Goal: Task Accomplishment & Management: Manage account settings

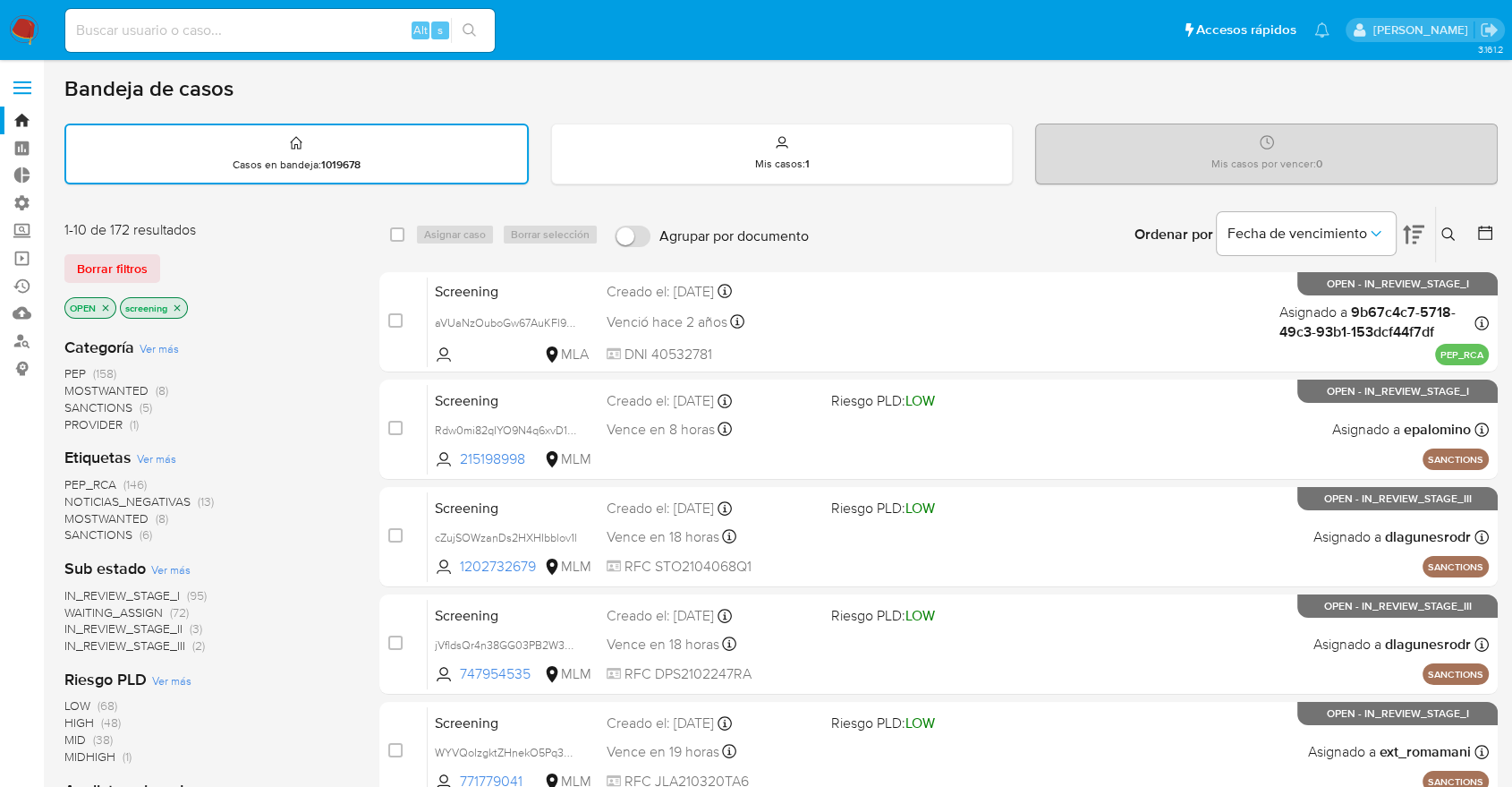
click at [103, 307] on icon "close-filter" at bounding box center [106, 308] width 11 height 11
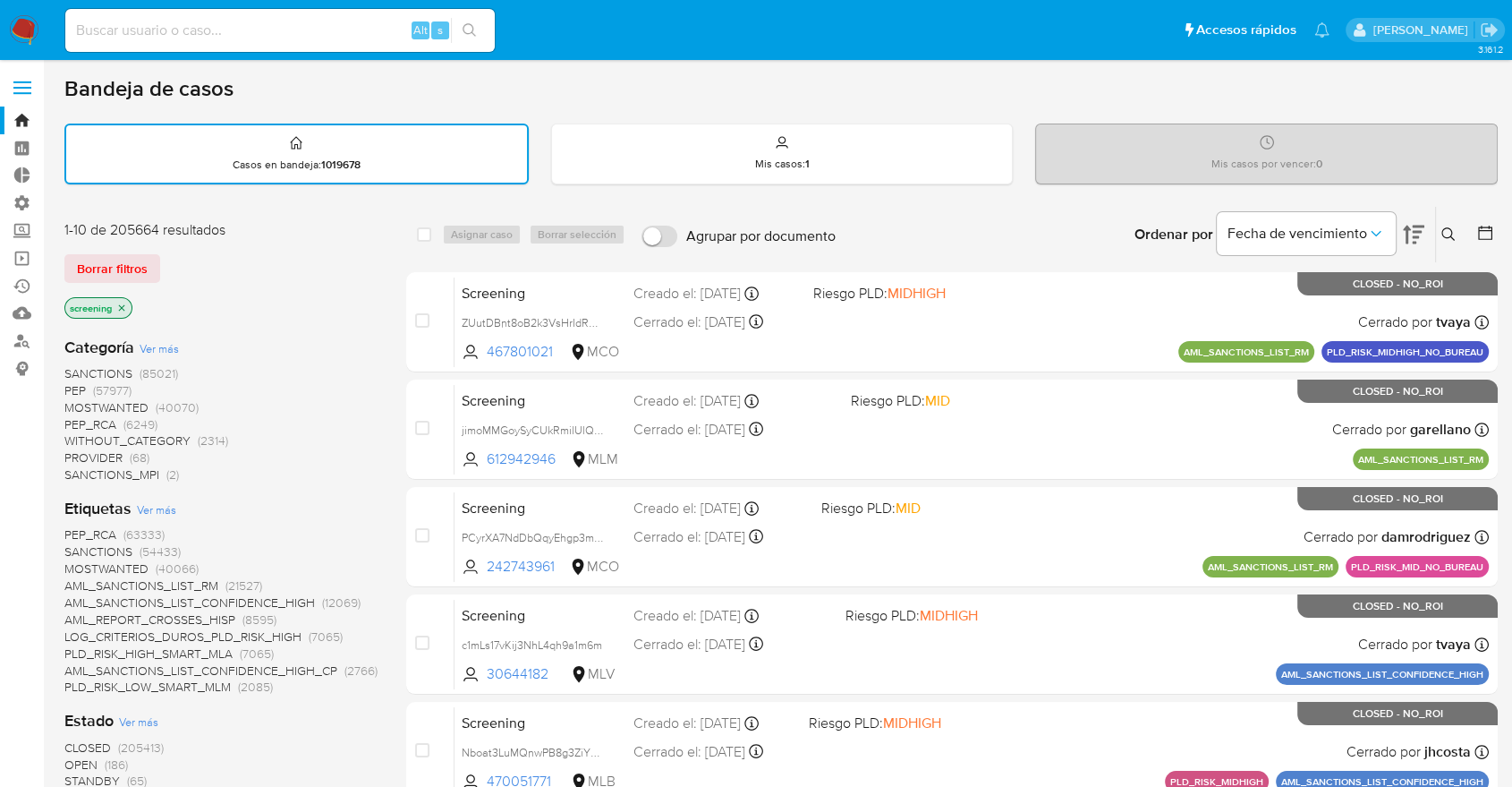
click at [73, 739] on span "CLOSED" at bounding box center [88, 746] width 46 height 18
click at [1404, 230] on icon at bounding box center [1413, 234] width 21 height 21
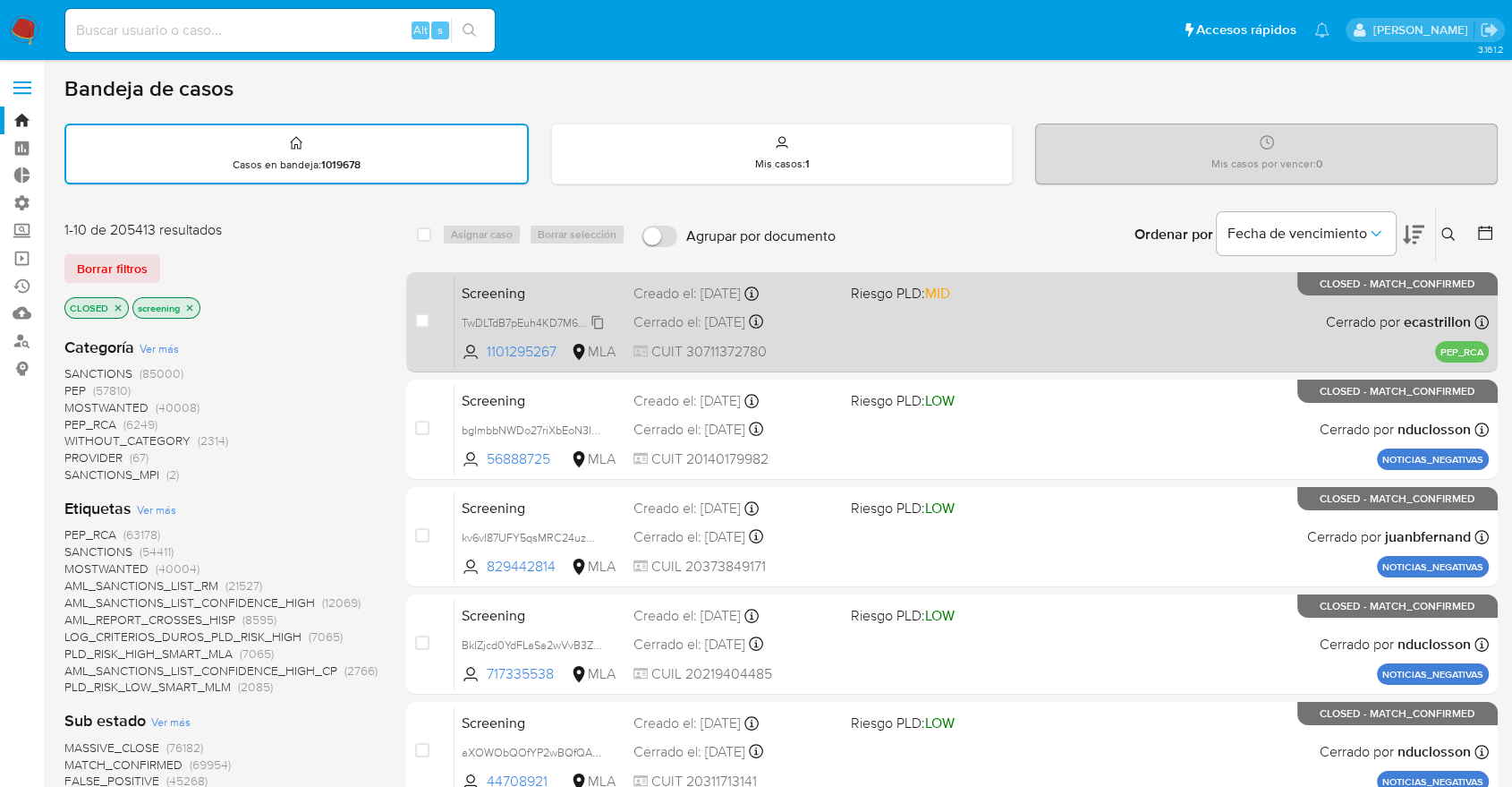
click at [594, 319] on span "TwDLTdB7pEuh4KD7M6qu08NB" at bounding box center [540, 321] width 158 height 19
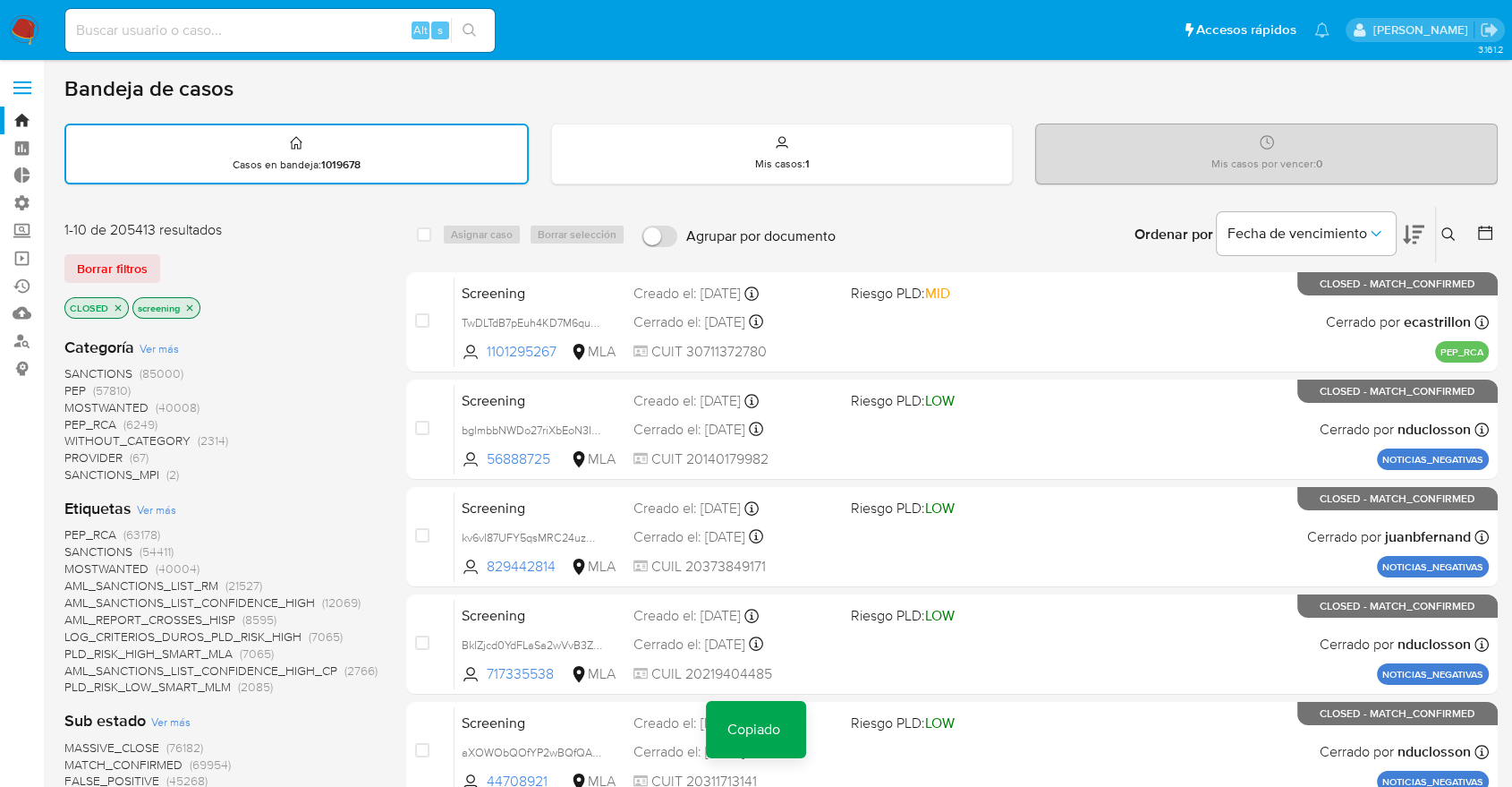
click at [1095, 229] on div "Ordenar por Fecha de vencimiento No es posible ordenar los resultados mientras …" at bounding box center [1171, 235] width 653 height 55
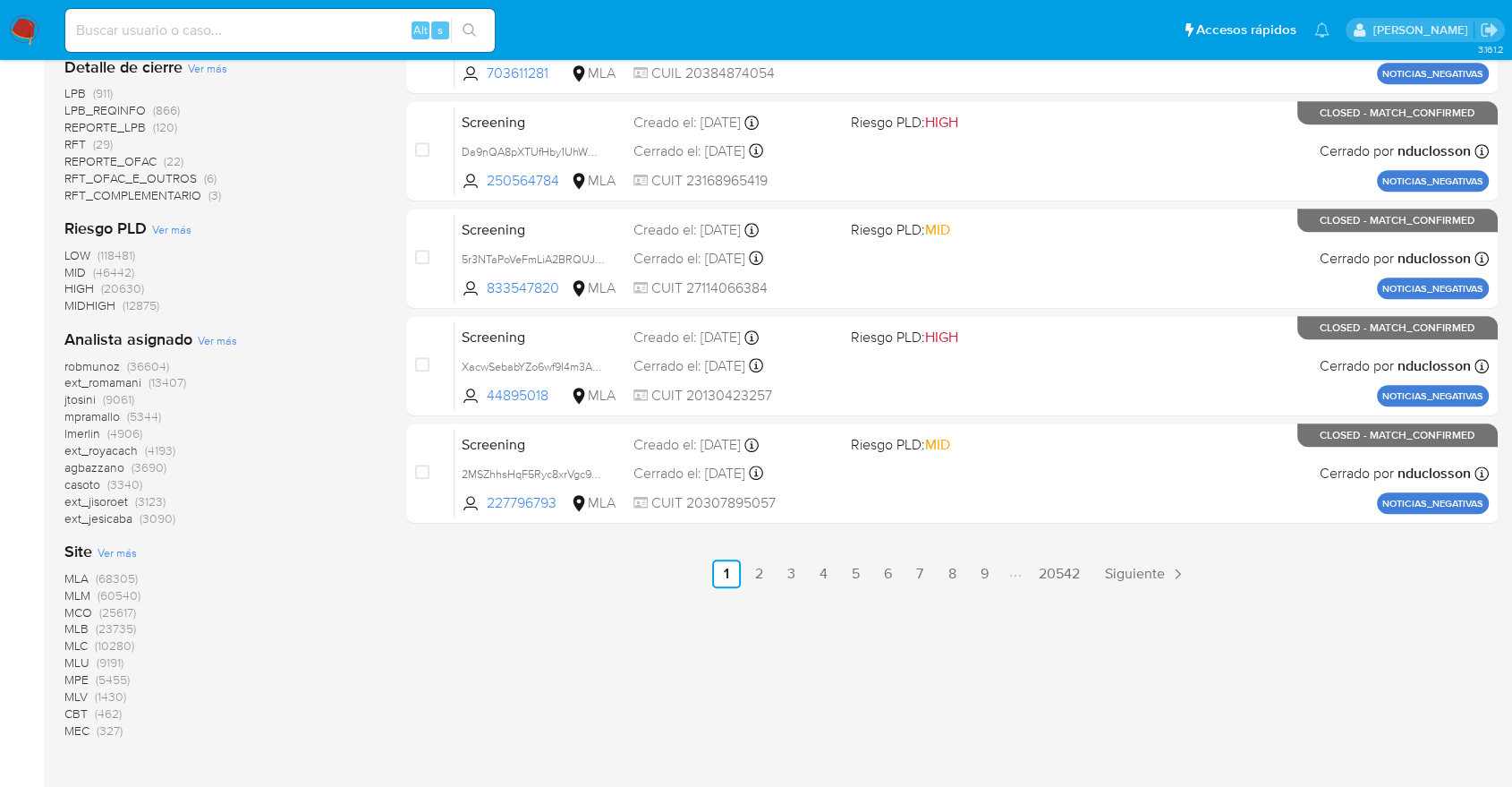
scroll to position [817, 0]
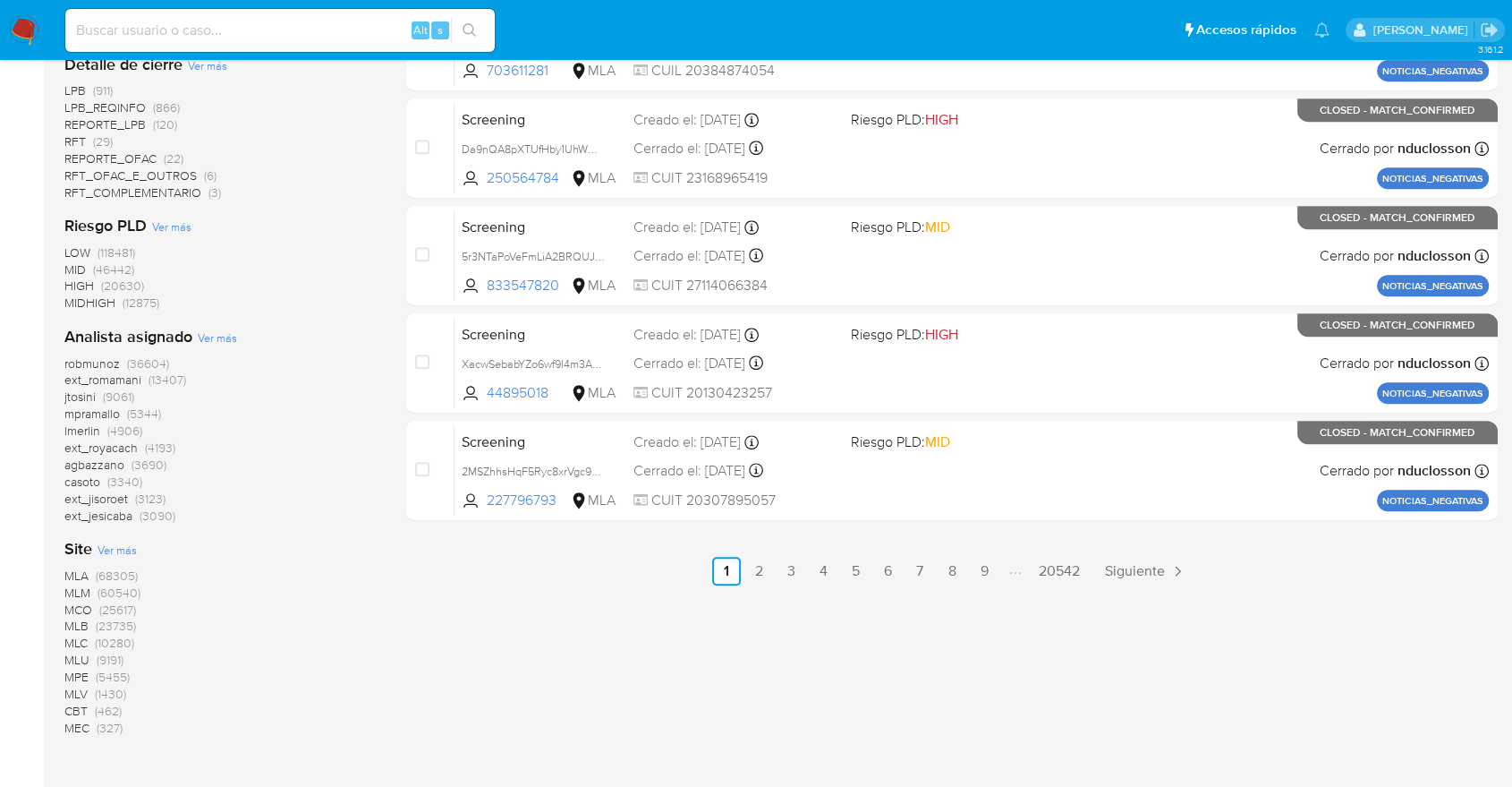
click at [73, 587] on span "MLM" at bounding box center [78, 592] width 26 height 18
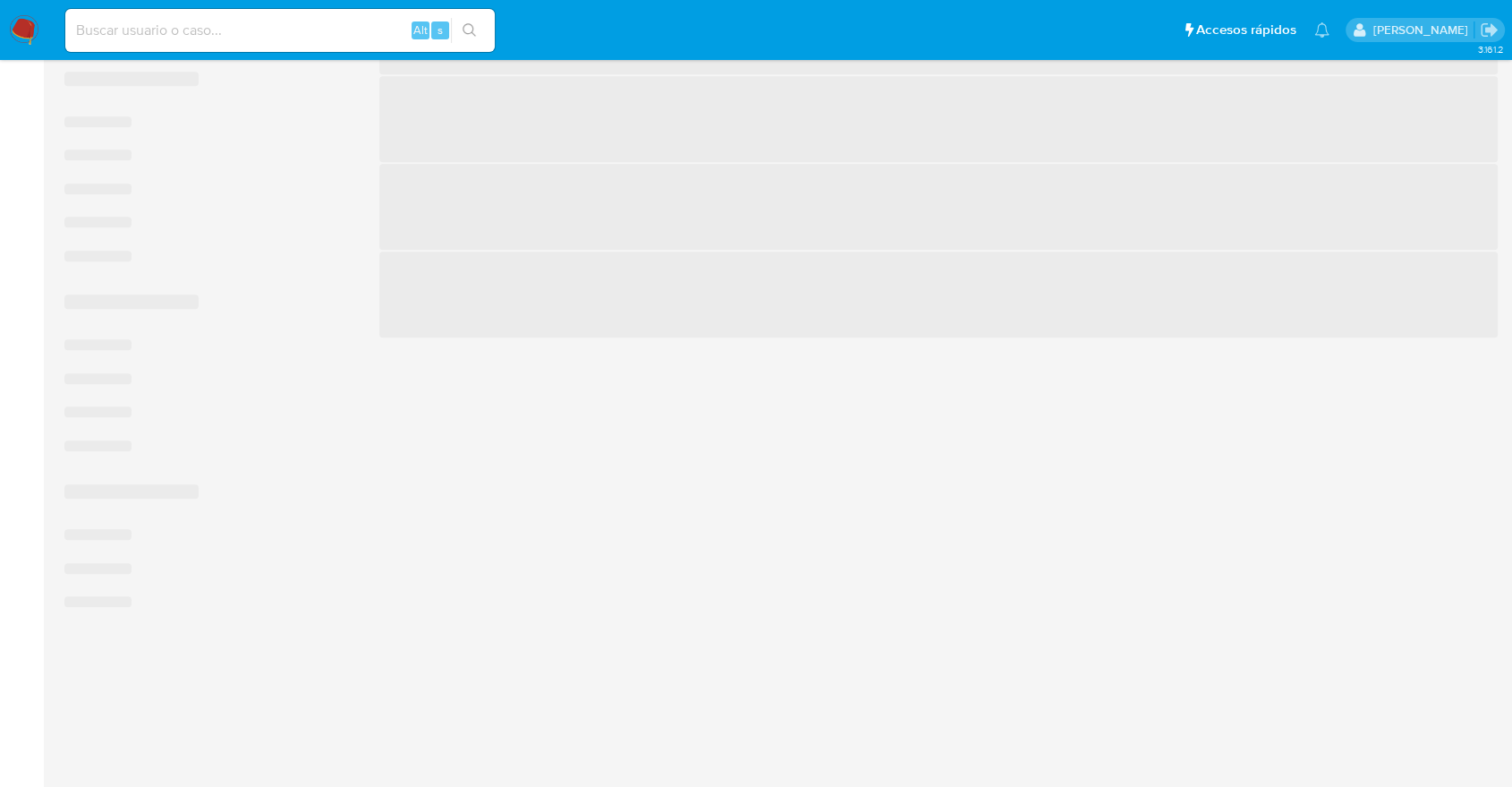
scroll to position [691, 0]
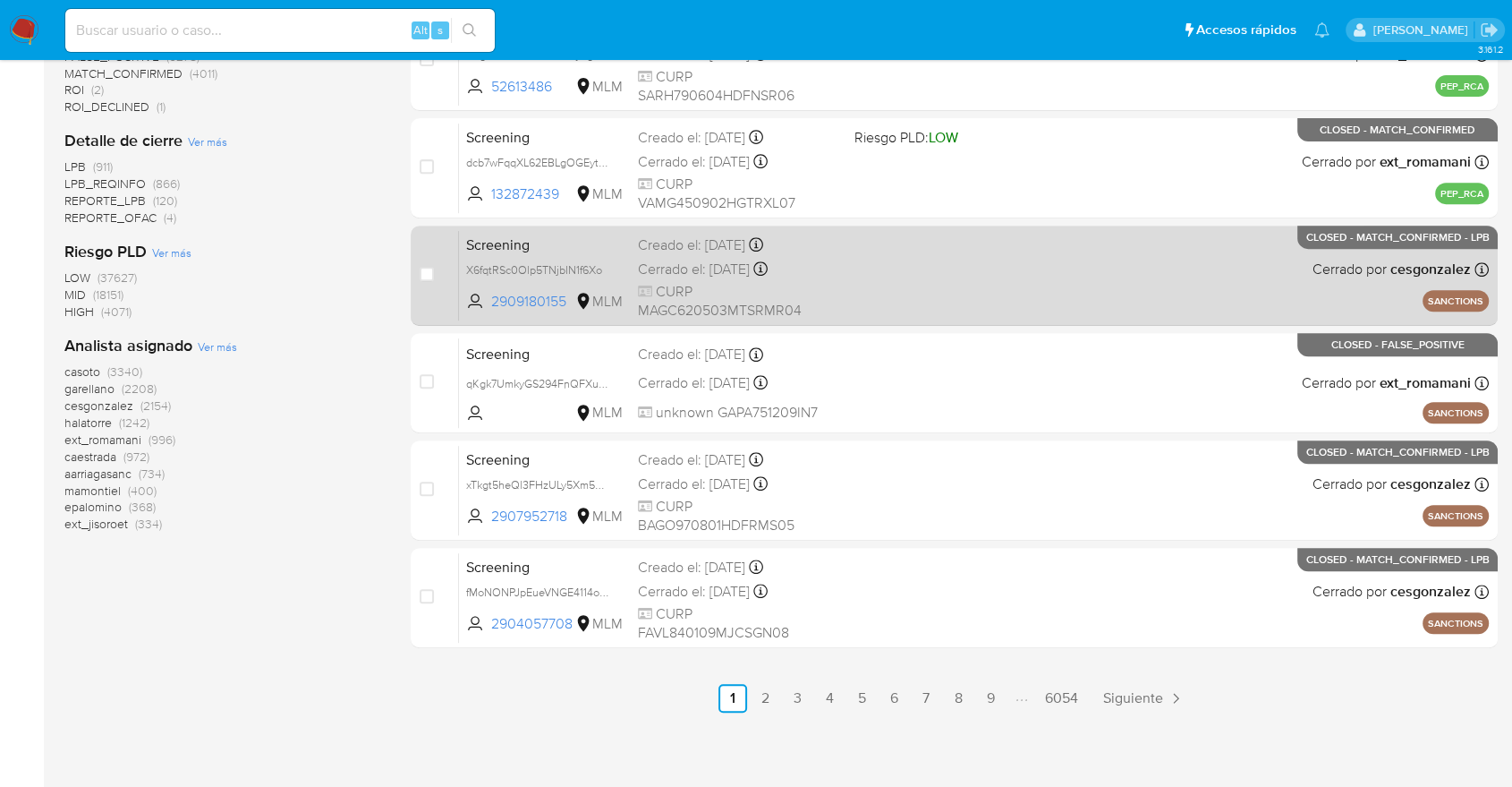
click at [582, 232] on span "Screening" at bounding box center [545, 243] width 158 height 23
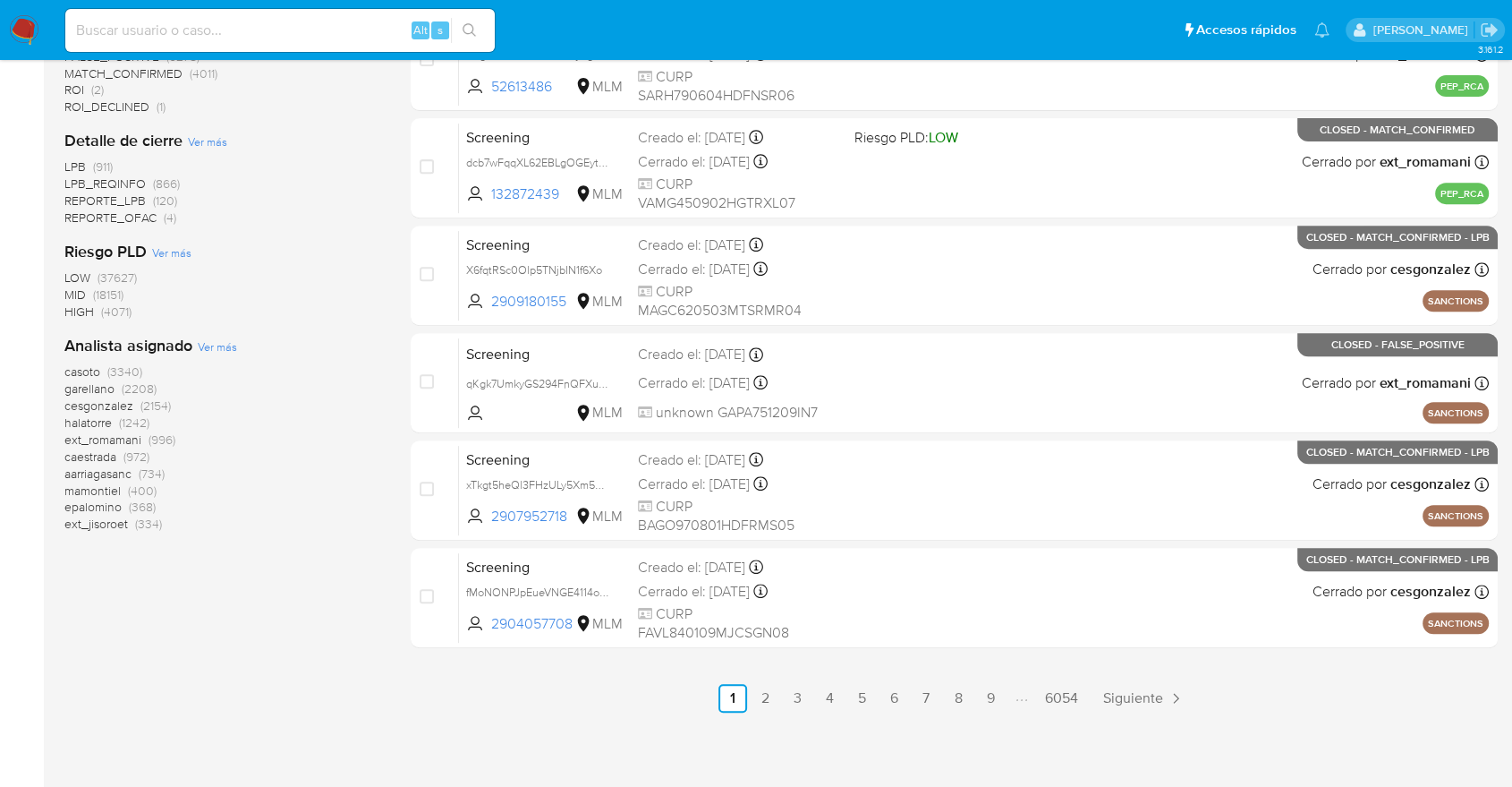
scroll to position [3, 0]
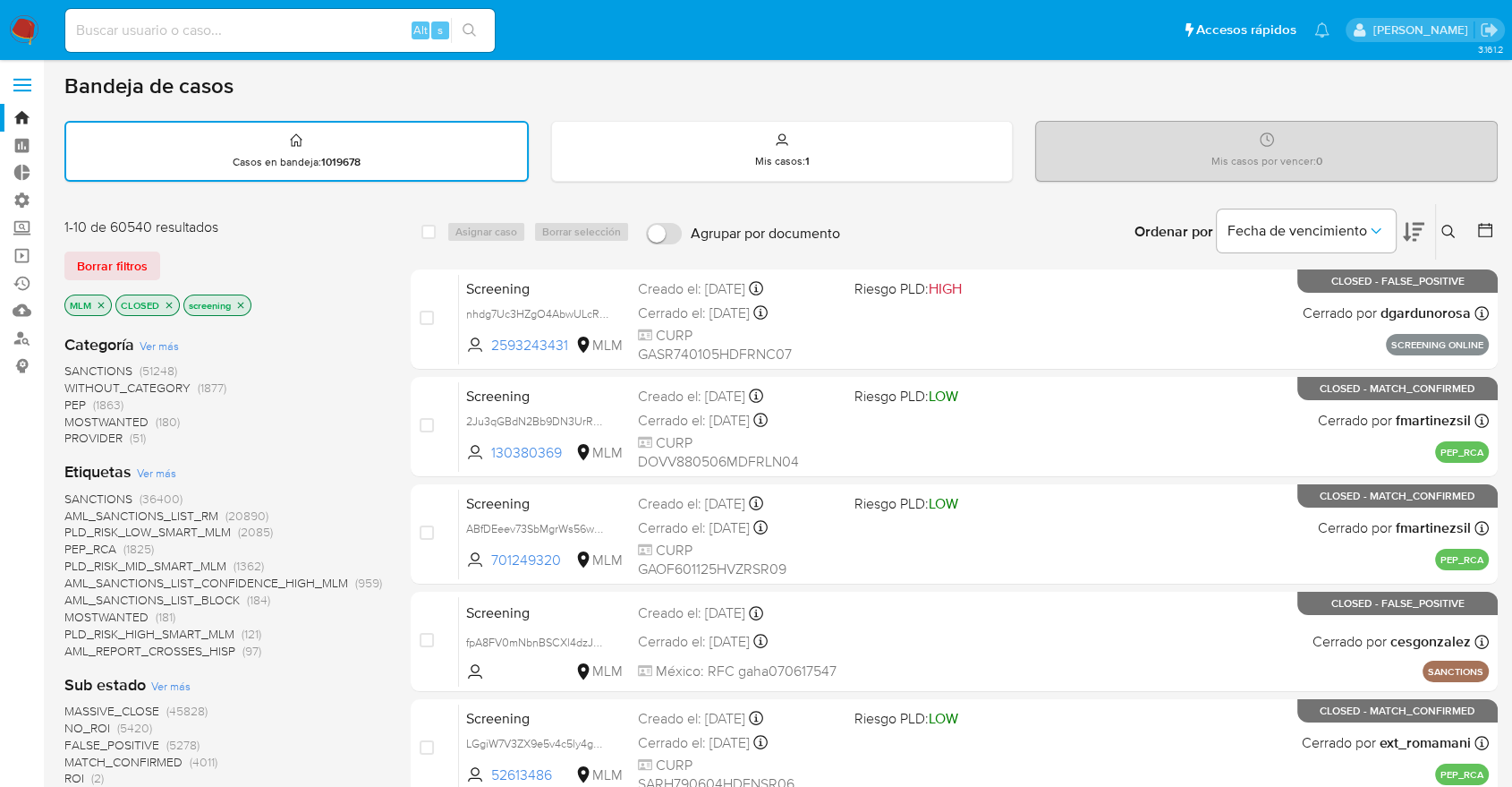
click at [103, 304] on icon "close-filter" at bounding box center [102, 306] width 11 height 11
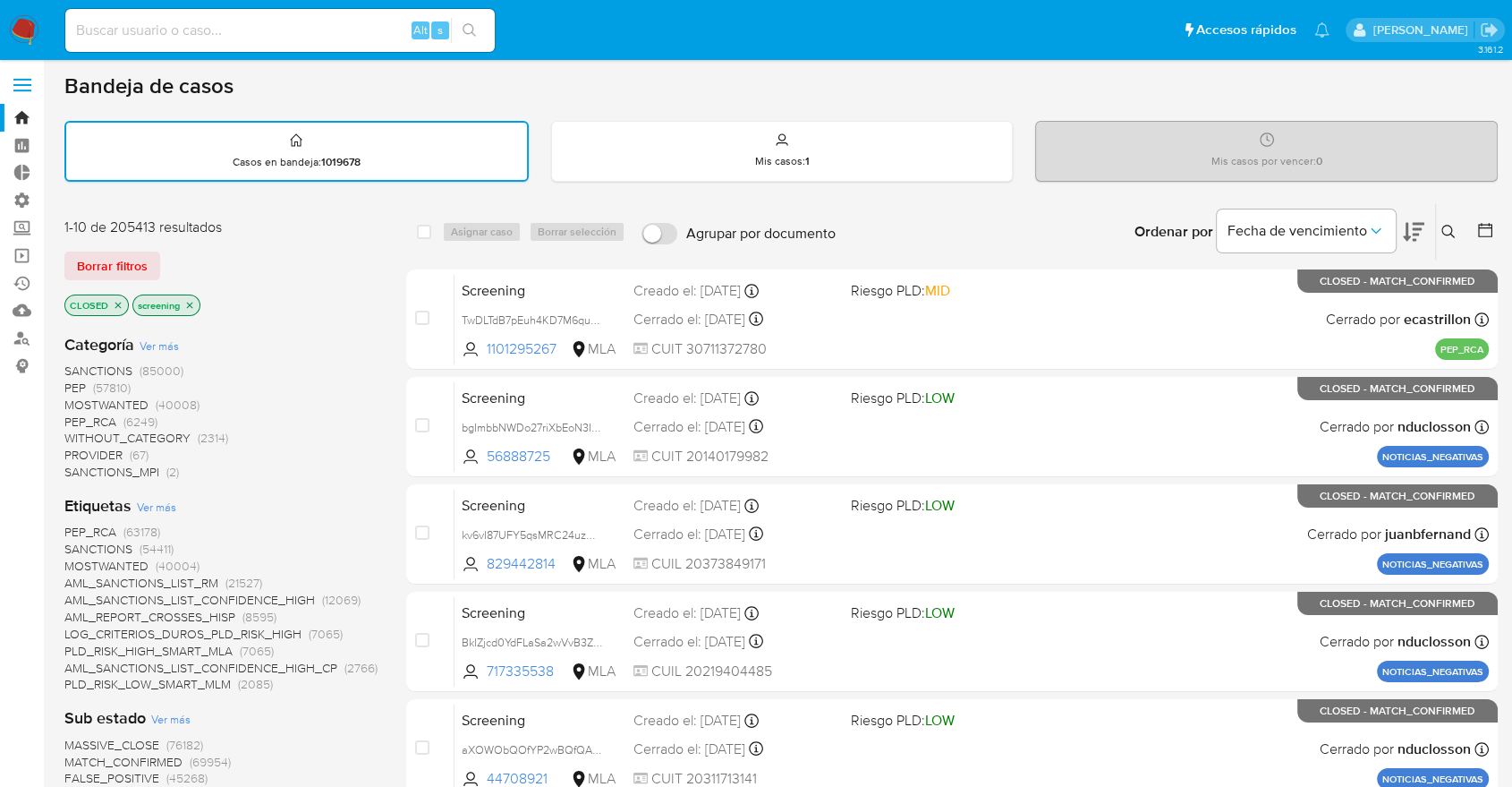
click at [115, 301] on icon "close-filter" at bounding box center [118, 306] width 11 height 11
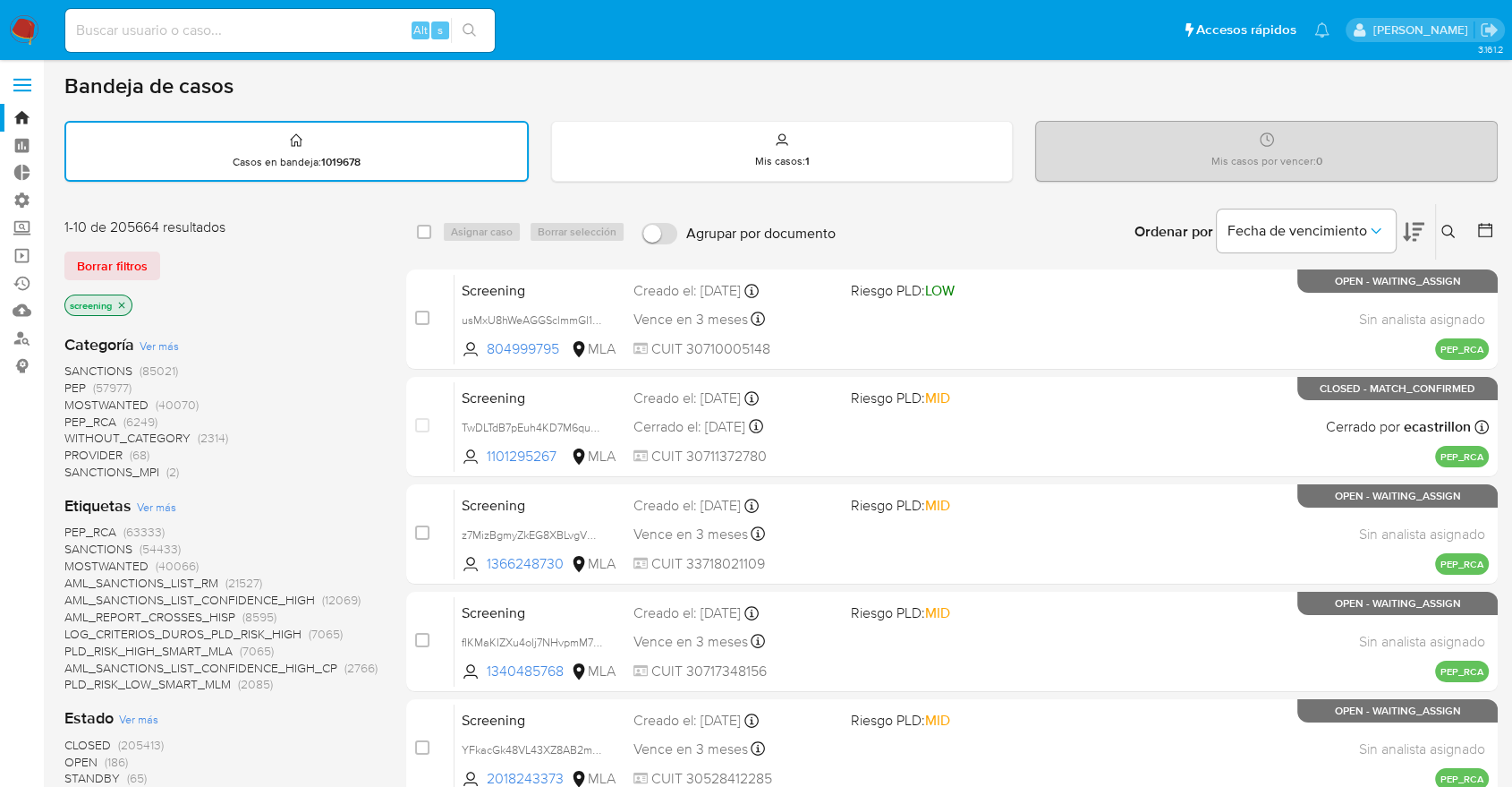
click at [208, 241] on div "1-10 de 205664 resultados Borrar filtros screening" at bounding box center [208, 268] width 286 height 102
click at [166, 256] on div "Borrar filtros" at bounding box center [208, 265] width 286 height 29
click at [165, 255] on div "Borrar filtros" at bounding box center [208, 265] width 286 height 29
click at [168, 260] on div "Borrar filtros" at bounding box center [208, 265] width 286 height 29
click at [182, 237] on div "1-10 de 205664 resultados Borrar filtros screening" at bounding box center [208, 268] width 286 height 102
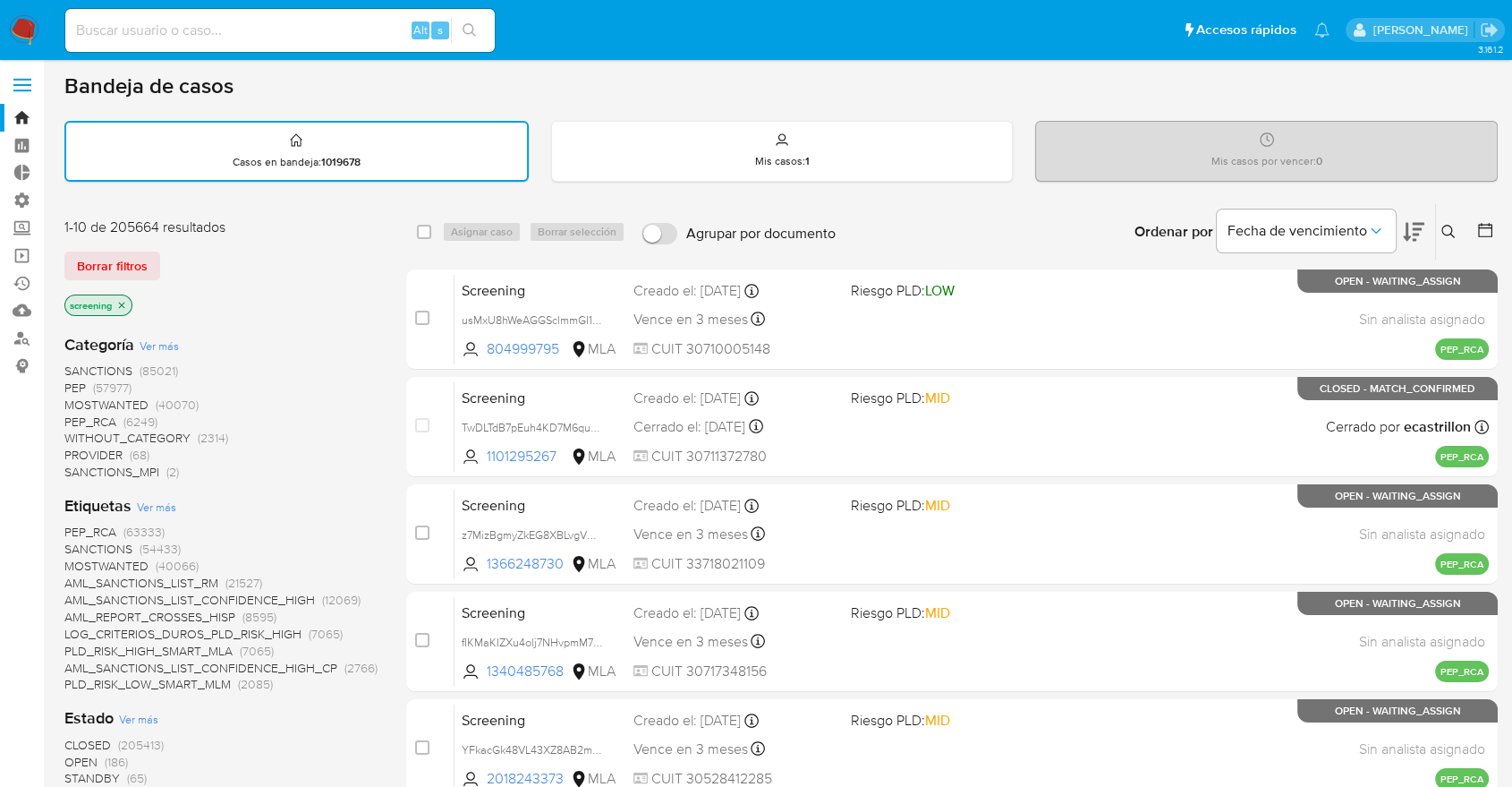
click at [166, 256] on div "Borrar filtros" at bounding box center [208, 265] width 286 height 29
click at [78, 753] on span "OPEN" at bounding box center [81, 761] width 33 height 18
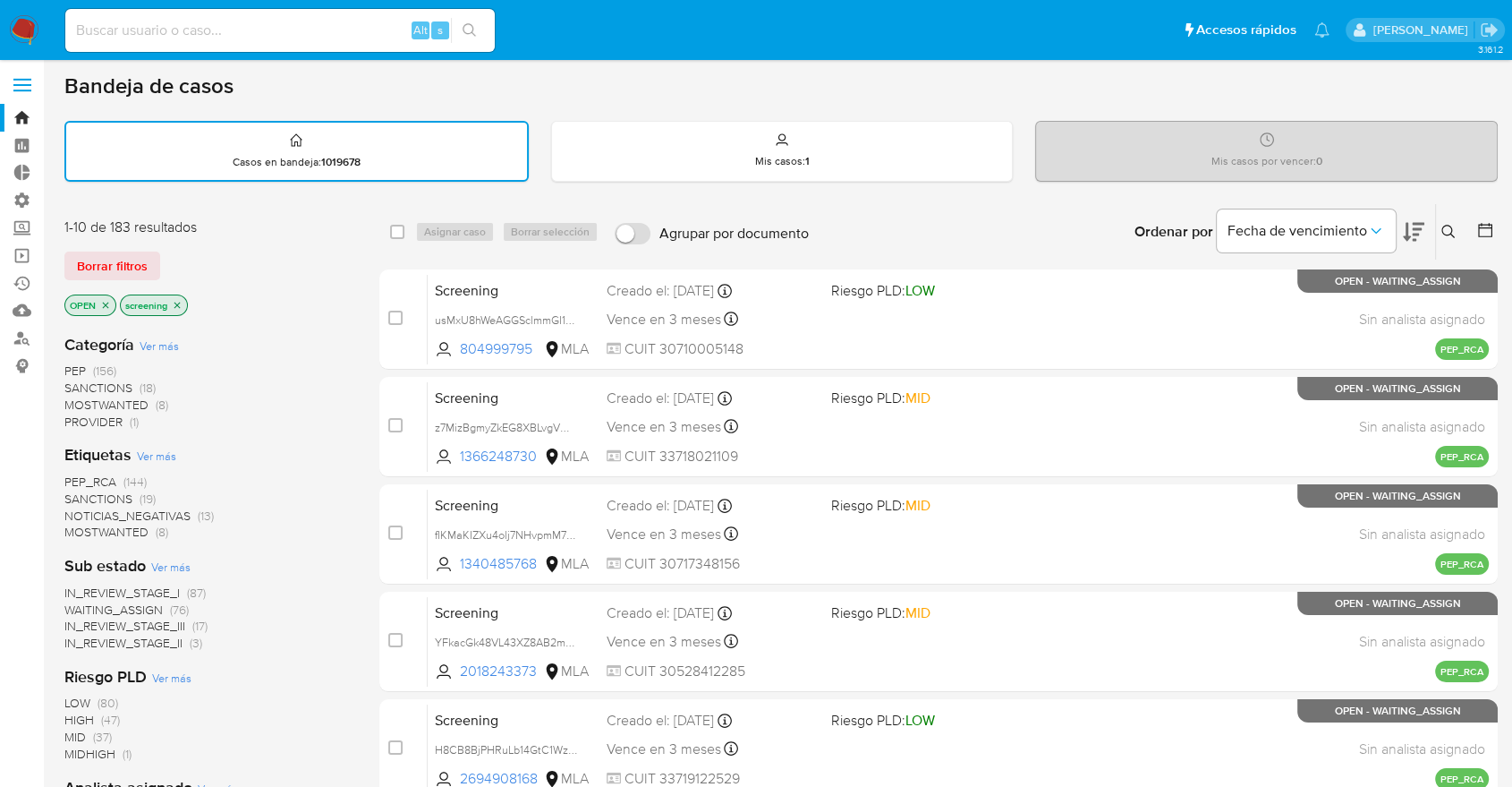
click at [86, 523] on span "MOSTWANTED" at bounding box center [106, 531] width 84 height 18
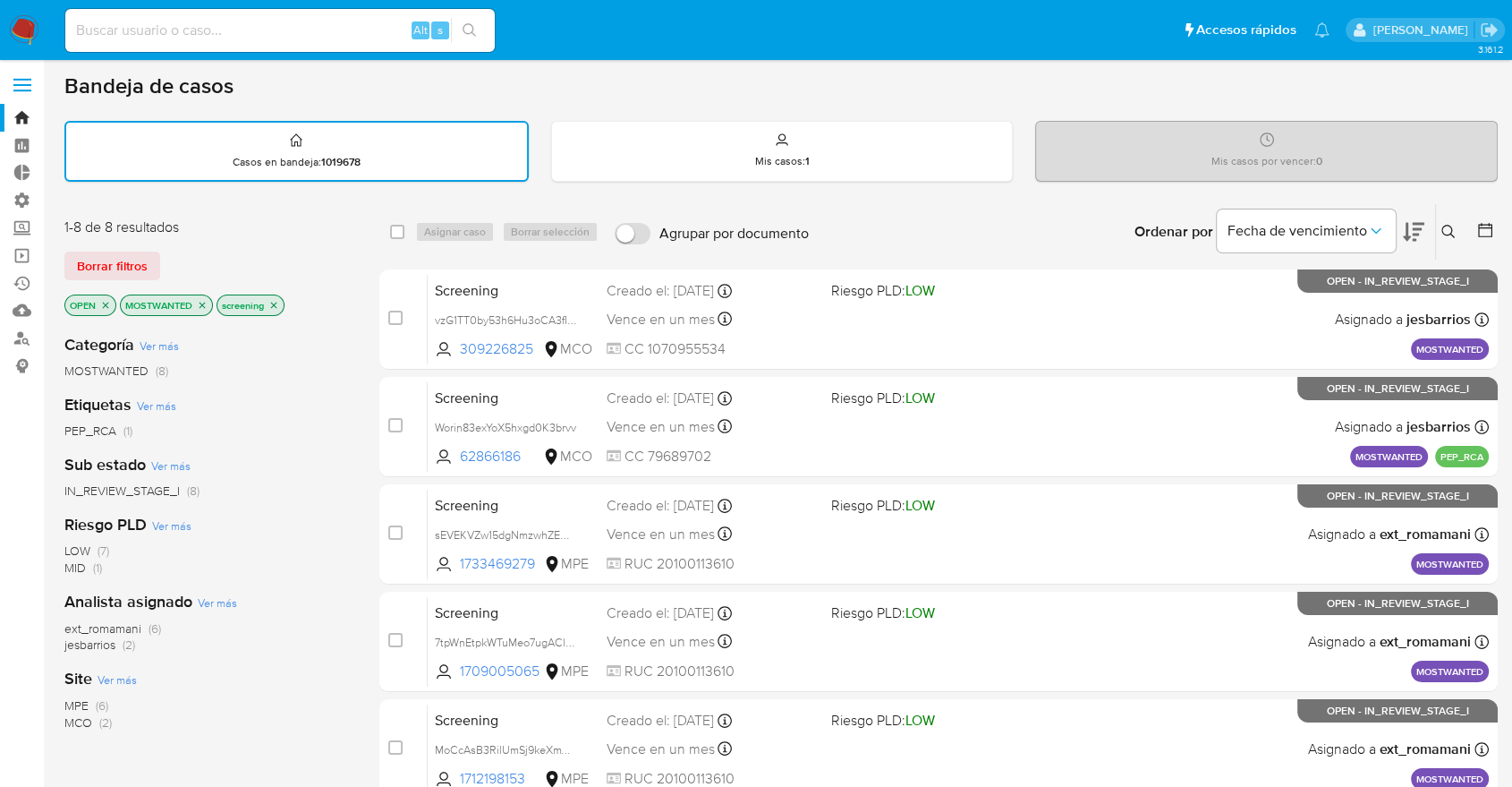
click at [1431, 62] on main "3.161.2" at bounding box center [756, 629] width 1512 height 1265
click at [200, 304] on icon "close-filter" at bounding box center [202, 306] width 11 height 11
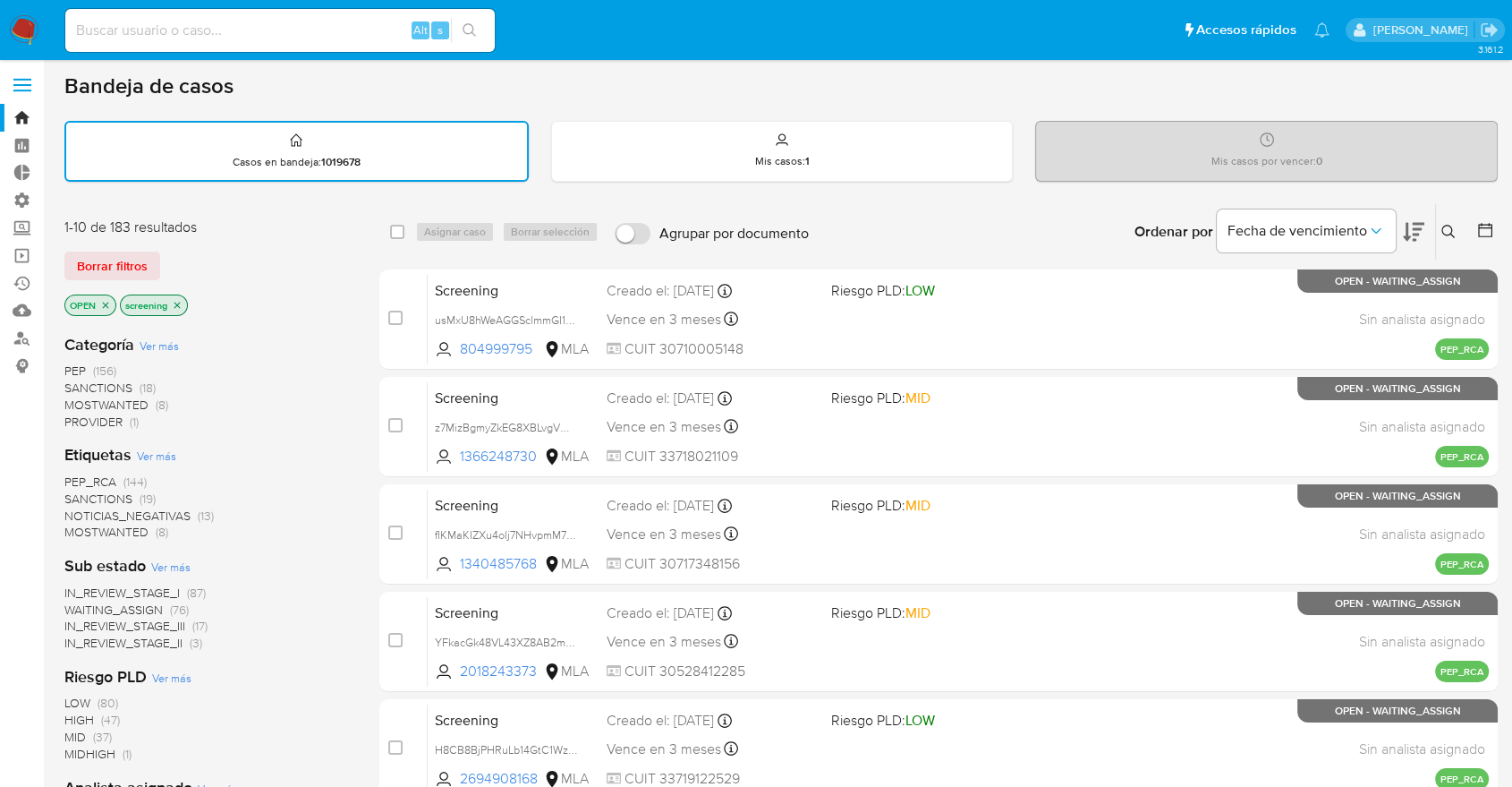
click at [68, 476] on span "PEP_RCA" at bounding box center [91, 481] width 52 height 18
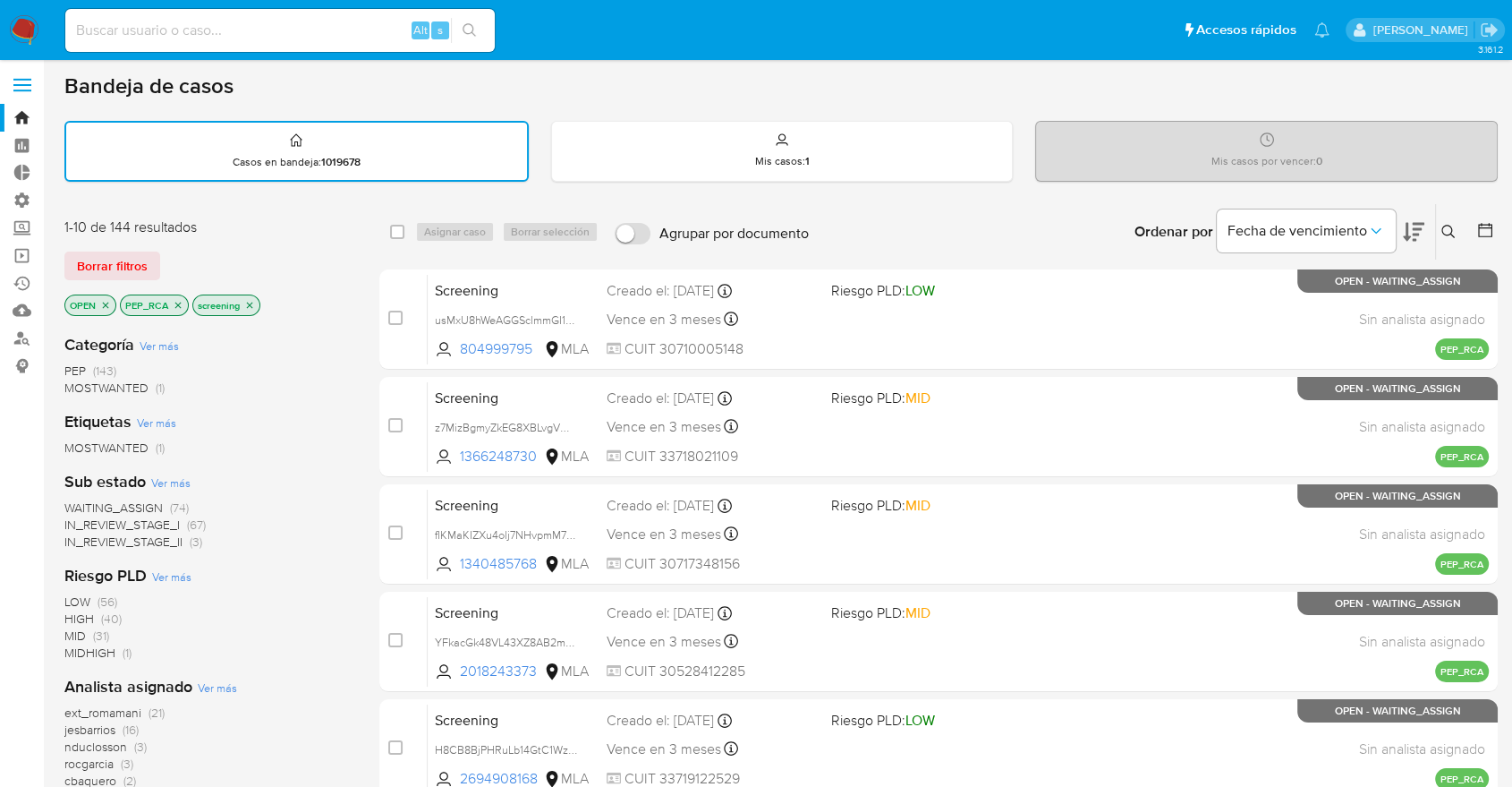
click at [179, 300] on icon "close-filter" at bounding box center [178, 306] width 11 height 11
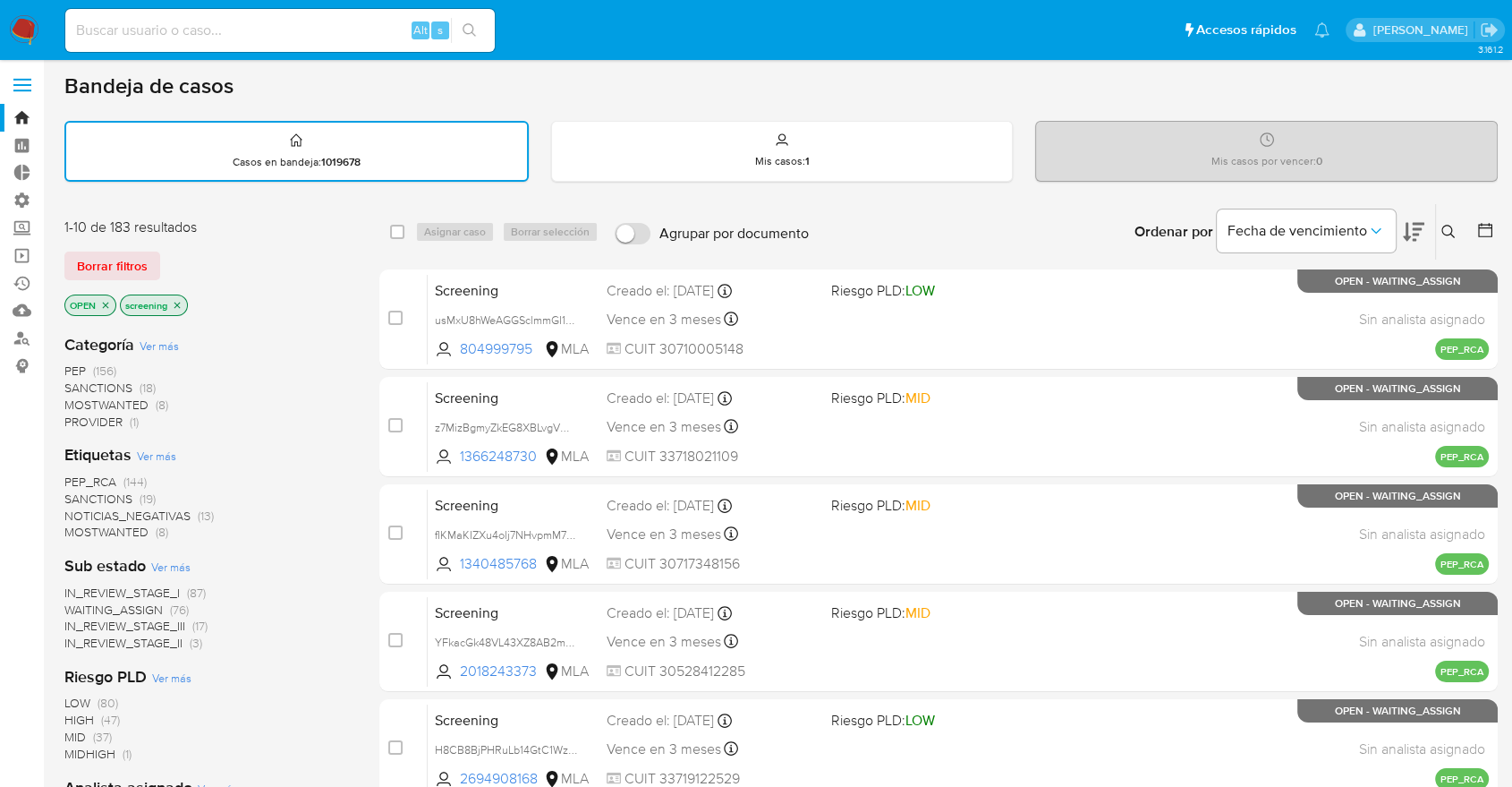
click at [11, 597] on aside "Bandeja Tablero Tablero Externo Administración Reglas Roles Usuarios Equipos Co…" at bounding box center [21, 736] width 43 height 1479
click at [182, 256] on div "Borrar filtros" at bounding box center [208, 265] width 286 height 29
click at [79, 498] on span "SANCTIONS" at bounding box center [99, 498] width 68 height 18
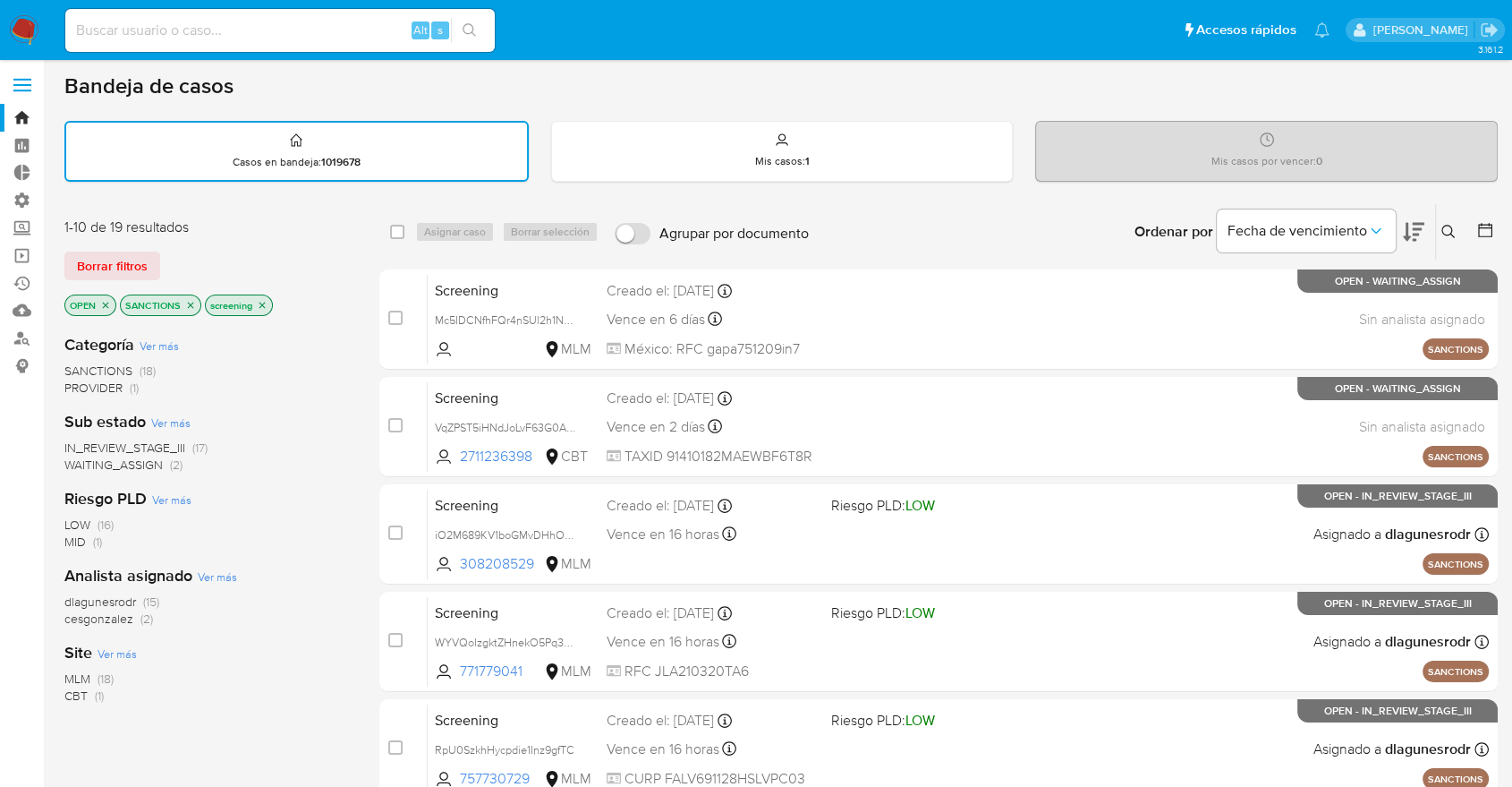
click at [193, 303] on icon "close-filter" at bounding box center [191, 306] width 11 height 11
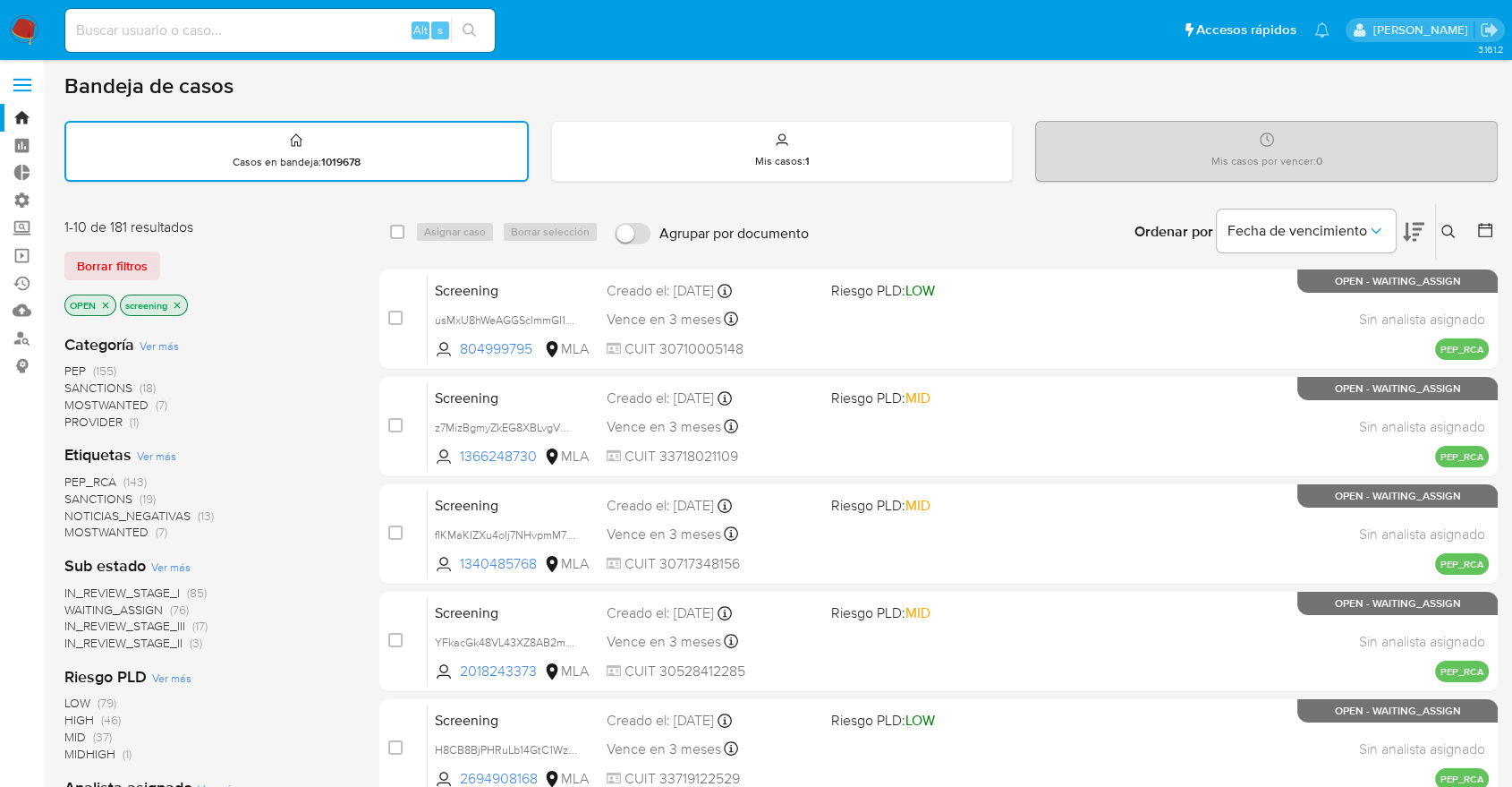
click at [181, 260] on div "Borrar filtros" at bounding box center [208, 265] width 286 height 29
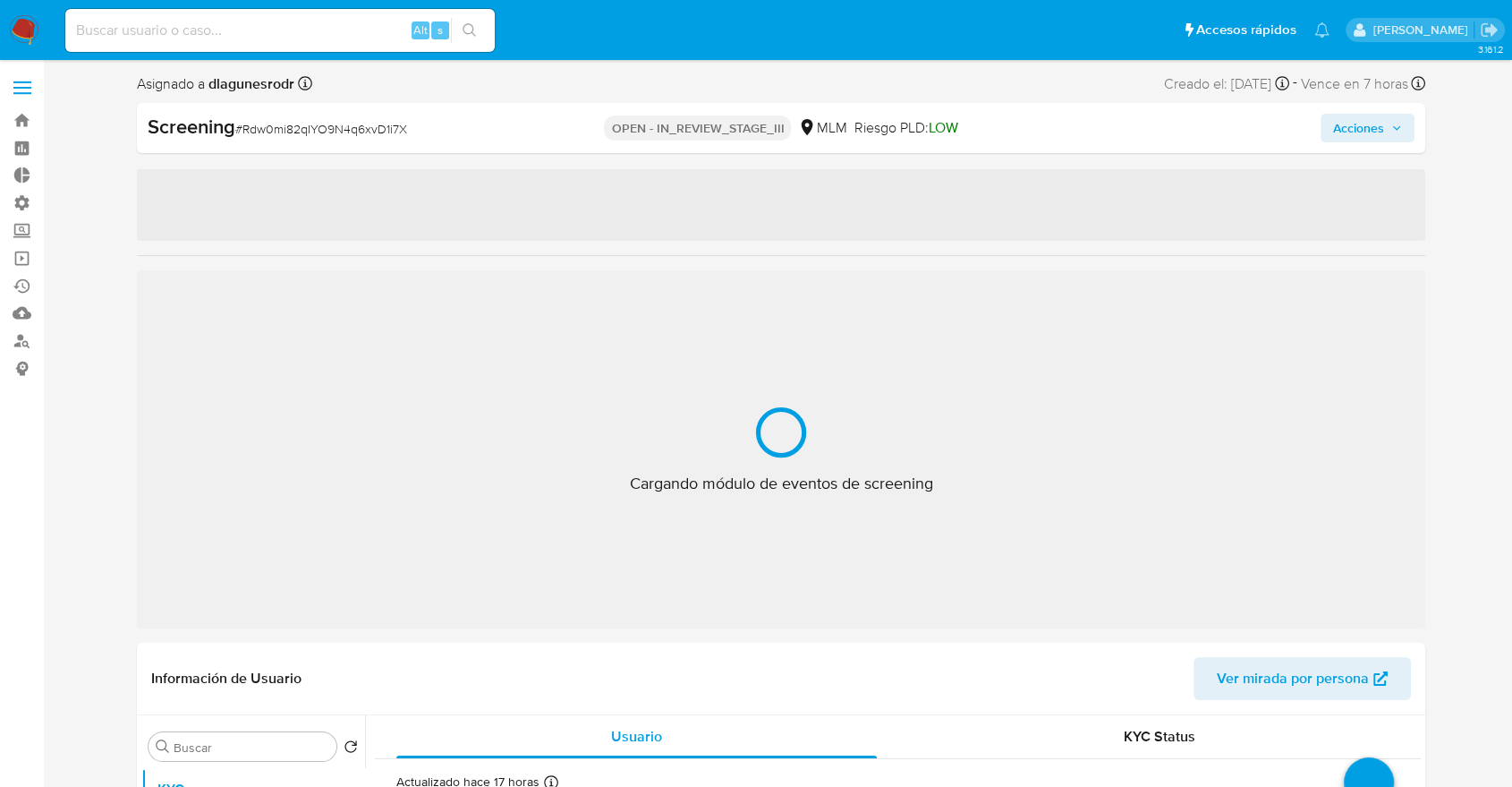
select select "10"
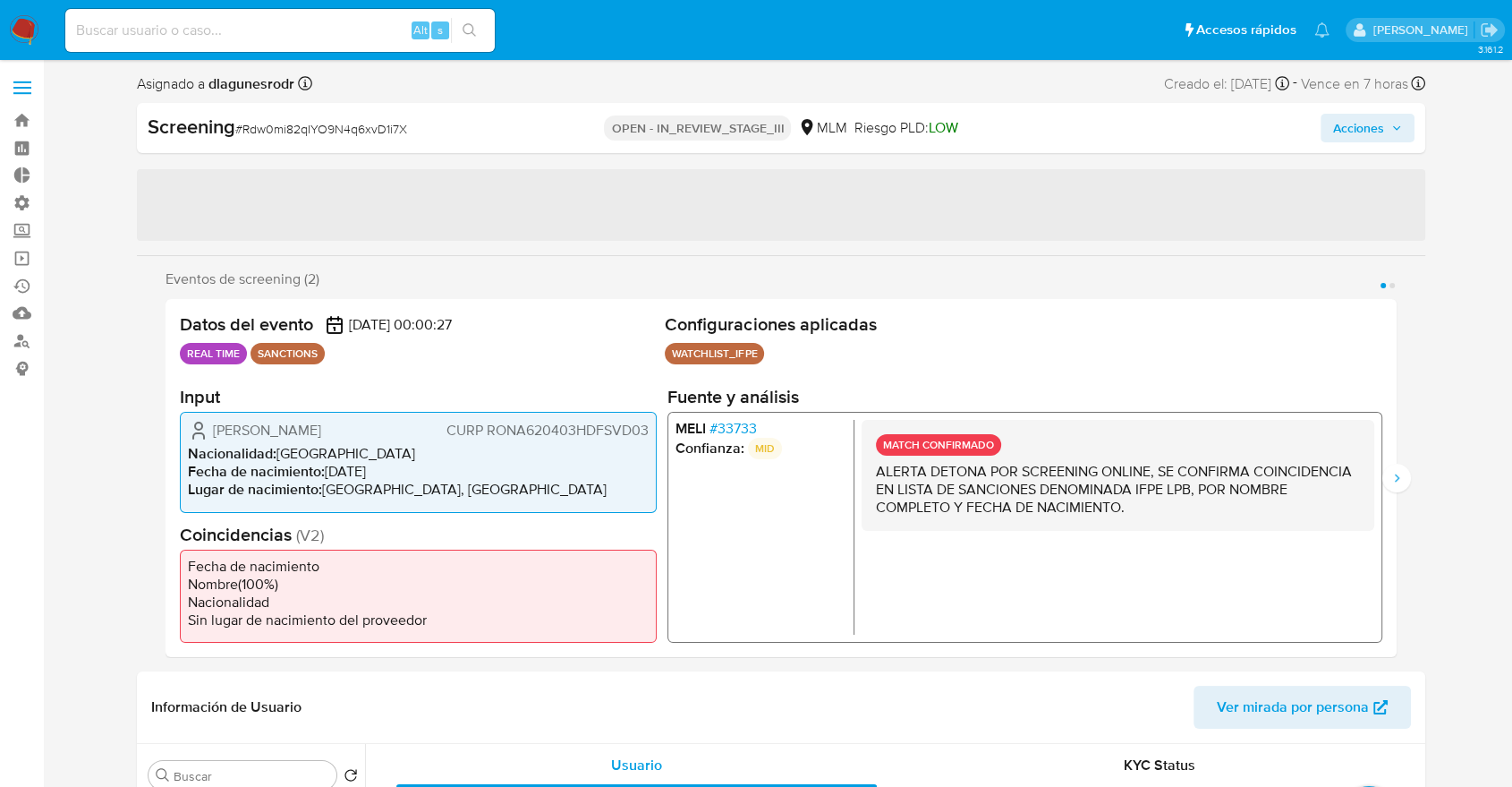
select select "10"
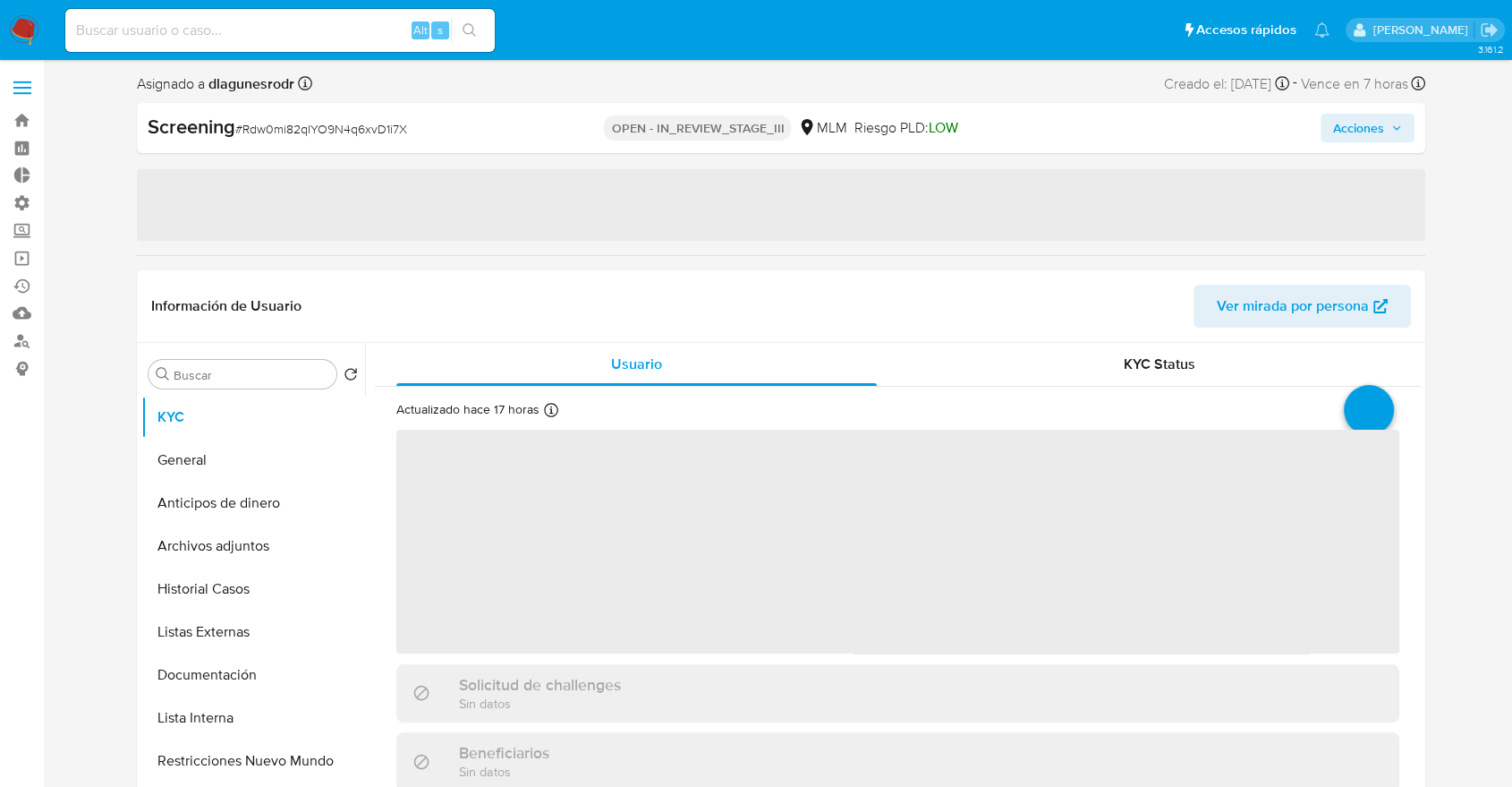
select select "10"
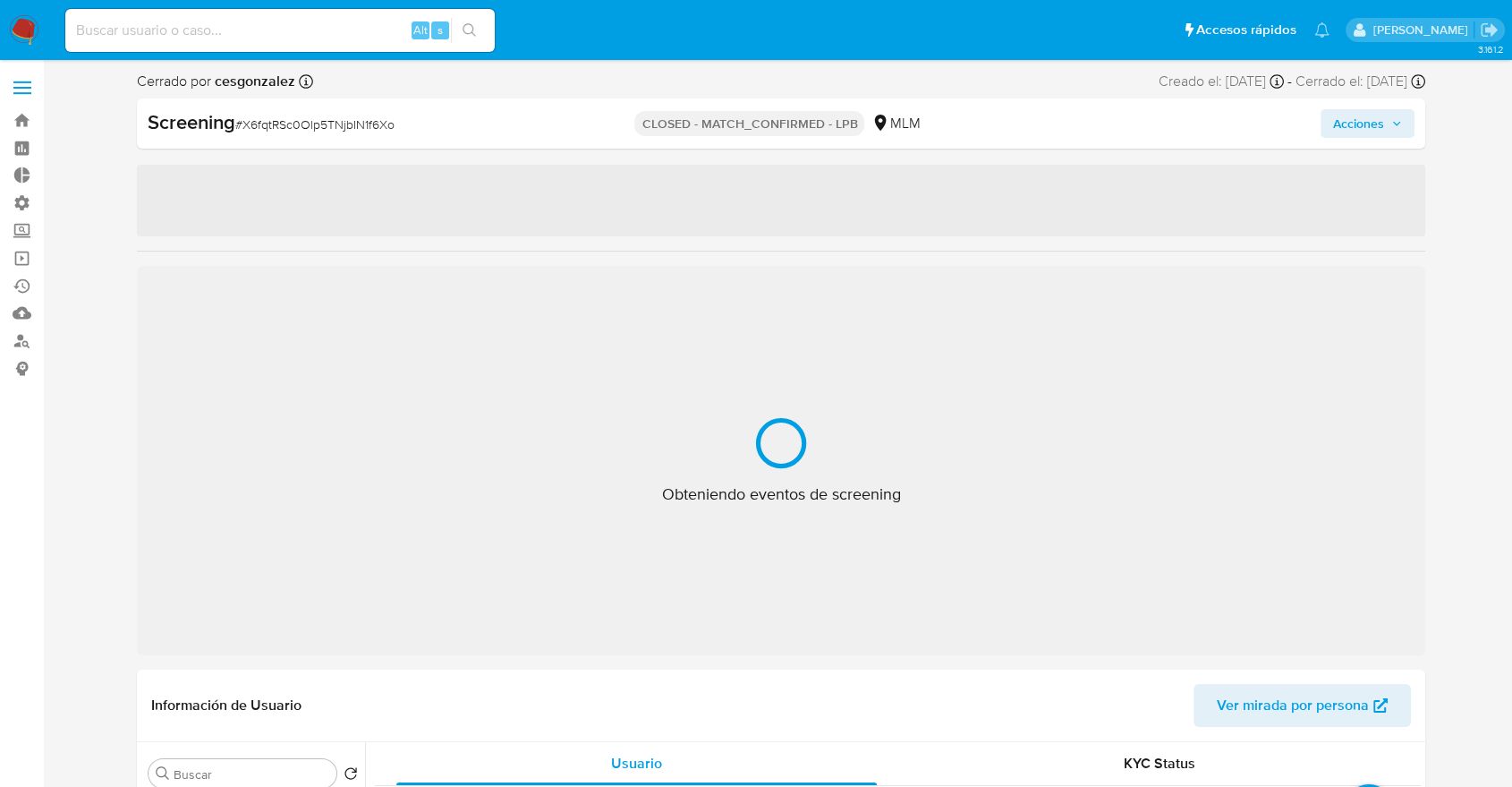
select select "10"
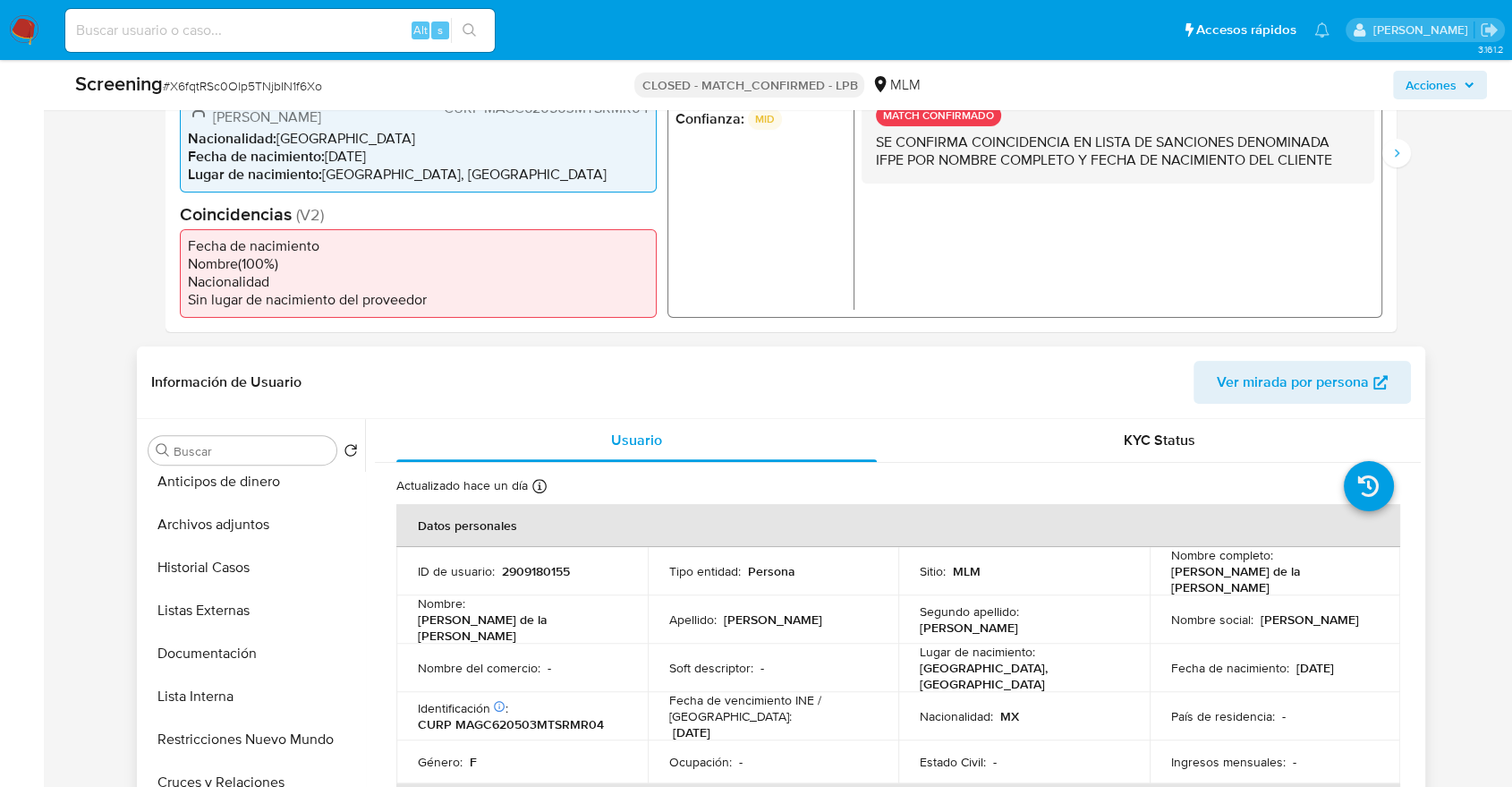
scroll to position [196, 0]
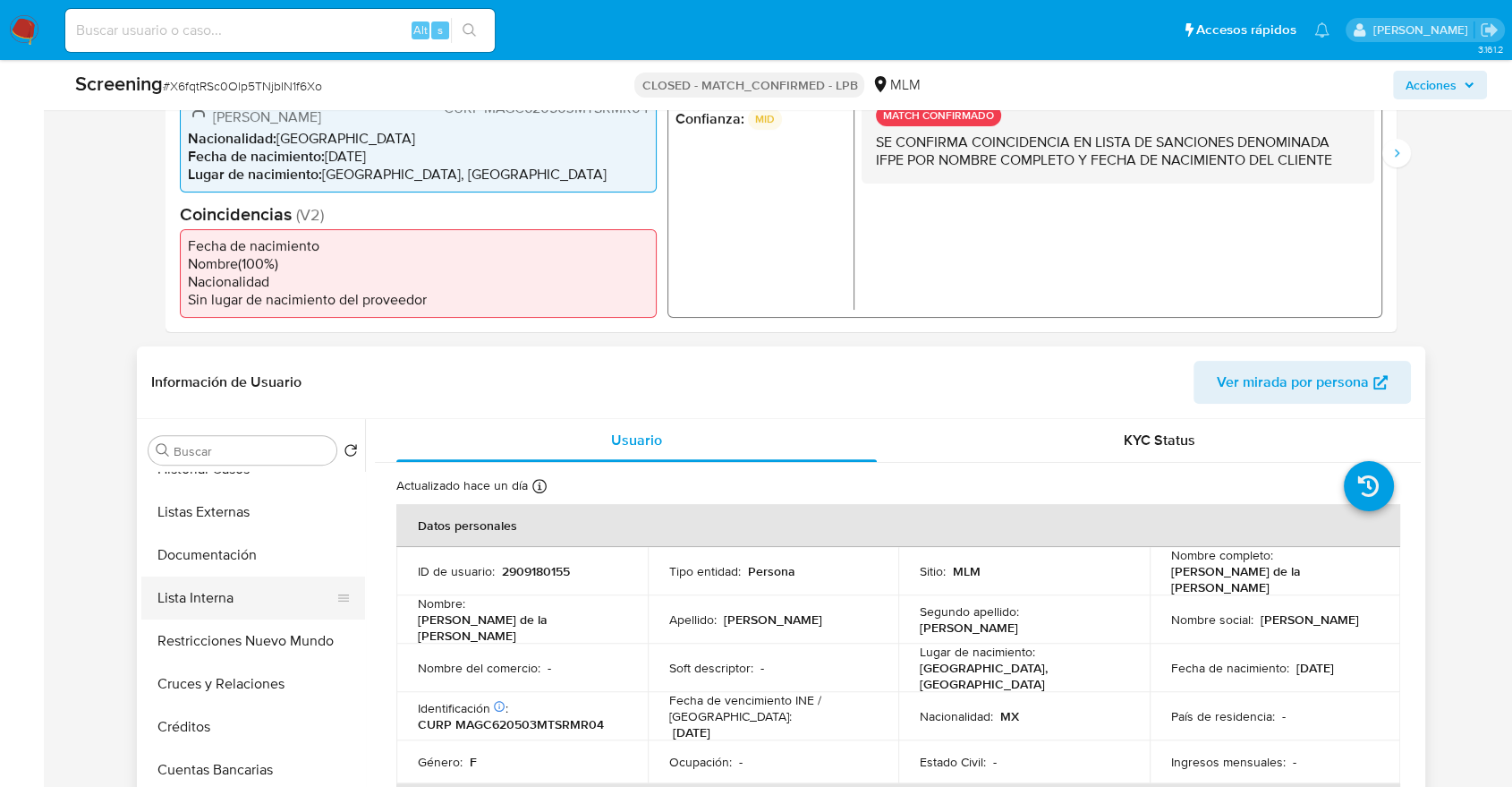
click at [272, 598] on button "Lista Interna" at bounding box center [246, 598] width 210 height 43
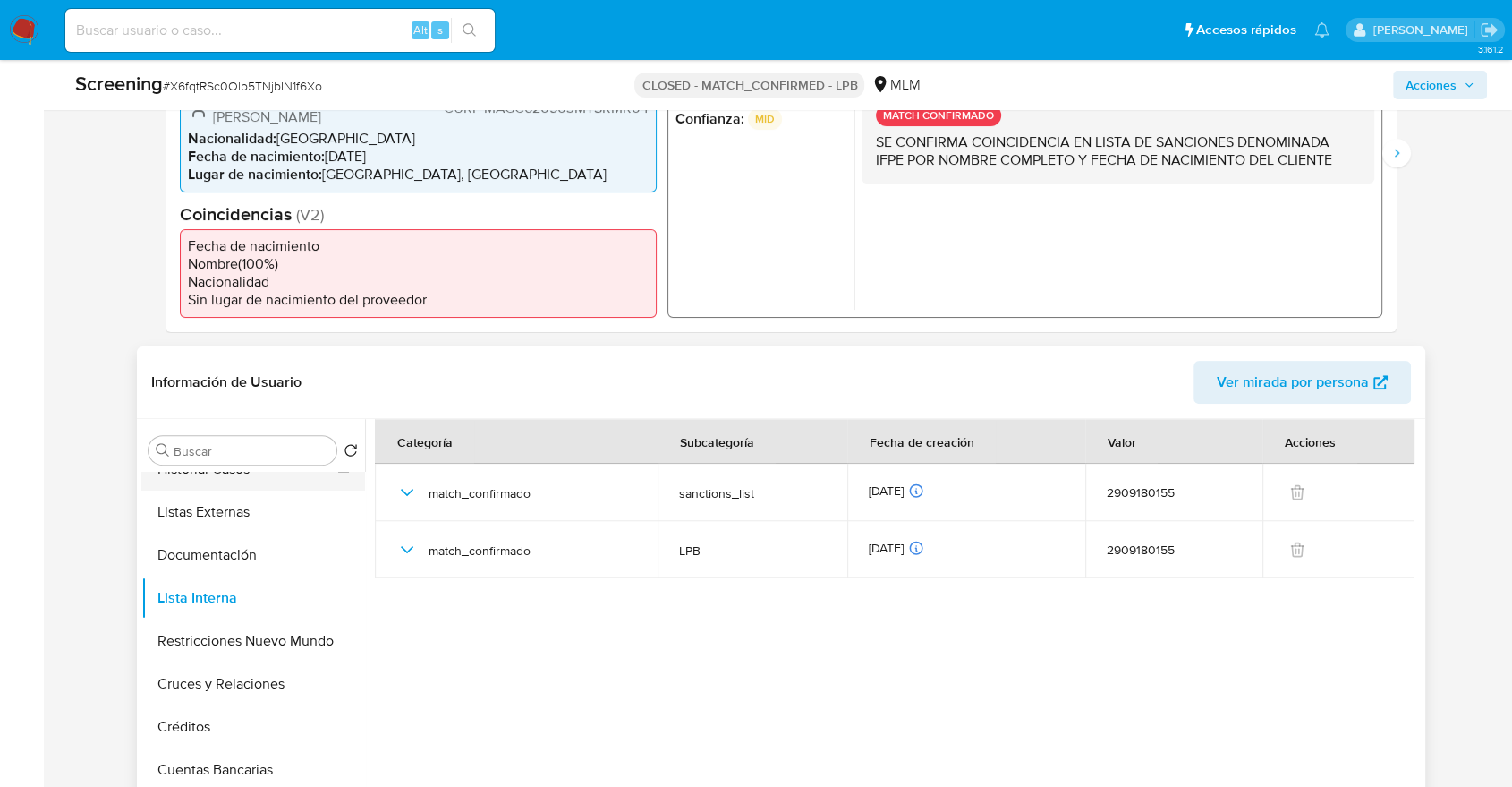
click at [351, 478] on button "Historial Casos" at bounding box center [246, 468] width 210 height 43
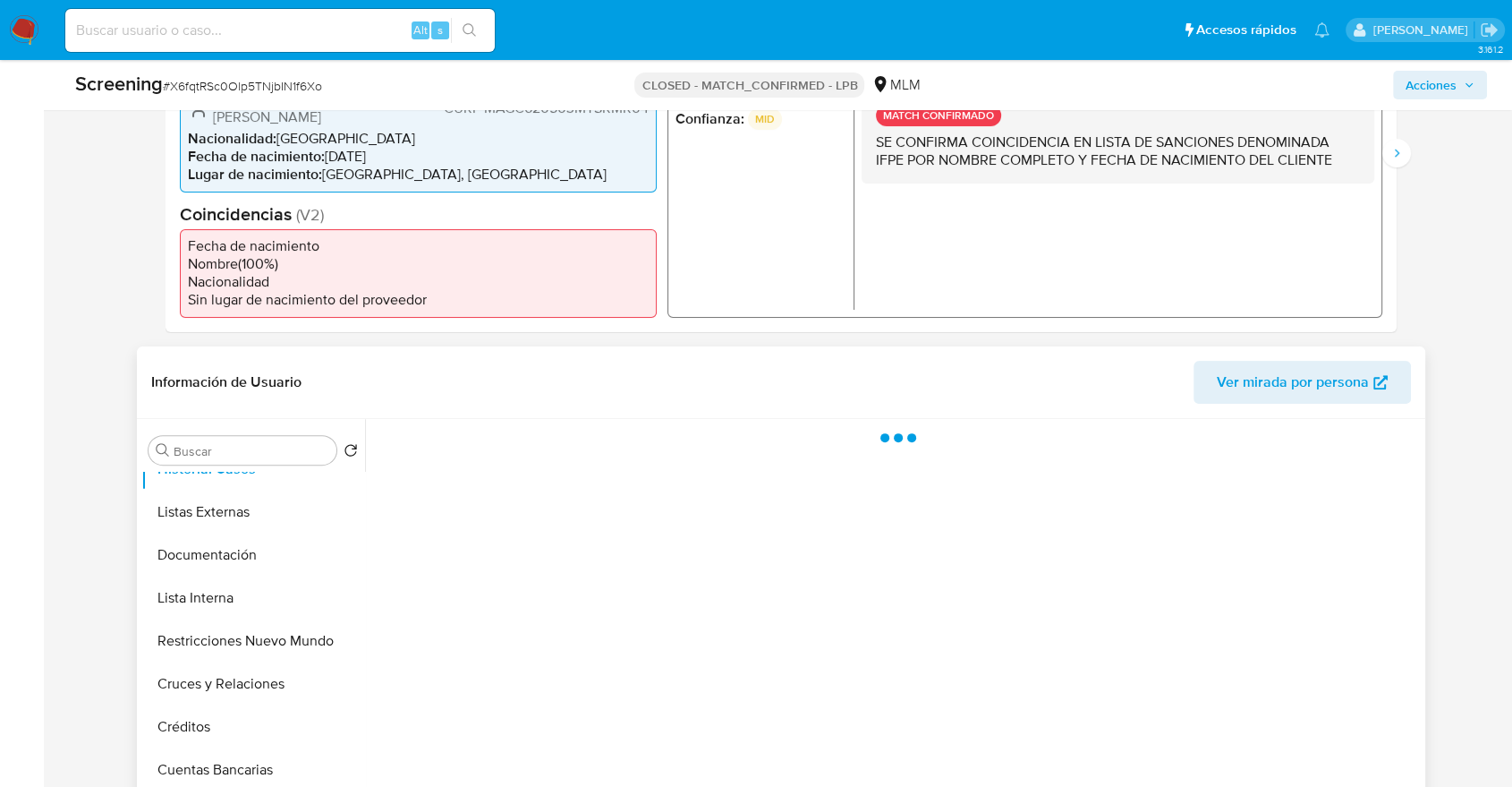
scroll to position [0, 0]
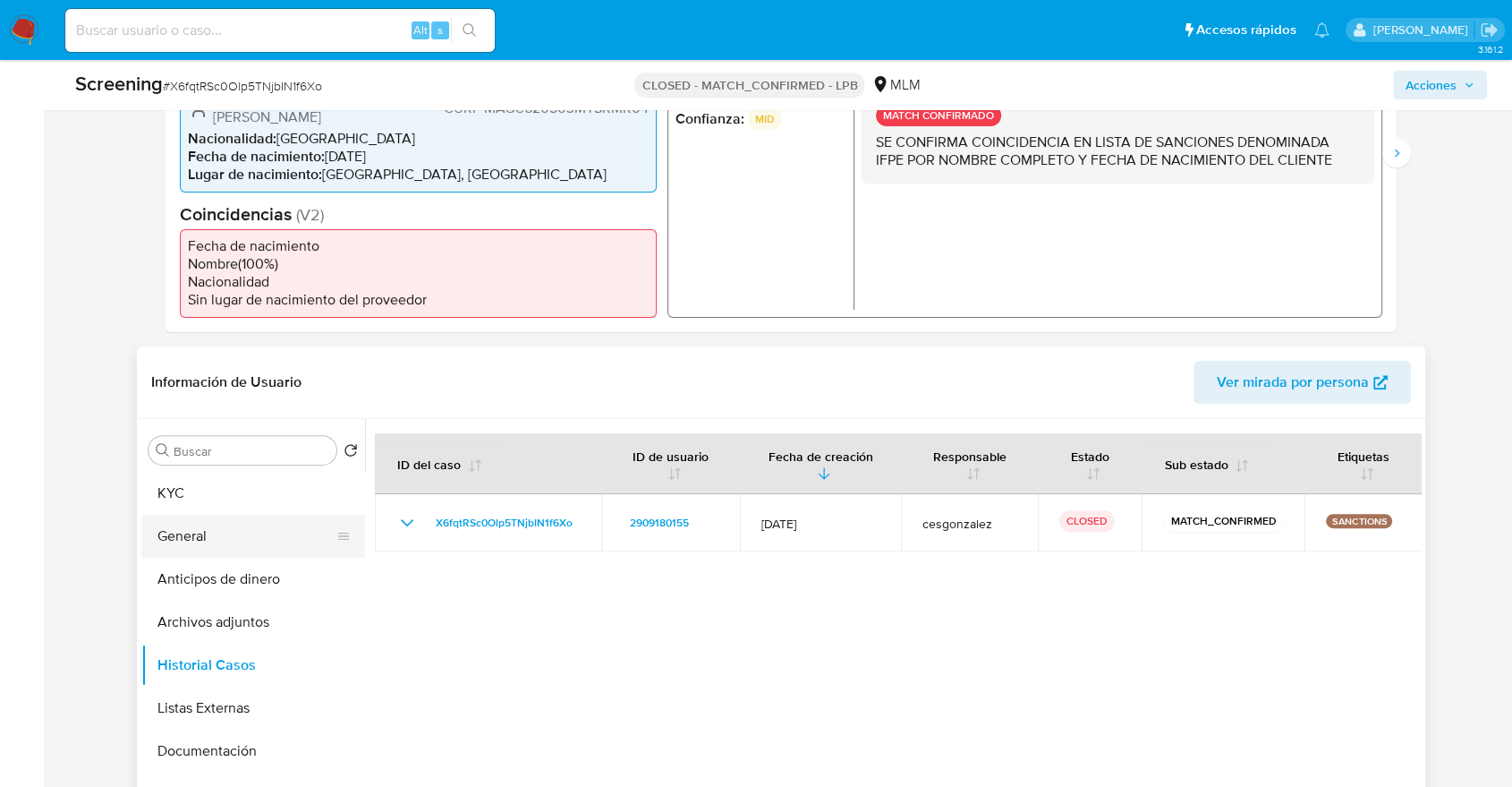
click at [248, 521] on button "General" at bounding box center [246, 536] width 210 height 43
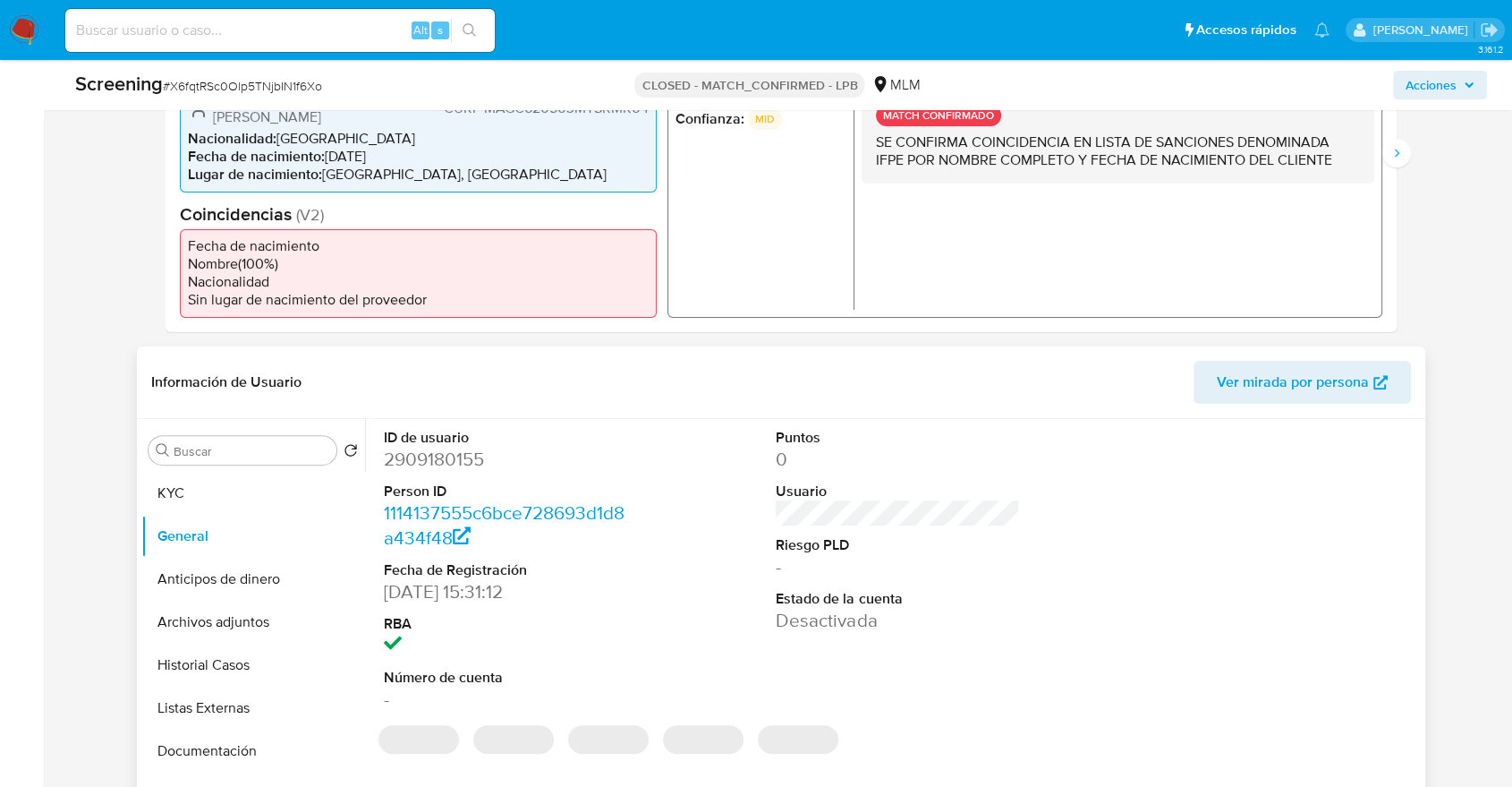
click at [393, 457] on dd "2909180155" at bounding box center [506, 458] width 244 height 25
copy dd "2909180155"
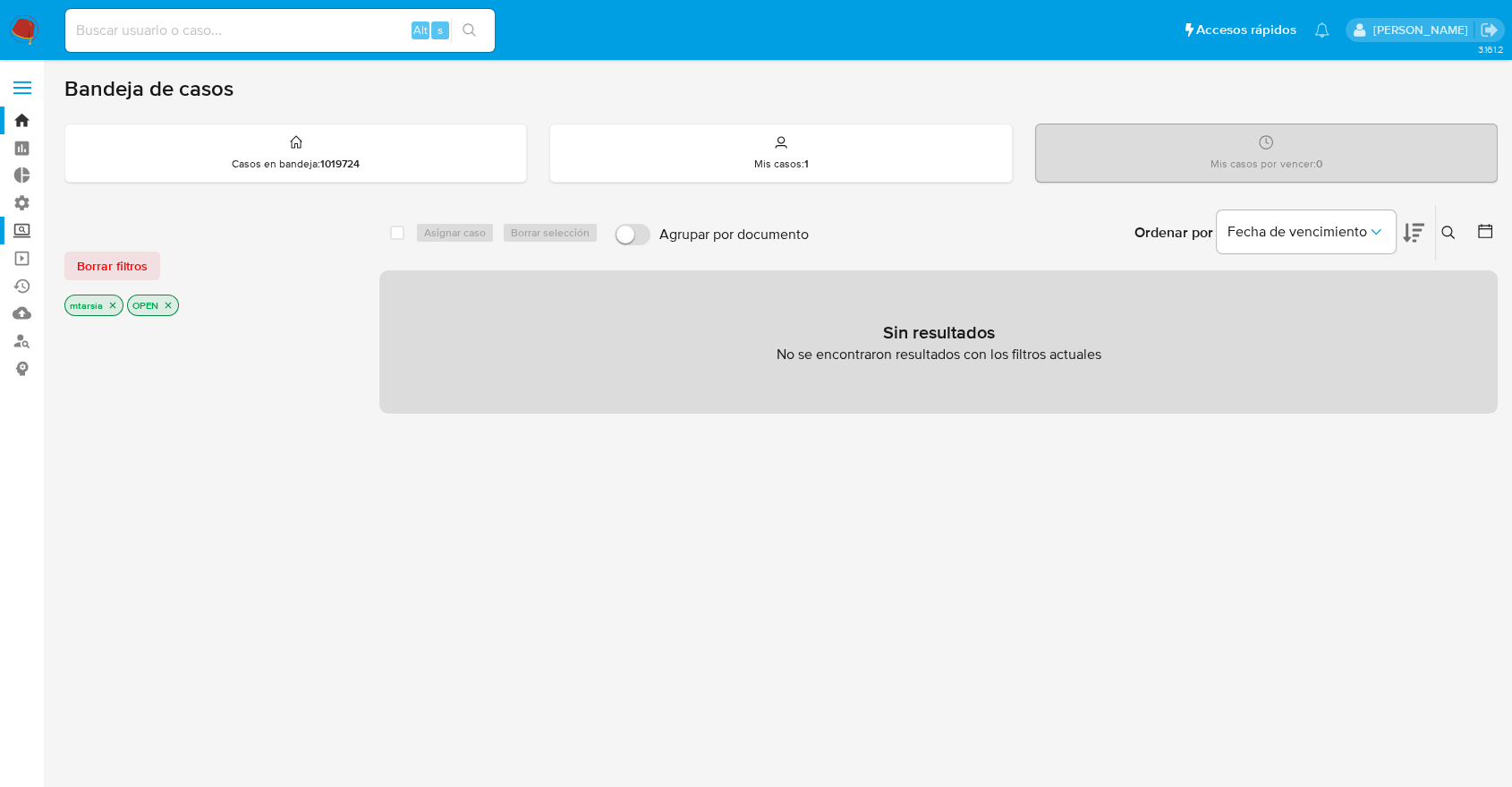
click at [29, 228] on label "Screening" at bounding box center [106, 230] width 213 height 28
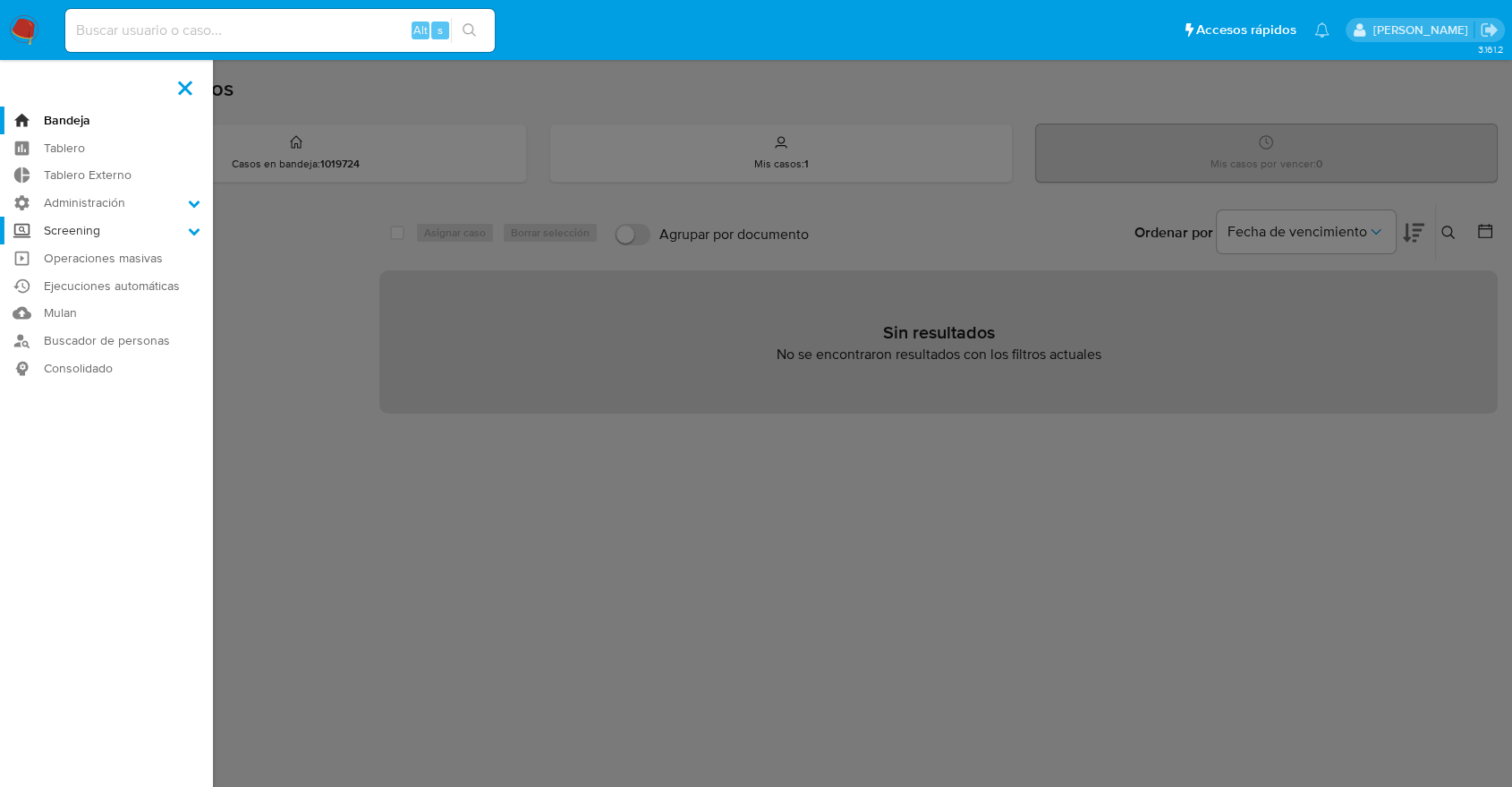
click at [0, 0] on input "Screening" at bounding box center [0, 0] width 0 height 0
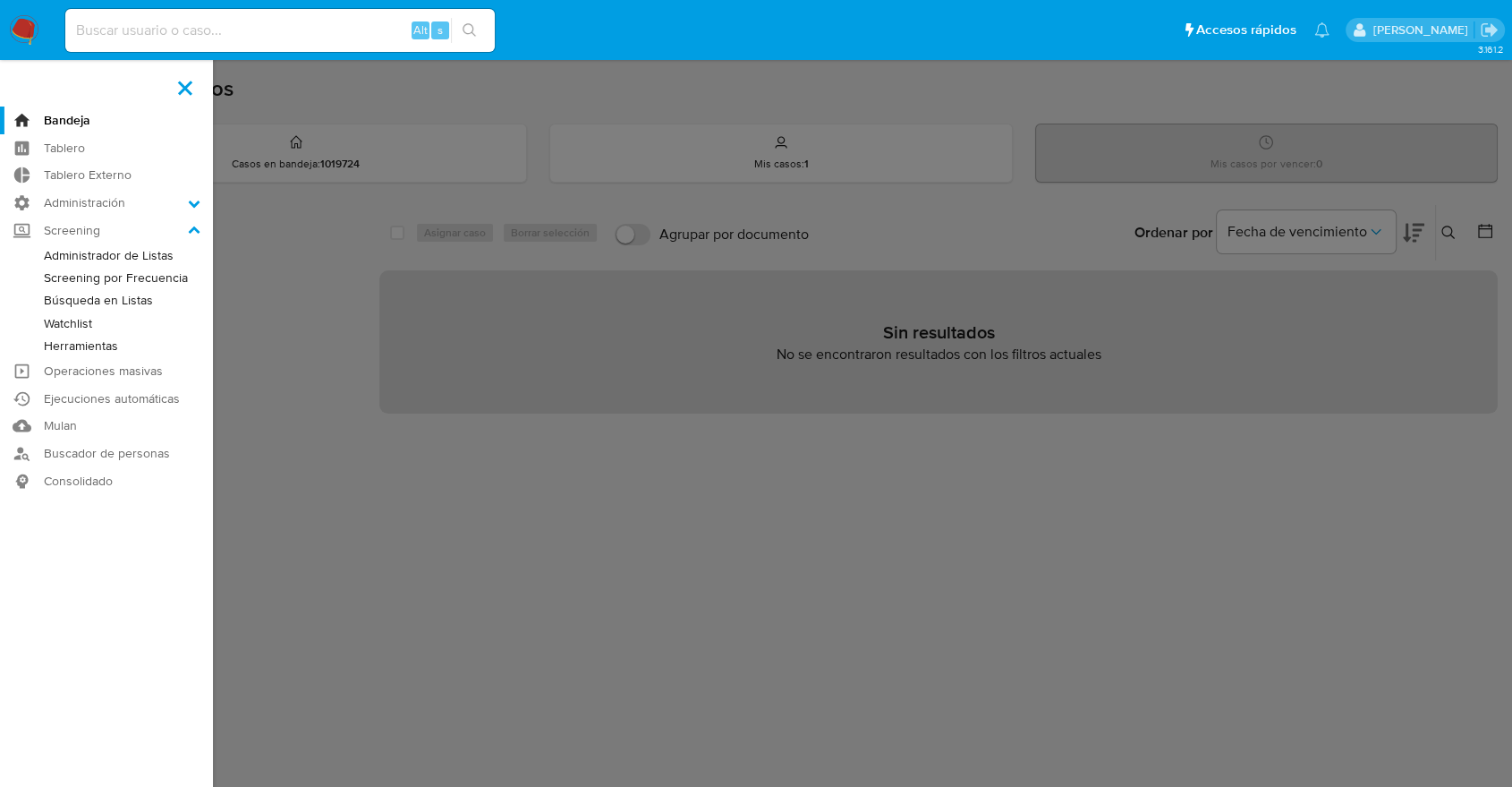
click at [50, 257] on link "Administrador de Listas" at bounding box center [106, 255] width 213 height 22
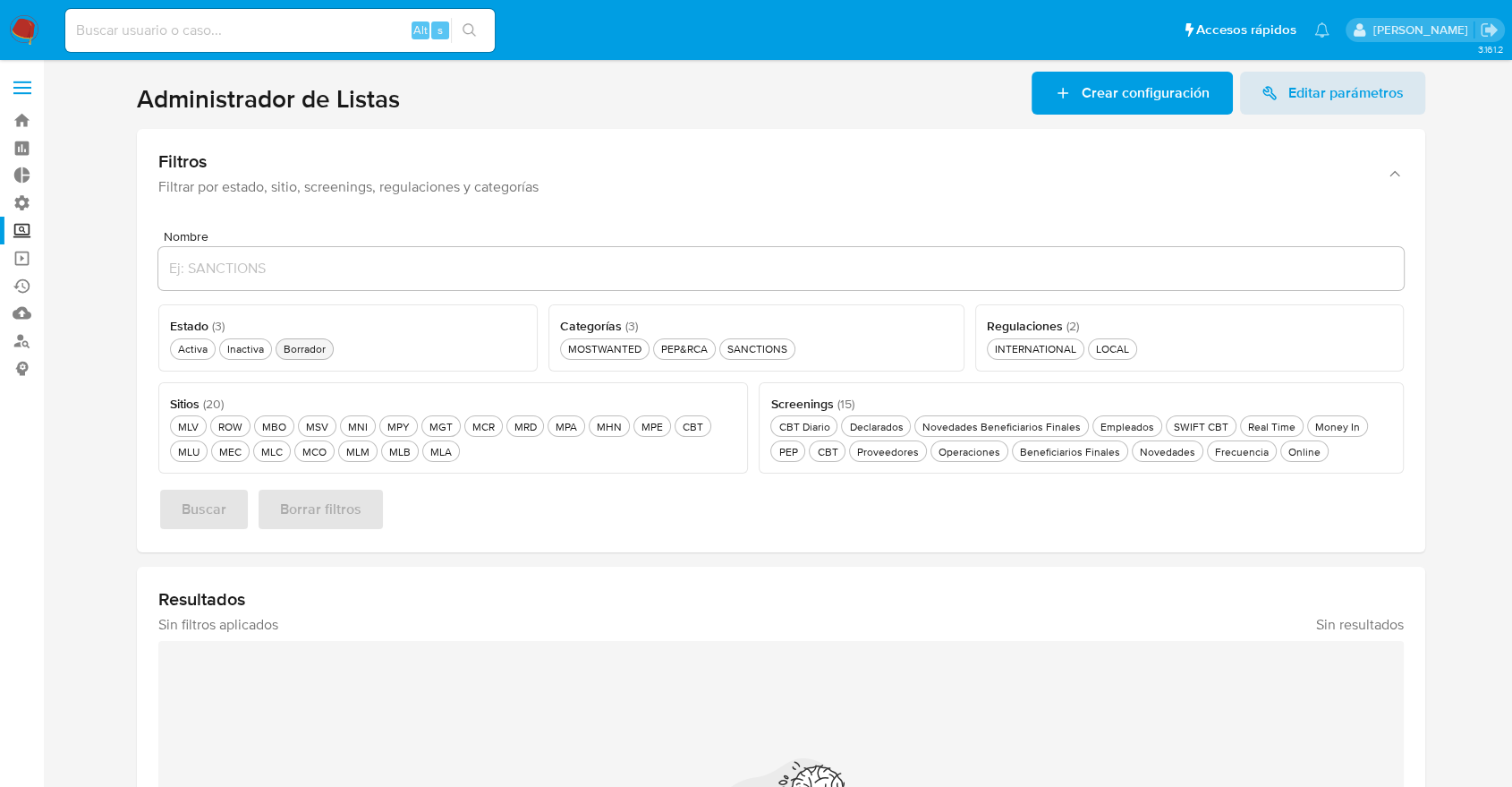
click at [280, 344] on div "Borrador Borrador" at bounding box center [304, 348] width 49 height 15
click at [576, 345] on div "MOSTWANTED MOSTWANTED" at bounding box center [611, 348] width 80 height 15
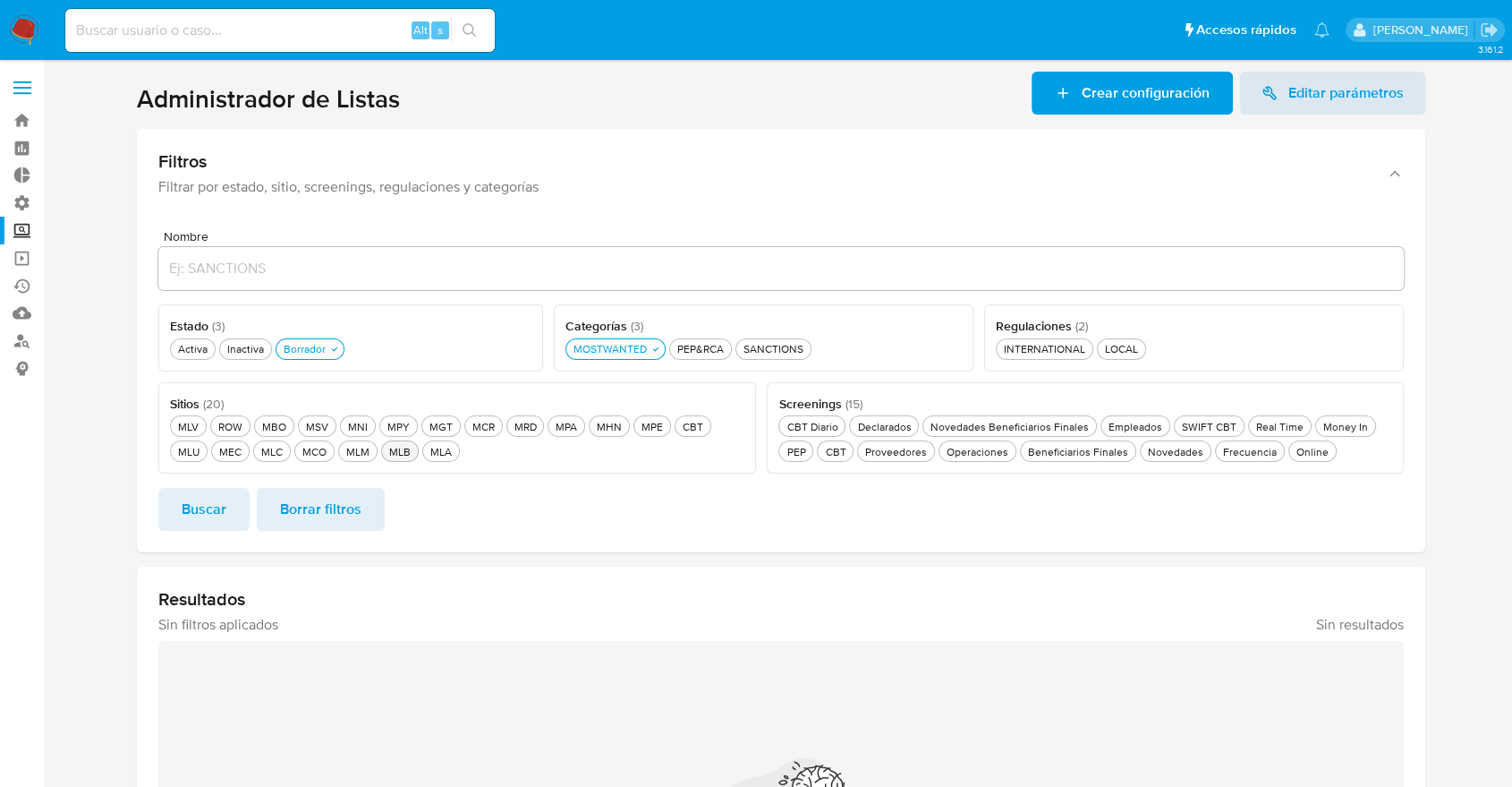
click at [386, 447] on div "MLB MLB" at bounding box center [400, 452] width 29 height 15
click at [1067, 7] on ul "Pausado Ver notificaciones Alt s Accesos rápidos Presiona las siguientes teclas…" at bounding box center [697, 30] width 1282 height 44
click at [226, 495] on button "Buscar" at bounding box center [203, 509] width 91 height 43
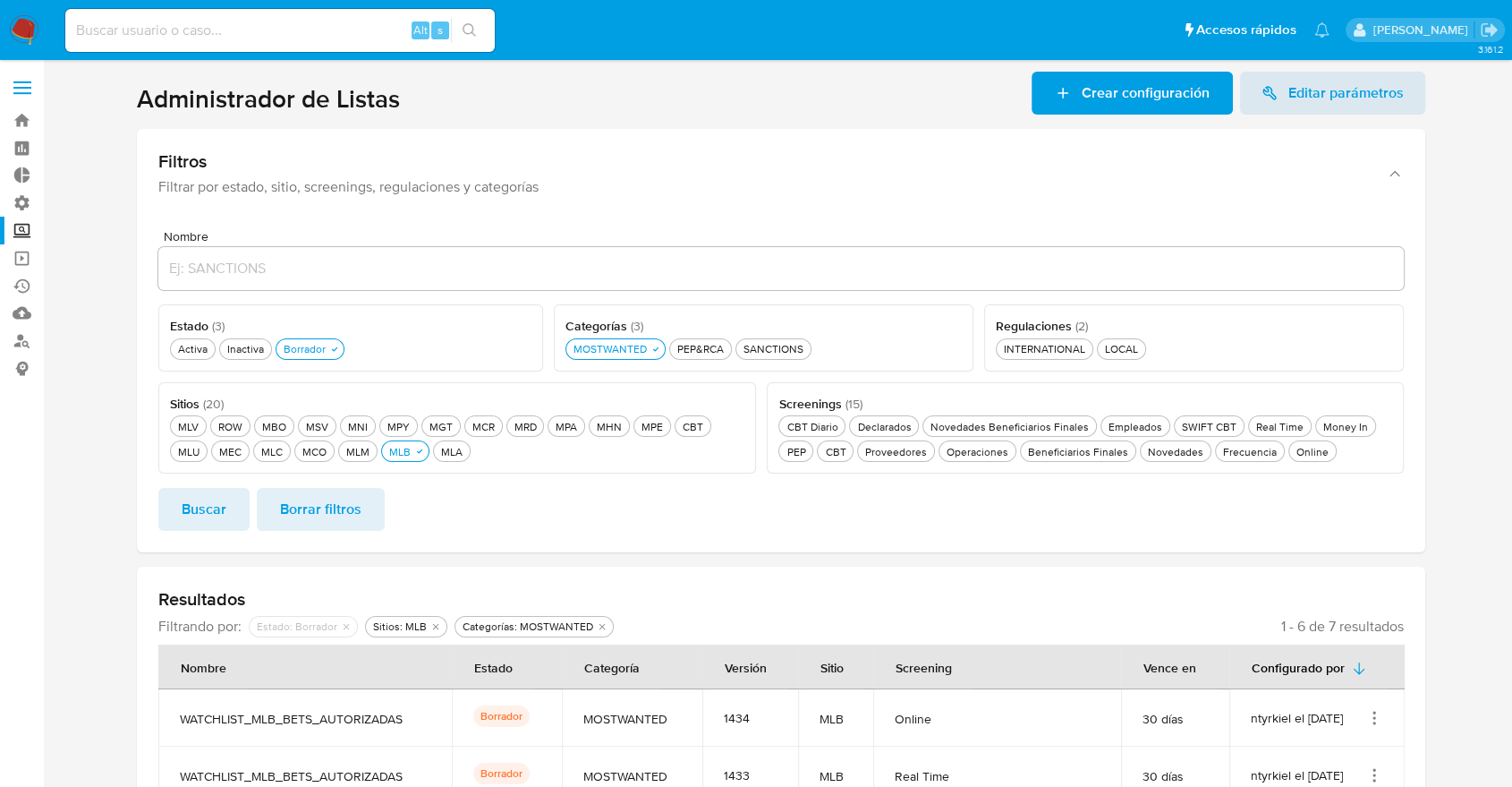
scroll to position [387, 0]
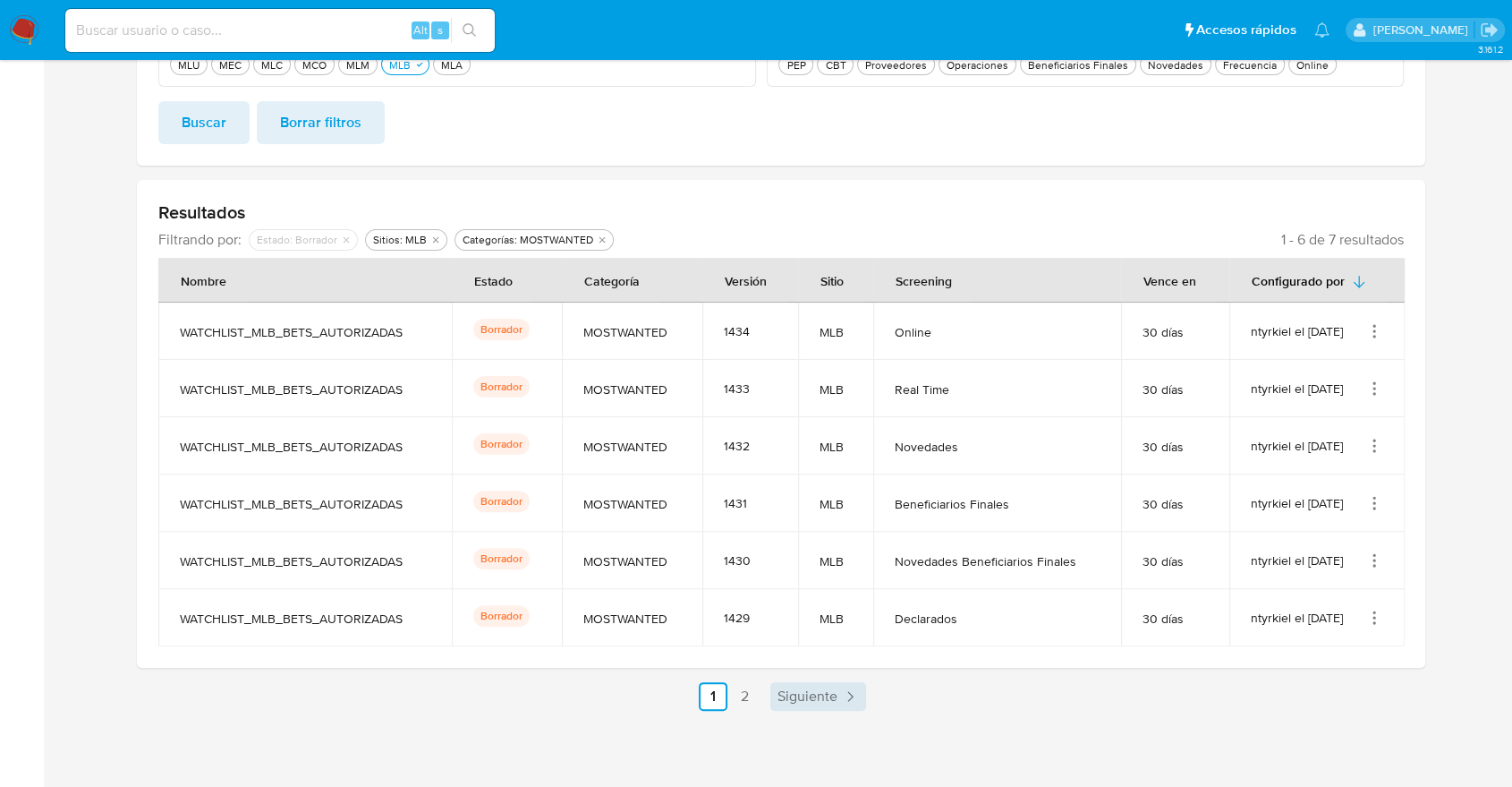
click at [780, 700] on span "Siguiente" at bounding box center [807, 696] width 60 height 15
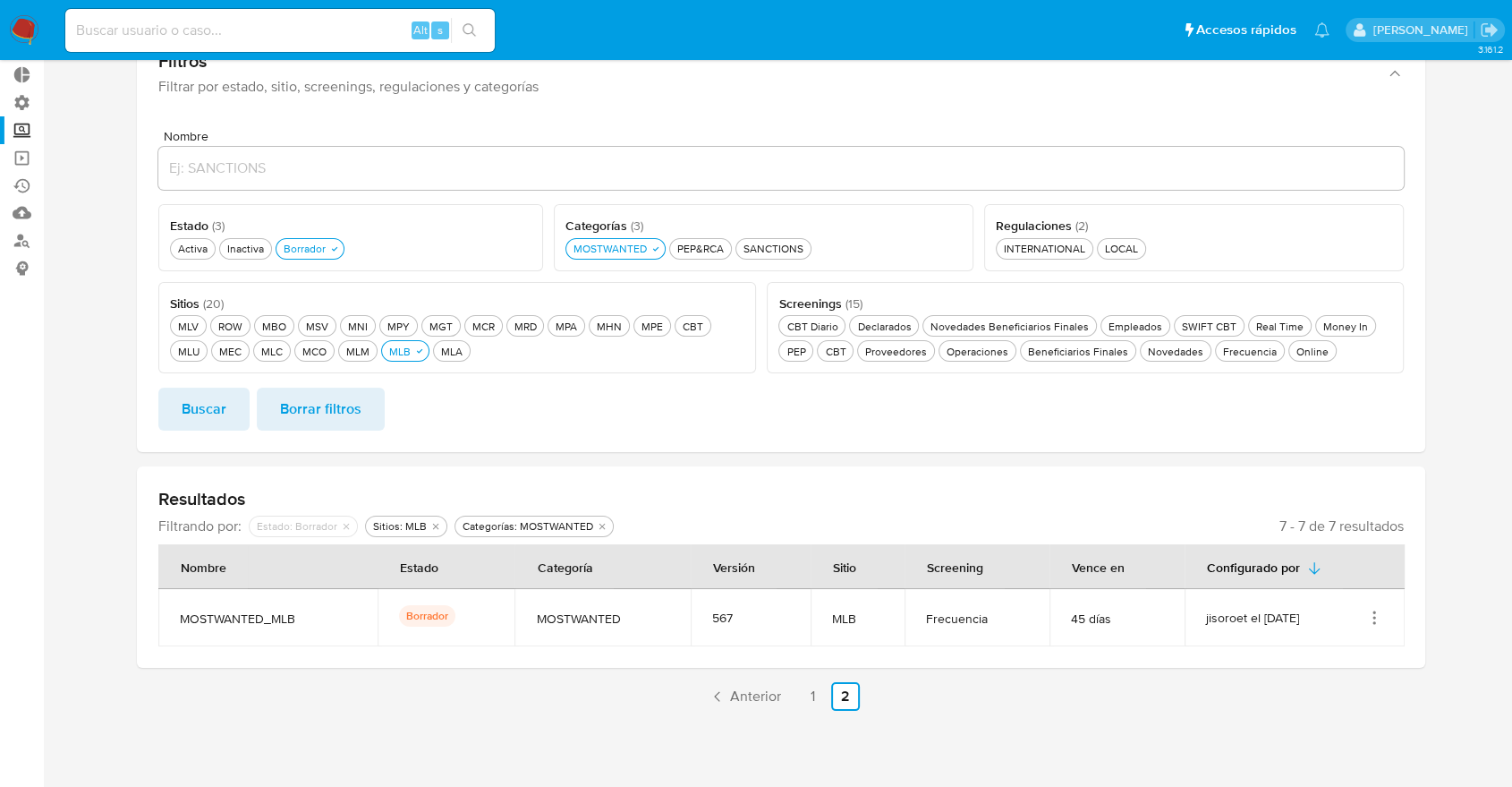
scroll to position [101, 0]
click at [749, 702] on span "Anterior" at bounding box center [756, 696] width 51 height 15
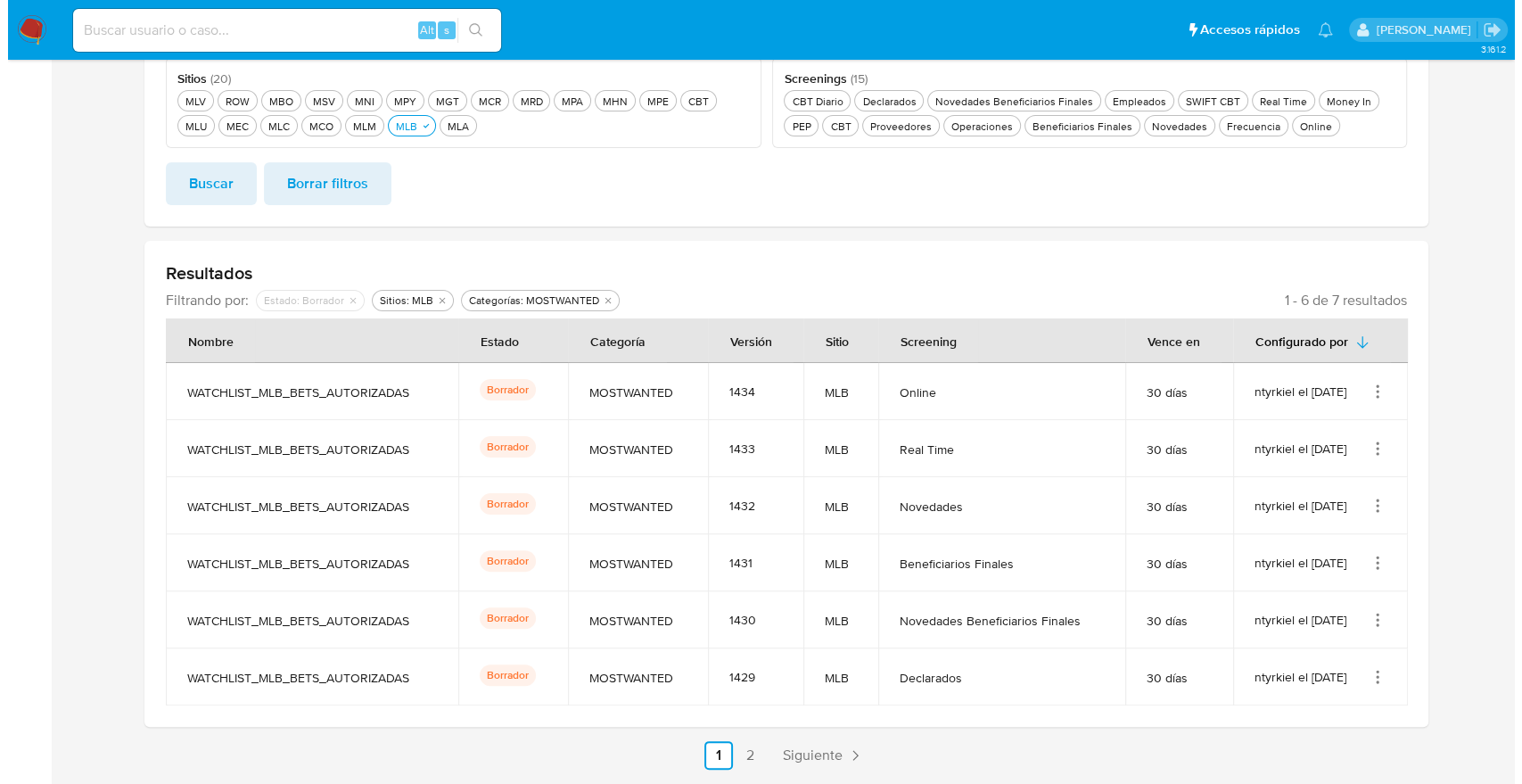
scroll to position [327, 0]
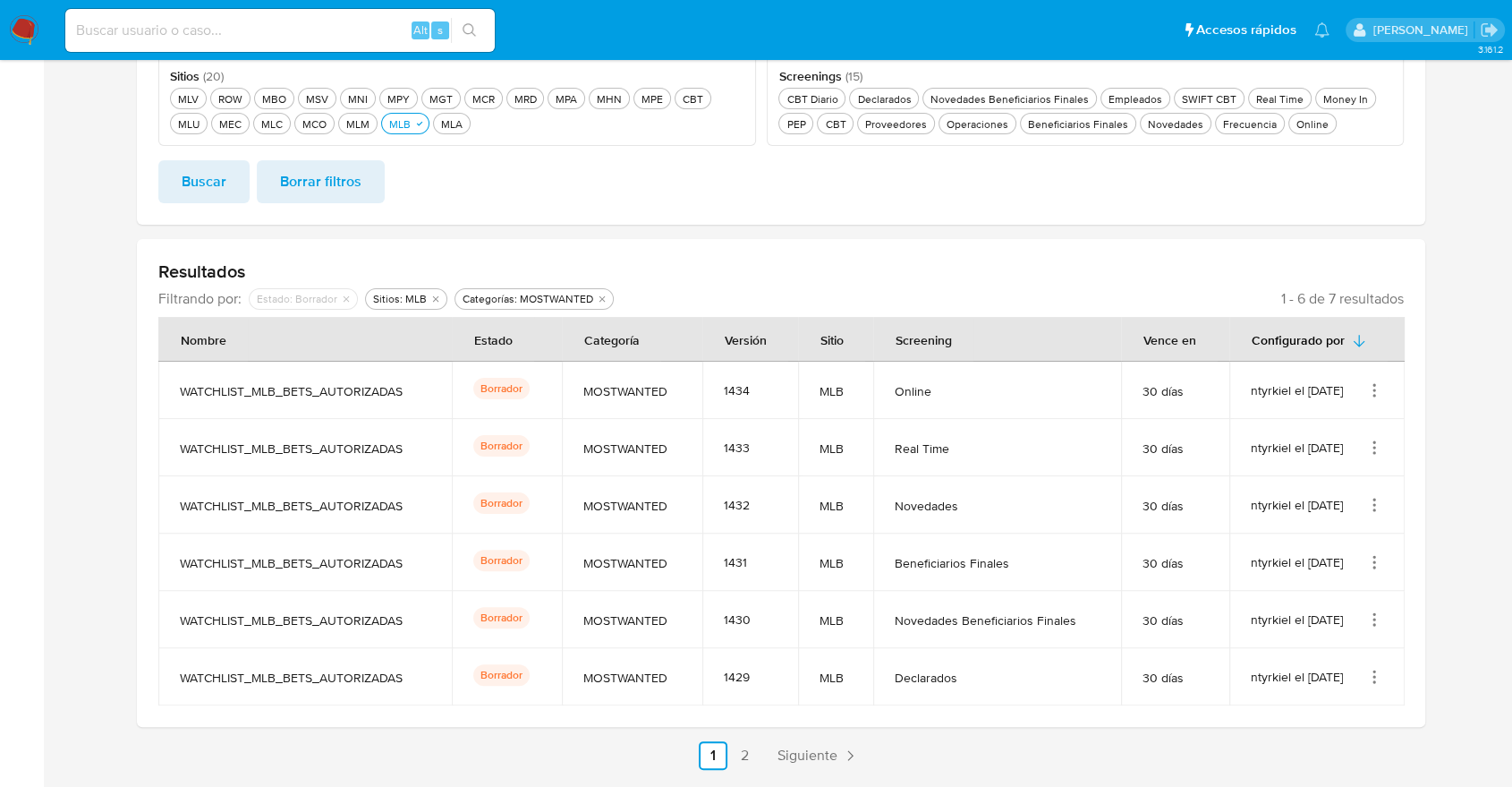
click at [1375, 383] on icon "Acciones" at bounding box center [1373, 390] width 18 height 18
click at [1346, 527] on button "Activar" at bounding box center [1302, 526] width 161 height 47
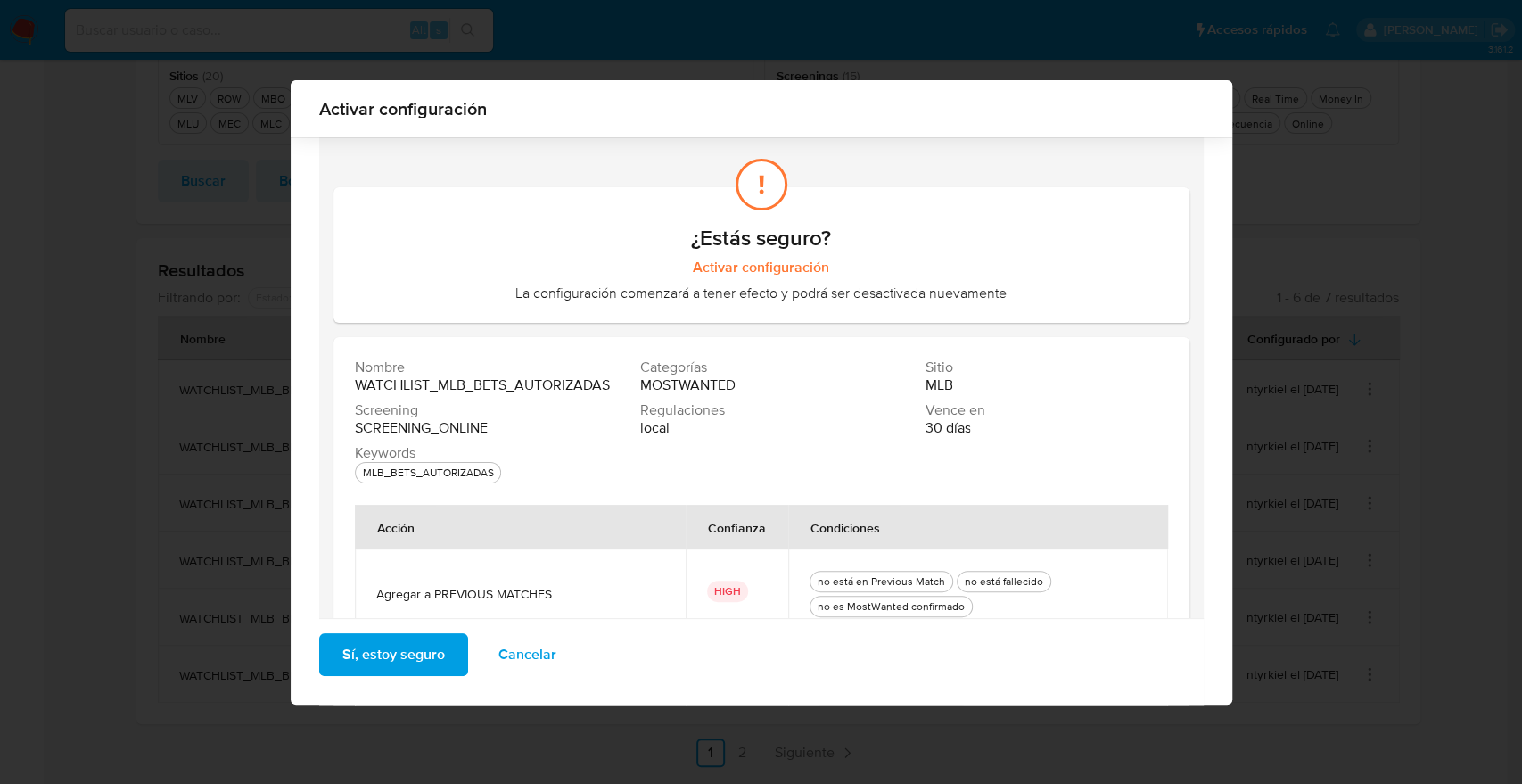
scroll to position [243, 0]
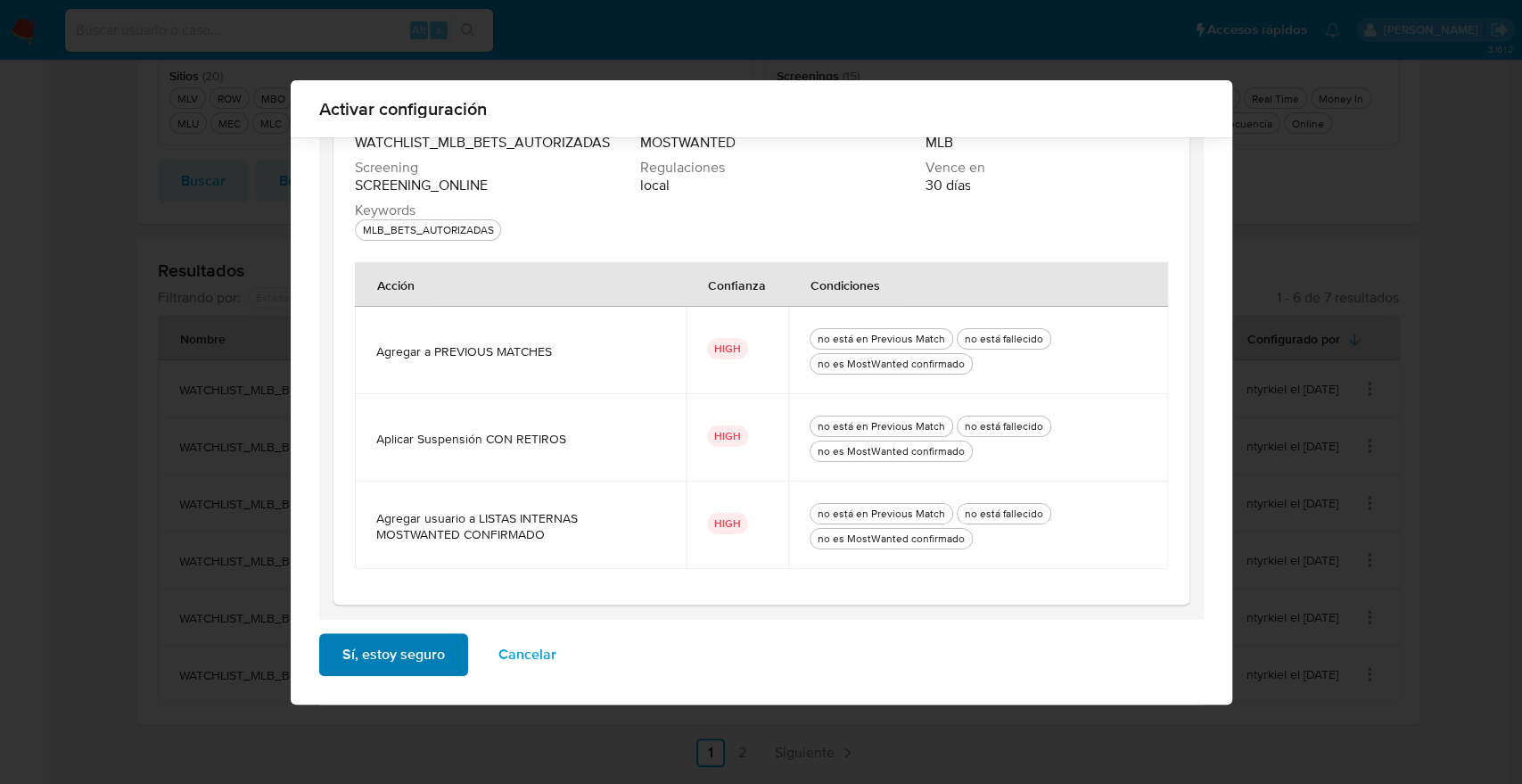
click at [435, 657] on button "Sí, estoy seguro" at bounding box center [394, 654] width 149 height 43
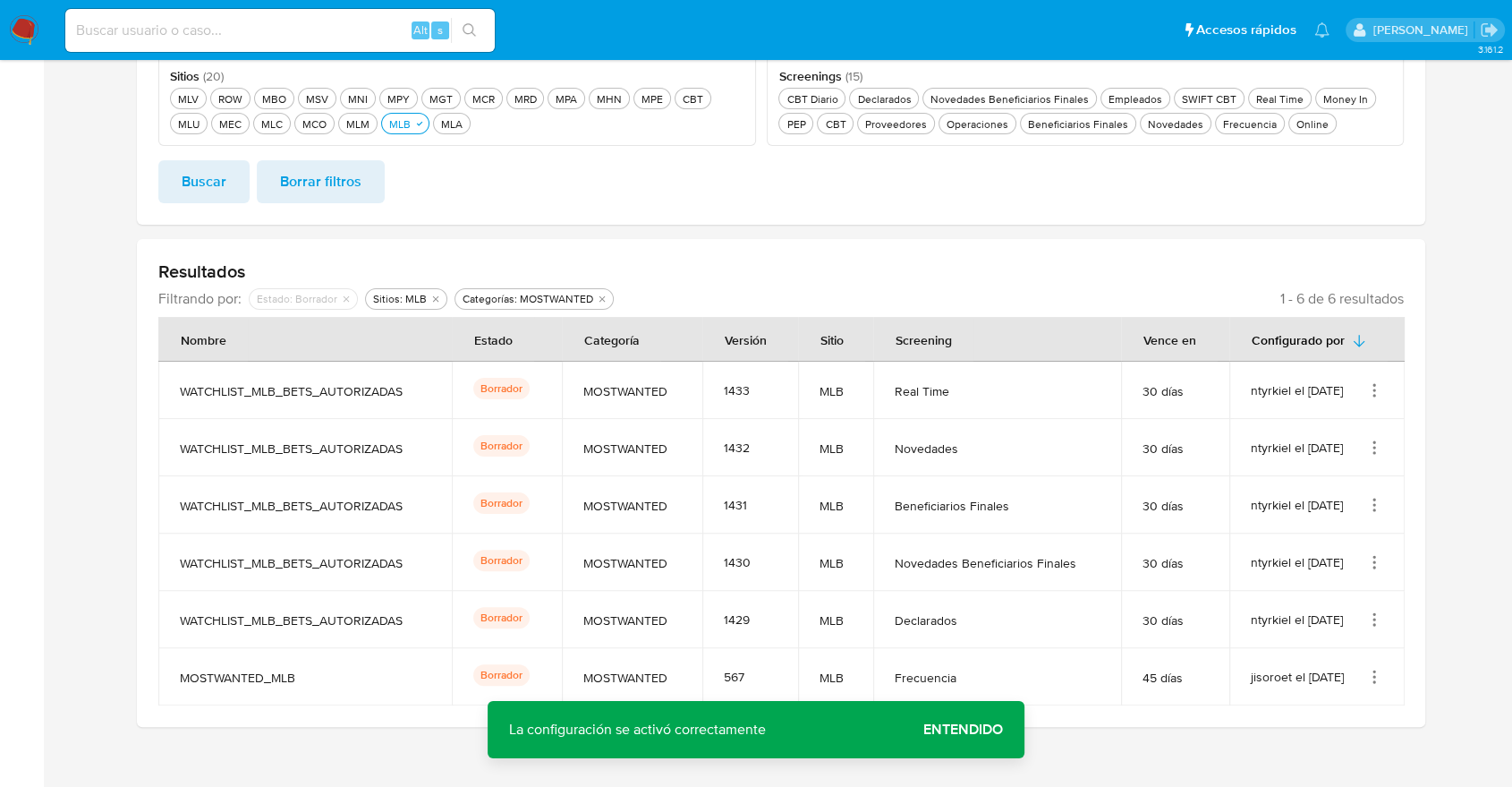
click at [1377, 389] on icon "Acciones" at bounding box center [1373, 390] width 18 height 18
click at [1348, 518] on button "Activar" at bounding box center [1302, 526] width 161 height 47
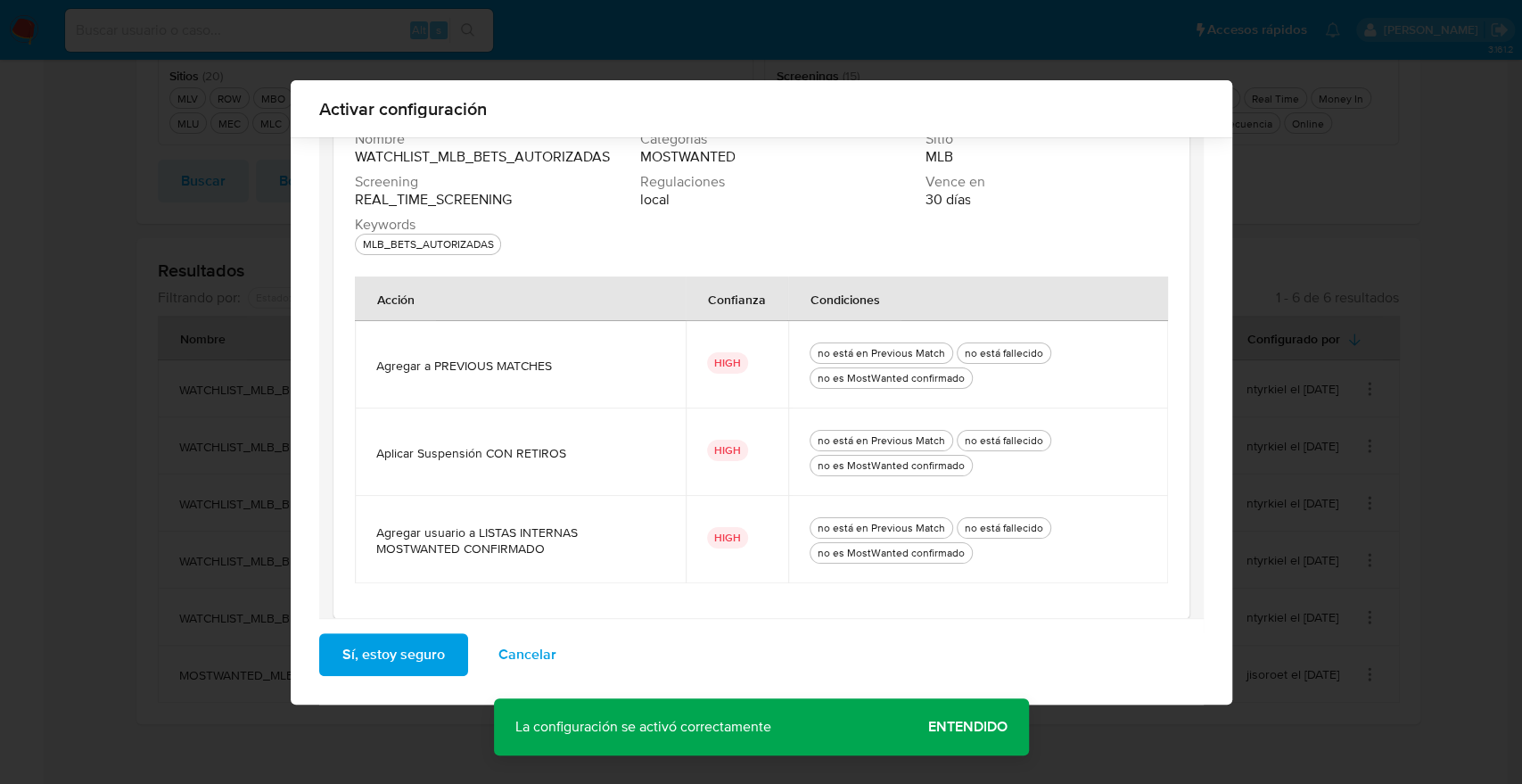
scroll to position [243, 0]
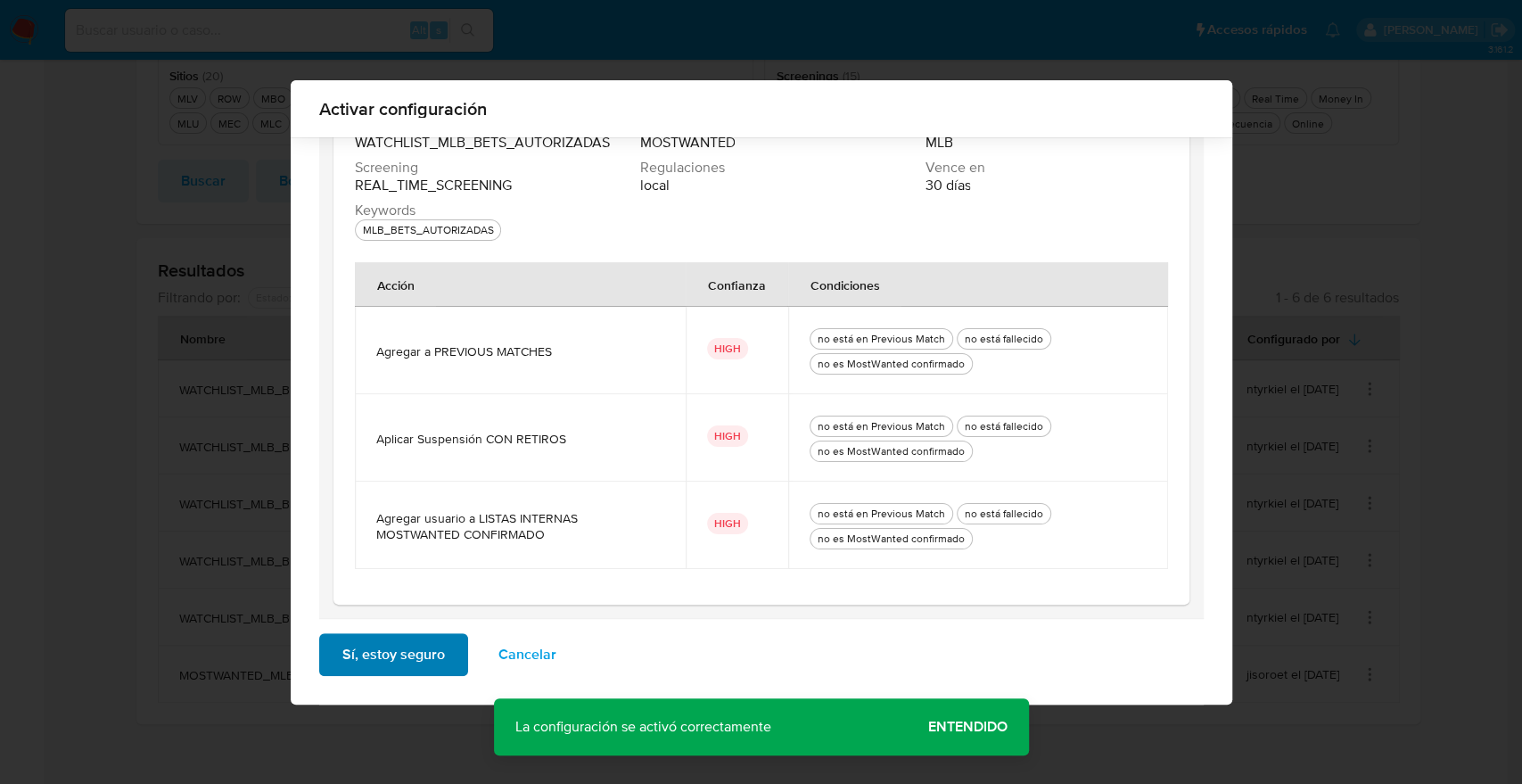
click at [440, 654] on button "Sí, estoy seguro" at bounding box center [394, 654] width 149 height 43
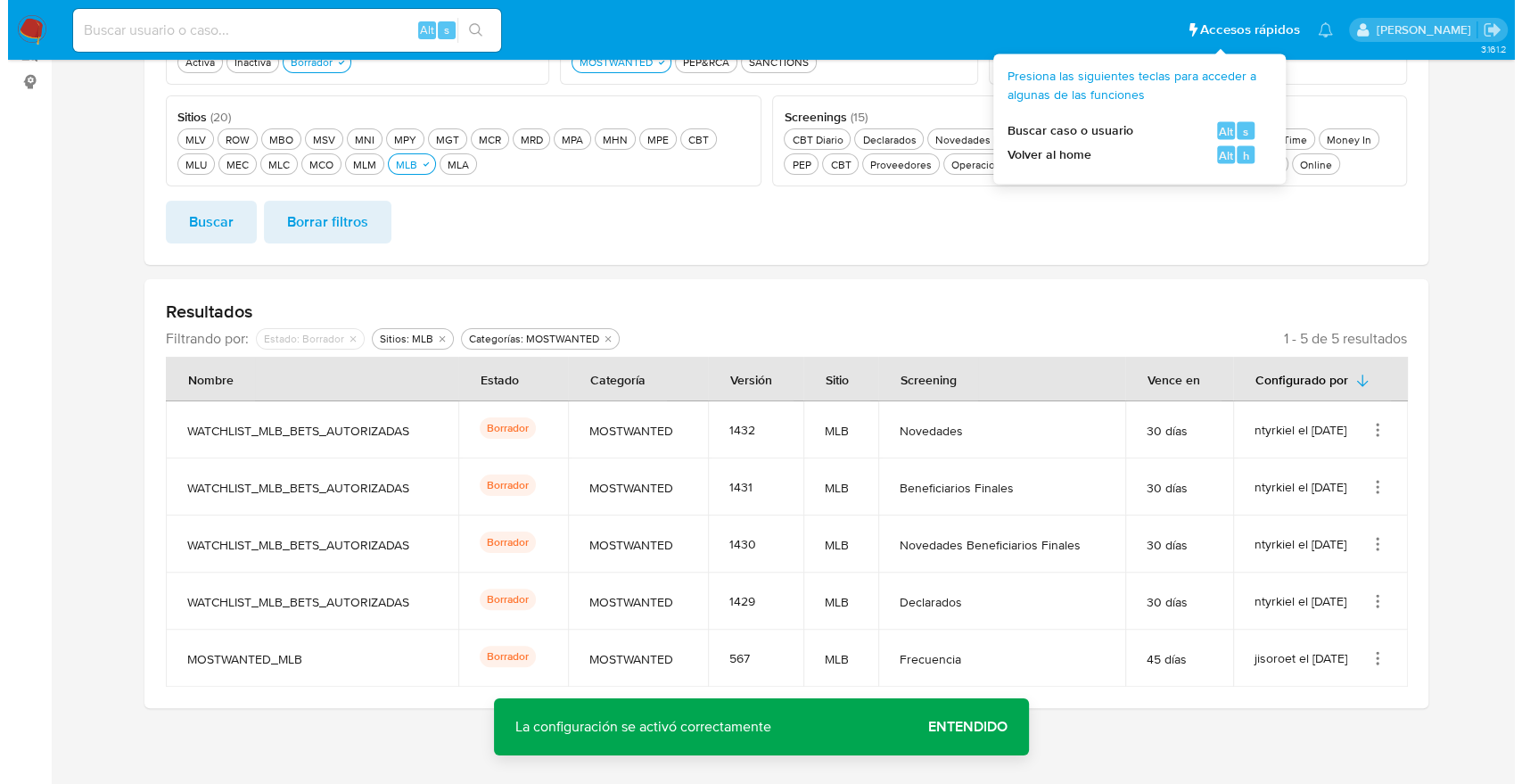
scroll to position [285, 0]
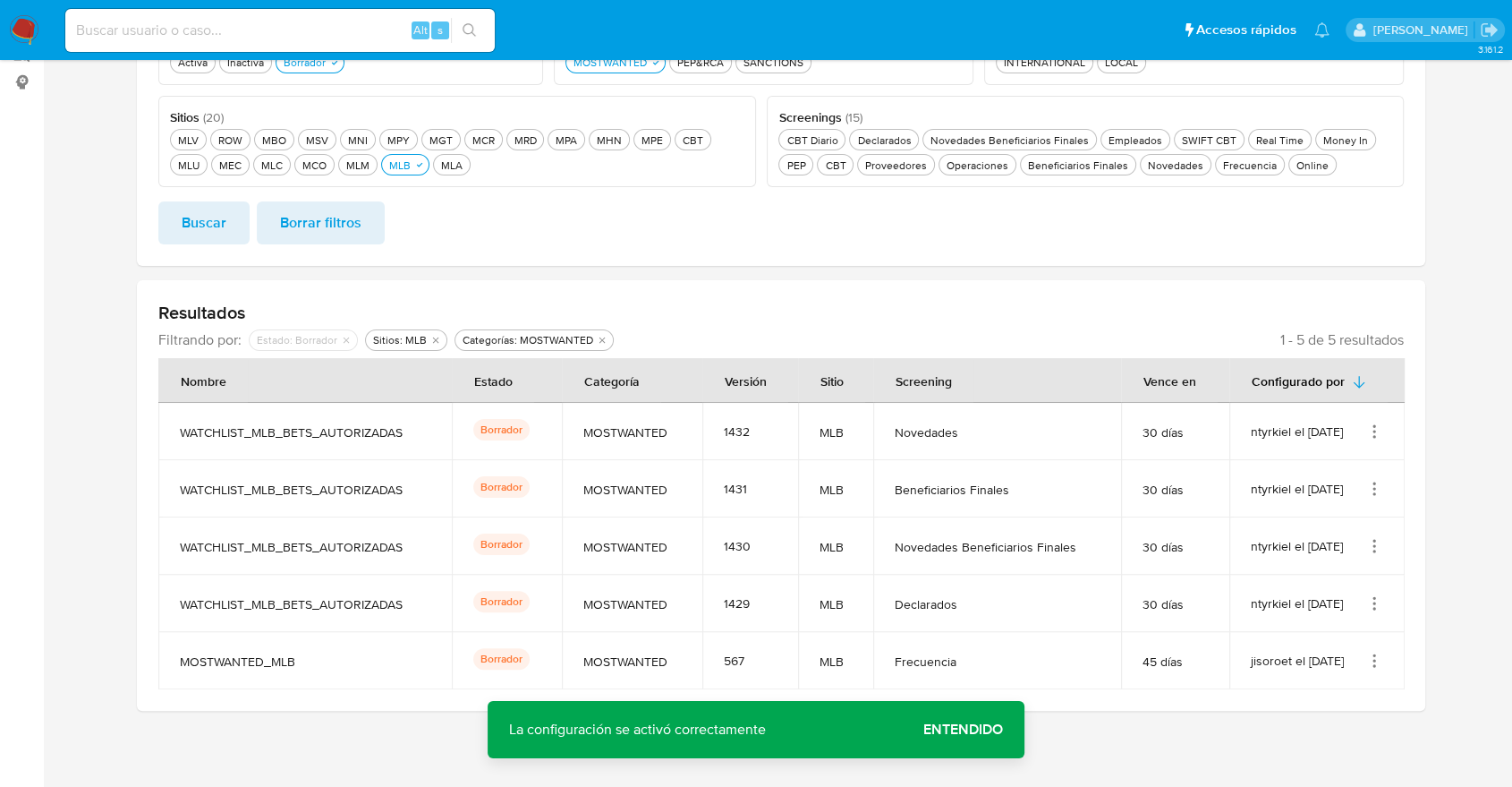
click at [1370, 428] on icon "Acciones" at bounding box center [1373, 430] width 18 height 18
click at [1338, 573] on button "Activar" at bounding box center [1302, 567] width 161 height 47
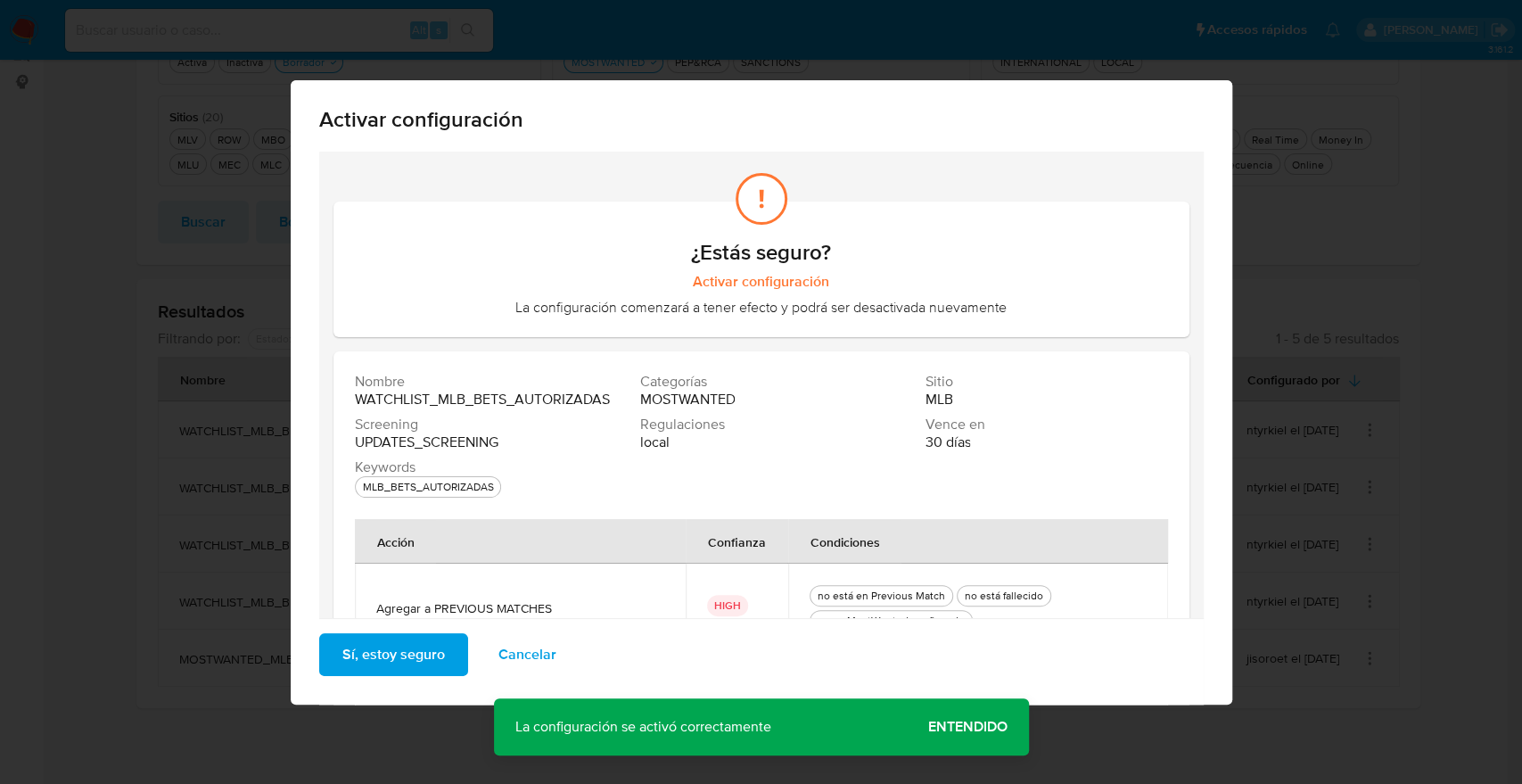
scroll to position [243, 0]
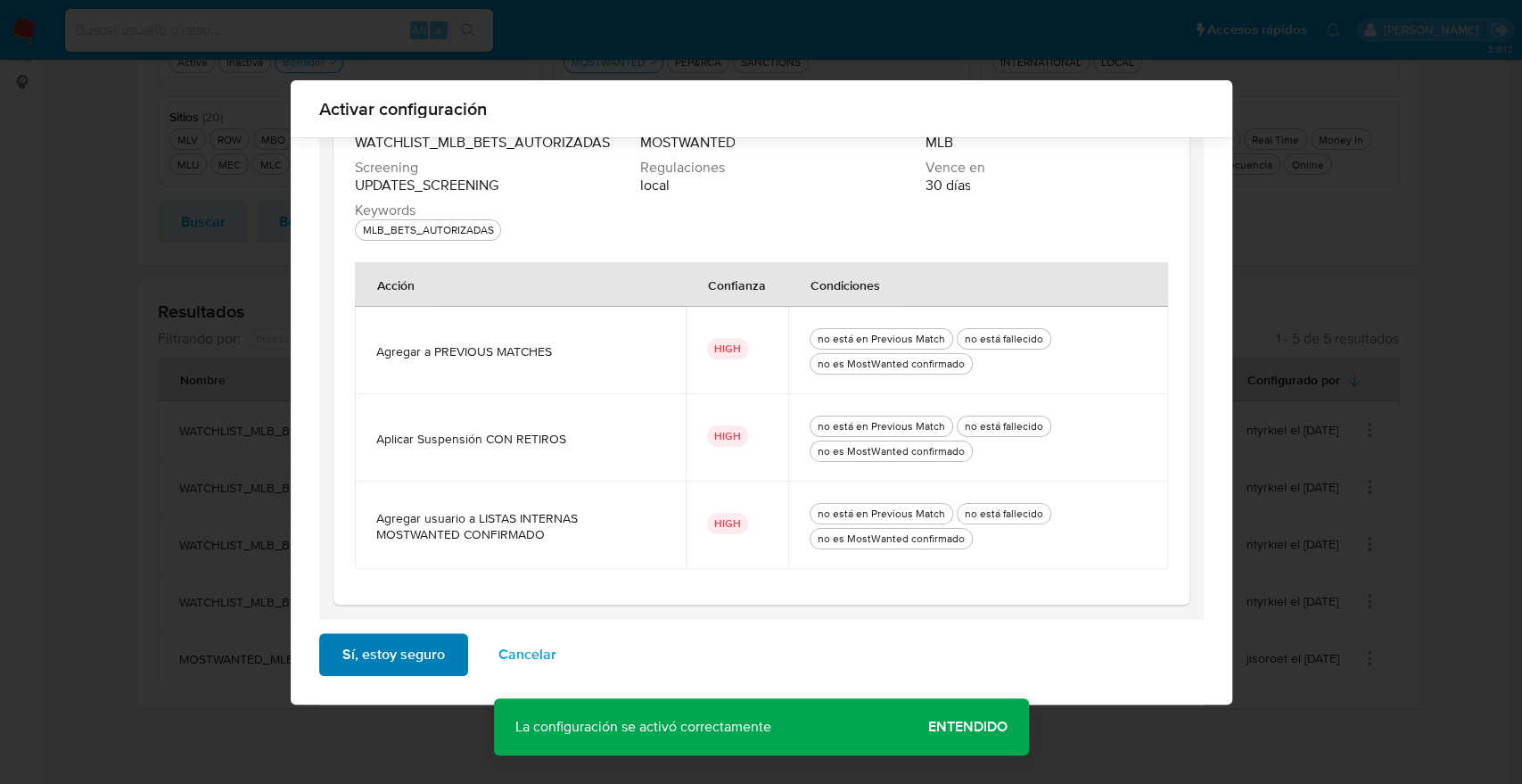
click at [435, 662] on span "Sí, estoy seguro" at bounding box center [393, 654] width 102 height 40
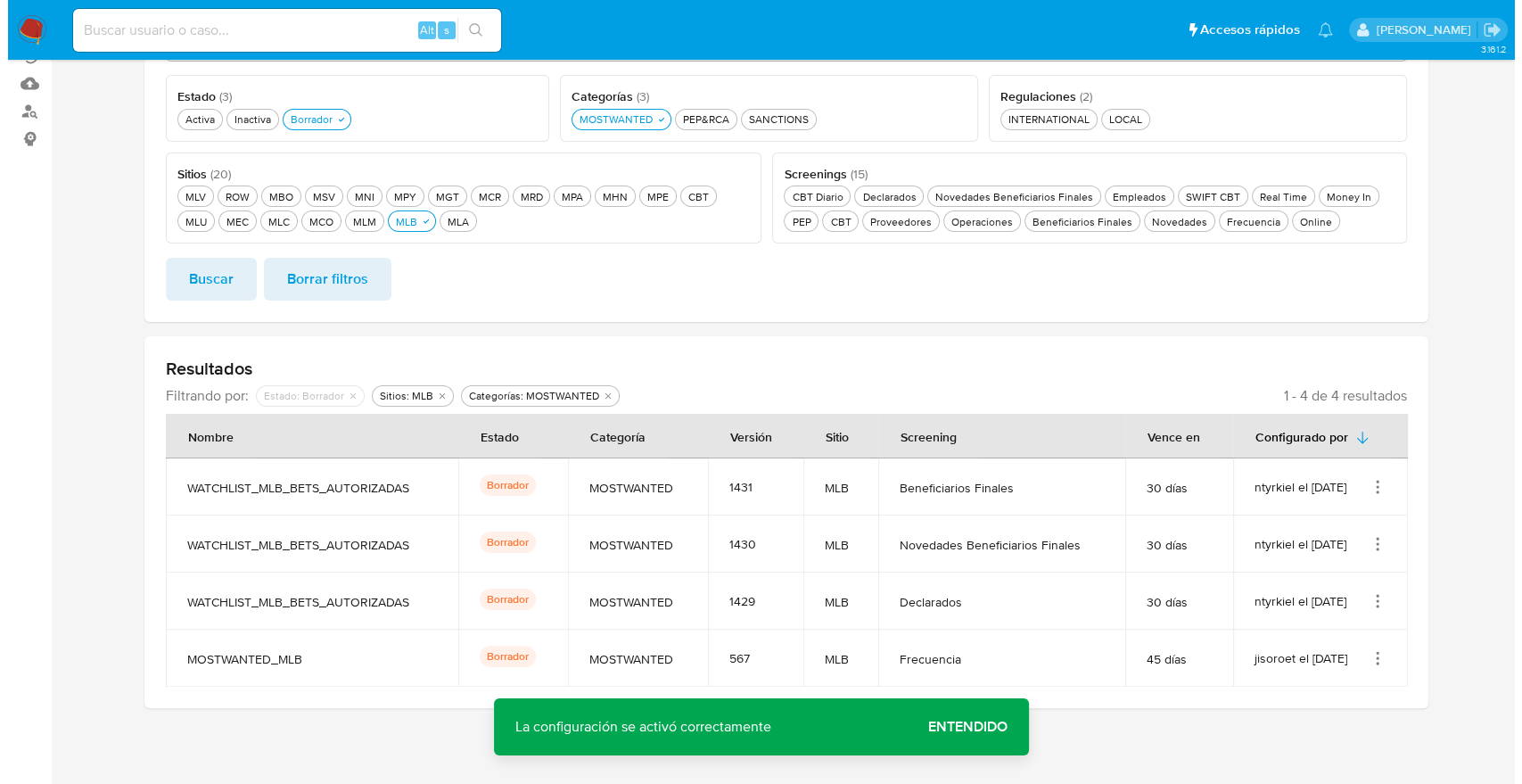
scroll to position [228, 0]
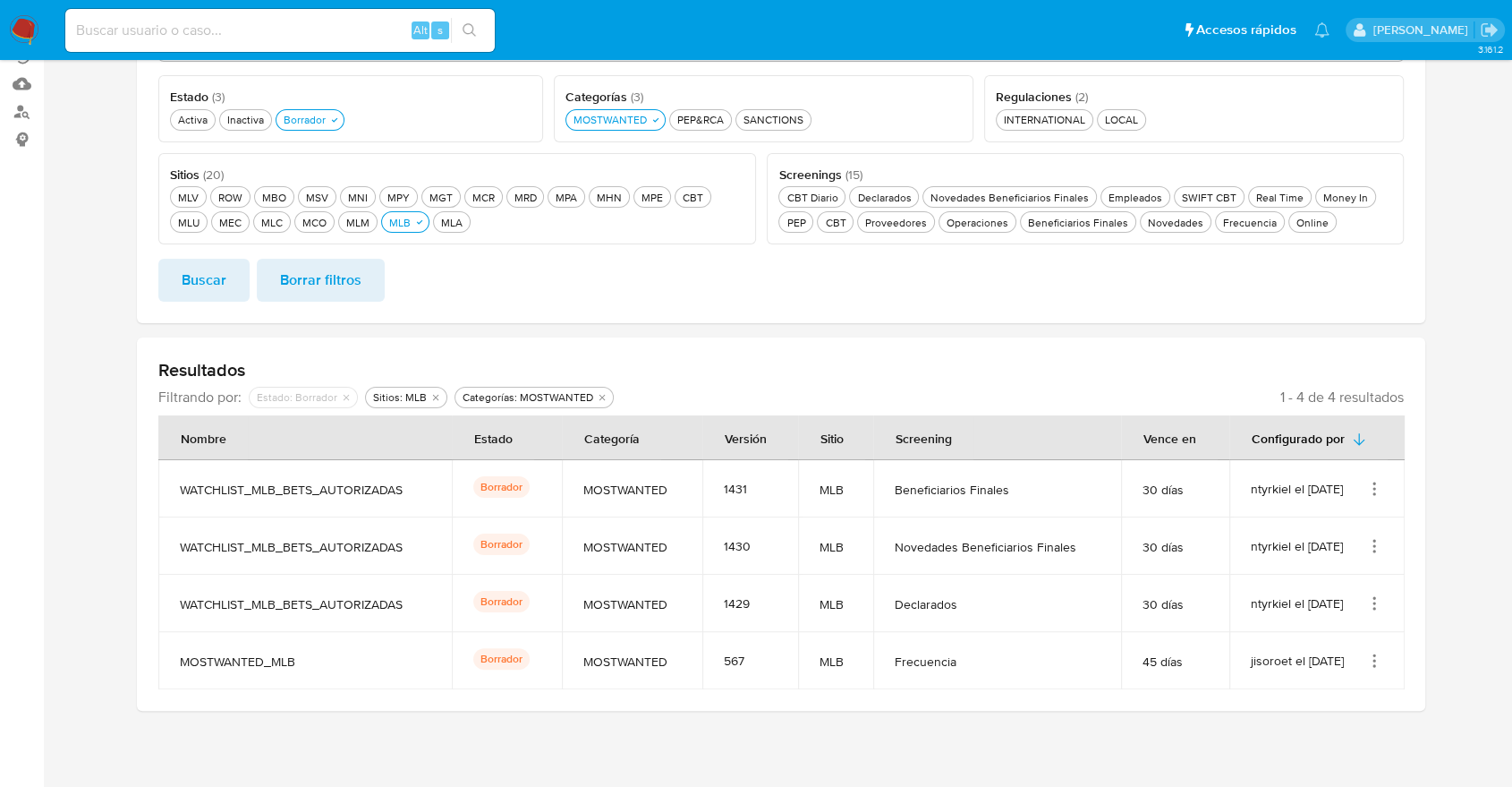
click at [1375, 484] on icon "Acciones" at bounding box center [1373, 488] width 18 height 18
click at [1361, 619] on button "Activar" at bounding box center [1302, 624] width 161 height 47
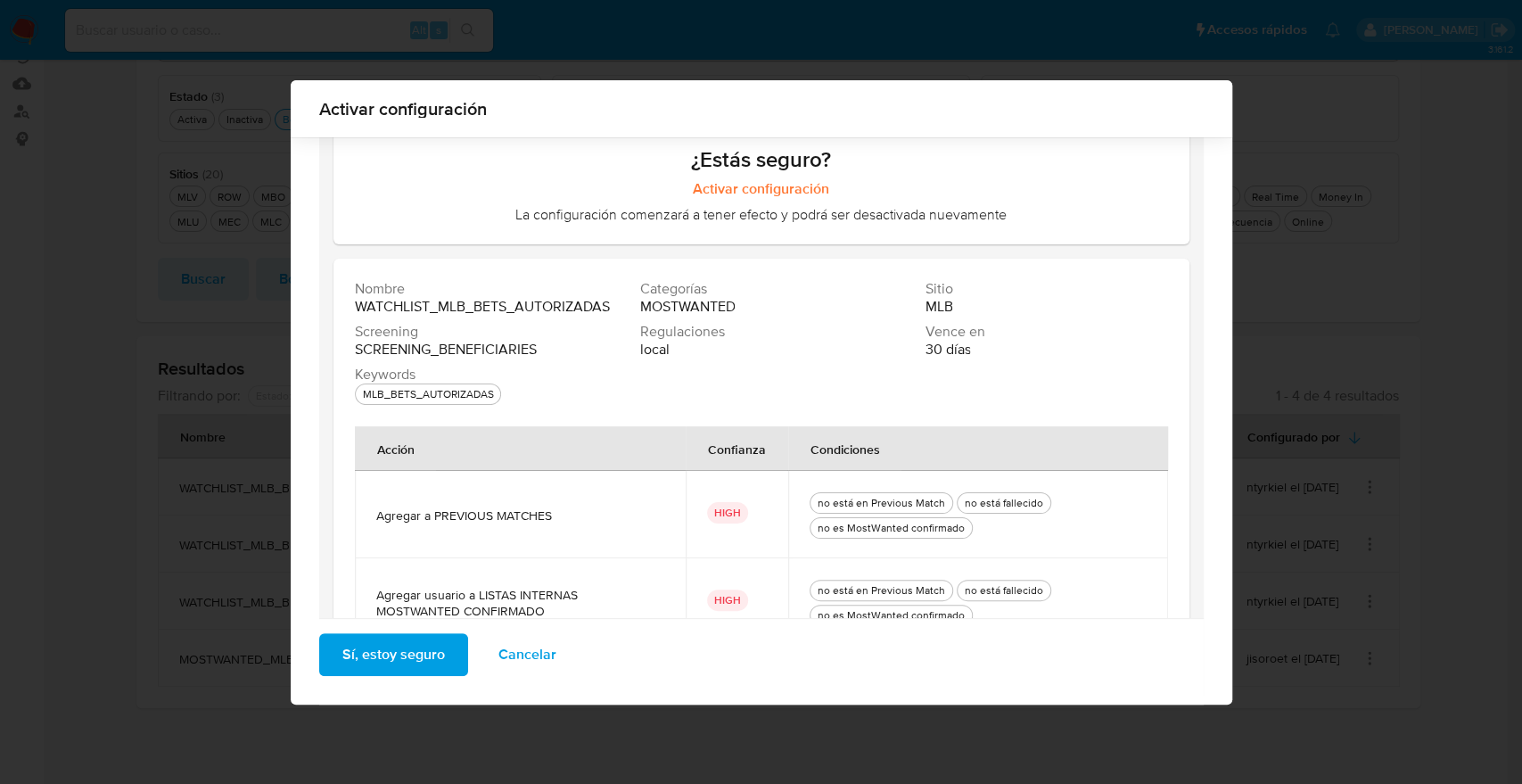
scroll to position [156, 0]
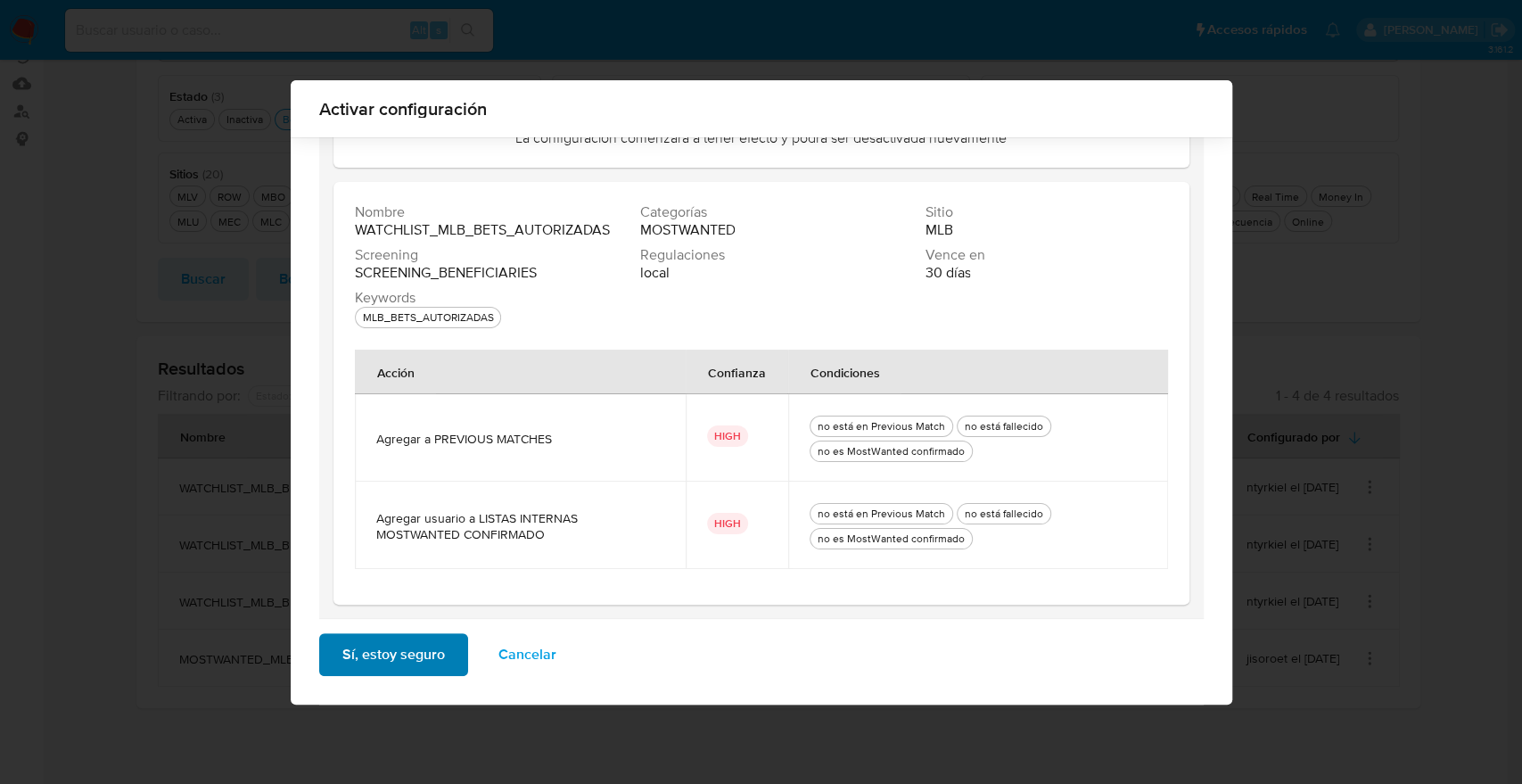
click at [429, 657] on span "Sí, estoy seguro" at bounding box center [393, 654] width 102 height 40
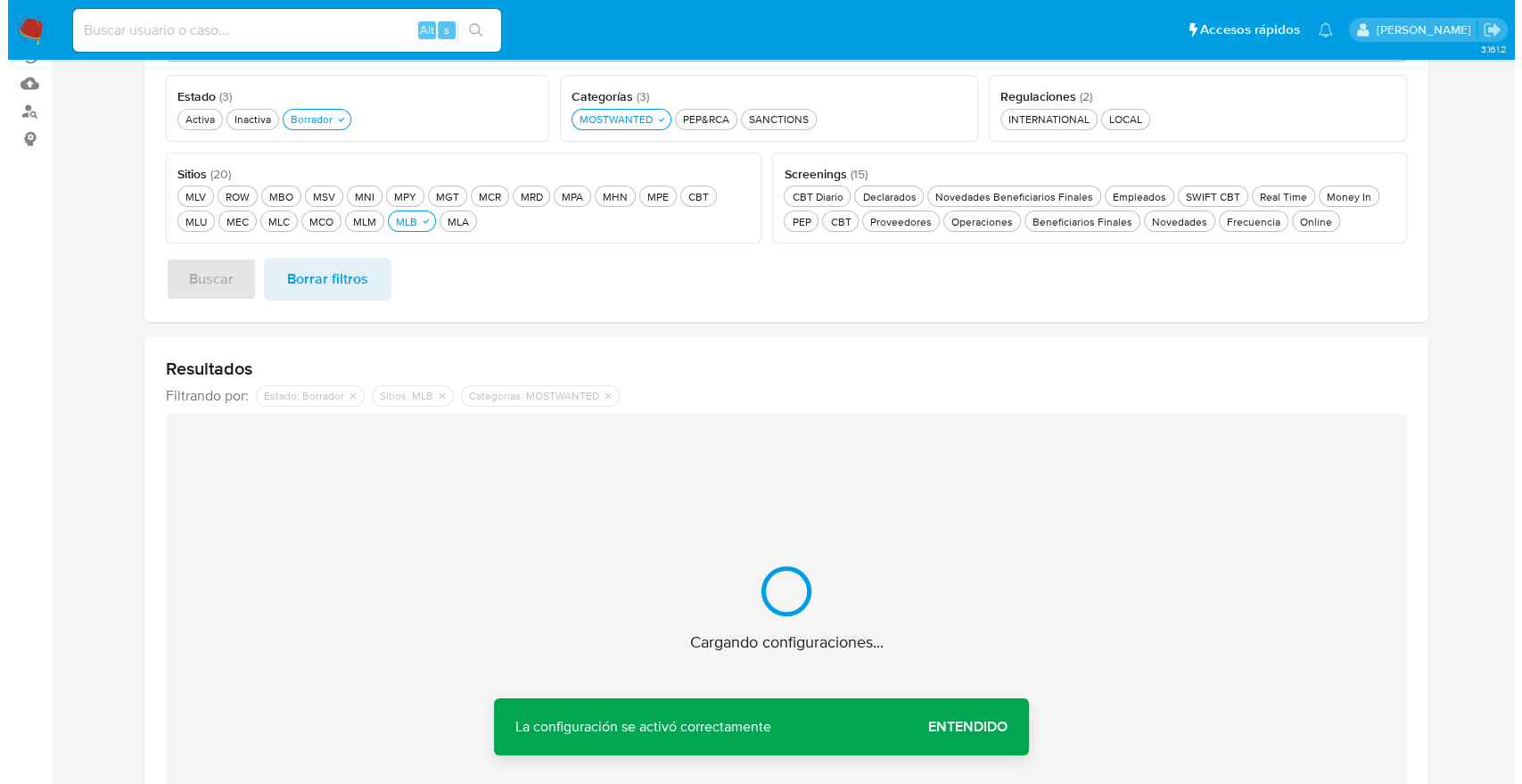
scroll to position [171, 0]
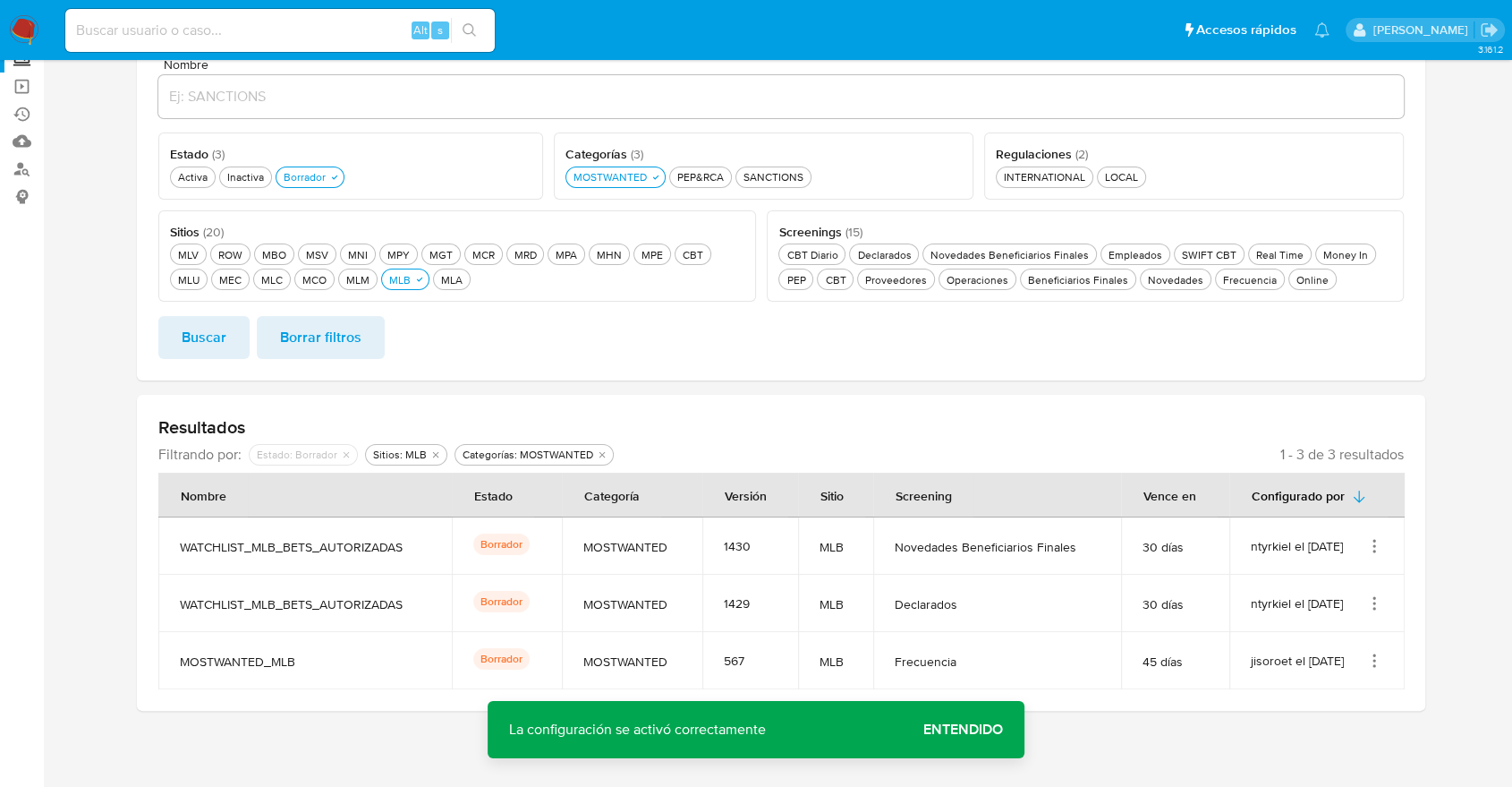
click at [1376, 537] on icon "Acciones" at bounding box center [1373, 545] width 18 height 18
click at [1342, 690] on button "Activar" at bounding box center [1302, 682] width 161 height 47
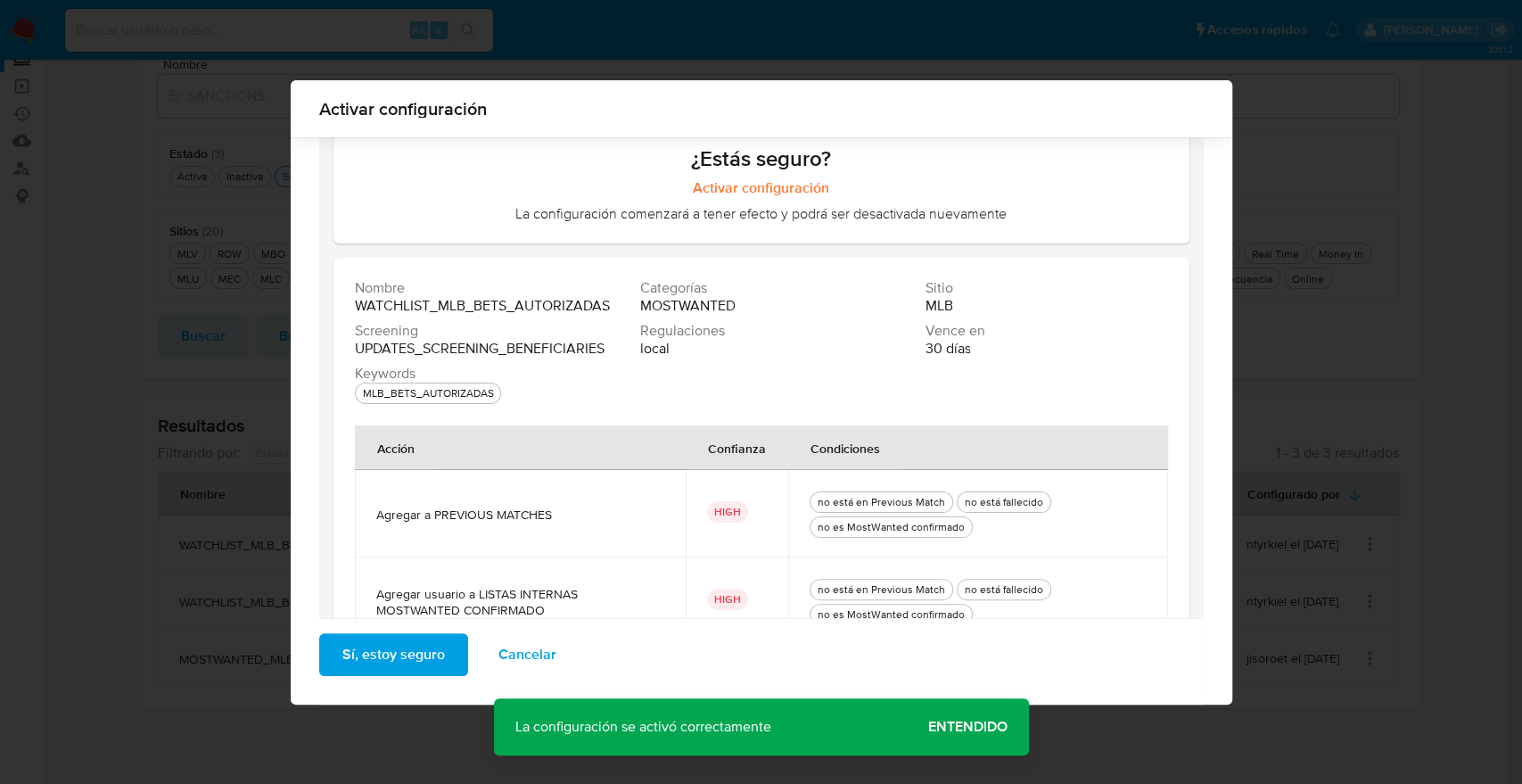
scroll to position [156, 0]
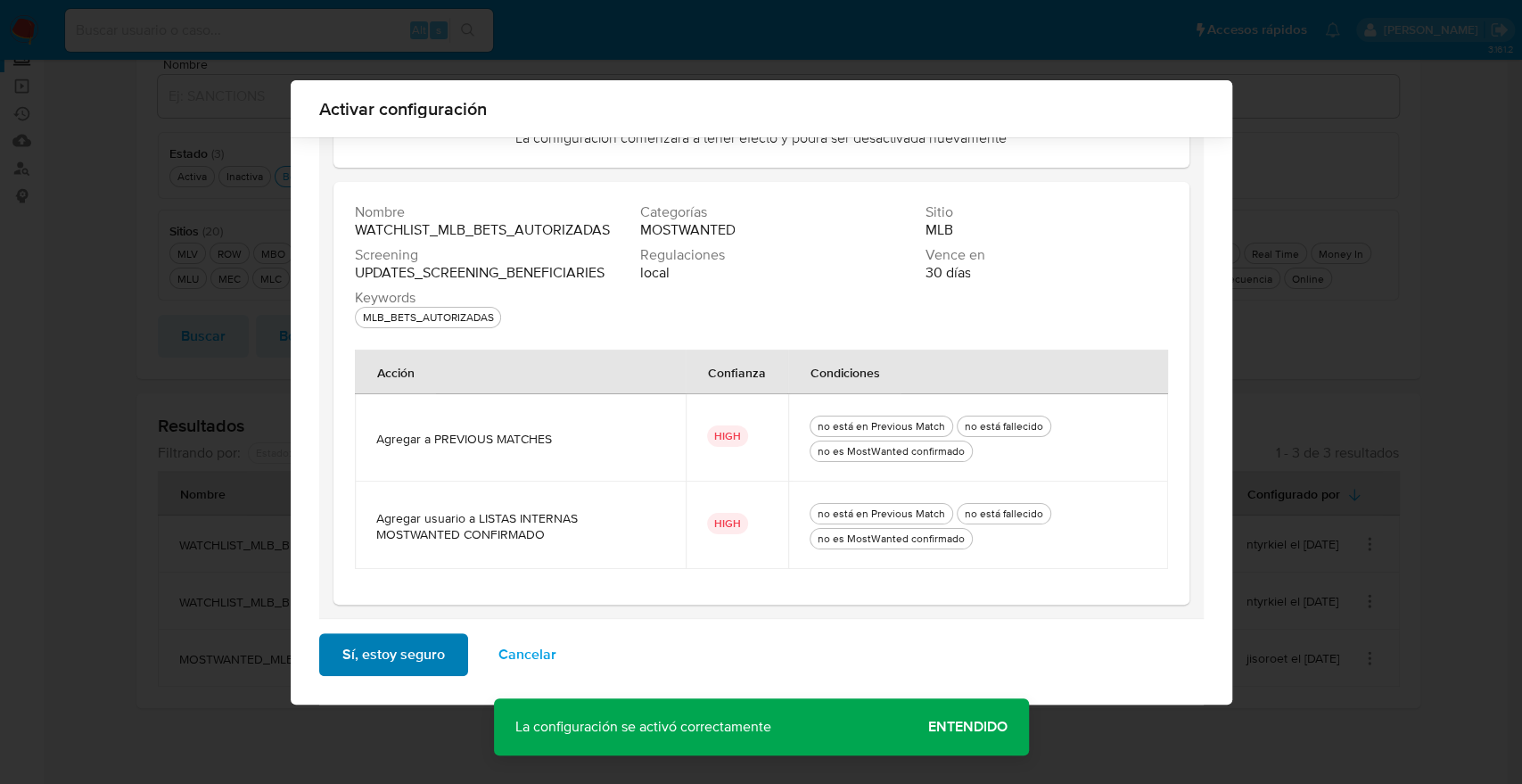
click at [443, 663] on button "Sí, estoy seguro" at bounding box center [394, 654] width 149 height 43
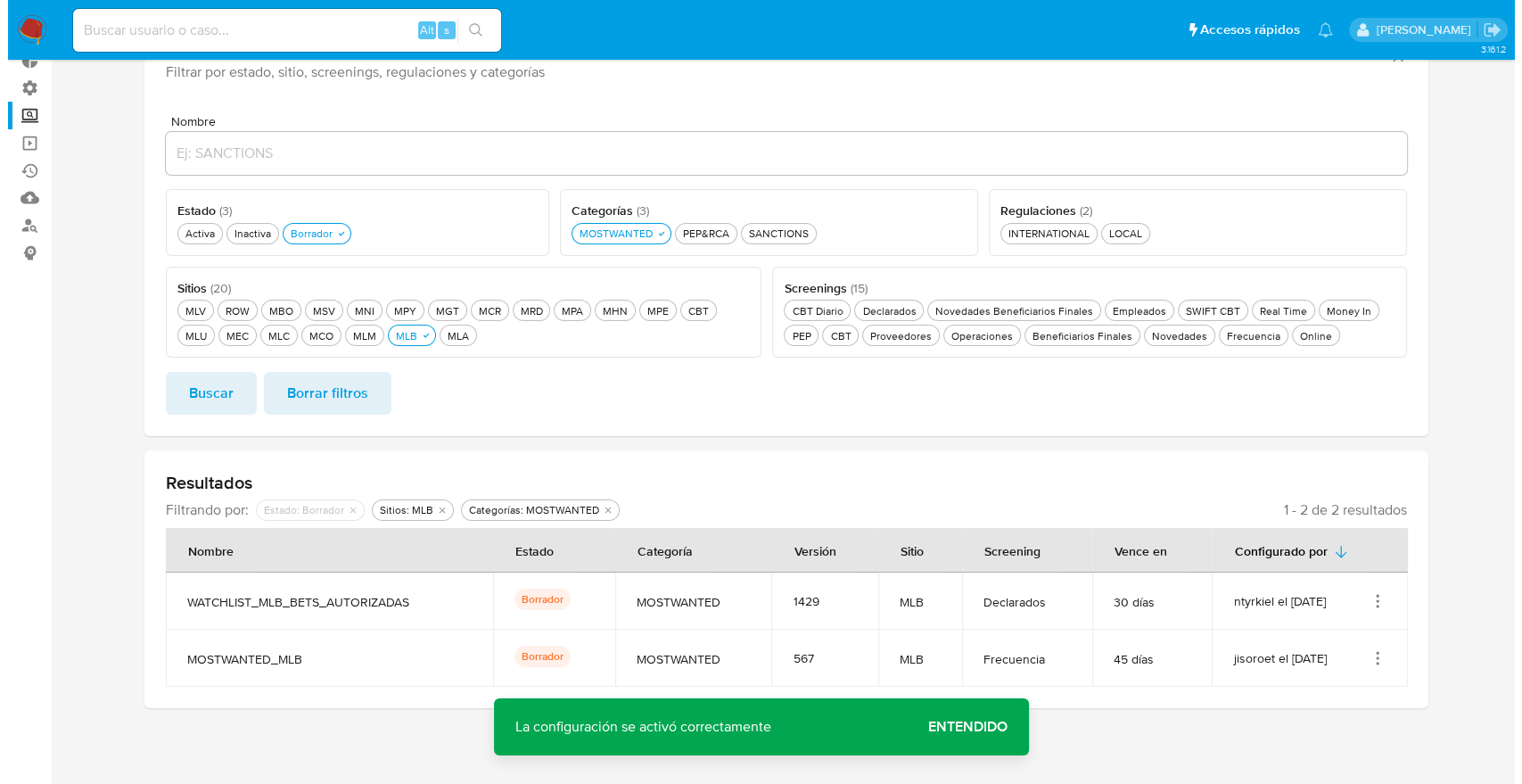
scroll to position [114, 0]
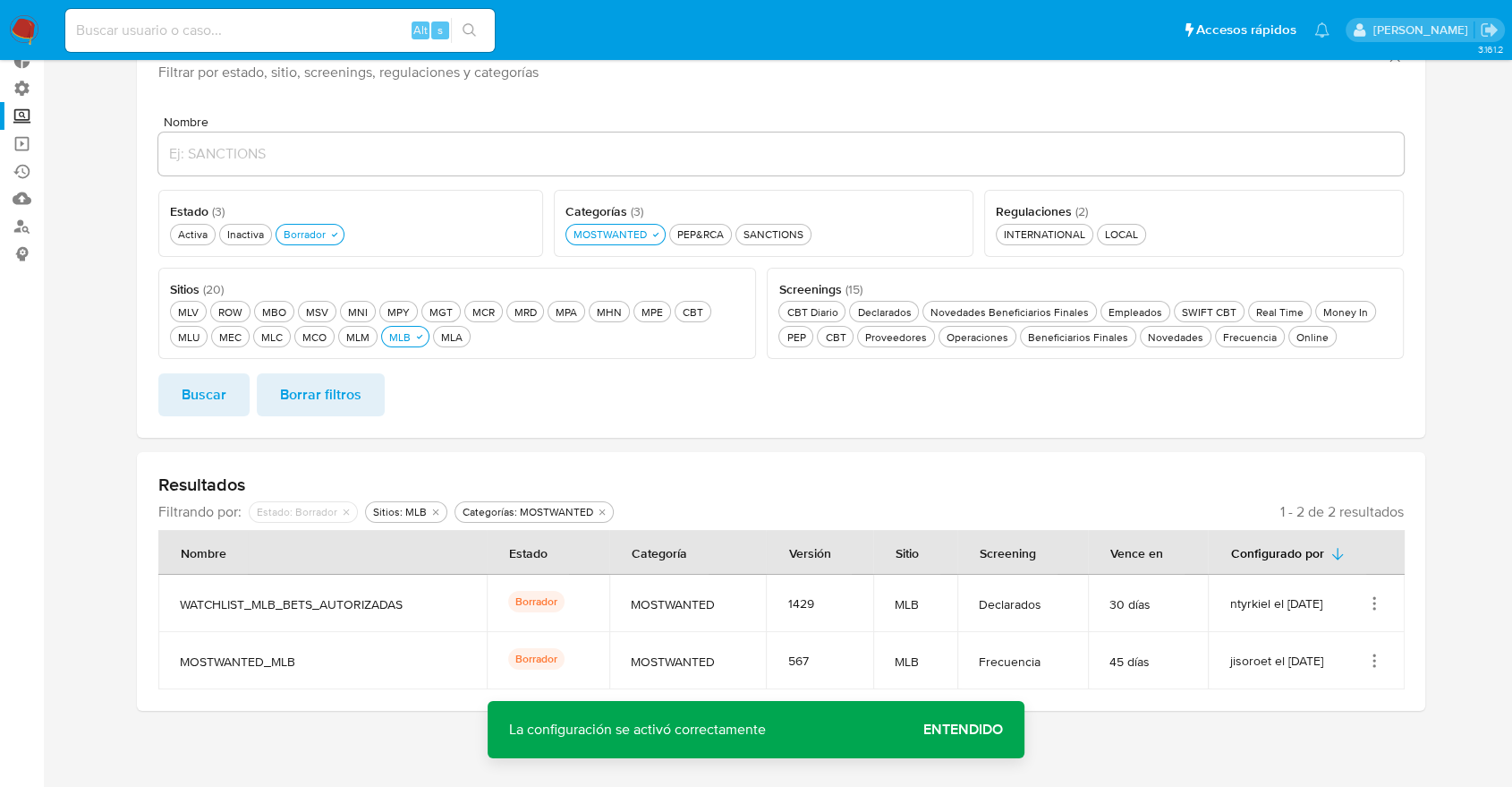
click at [1374, 598] on icon "Acciones" at bounding box center [1375, 599] width 2 height 2
click at [1351, 508] on button "Activar" at bounding box center [1302, 513] width 161 height 47
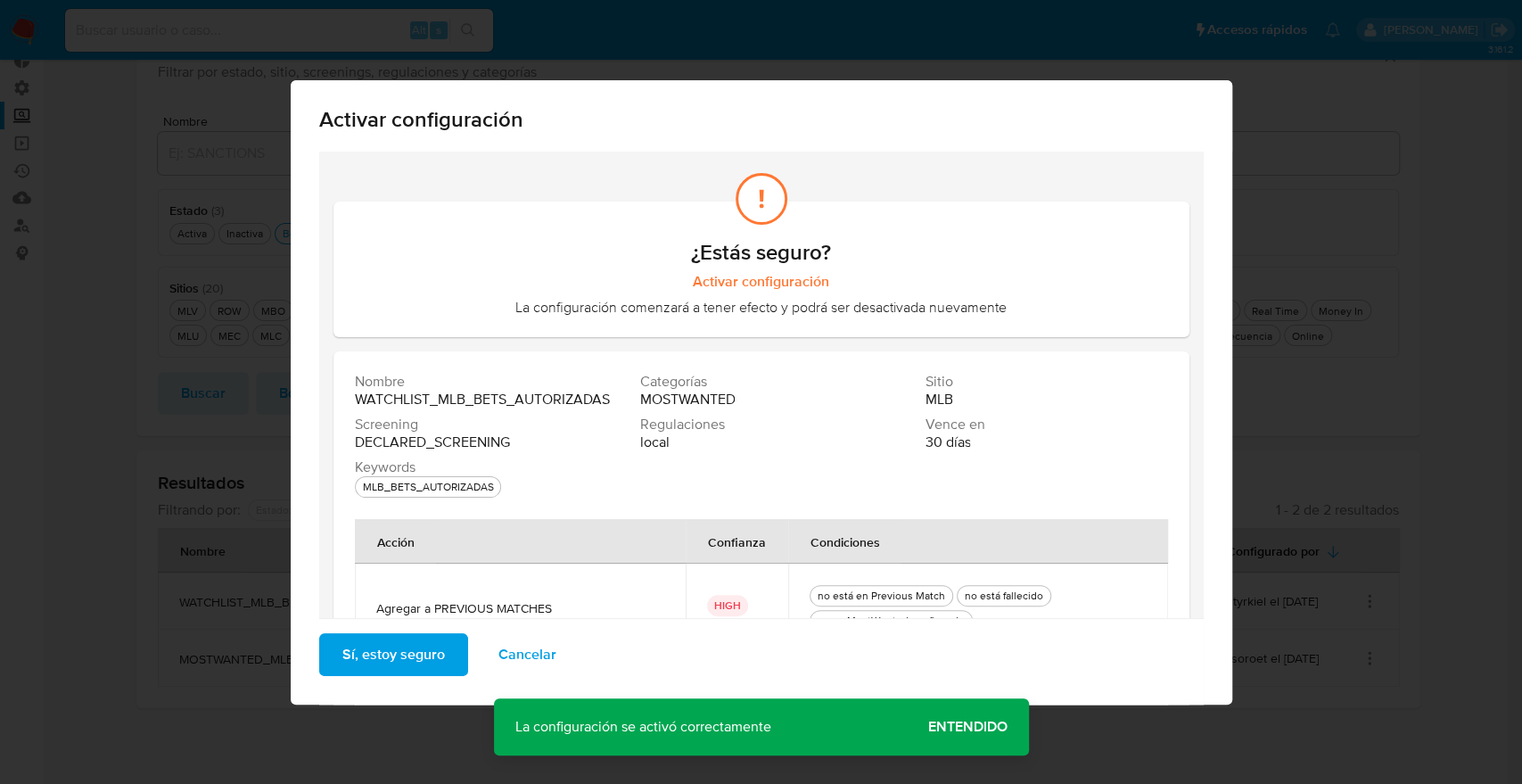
scroll to position [243, 0]
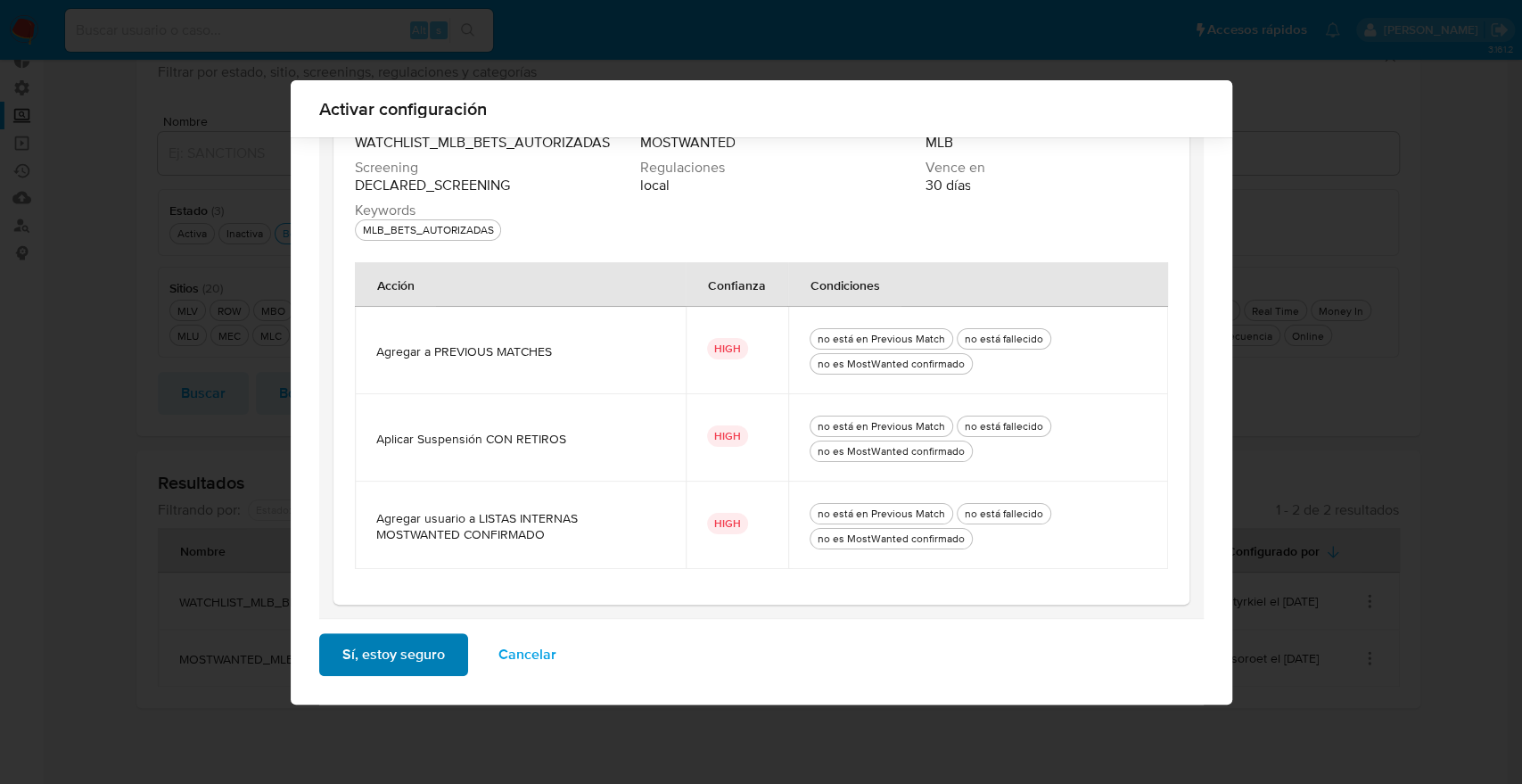
click at [437, 640] on button "Sí, estoy seguro" at bounding box center [394, 654] width 149 height 43
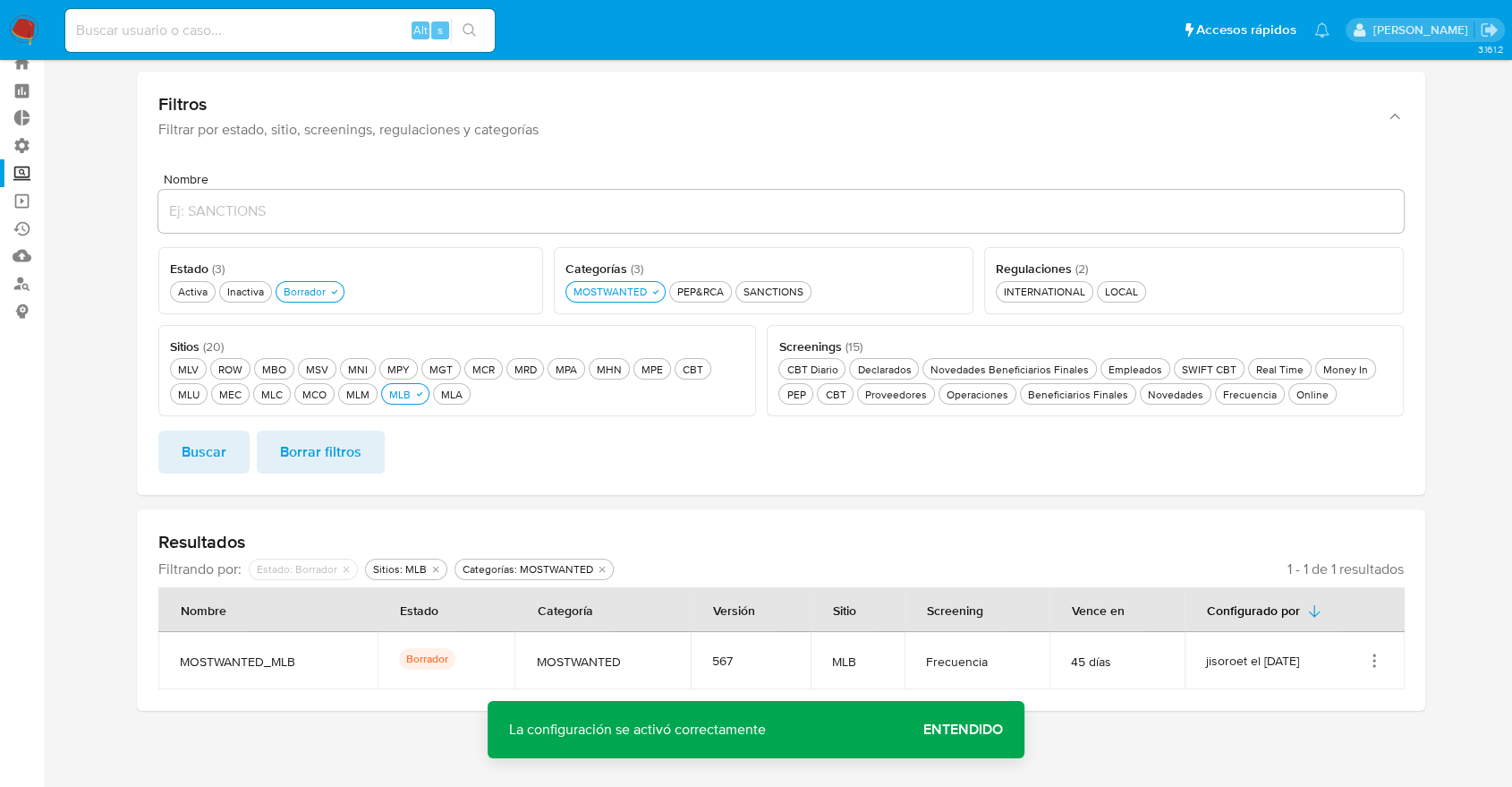
scroll to position [57, 0]
click at [1052, 39] on ul "Pausado Ver notificaciones Alt s Accesos rápidos Presiona las siguientes teclas…" at bounding box center [697, 30] width 1282 height 44
click at [995, 730] on span "Entendido" at bounding box center [963, 730] width 79 height 0
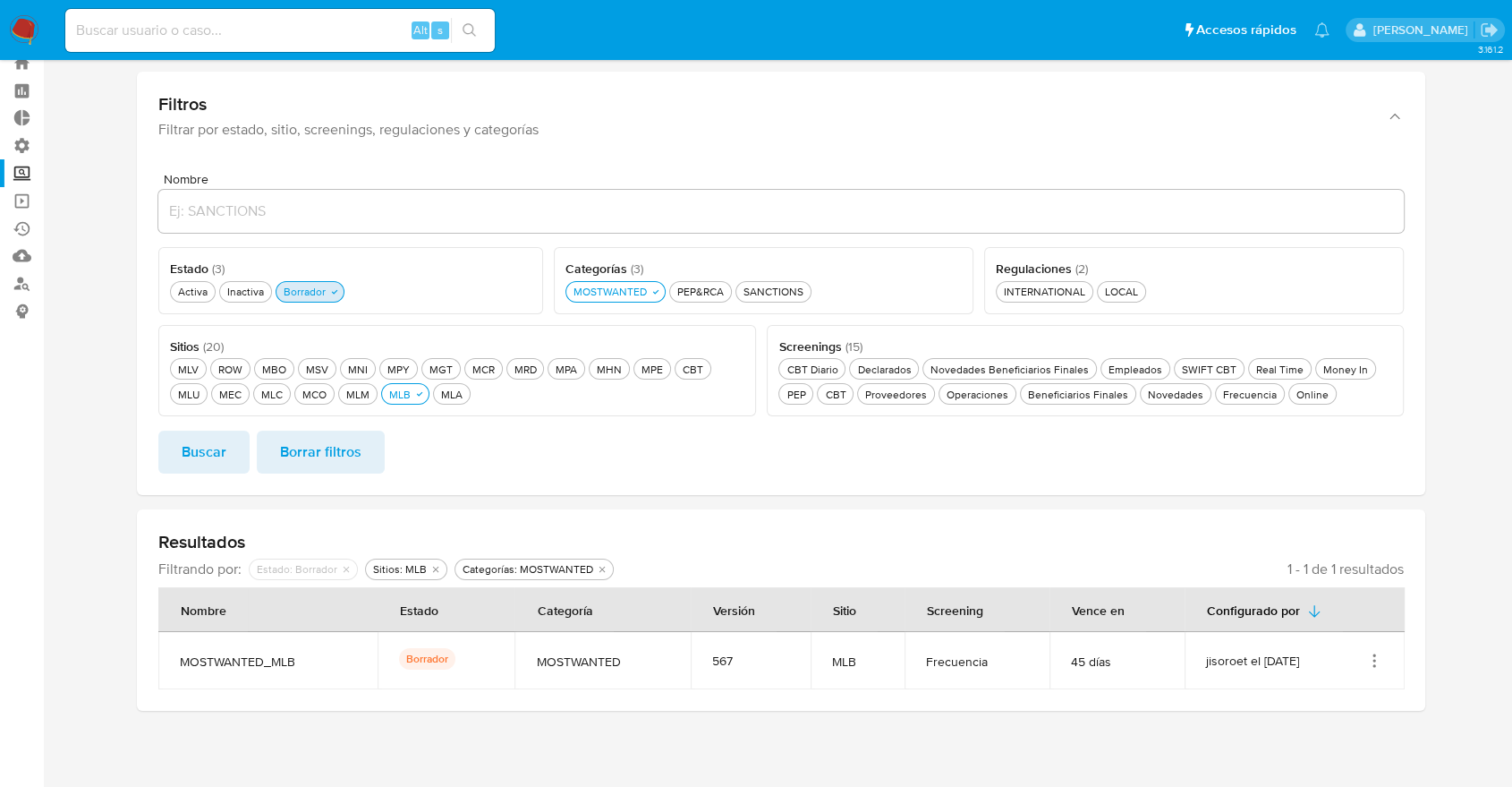
click at [281, 297] on div "Borrador Borrador" at bounding box center [304, 291] width 49 height 15
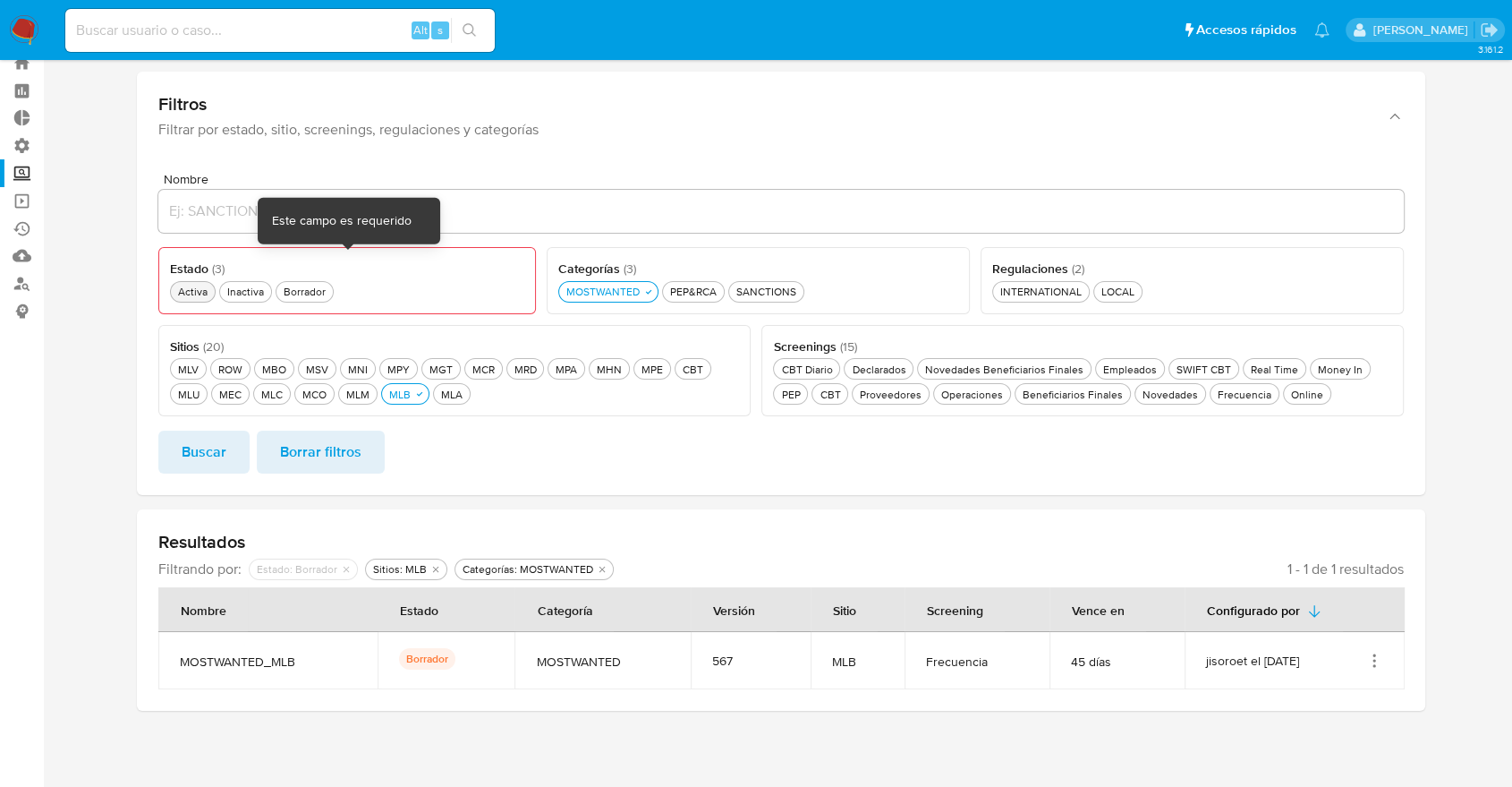
click at [197, 291] on div "Activa Activa" at bounding box center [193, 291] width 37 height 15
click at [229, 442] on button "Buscar" at bounding box center [203, 452] width 91 height 43
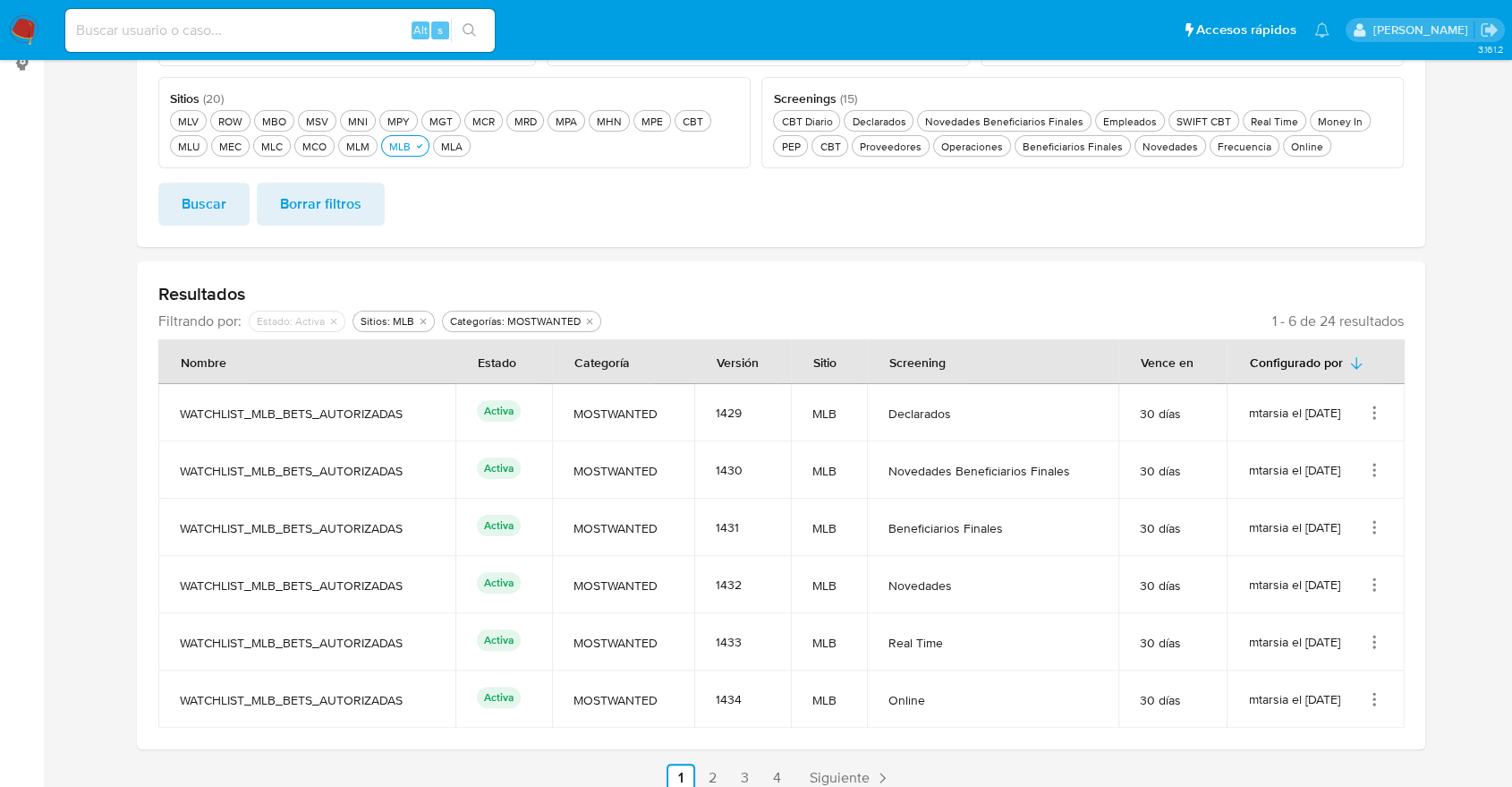
scroll to position [387, 0]
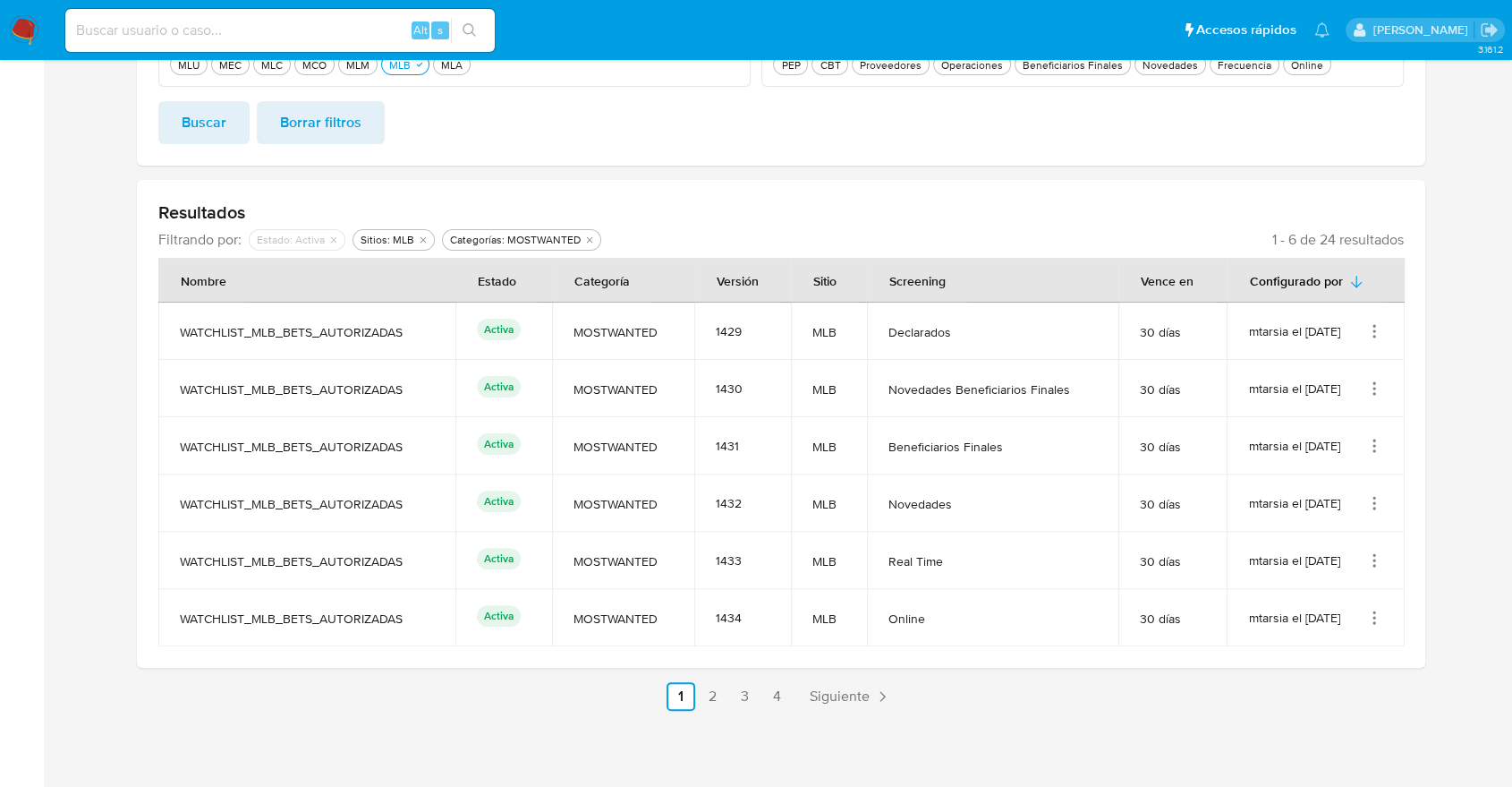
click at [1455, 616] on section at bounding box center [781, 198] width 1433 height 1025
click at [707, 692] on link "2" at bounding box center [713, 696] width 29 height 29
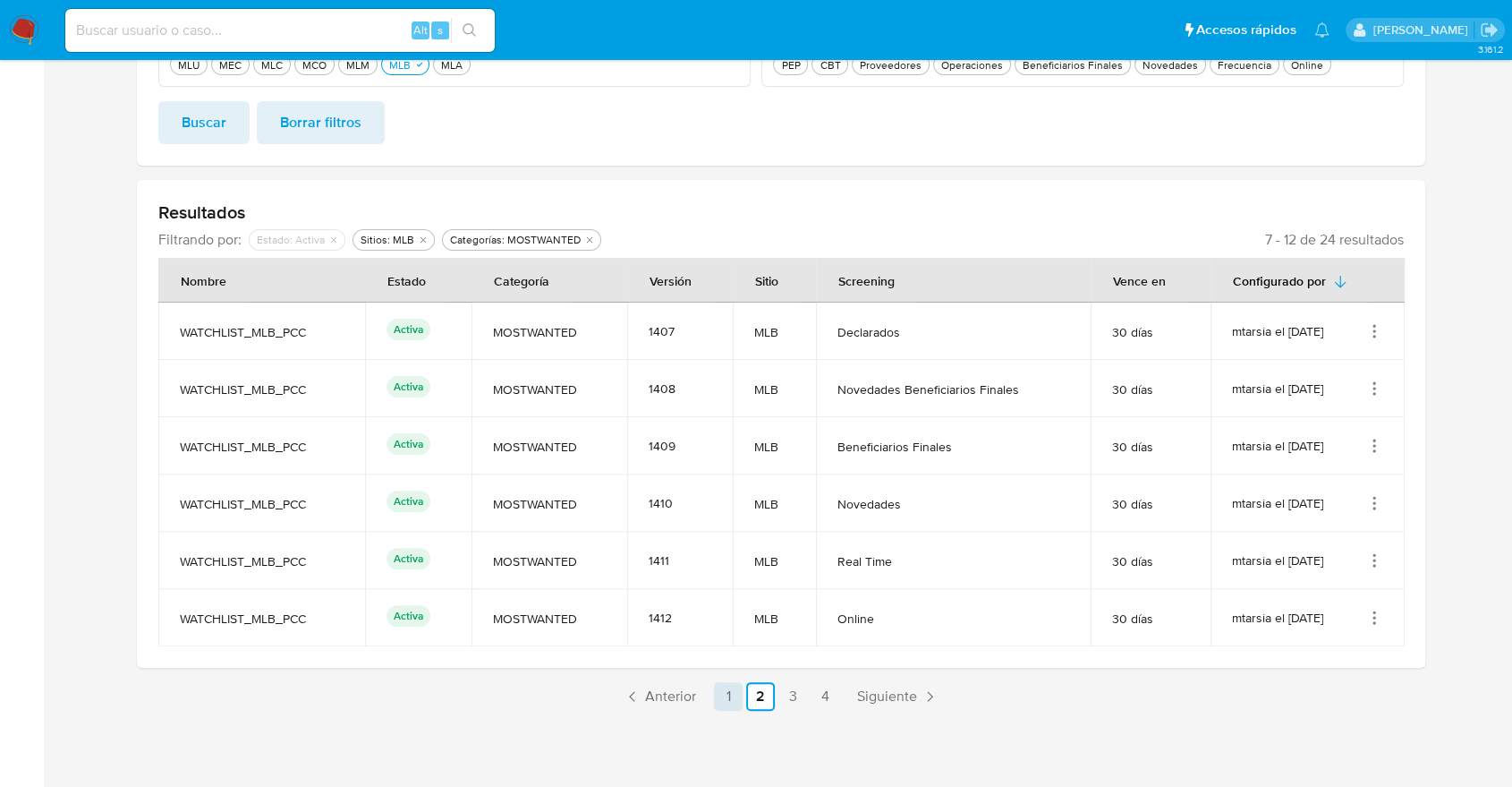
click at [726, 698] on link "1" at bounding box center [728, 696] width 29 height 29
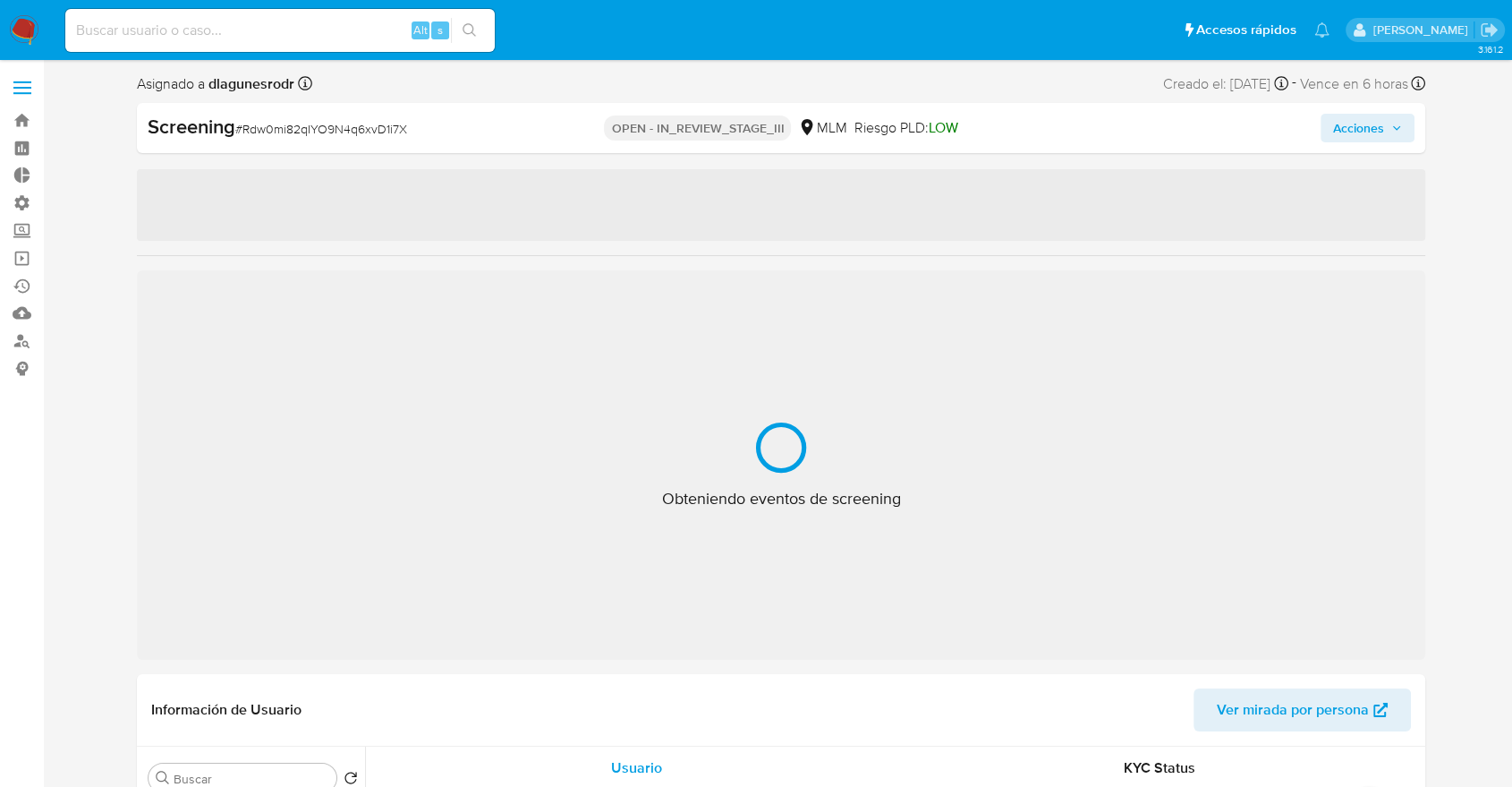
select select "10"
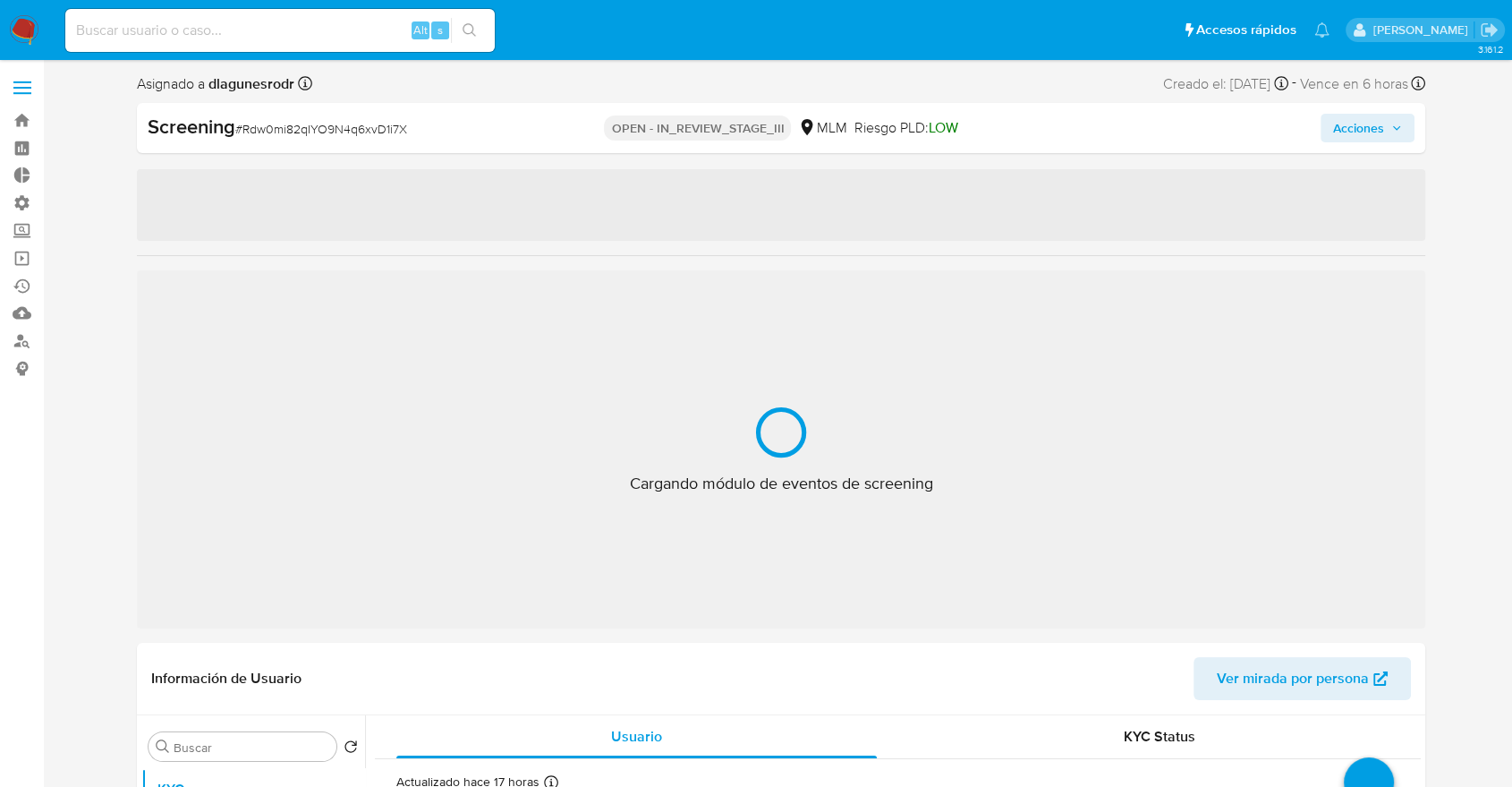
select select "10"
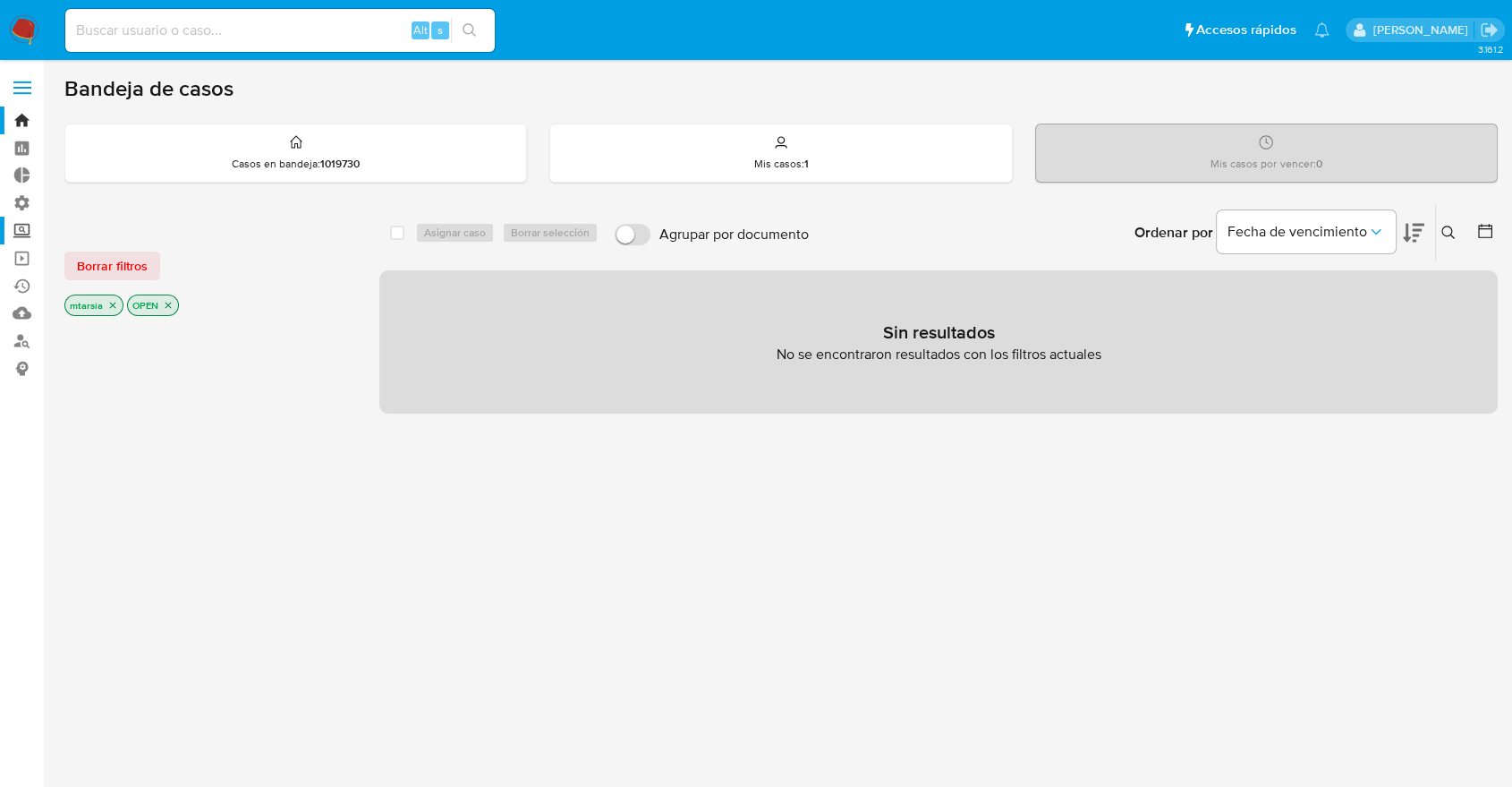
click at [29, 224] on label "Screening" at bounding box center [106, 230] width 213 height 28
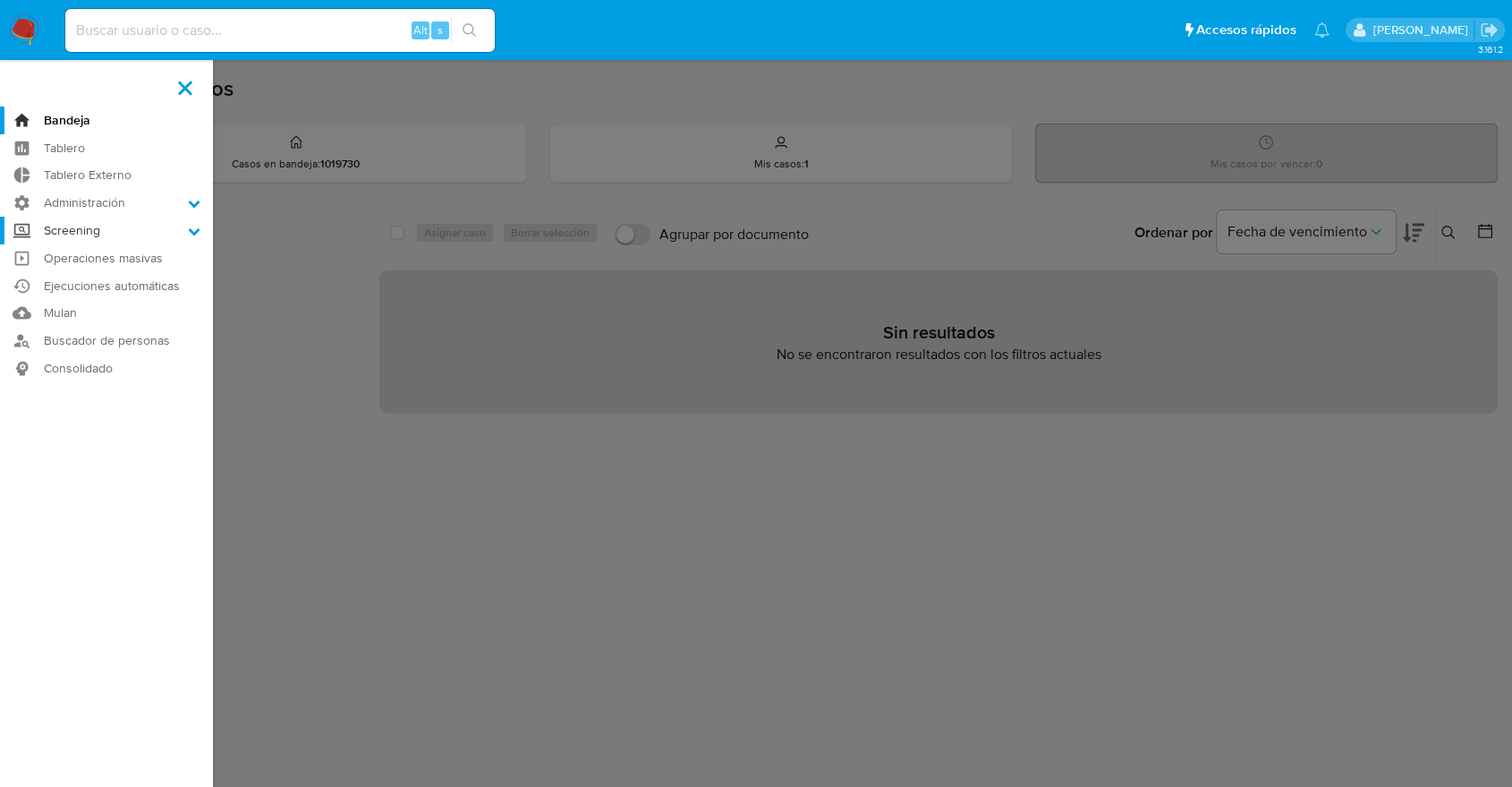
click at [0, 0] on input "Screening" at bounding box center [0, 0] width 0 height 0
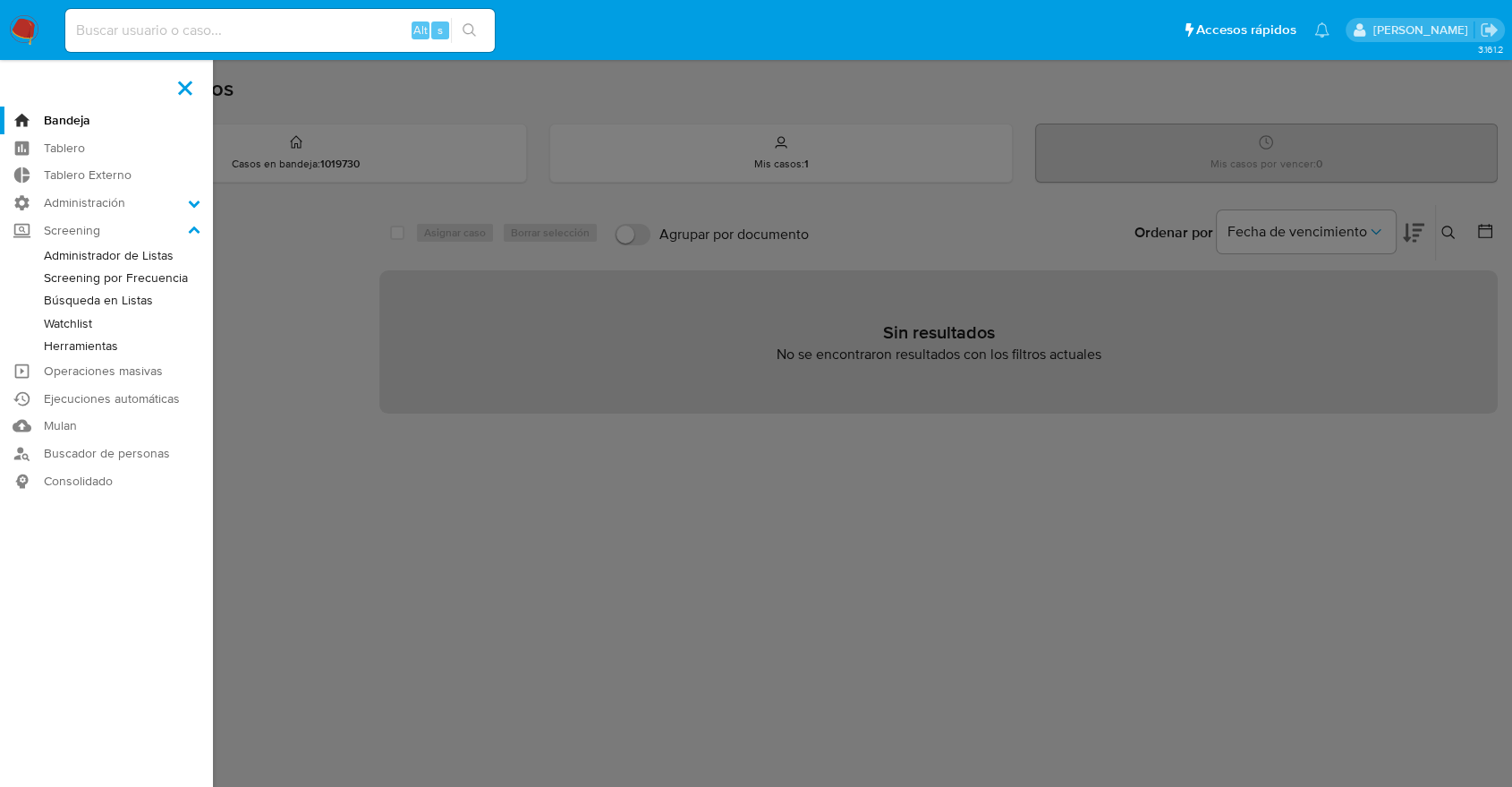
click at [44, 321] on link "Watchlist" at bounding box center [106, 323] width 213 height 22
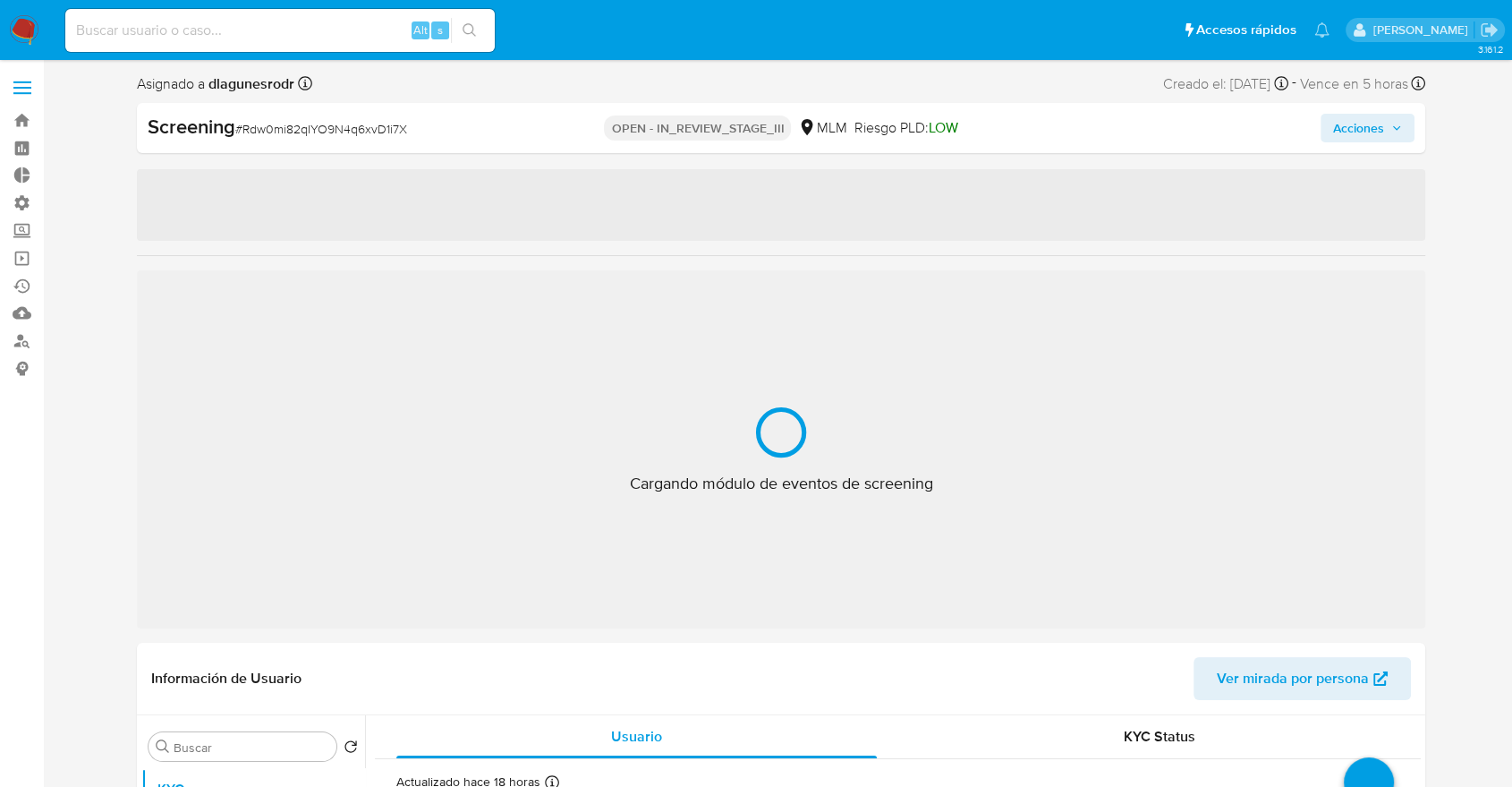
select select "10"
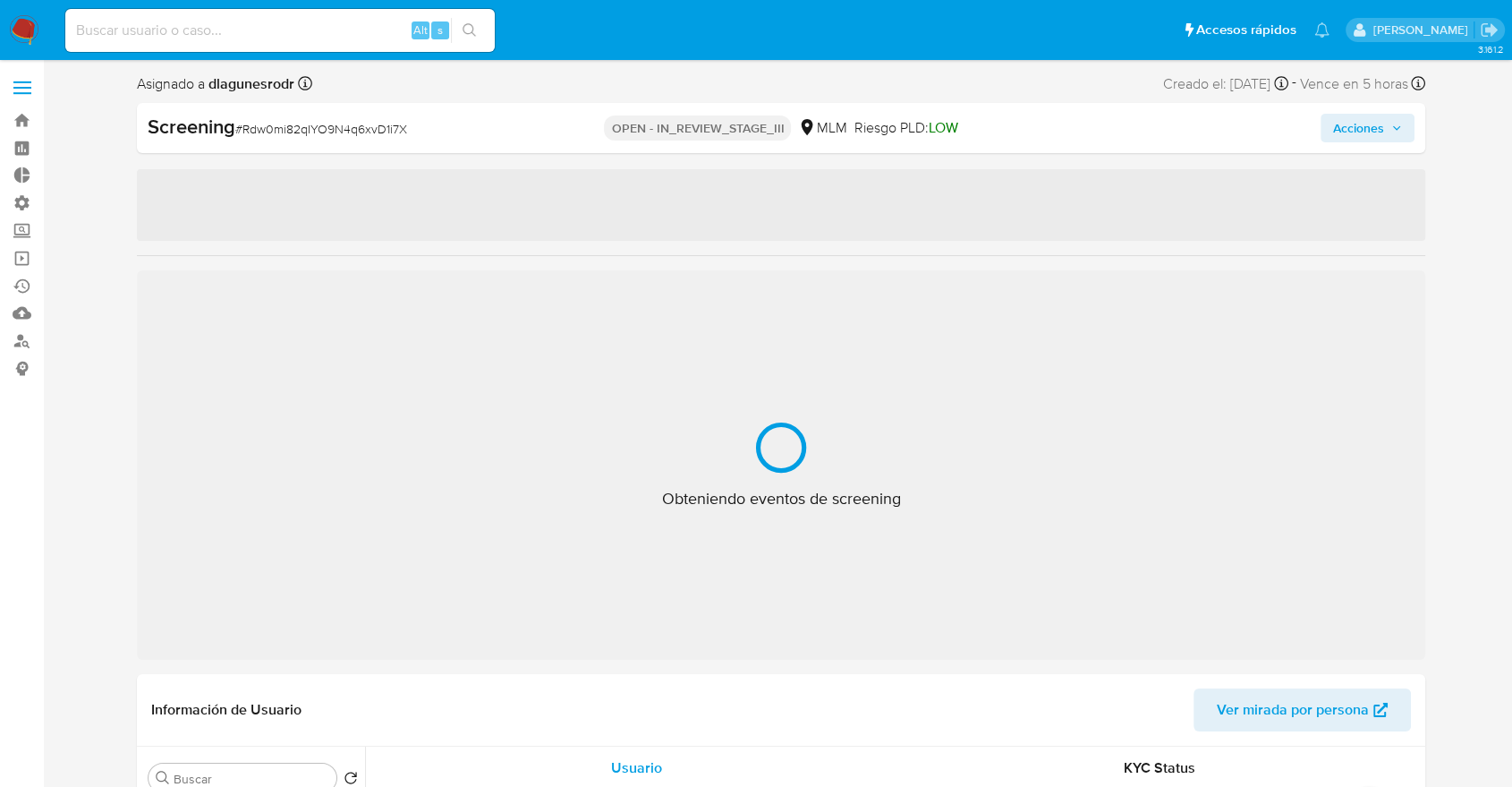
select select "10"
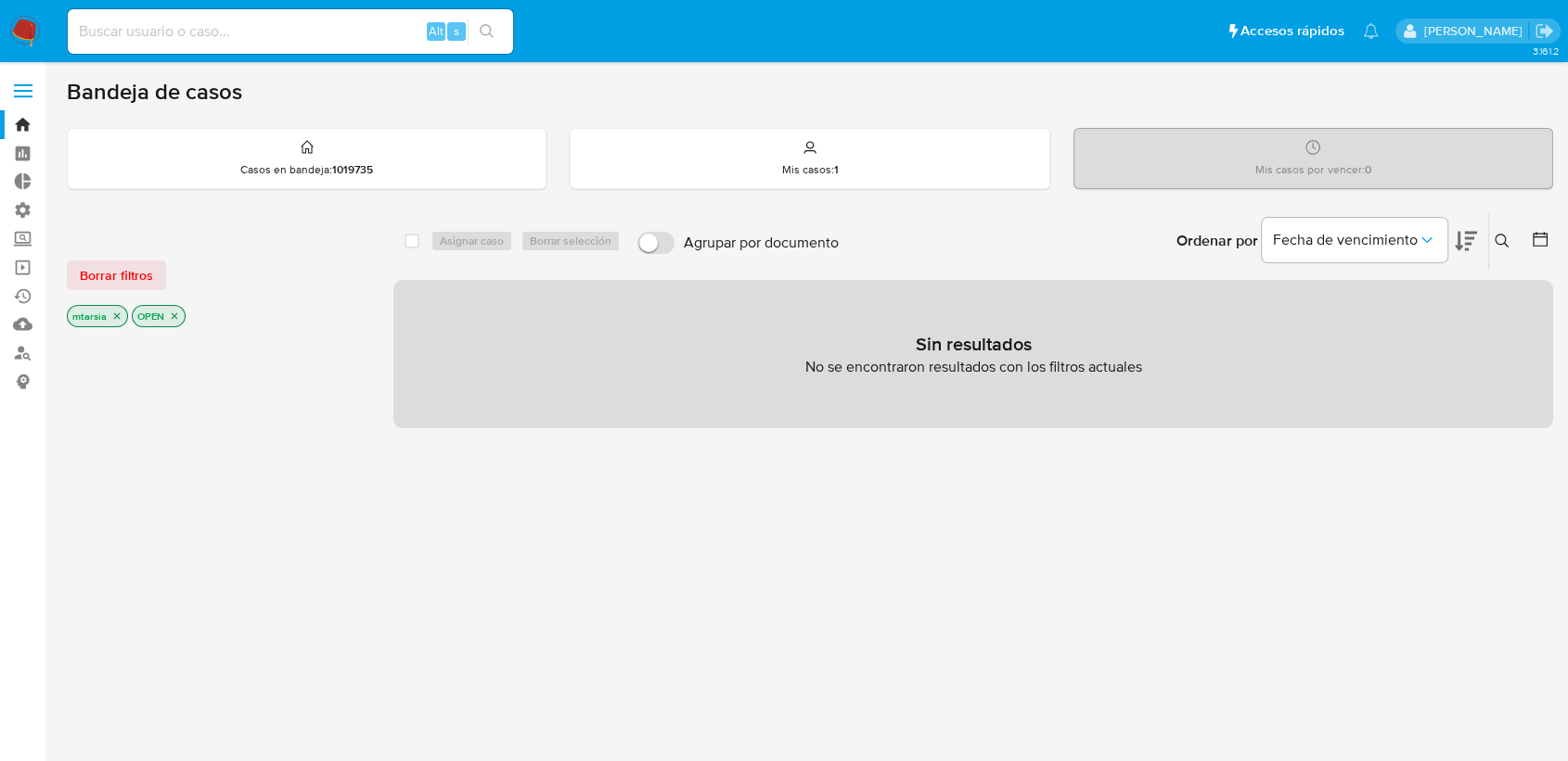
paste input "175773002"
click at [312, 33] on input at bounding box center [290, 31] width 445 height 24
type input "175773002"
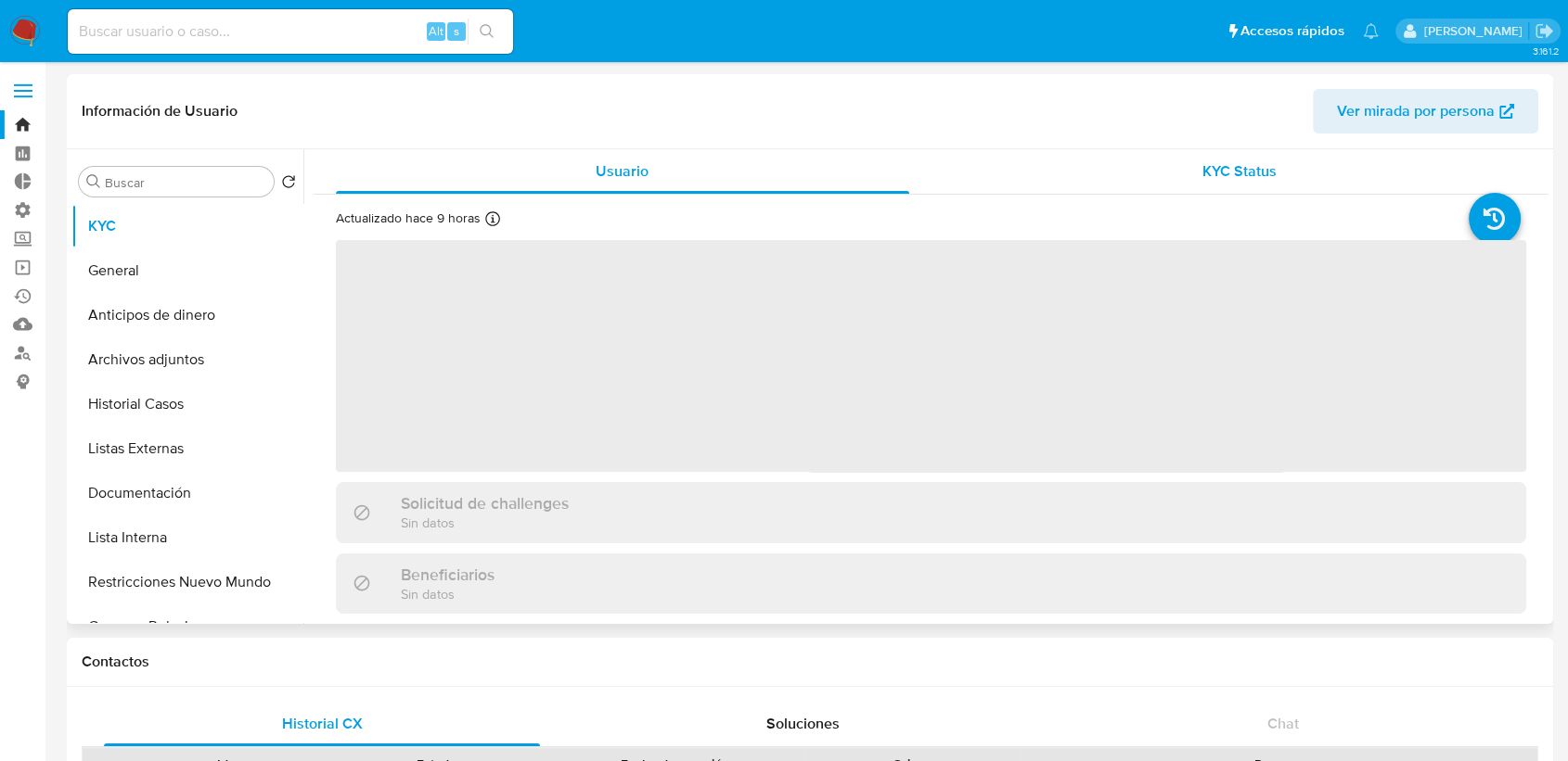
select select "10"
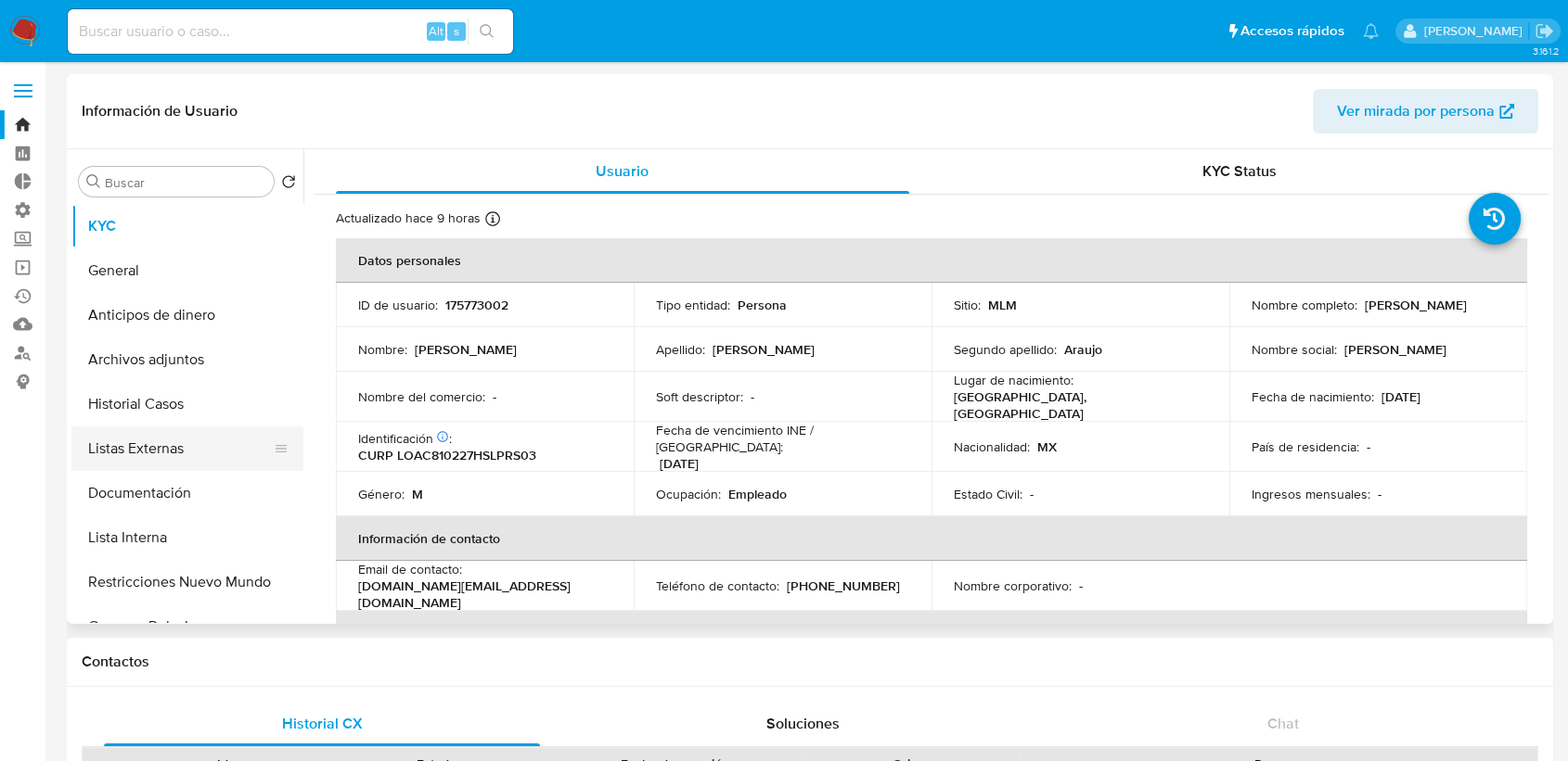
click at [193, 447] on button "Listas Externas" at bounding box center [180, 449] width 217 height 45
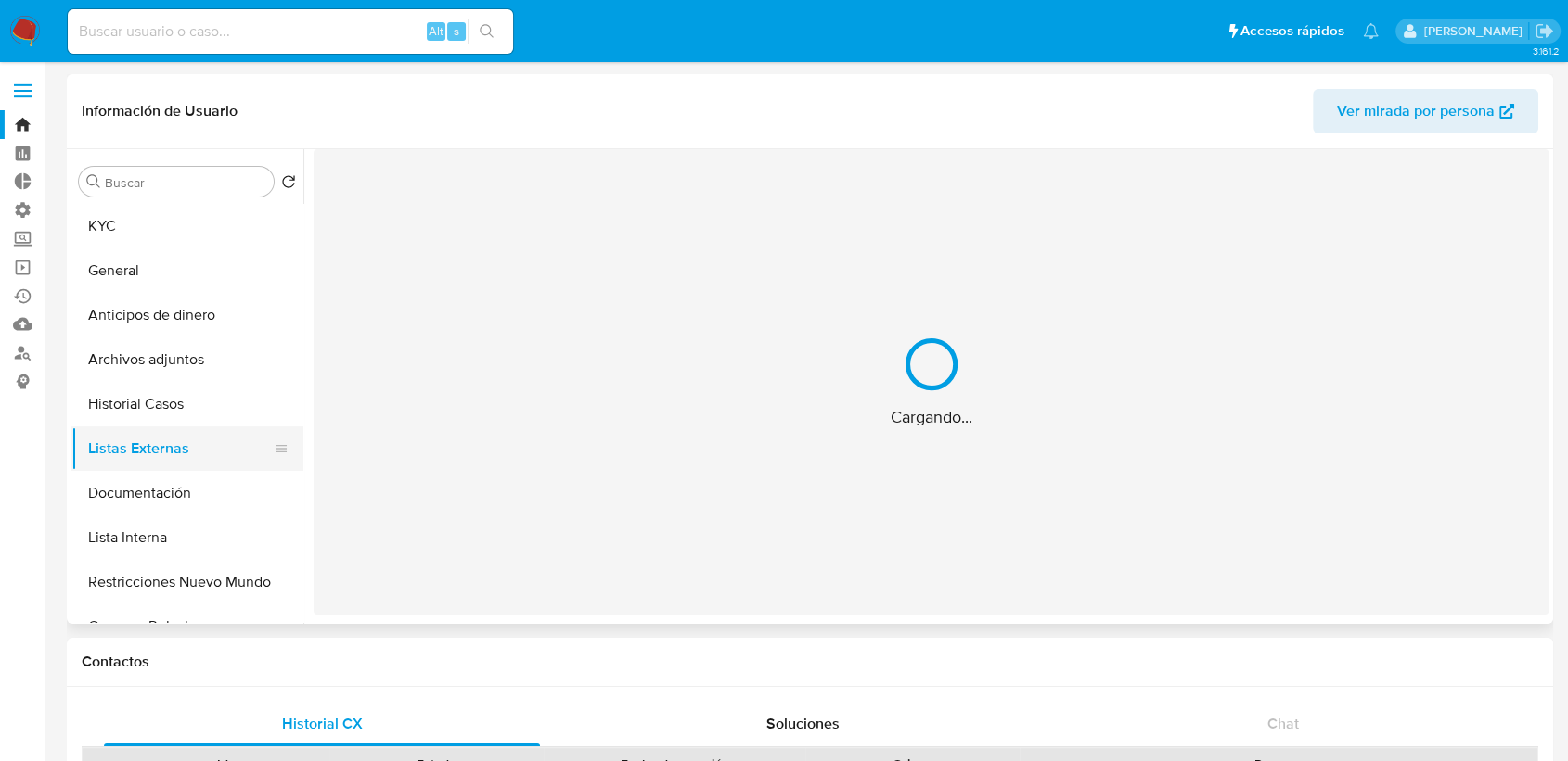
click at [193, 447] on button "Listas Externas" at bounding box center [180, 449] width 217 height 45
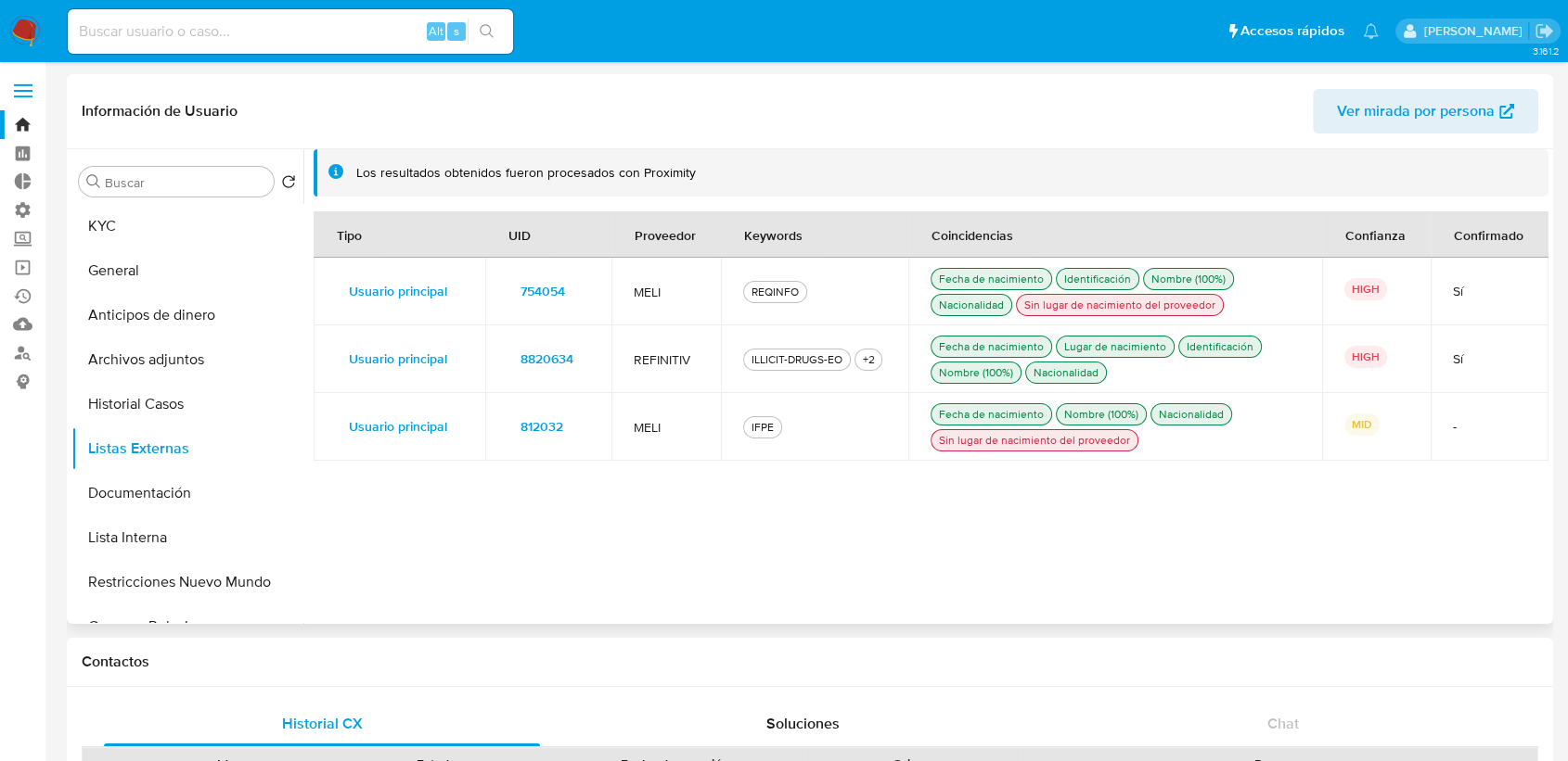
click at [529, 429] on span "812032" at bounding box center [541, 426] width 43 height 26
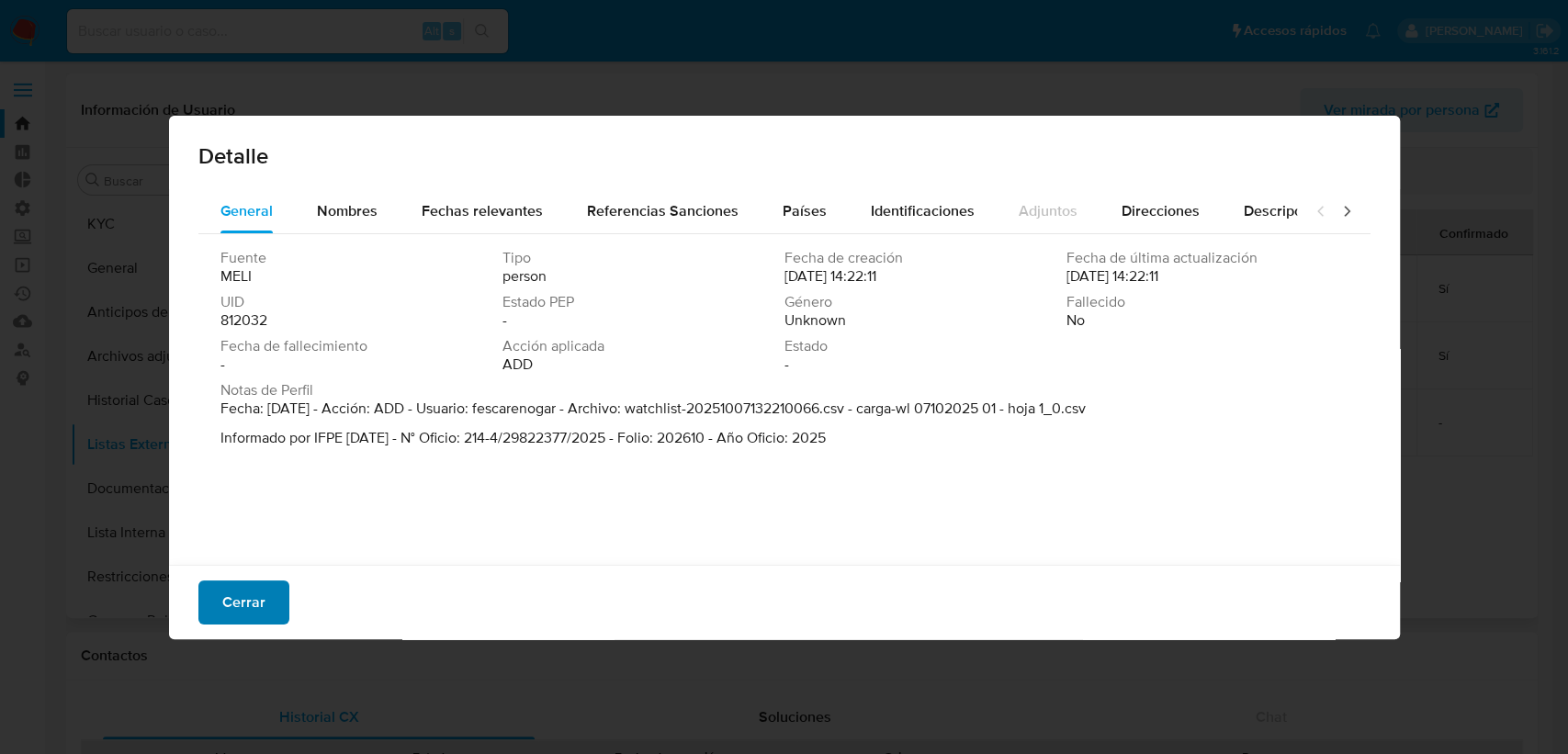
click at [283, 598] on button "Cerrar" at bounding box center [244, 602] width 91 height 45
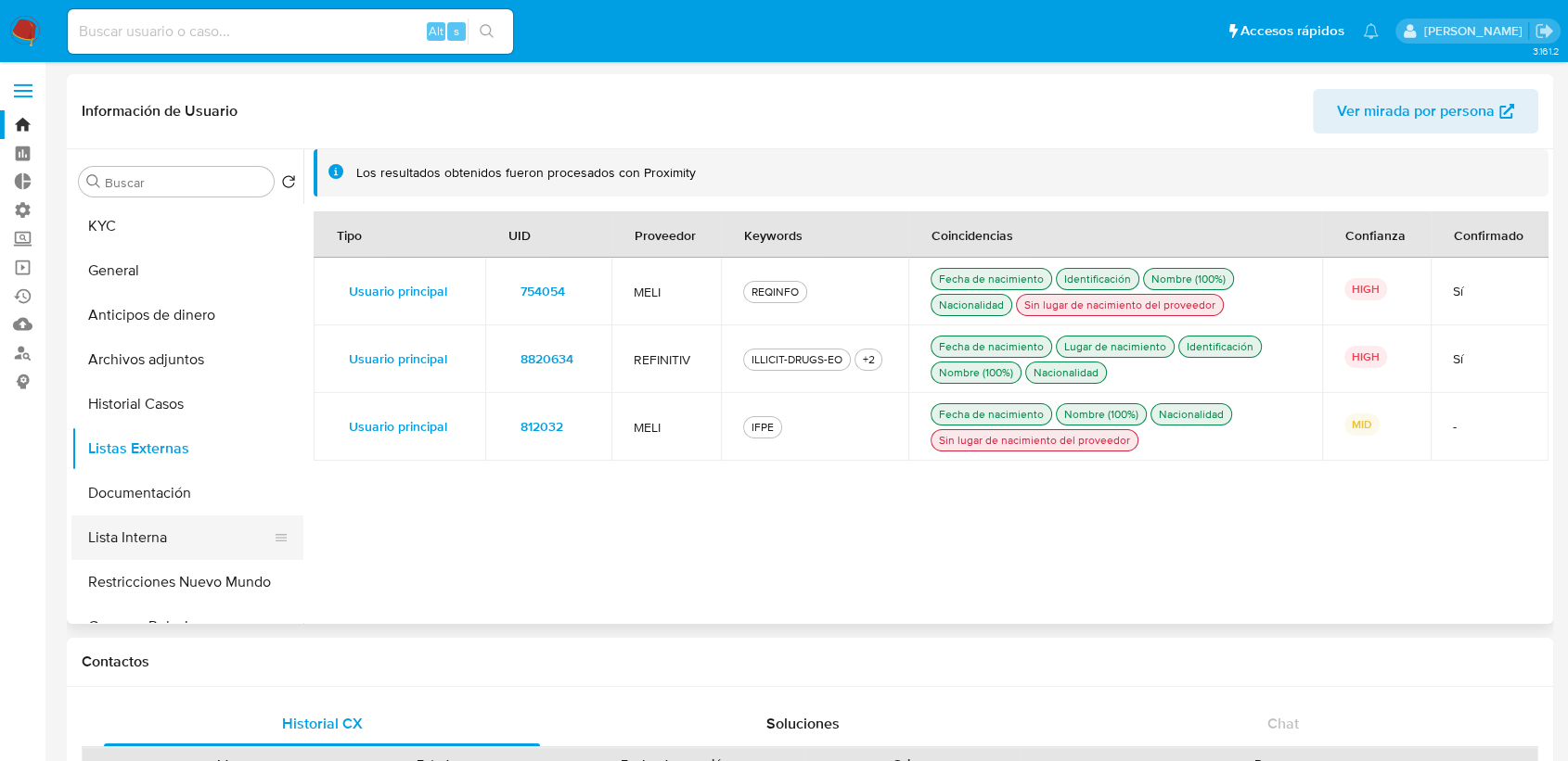
click at [216, 535] on button "Lista Interna" at bounding box center [180, 538] width 217 height 45
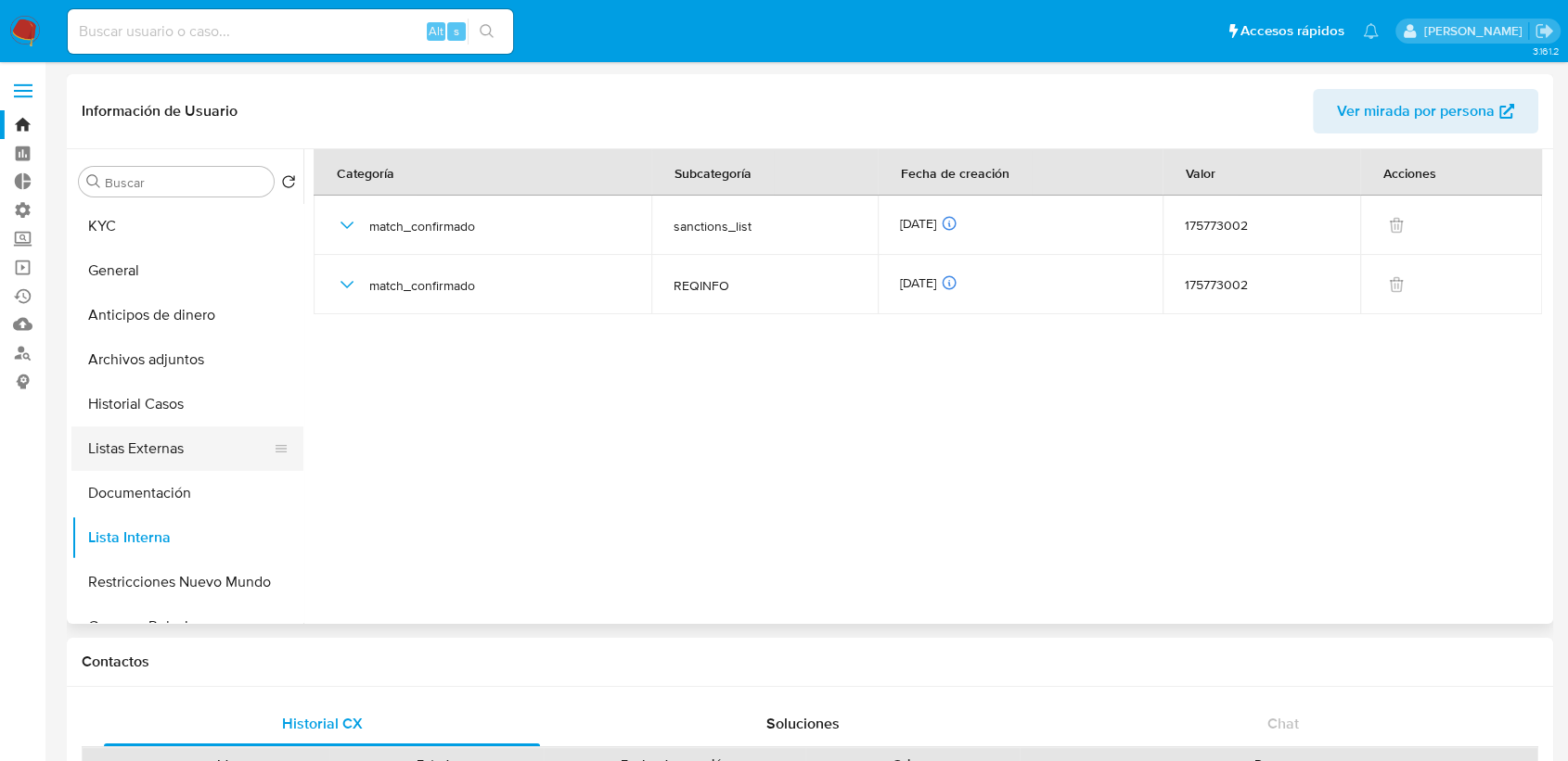
click at [200, 450] on button "Listas Externas" at bounding box center [180, 449] width 217 height 45
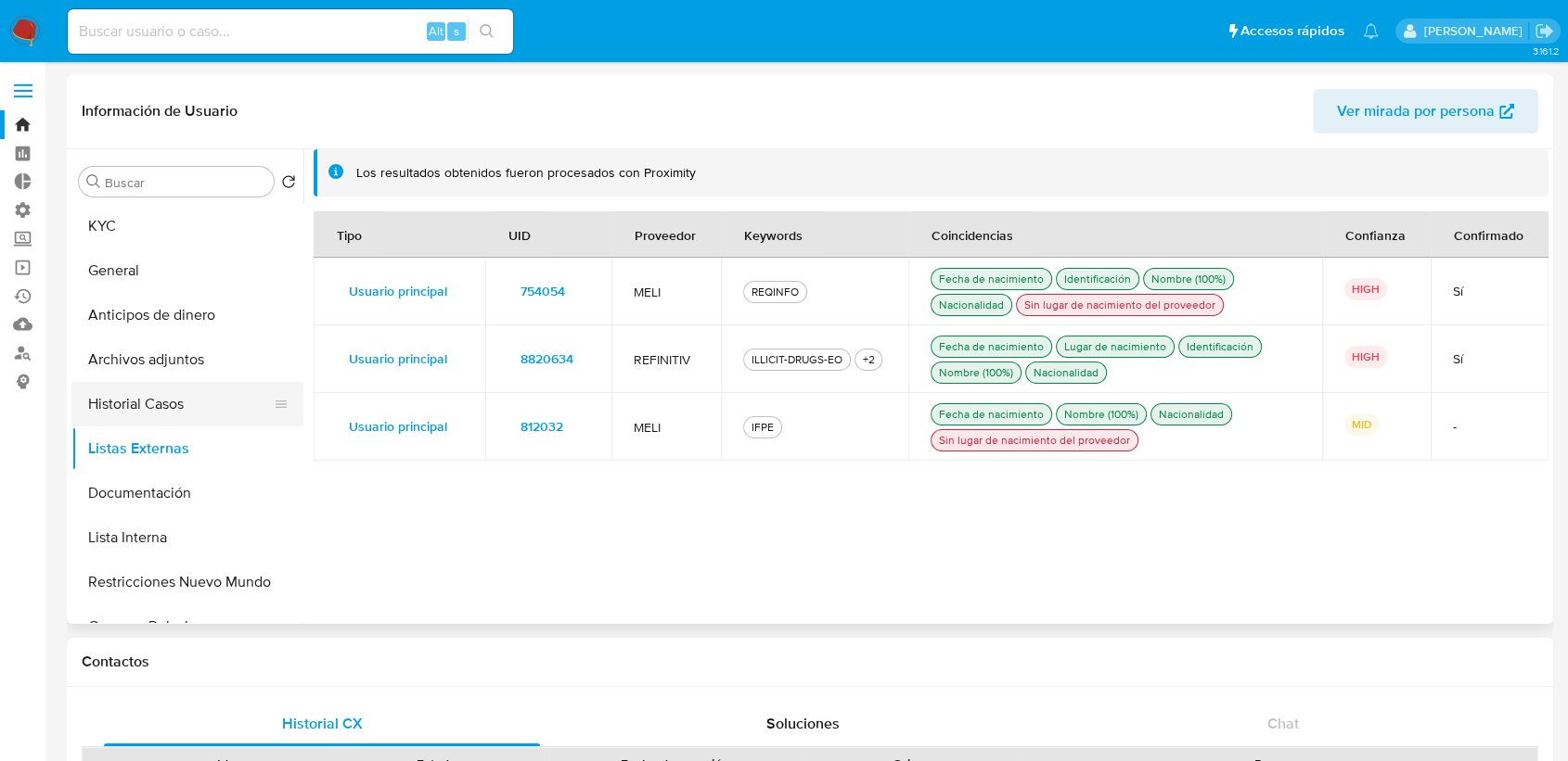
click at [206, 400] on button "Historial Casos" at bounding box center [180, 404] width 217 height 45
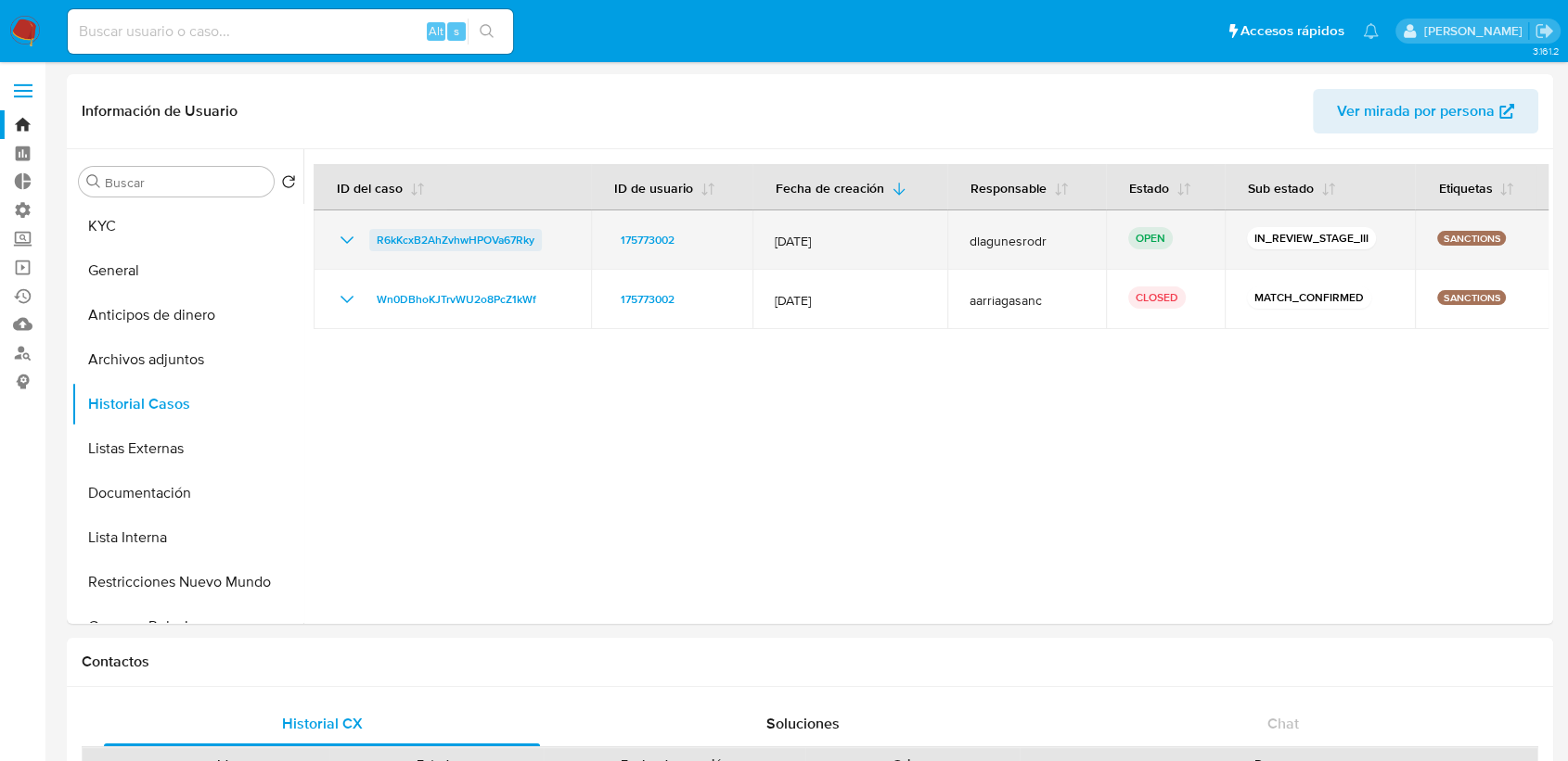
click at [387, 242] on span "R6kKcxB2AhZvhwHPOVa67Rky" at bounding box center [455, 239] width 158 height 22
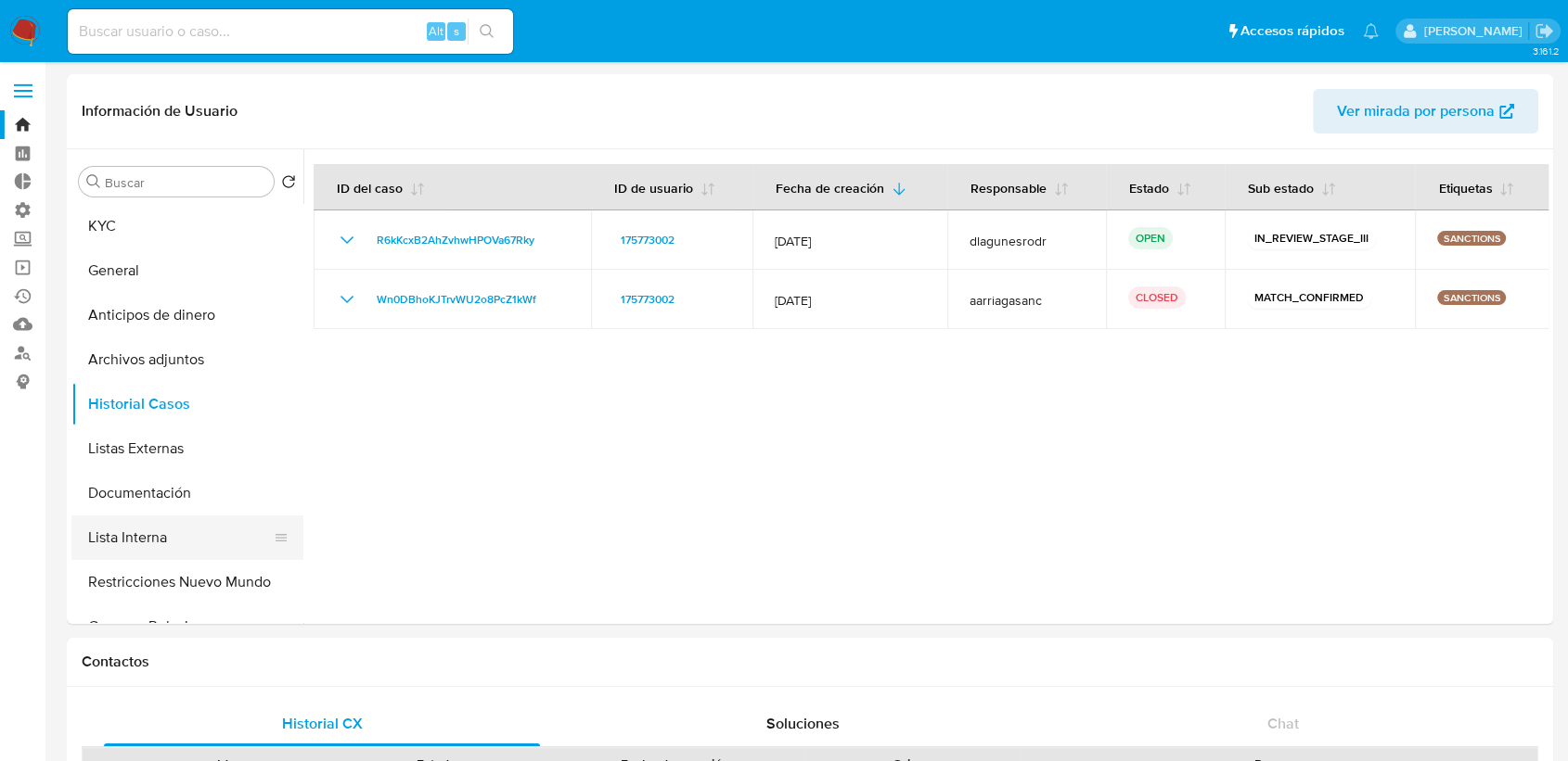
click at [175, 526] on button "Lista Interna" at bounding box center [180, 538] width 217 height 45
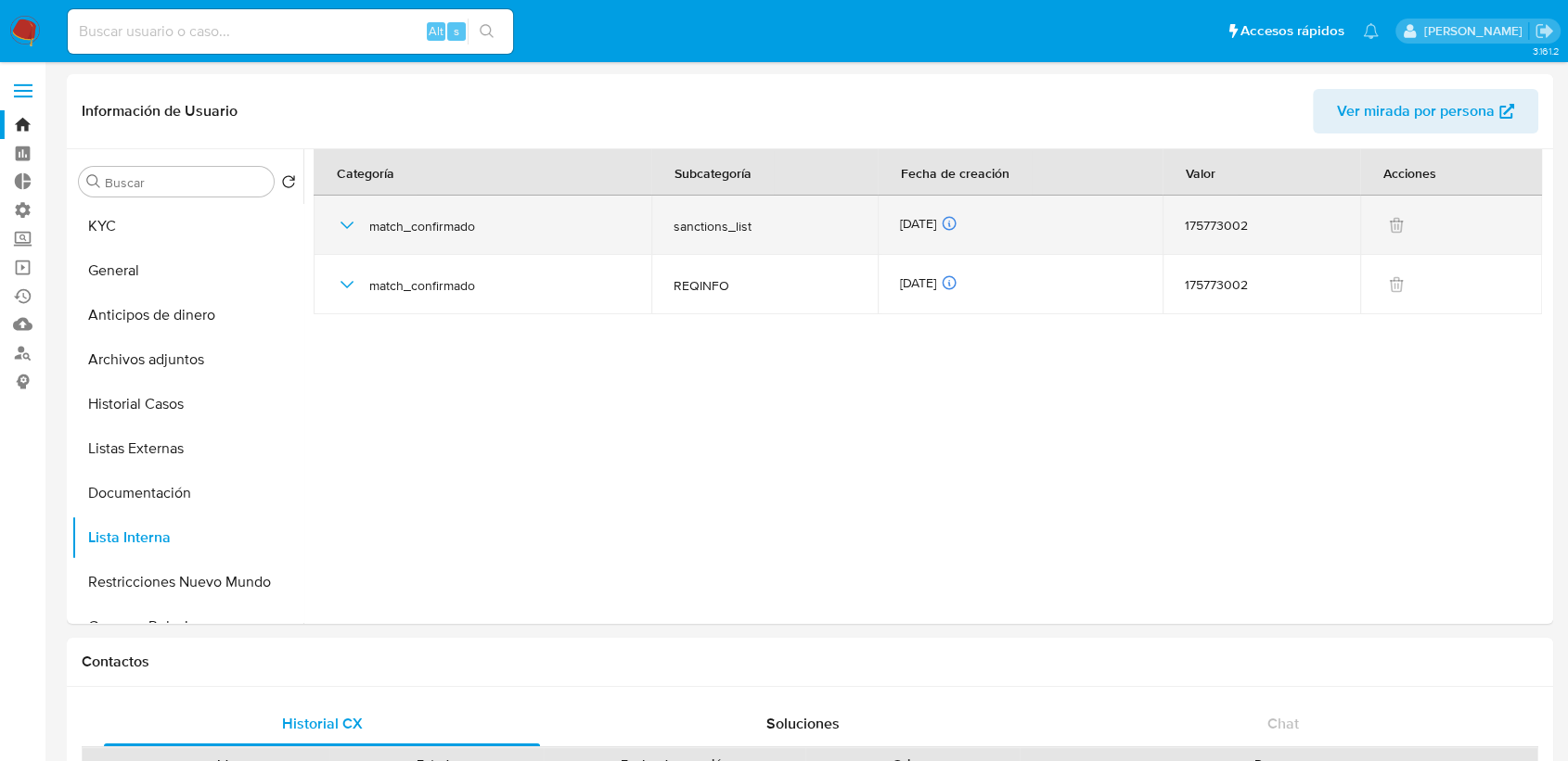
click at [342, 231] on icon "button" at bounding box center [347, 225] width 22 height 22
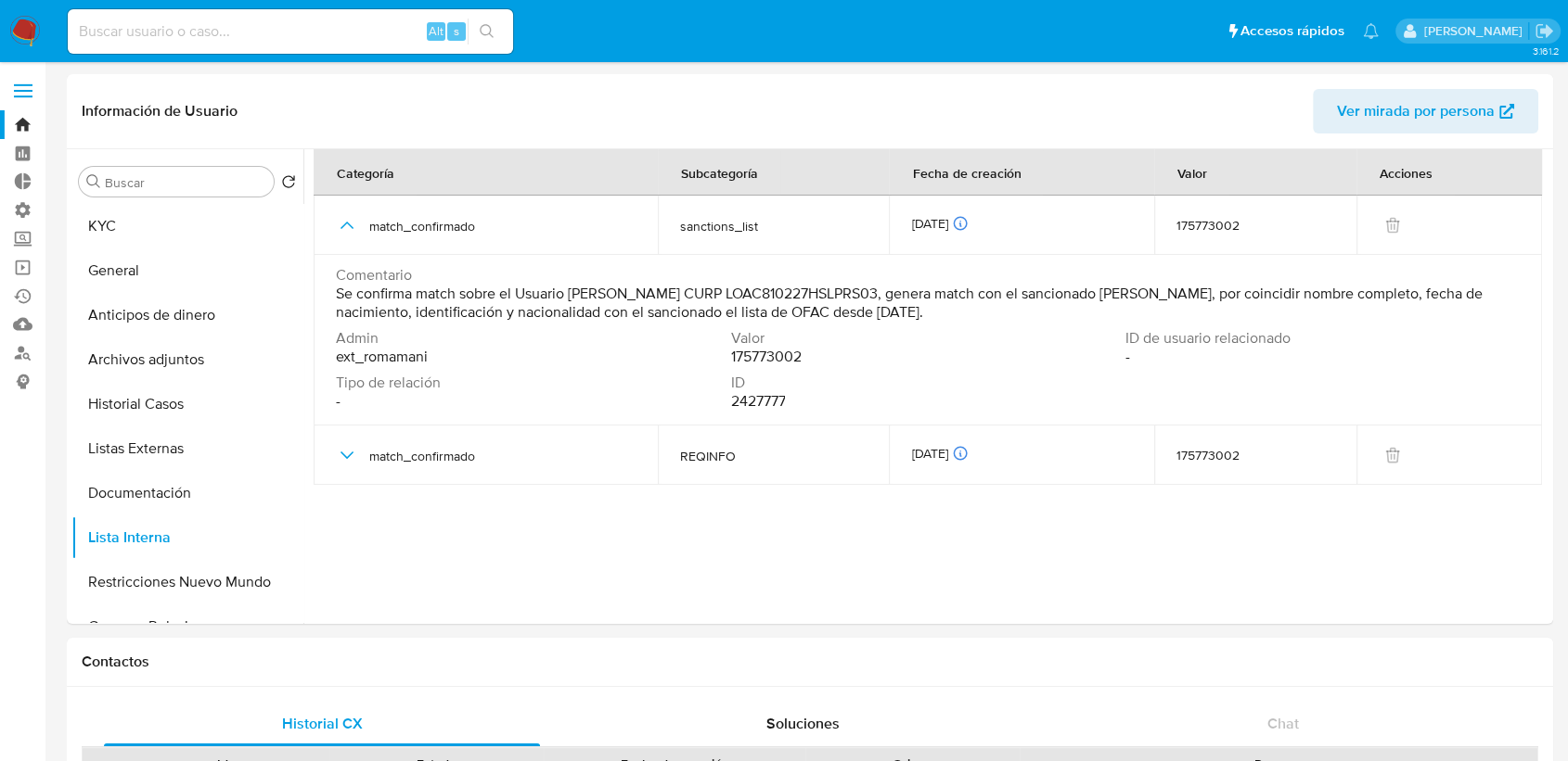
click at [1171, 33] on ul "Pausado Ver notificaciones Alt s Accesos rápidos Presiona las siguientes teclas…" at bounding box center [723, 31] width 1329 height 46
click at [33, 26] on img at bounding box center [25, 31] width 32 height 32
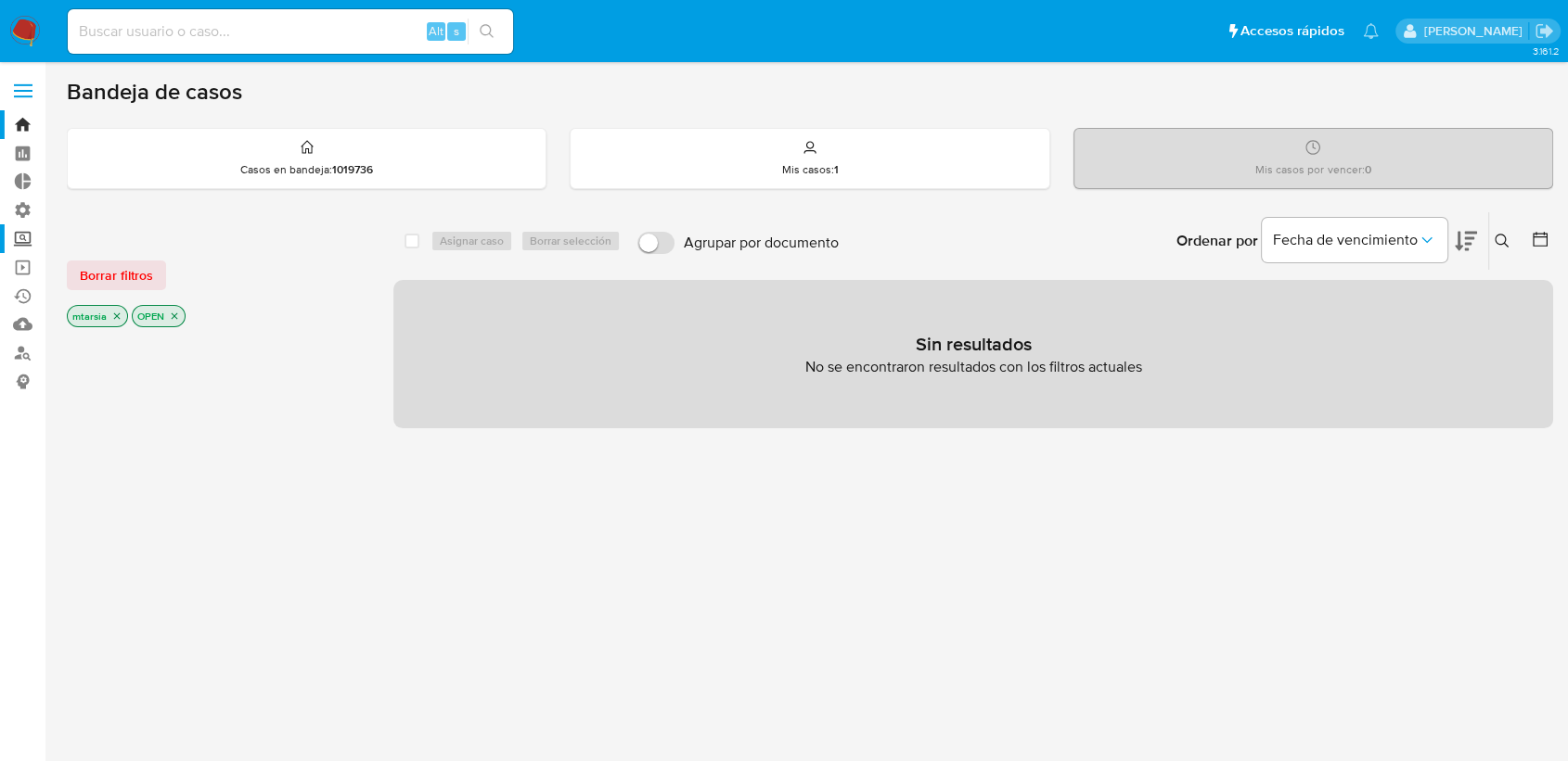
click at [25, 243] on label "Screening" at bounding box center [110, 238] width 221 height 29
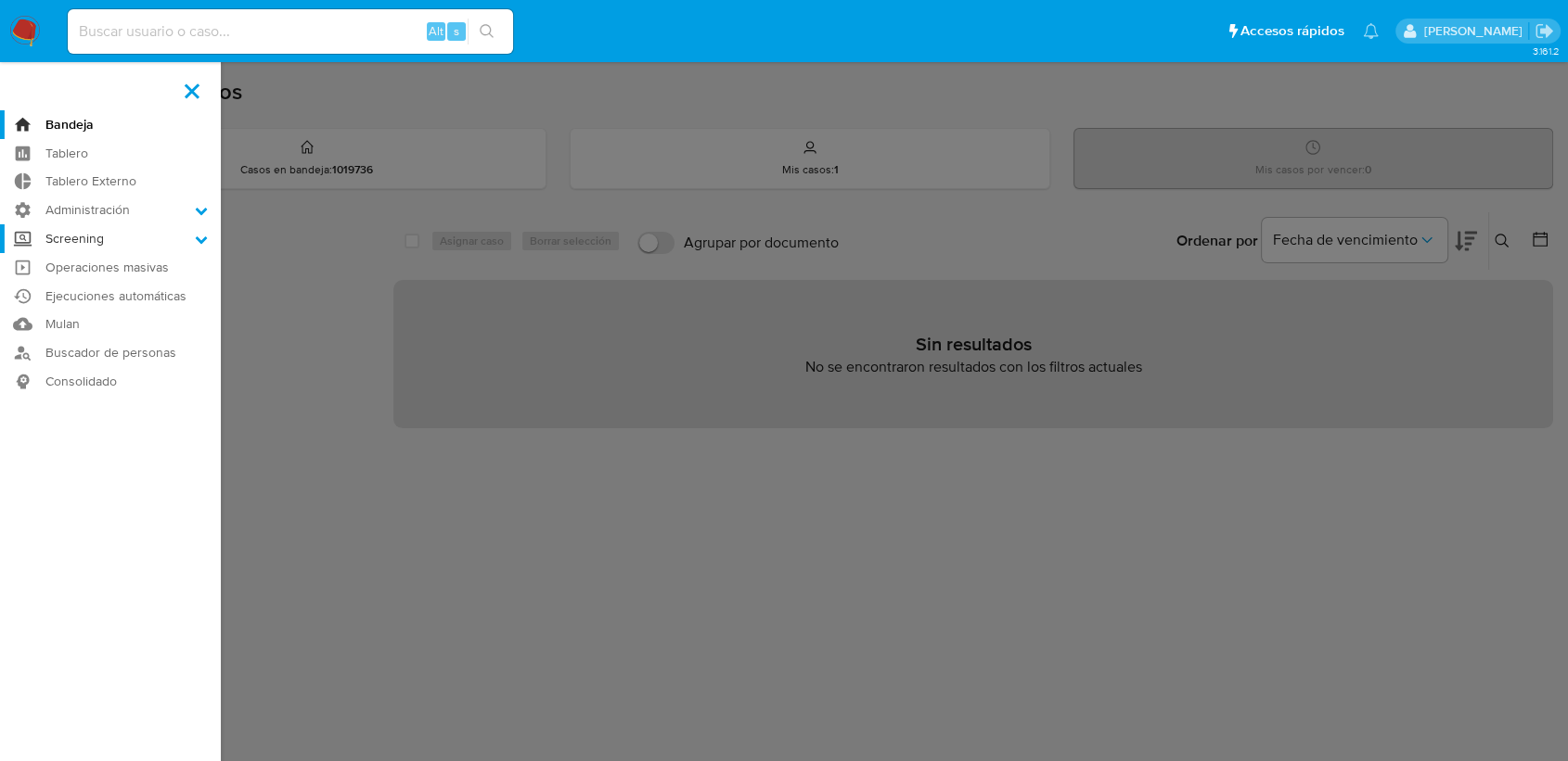
click at [0, 0] on input "Screening" at bounding box center [0, 0] width 0 height 0
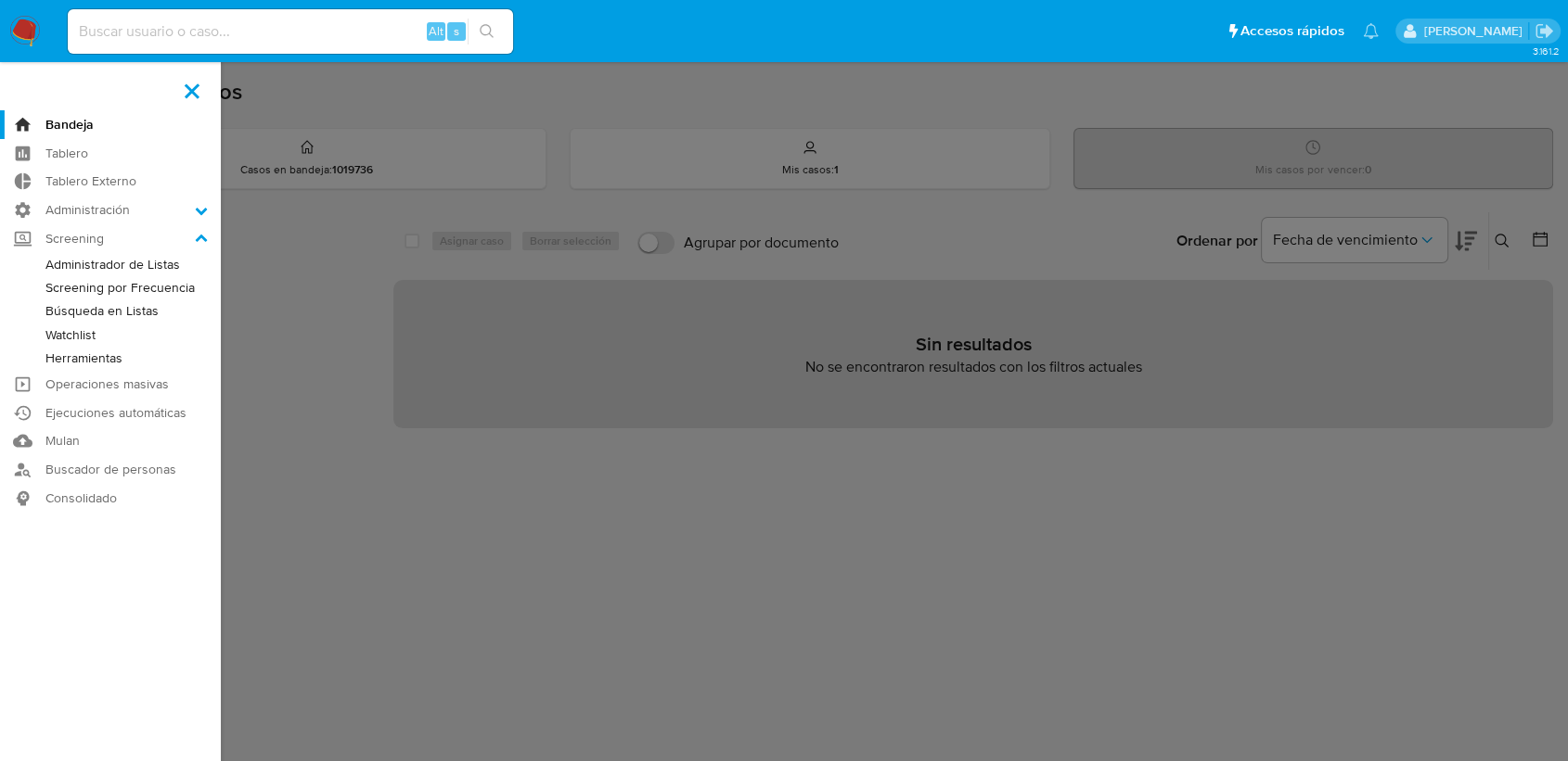
click at [45, 265] on link "Administrador de Listas" at bounding box center [110, 264] width 221 height 23
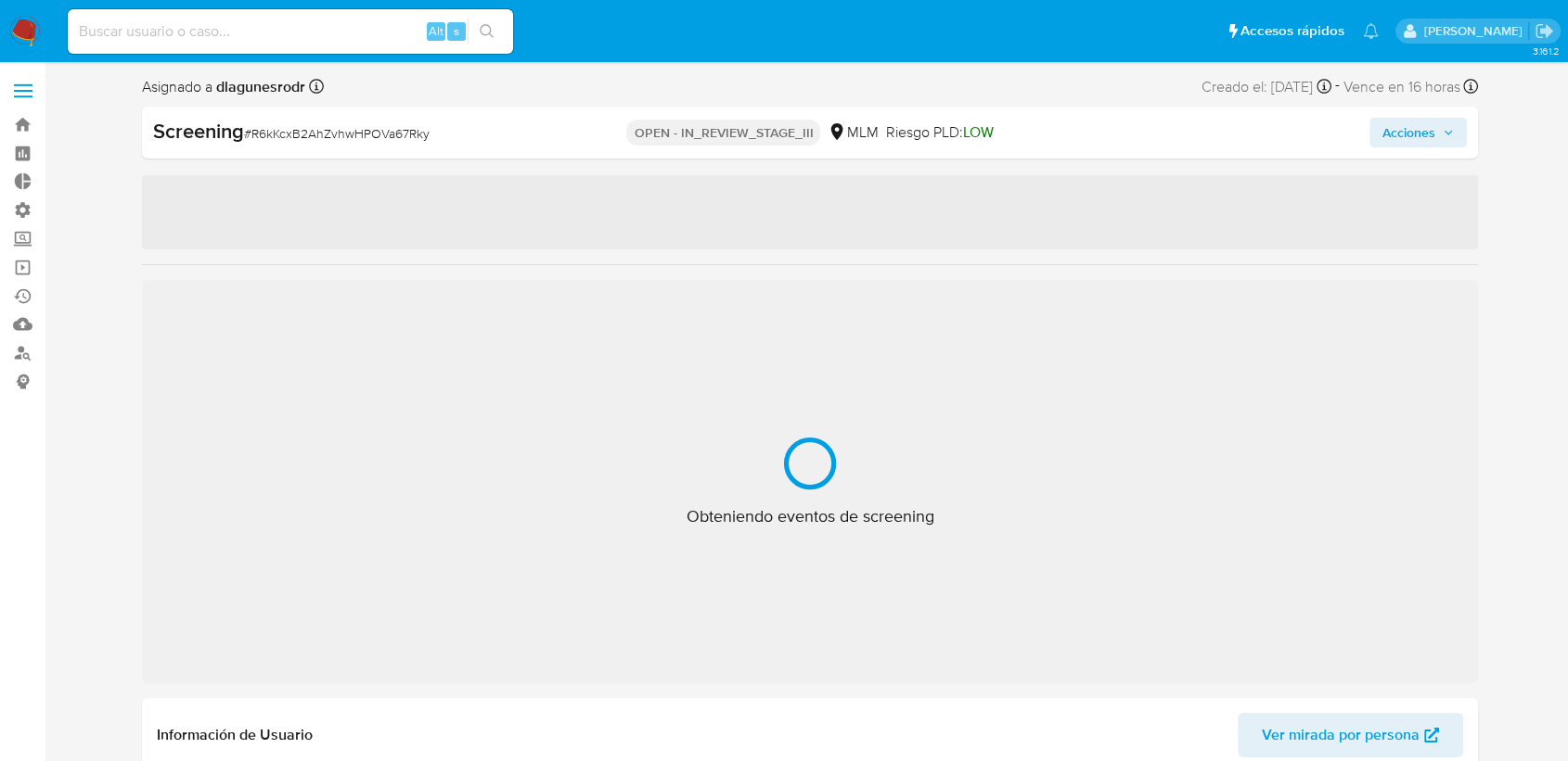
select select "10"
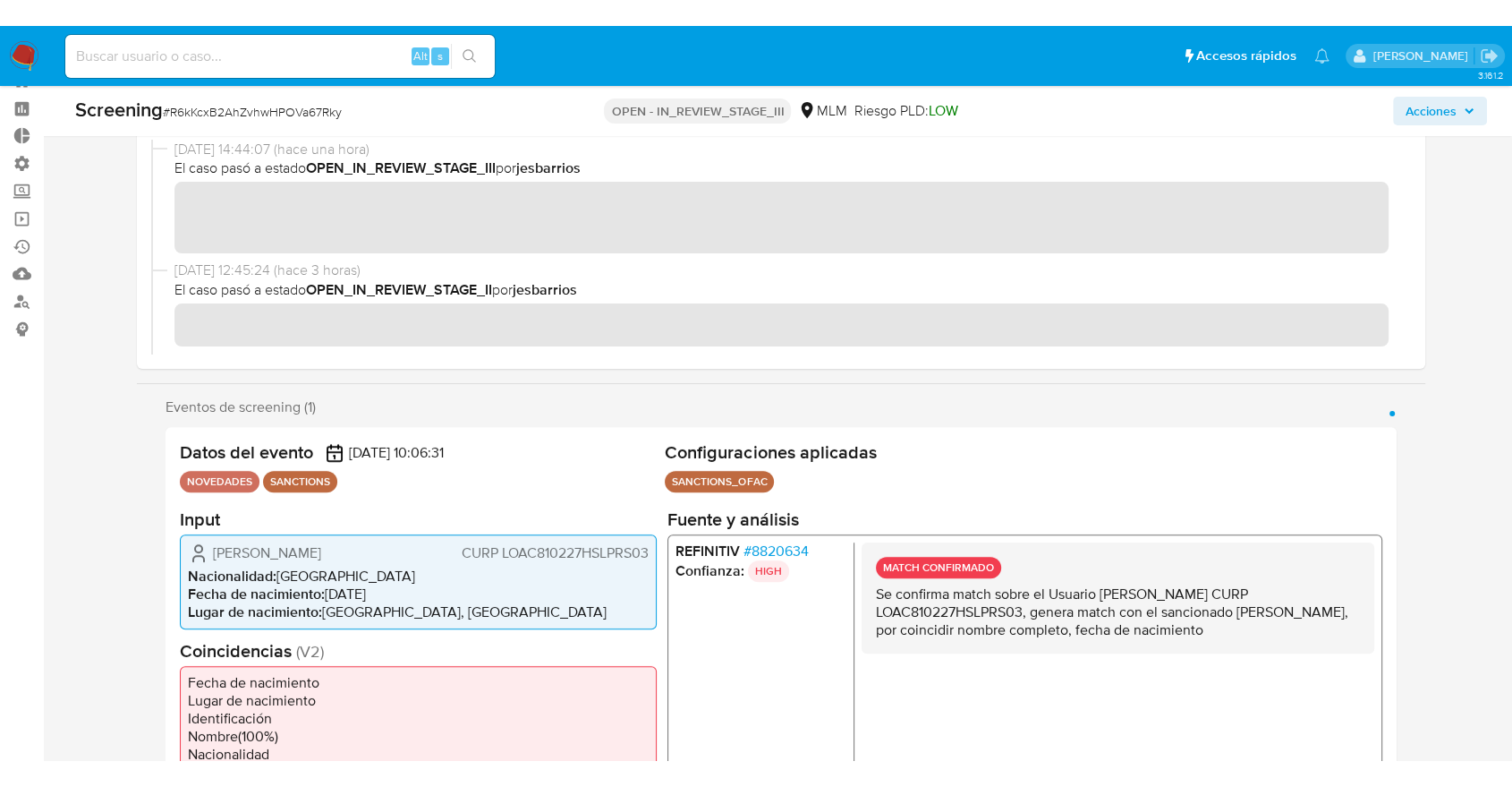
scroll to position [86, 0]
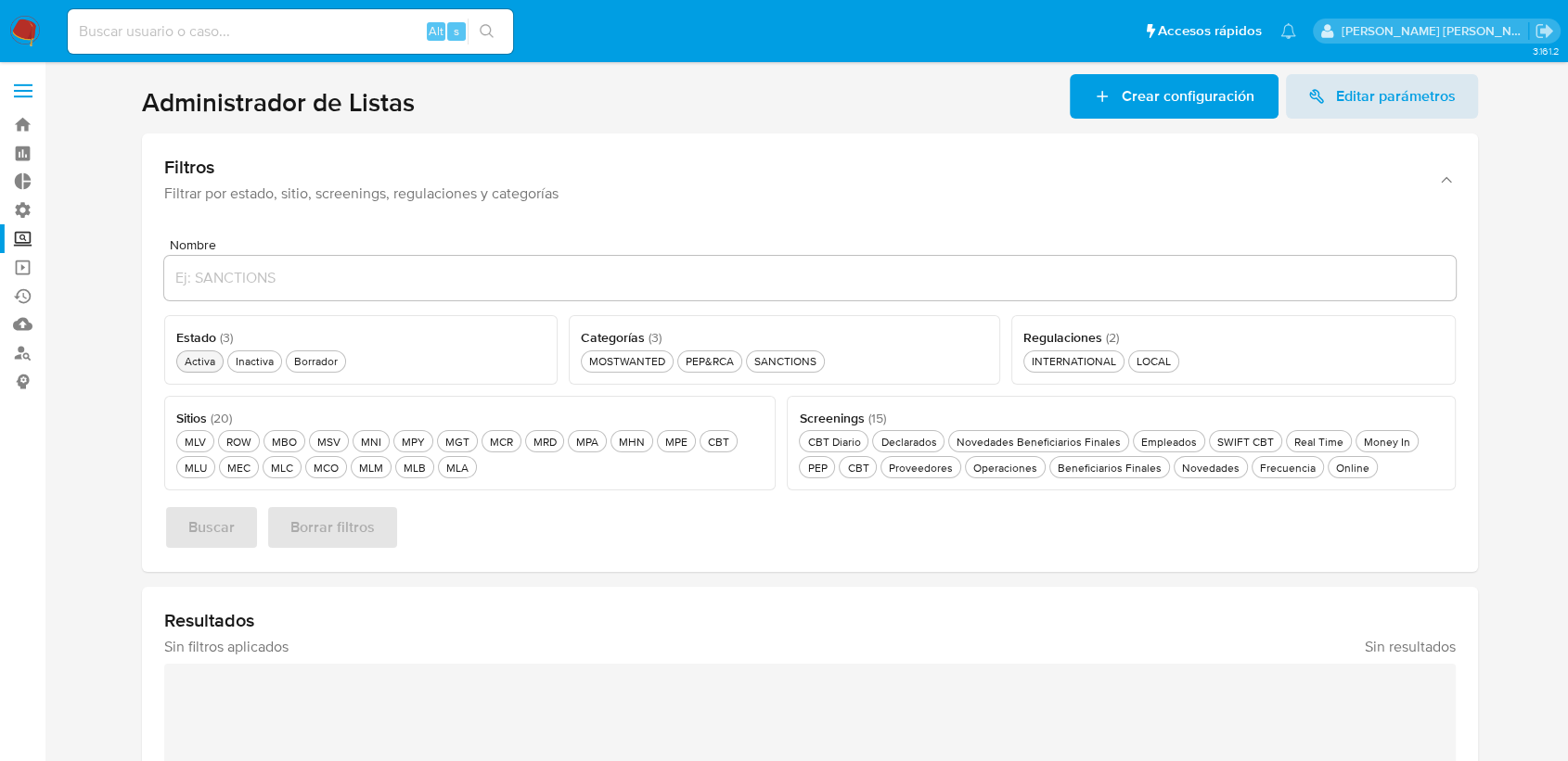
click at [186, 362] on div "Activa Activa" at bounding box center [200, 361] width 38 height 15
click at [375, 465] on div "MLM MLM" at bounding box center [371, 468] width 32 height 15
click at [766, 362] on div "SANCTIONS SANCTIONS" at bounding box center [785, 361] width 70 height 15
click at [1186, 460] on div "Novedades Novedades" at bounding box center [1211, 468] width 65 height 15
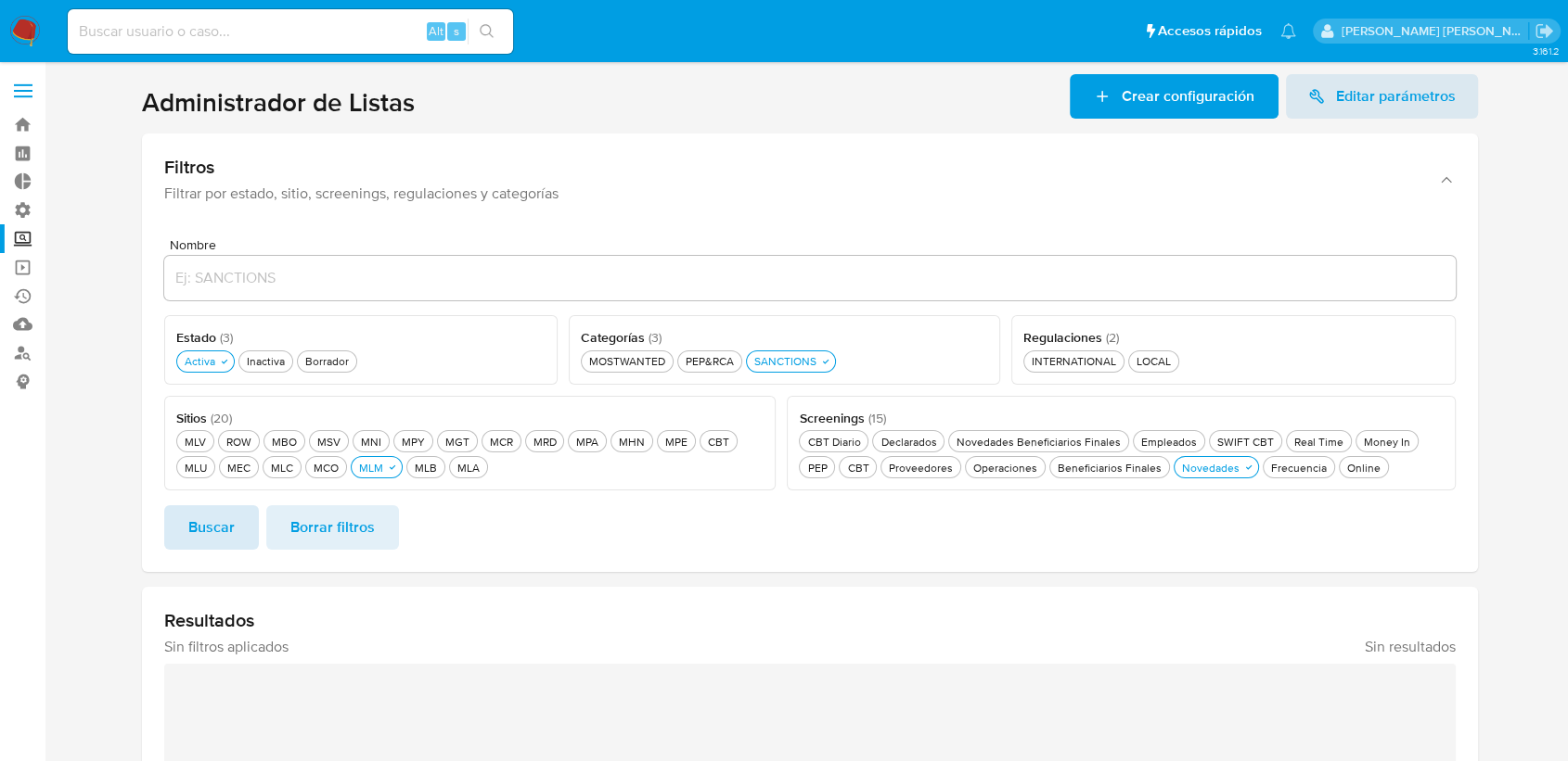
click at [236, 520] on button "Buscar" at bounding box center [211, 527] width 95 height 45
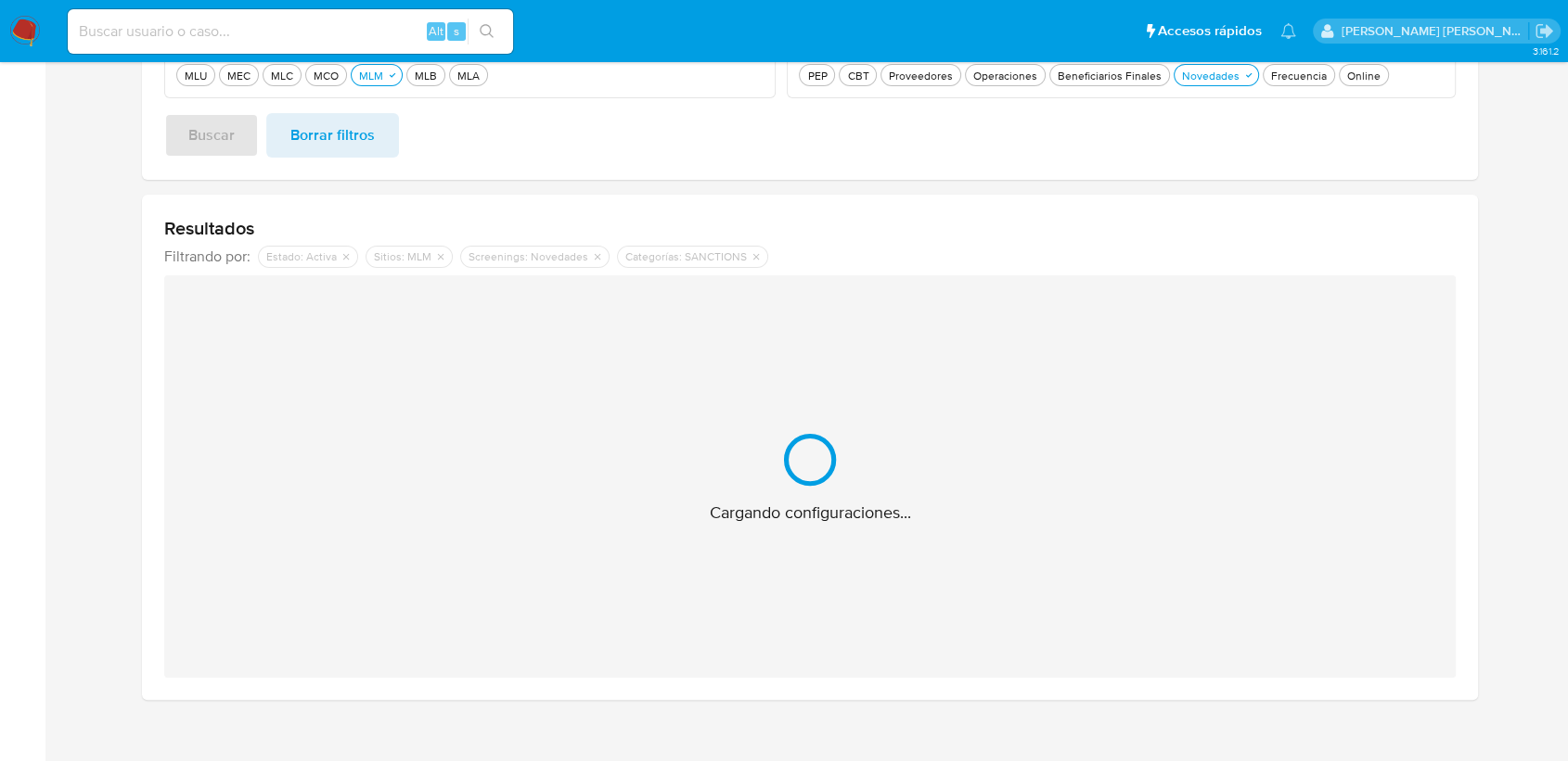
scroll to position [393, 0]
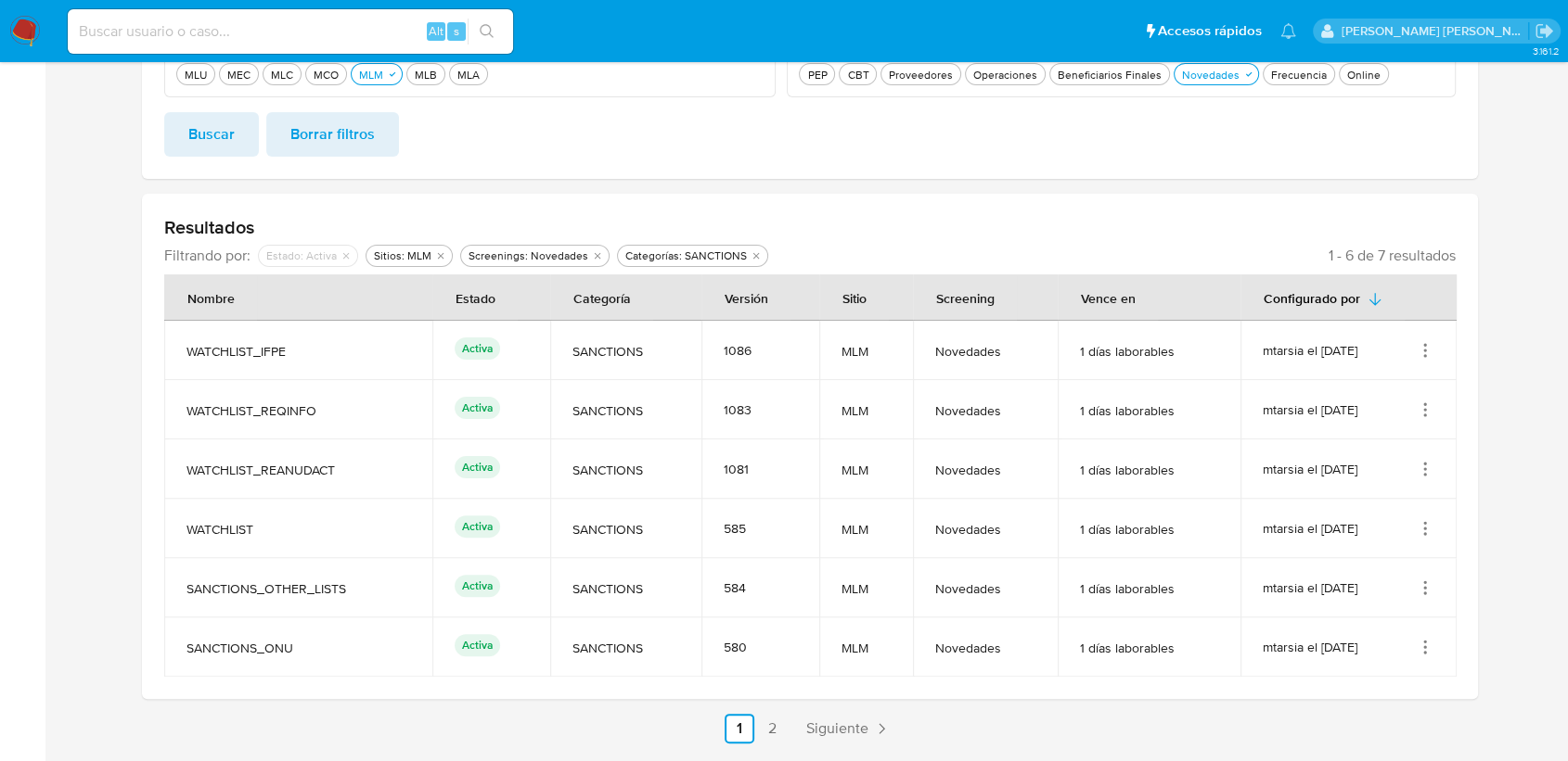
click at [1425, 345] on icon "Acciones" at bounding box center [1426, 346] width 2 height 2
click at [1417, 380] on button "Ver detalles" at bounding box center [1351, 393] width 167 height 49
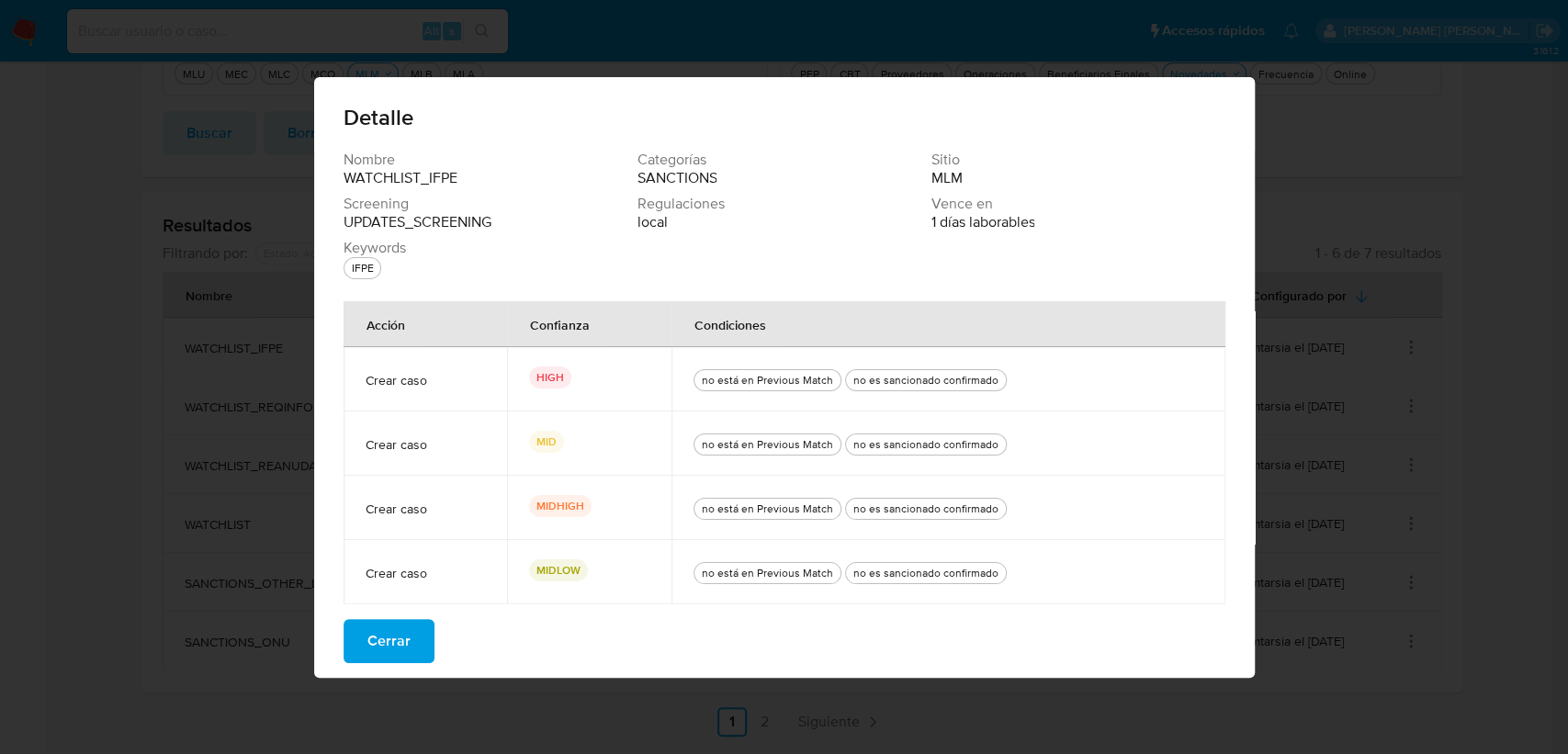
click at [411, 648] on button "Cerrar" at bounding box center [389, 641] width 91 height 45
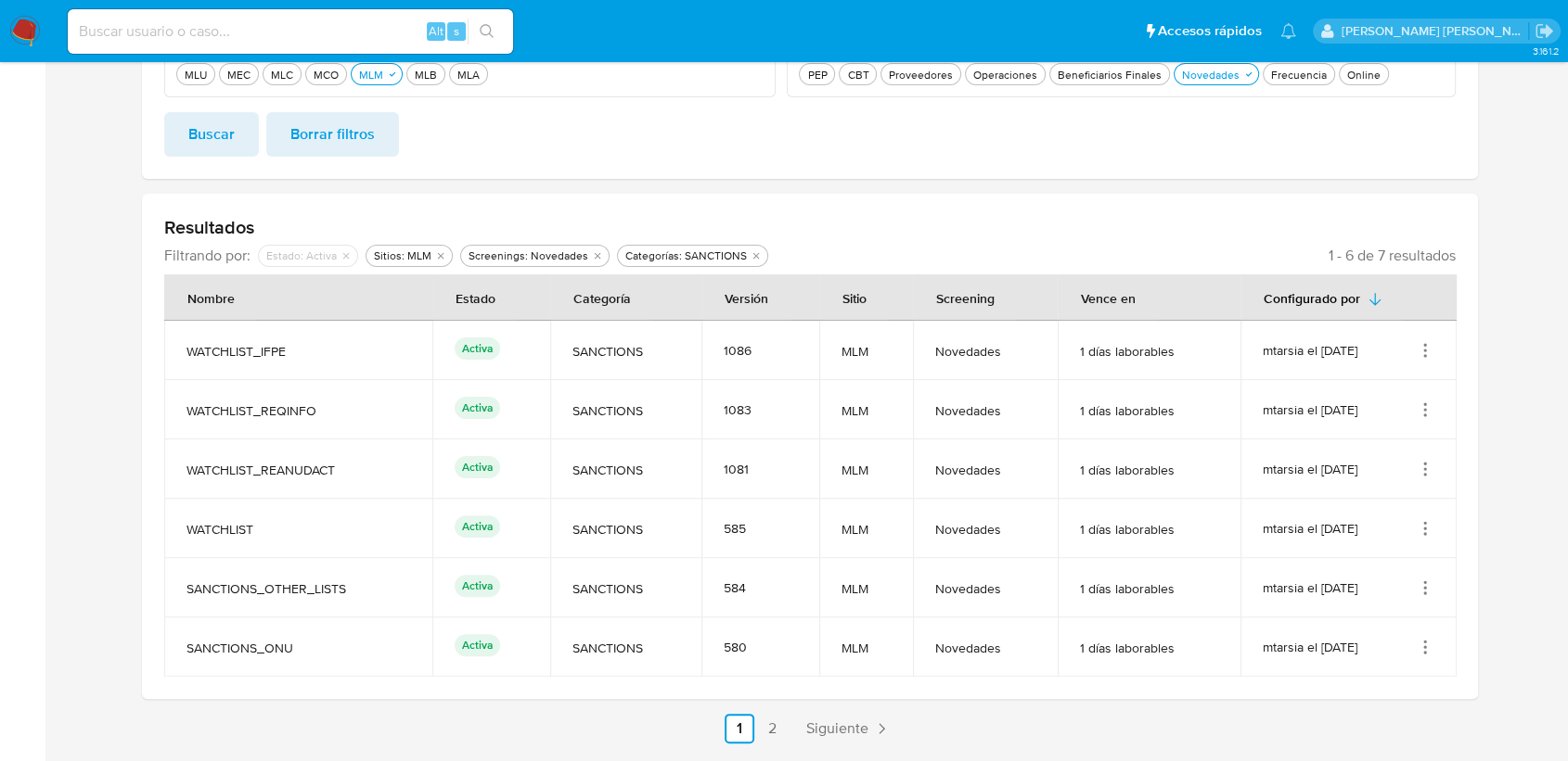
click at [1428, 347] on icon "Acciones" at bounding box center [1424, 350] width 18 height 18
click at [1406, 389] on button "Ver detalles" at bounding box center [1351, 393] width 167 height 49
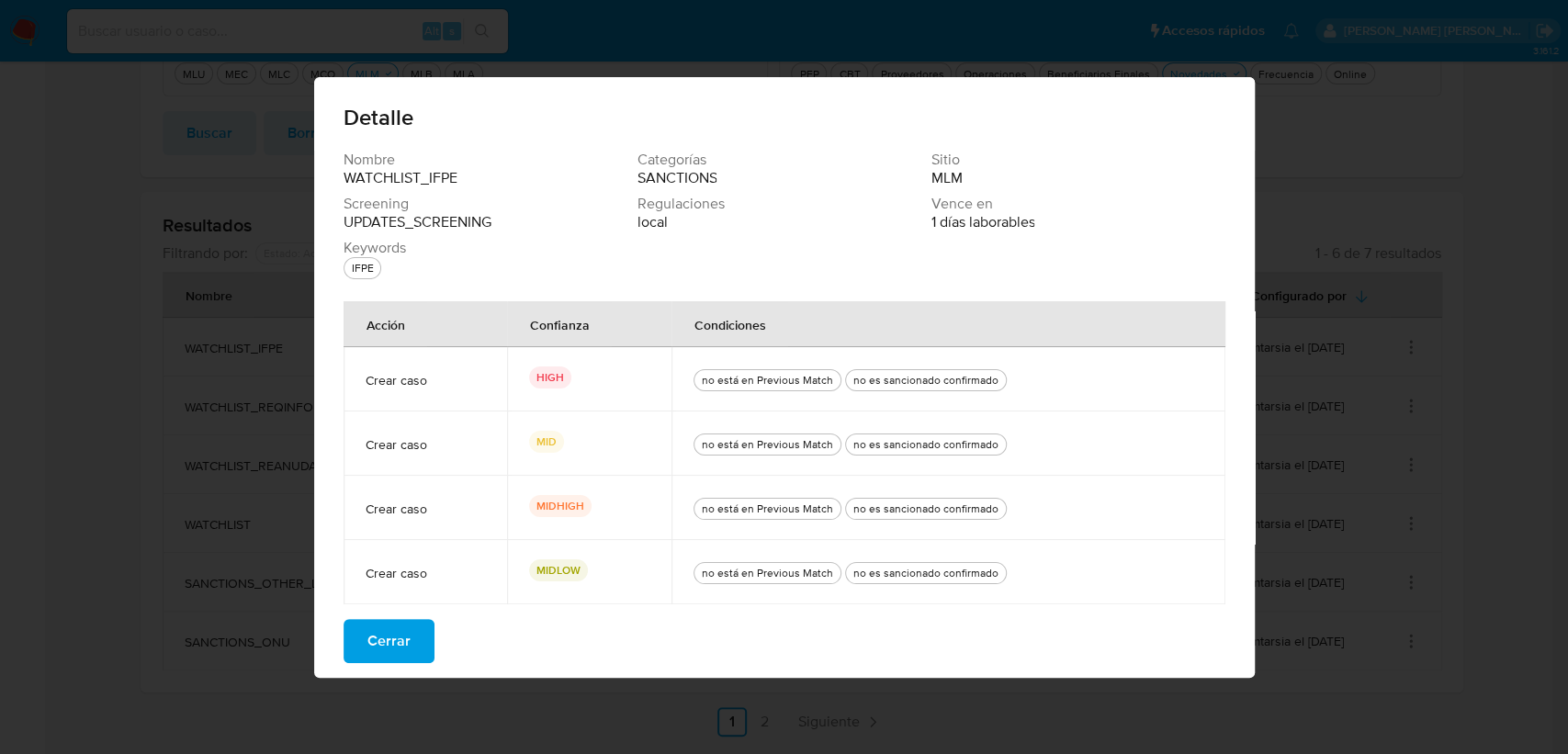
click at [410, 637] on button "Cerrar" at bounding box center [389, 641] width 91 height 45
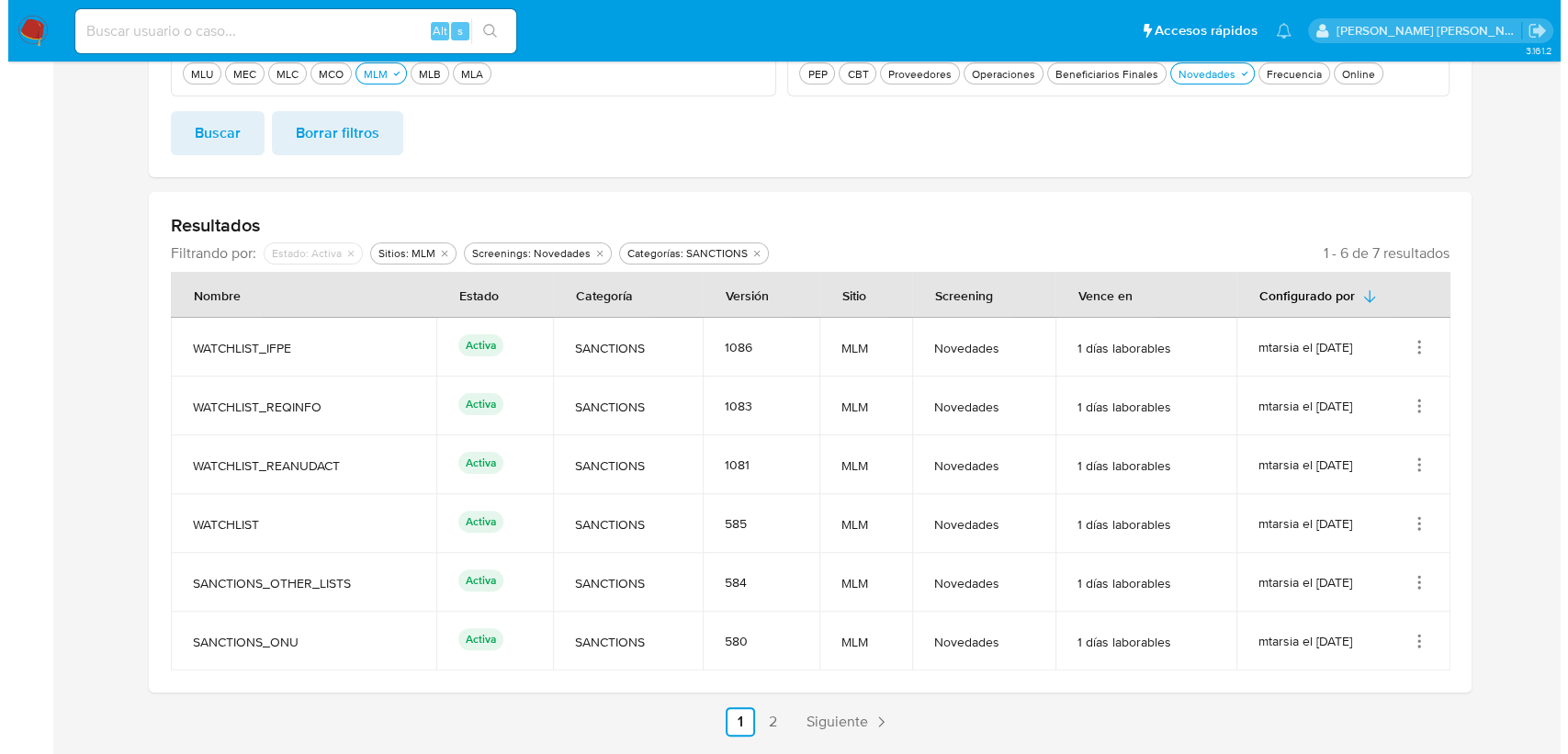
scroll to position [0, 0]
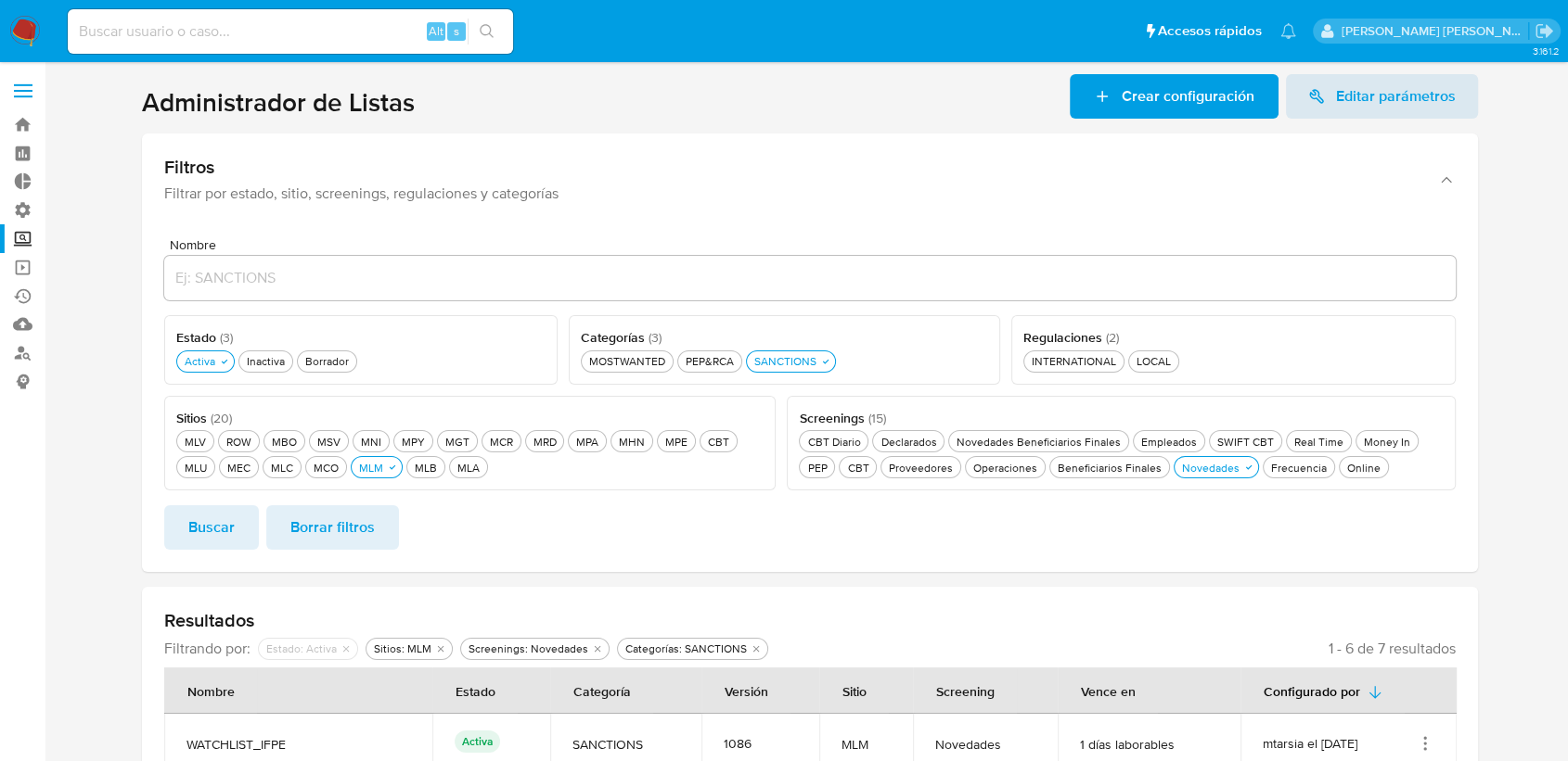
click at [1130, 105] on span "Crear configuración" at bounding box center [1188, 97] width 133 height 45
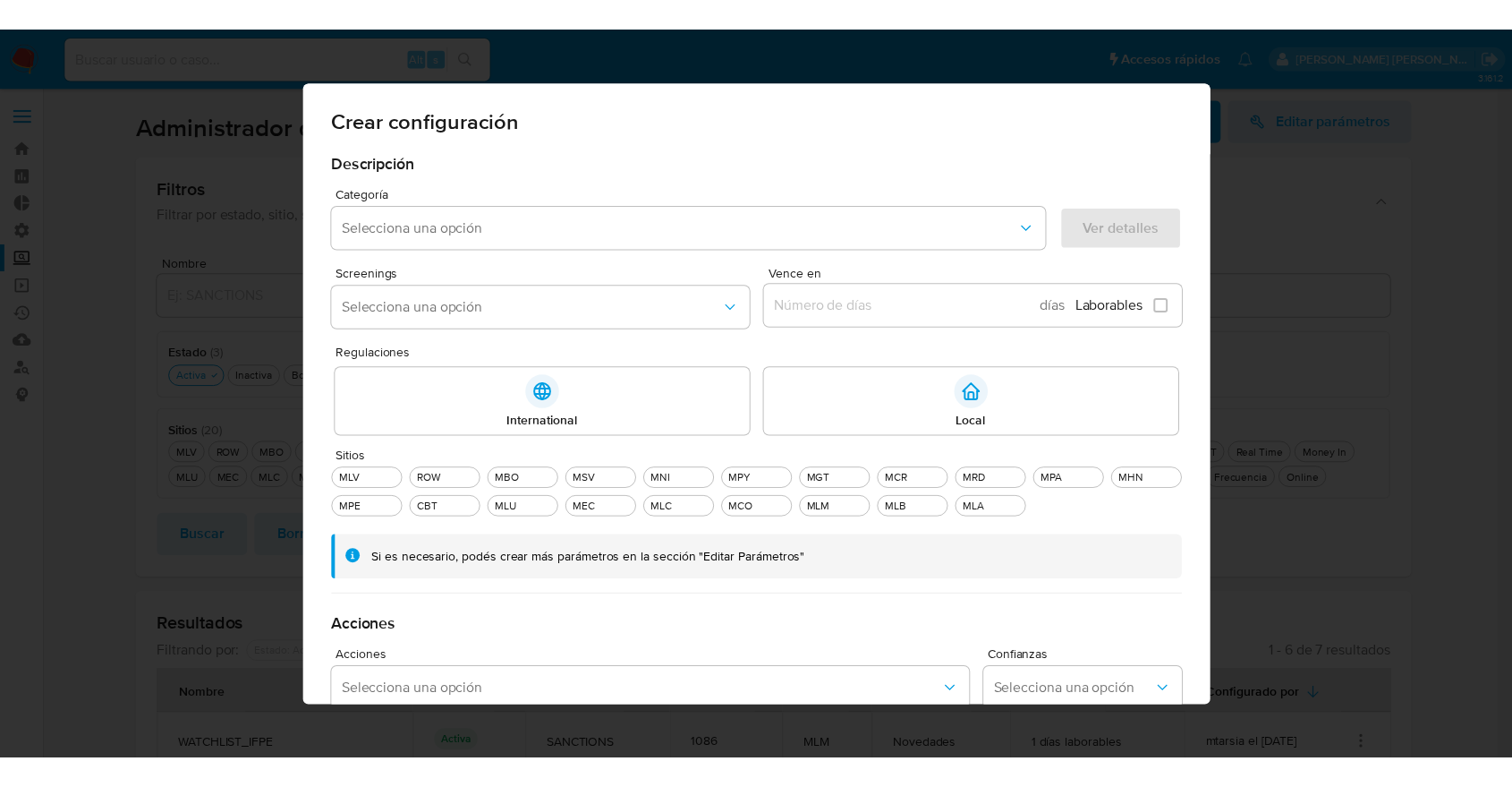
scroll to position [412, 0]
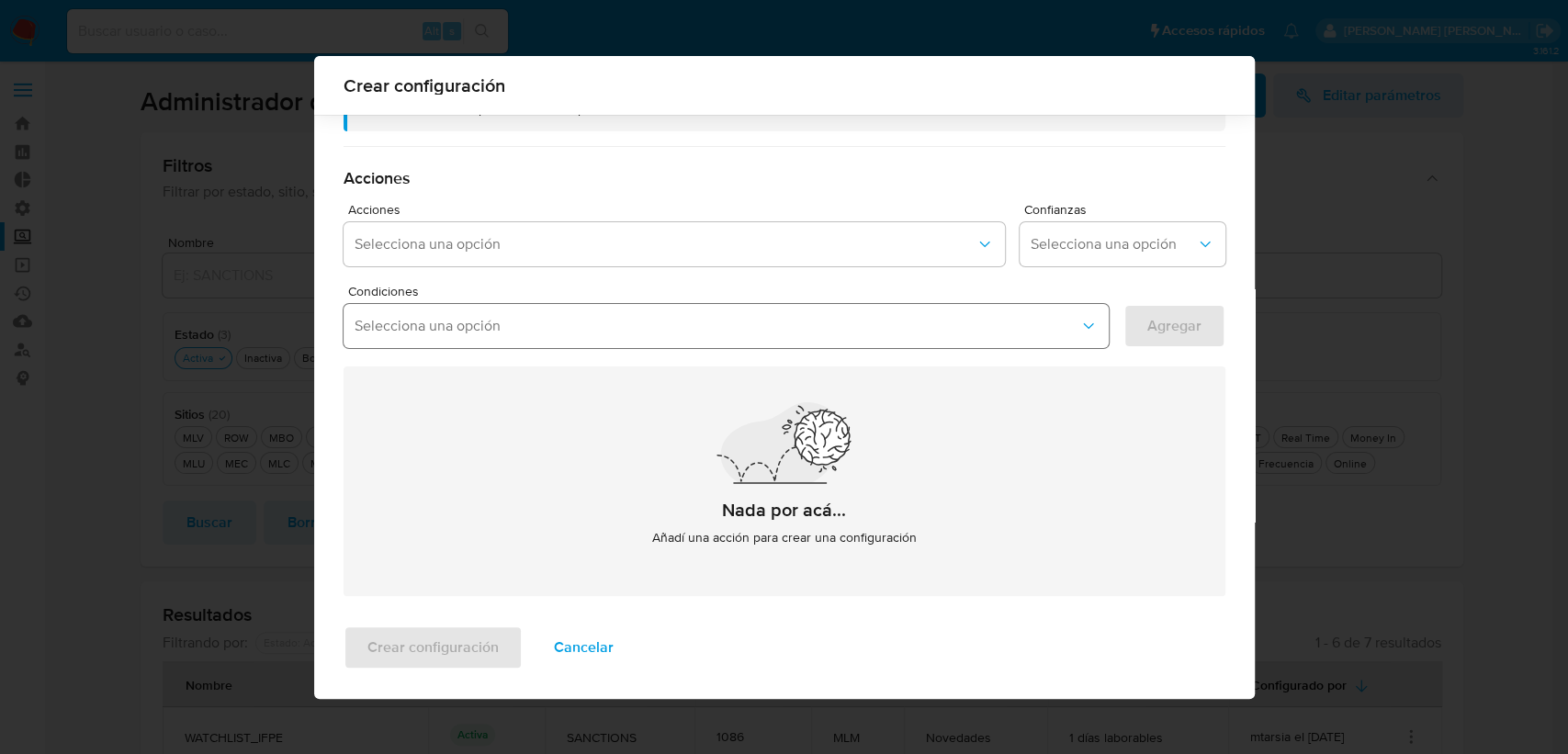
click at [986, 329] on span "Selecciona una opción" at bounding box center [717, 325] width 724 height 18
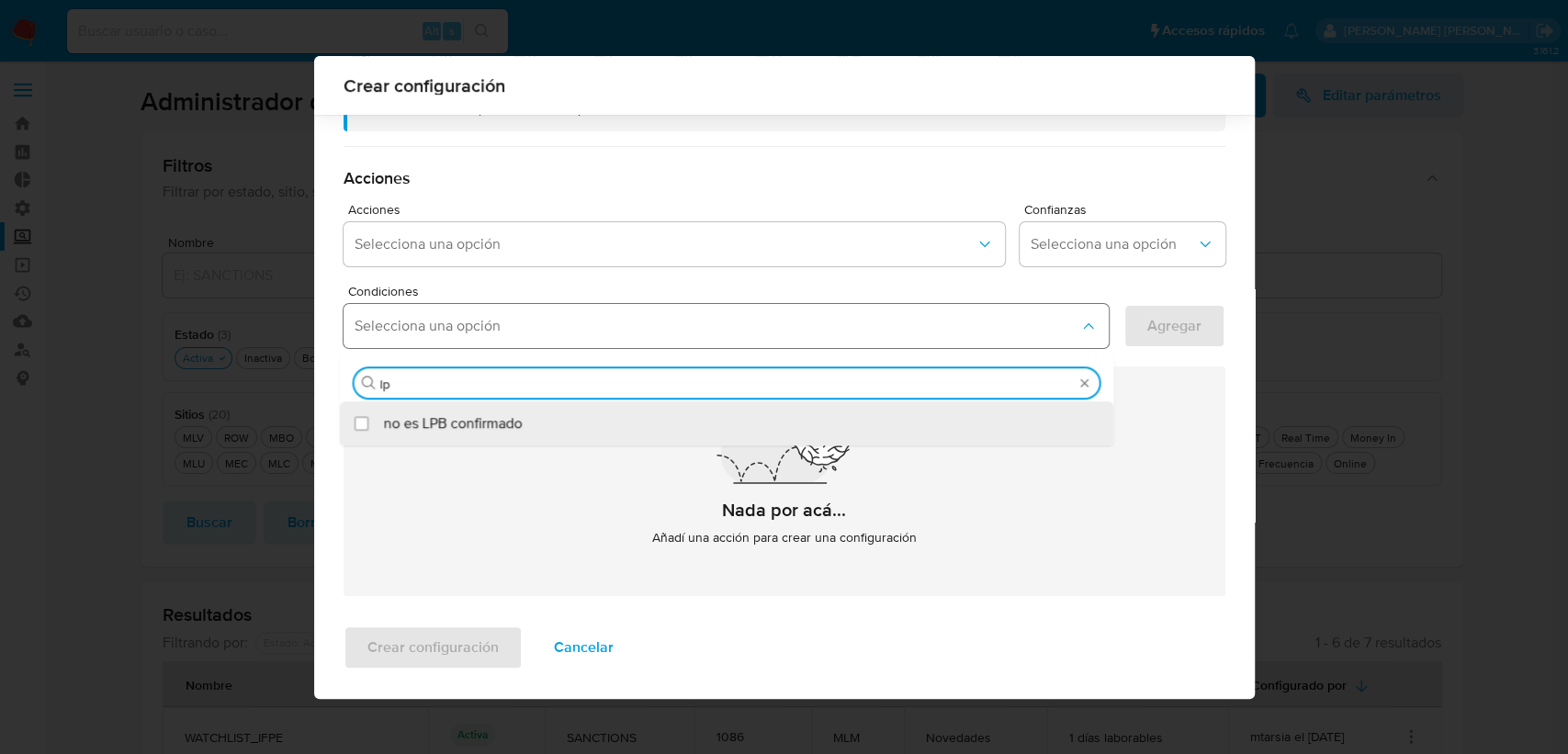
type input "lpb"
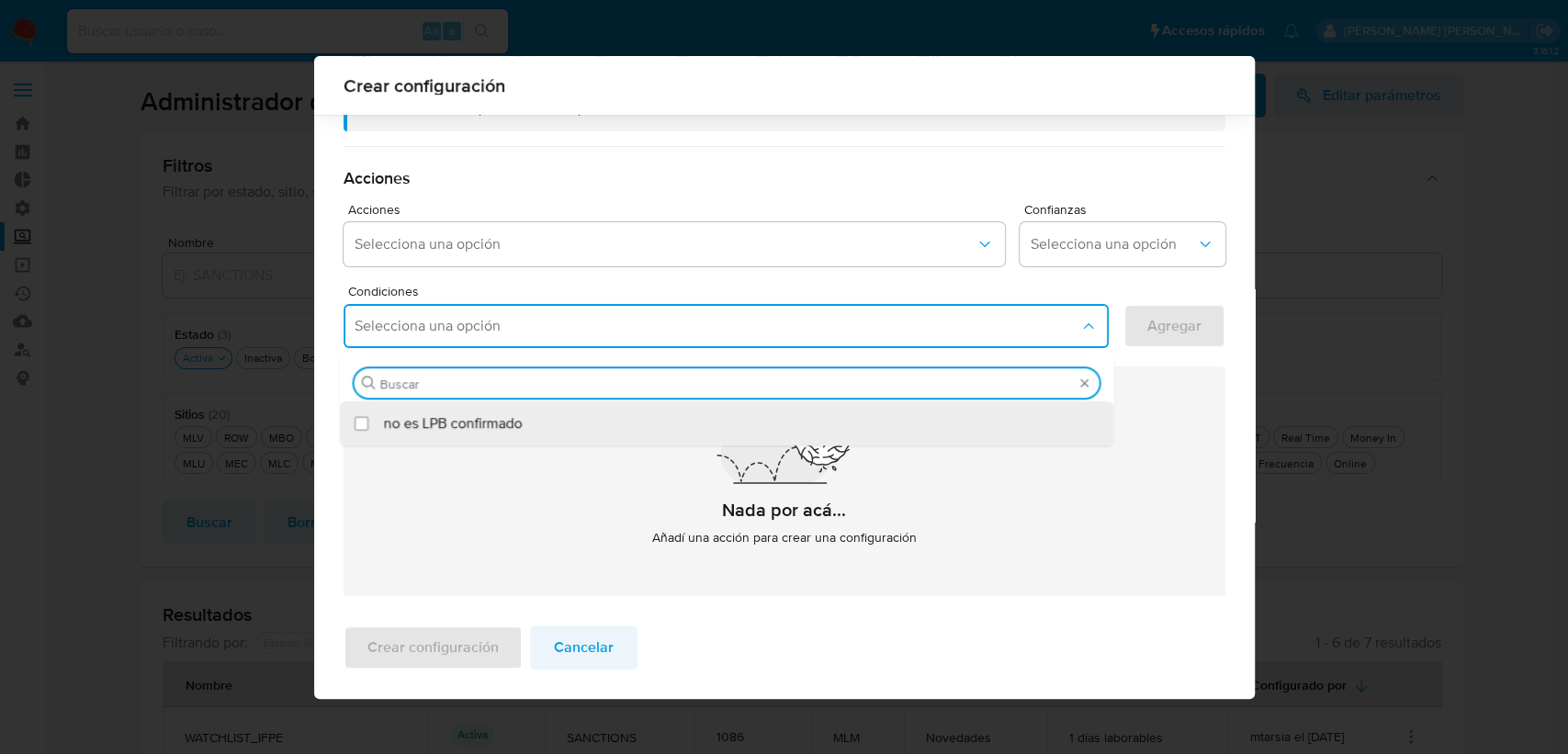
click at [554, 641] on span "Cancelar" at bounding box center [583, 648] width 60 height 41
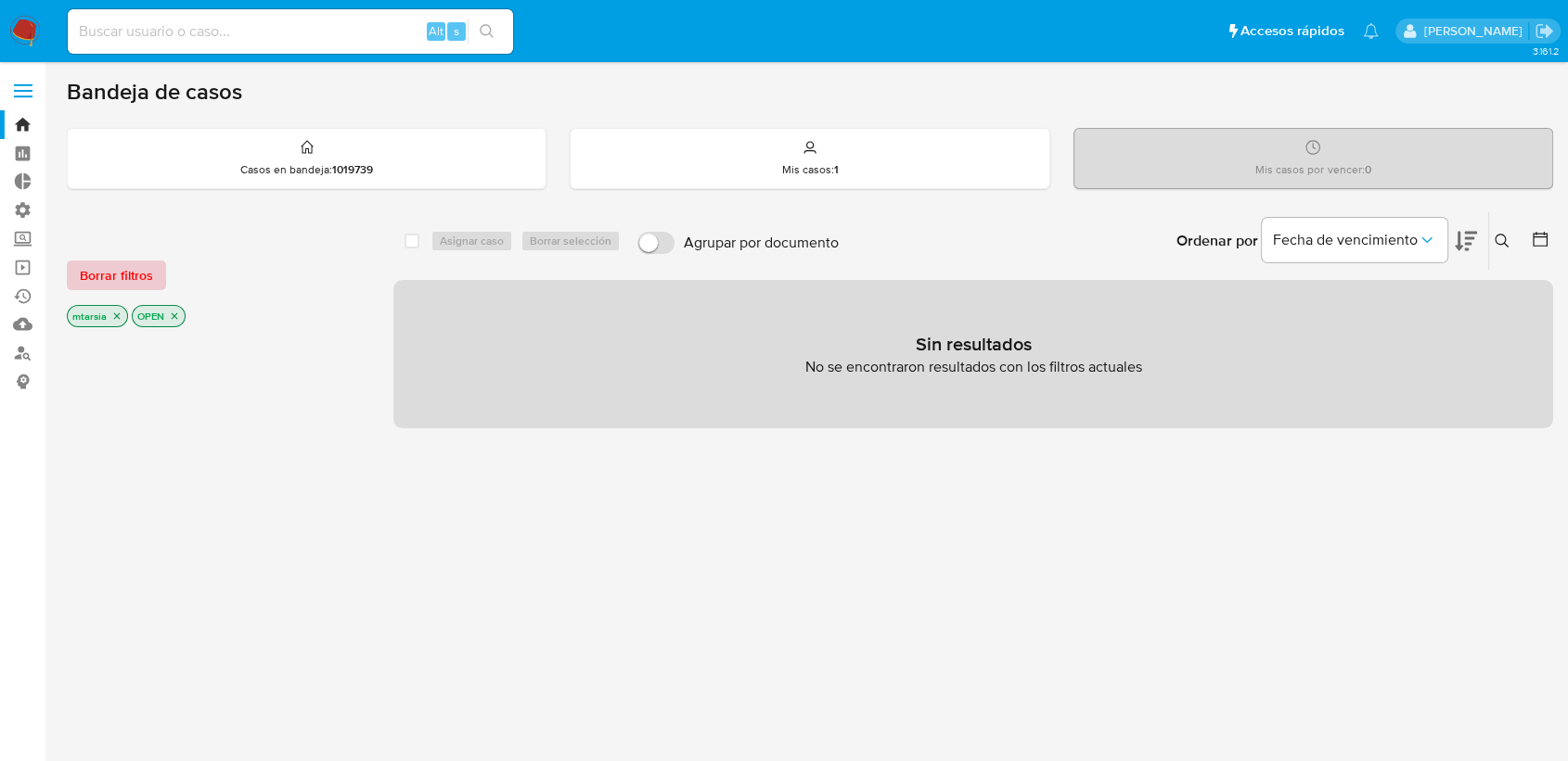
click at [143, 271] on span "Borrar filtros" at bounding box center [116, 275] width 74 height 26
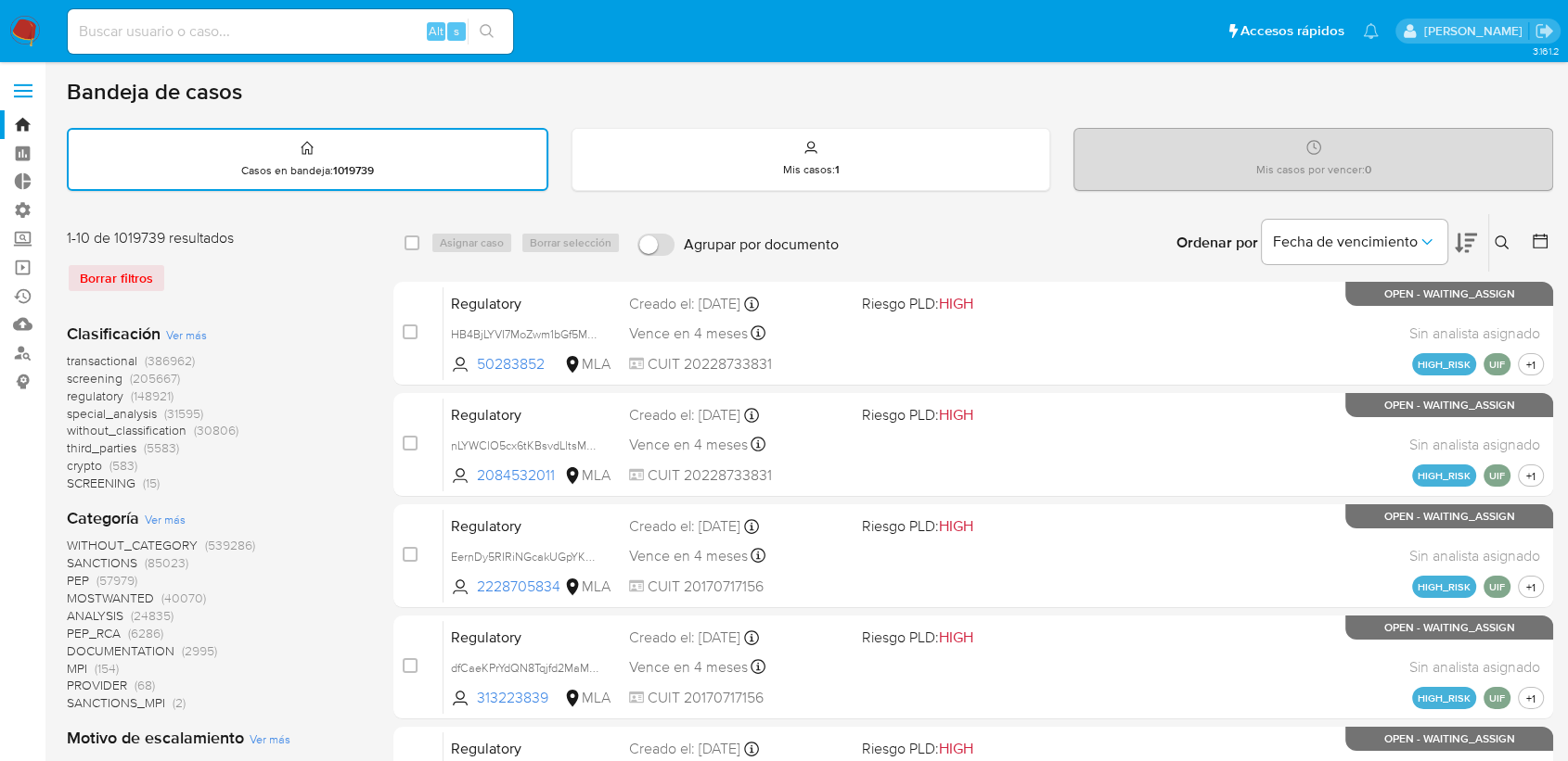
click at [69, 376] on span "screening" at bounding box center [95, 378] width 56 height 18
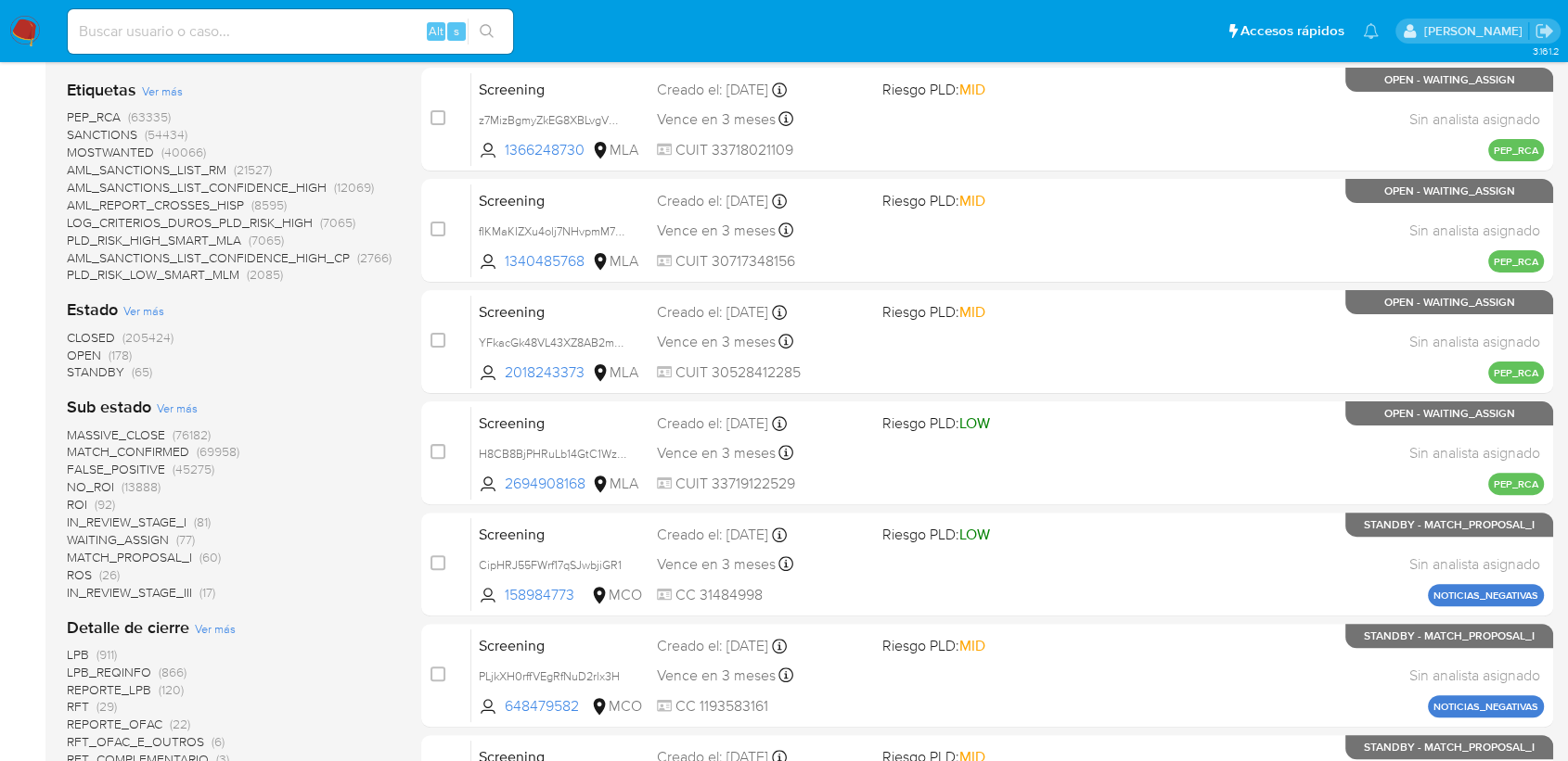
scroll to position [445, 0]
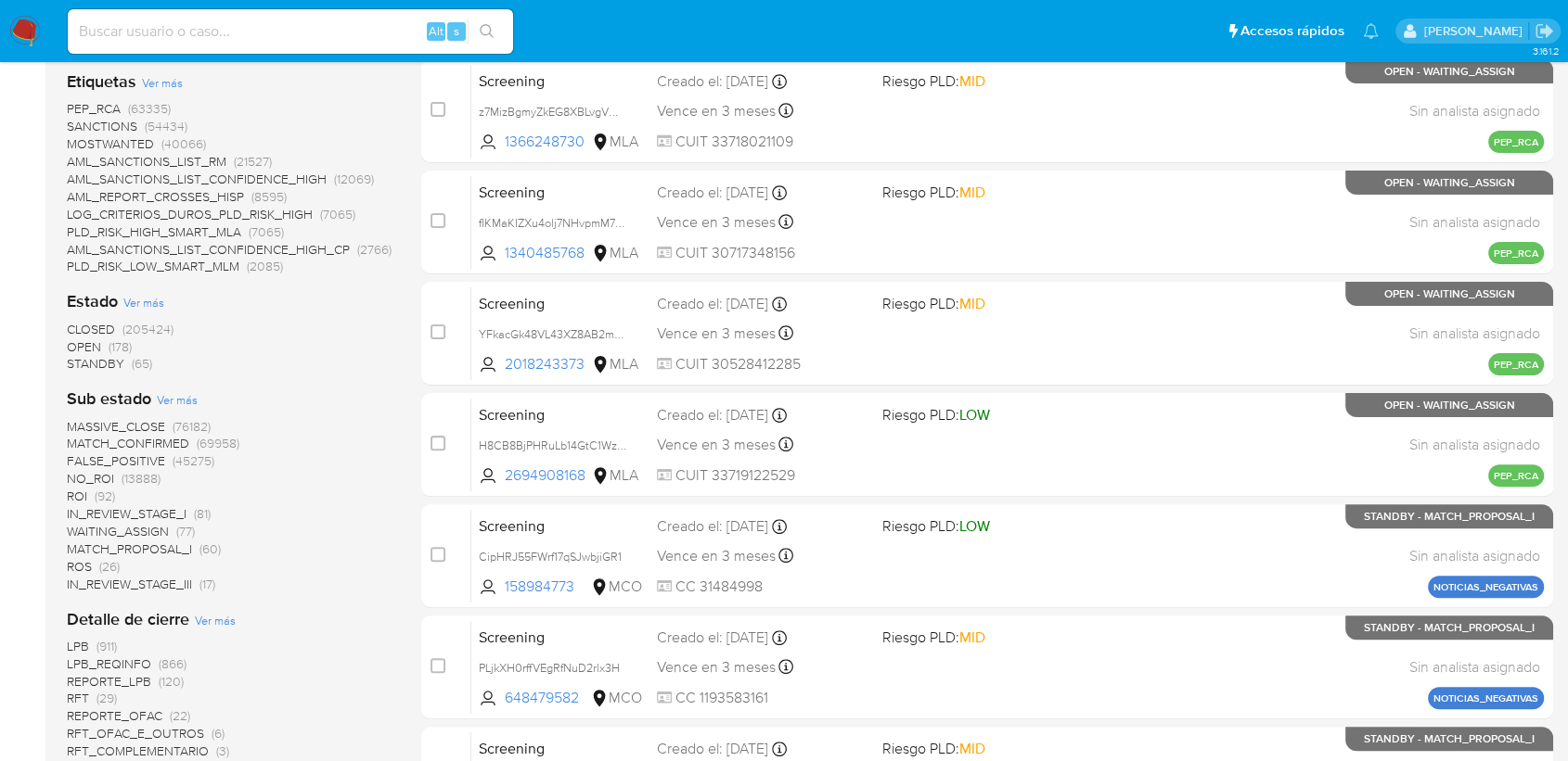
click at [69, 344] on span "OPEN" at bounding box center [84, 347] width 34 height 18
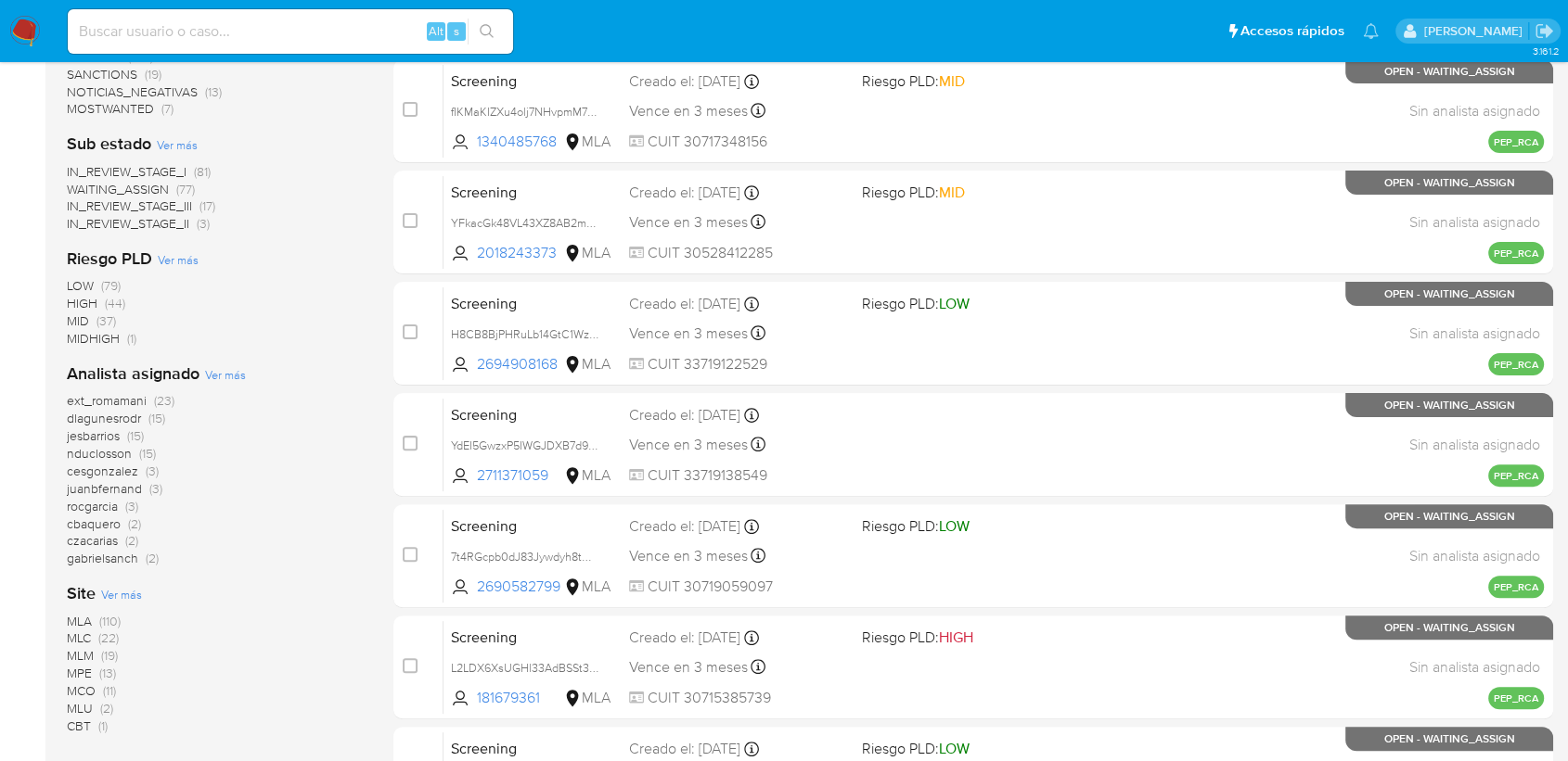
scroll to position [770, 0]
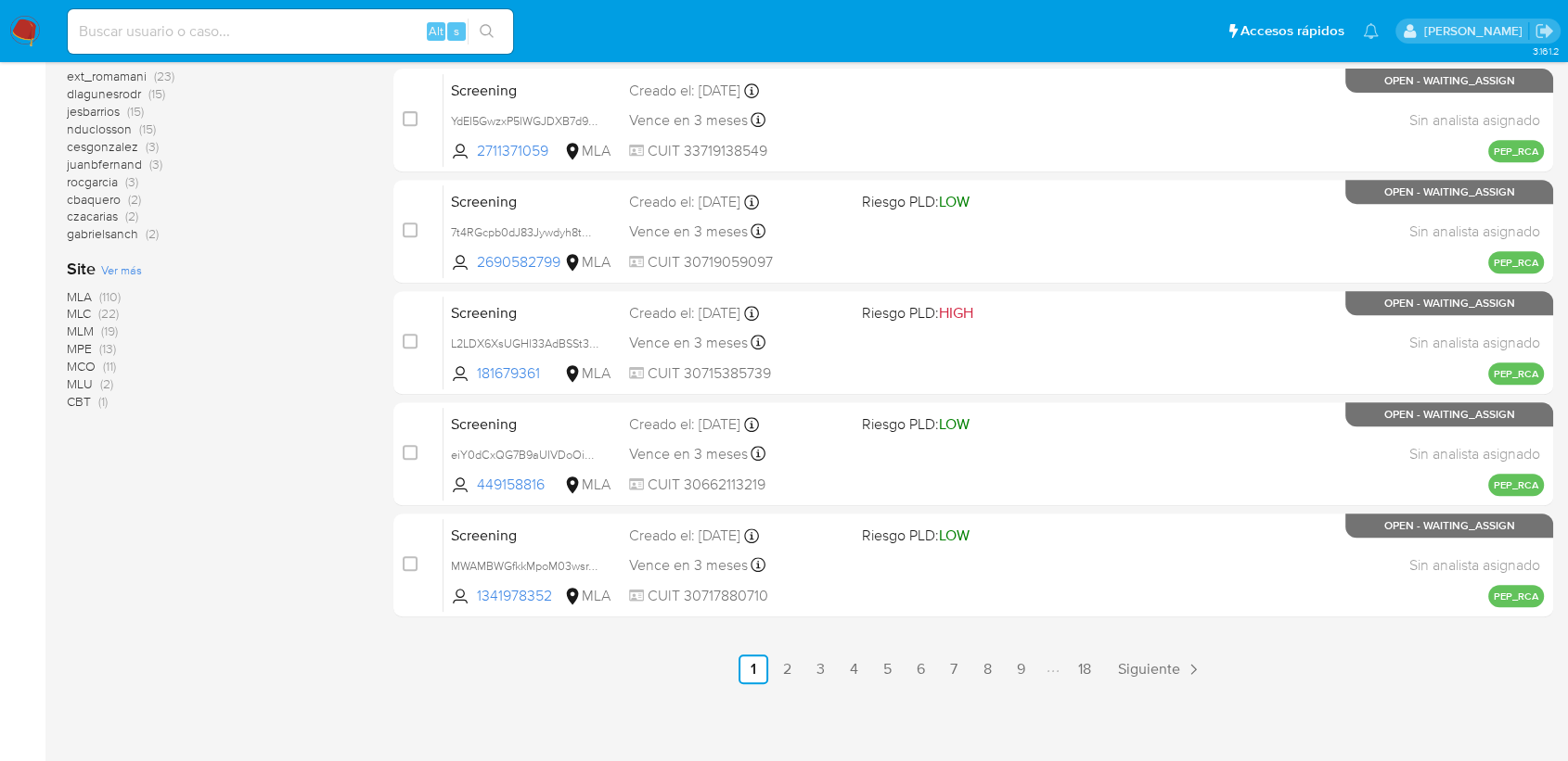
click at [74, 325] on span "MLM" at bounding box center [80, 330] width 27 height 18
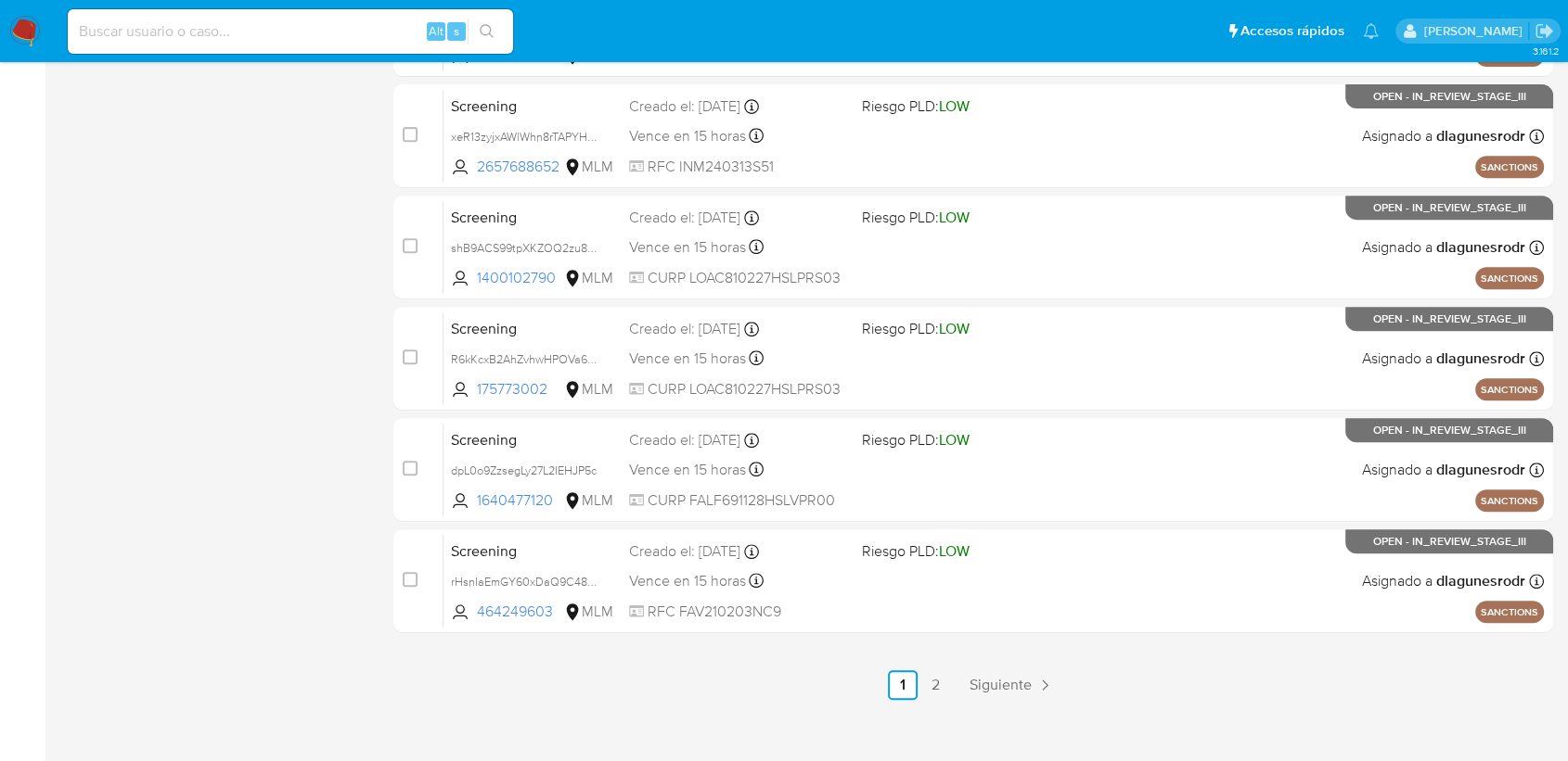
scroll to position [770, 0]
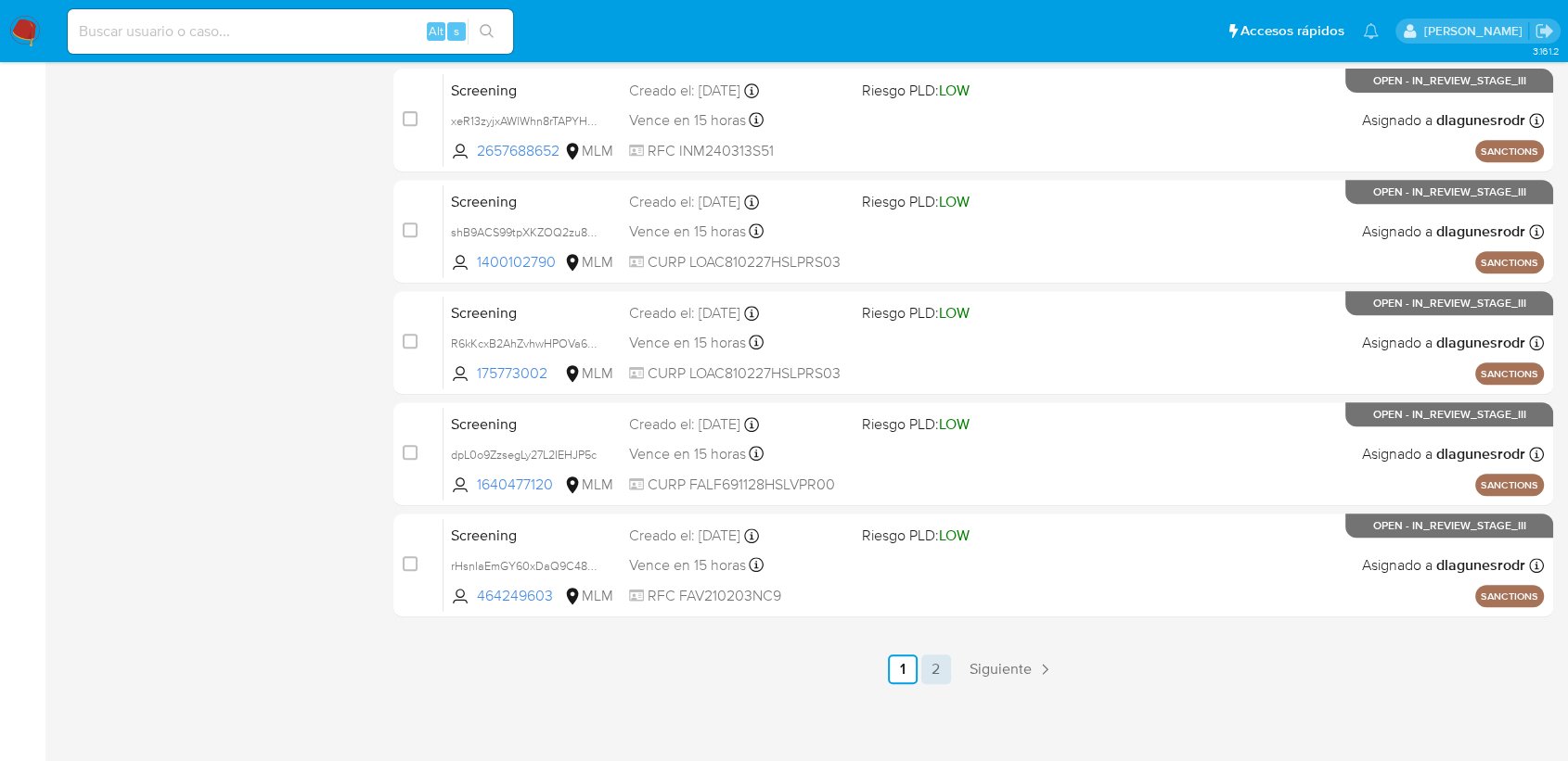
click at [937, 666] on link "2" at bounding box center [936, 669] width 30 height 30
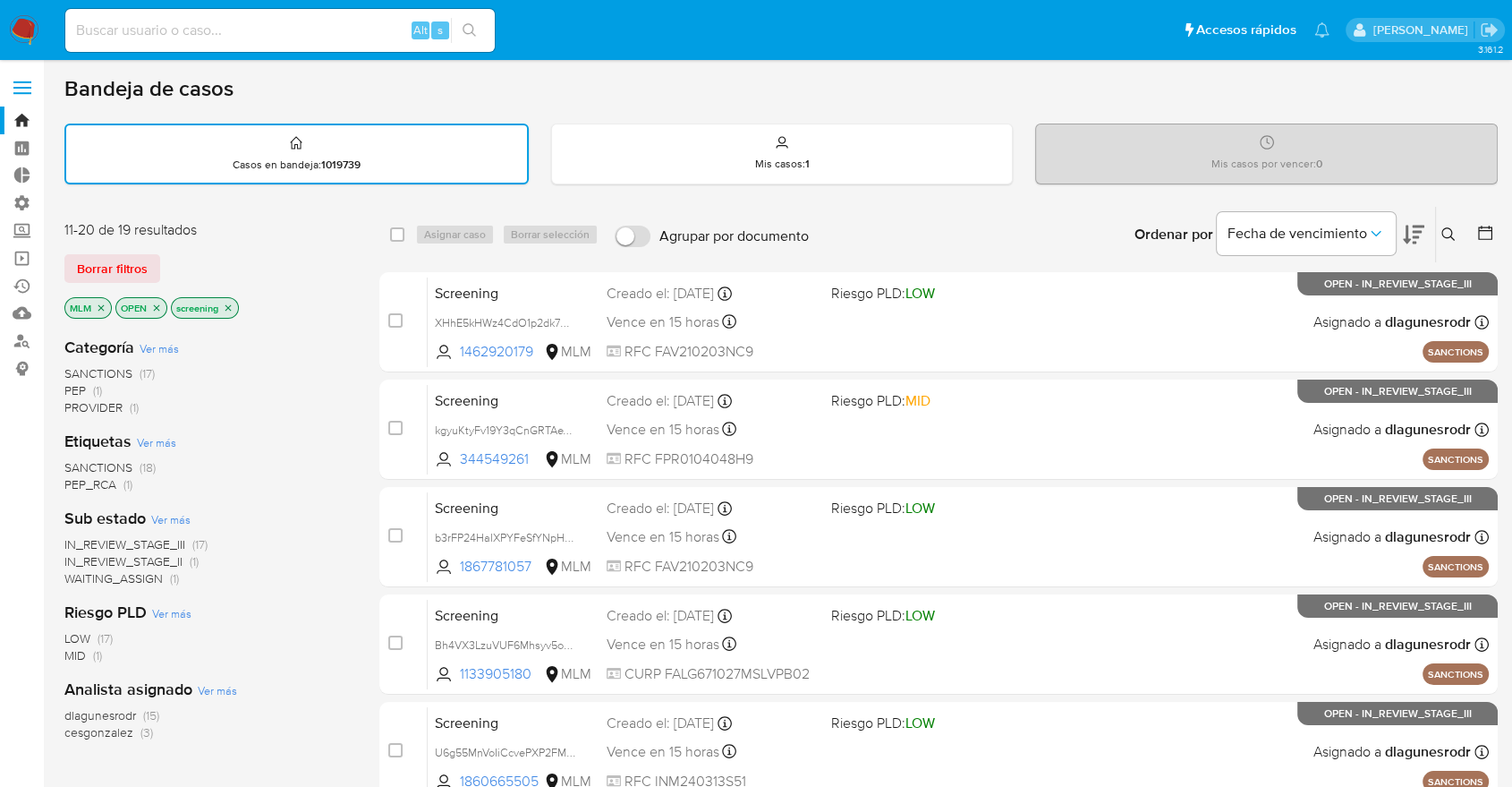
click at [99, 304] on icon "close-filter" at bounding box center [102, 308] width 11 height 11
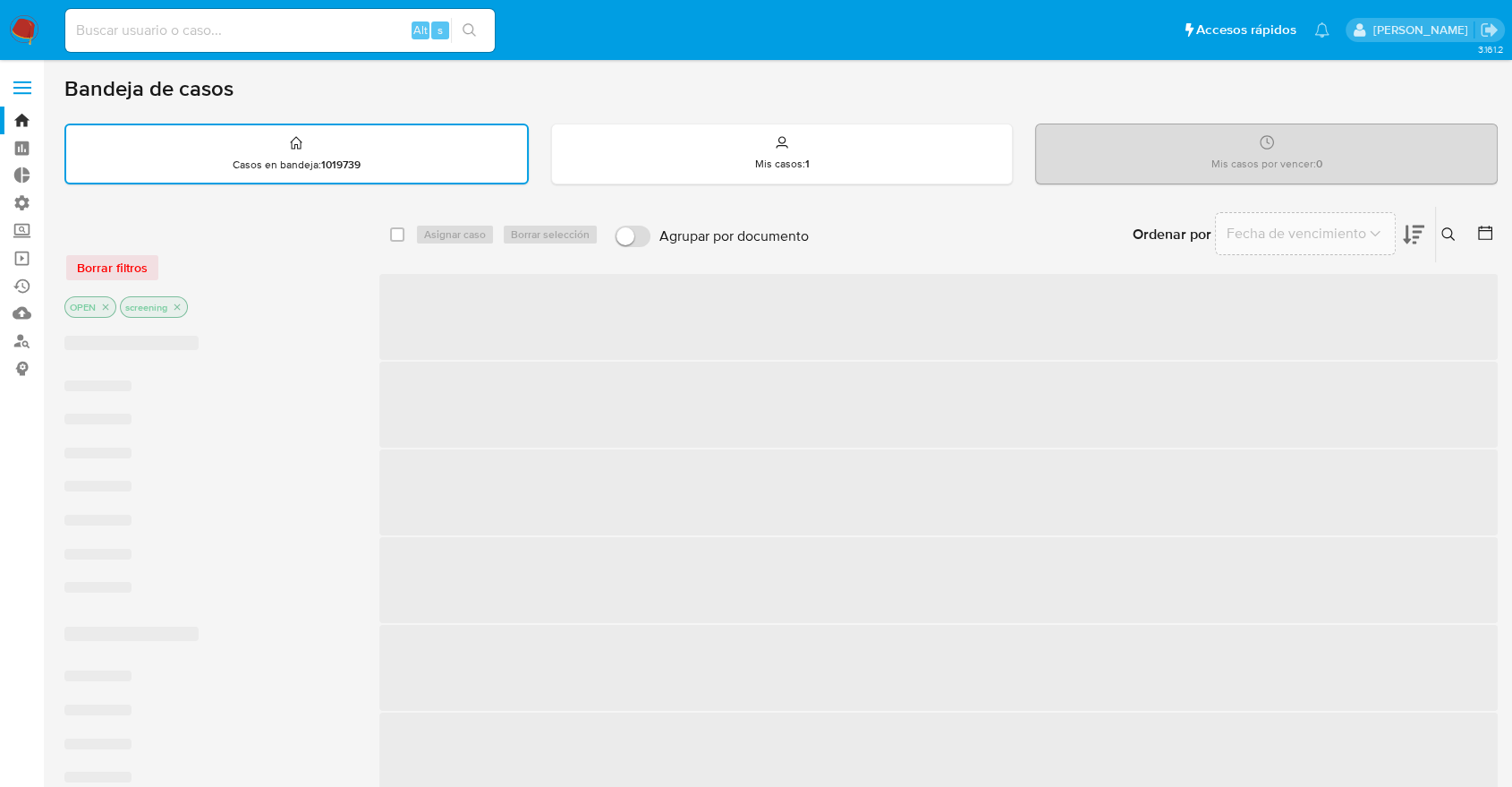
click at [99, 304] on p "OPEN" at bounding box center [91, 307] width 50 height 19
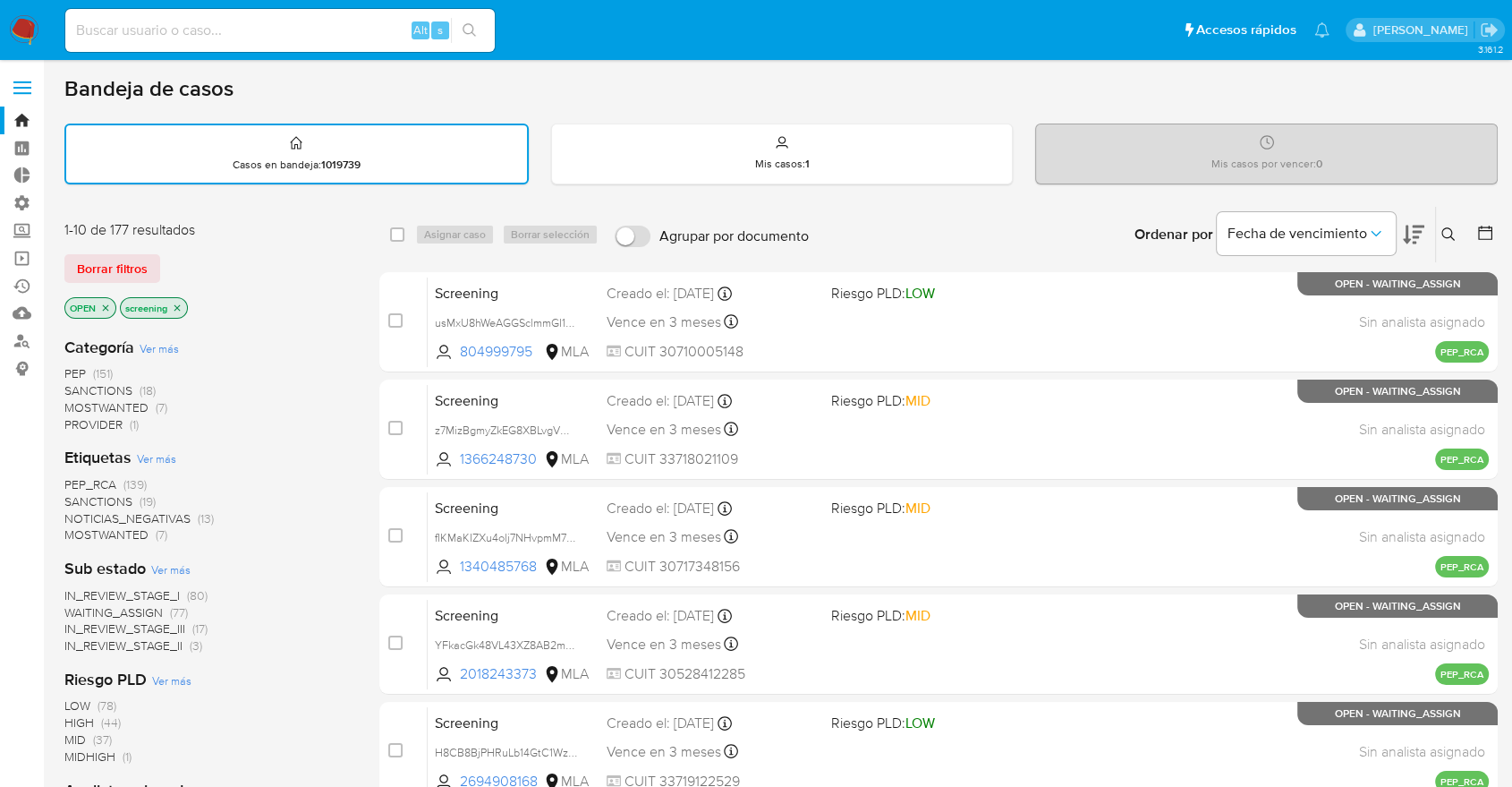
click at [175, 260] on div "Borrar filtros" at bounding box center [208, 268] width 286 height 29
click at [172, 259] on div "Borrar filtros" at bounding box center [208, 268] width 286 height 29
click at [177, 256] on div "Borrar filtros" at bounding box center [208, 268] width 286 height 29
click at [39, 261] on link "Operaciones masivas" at bounding box center [106, 258] width 213 height 28
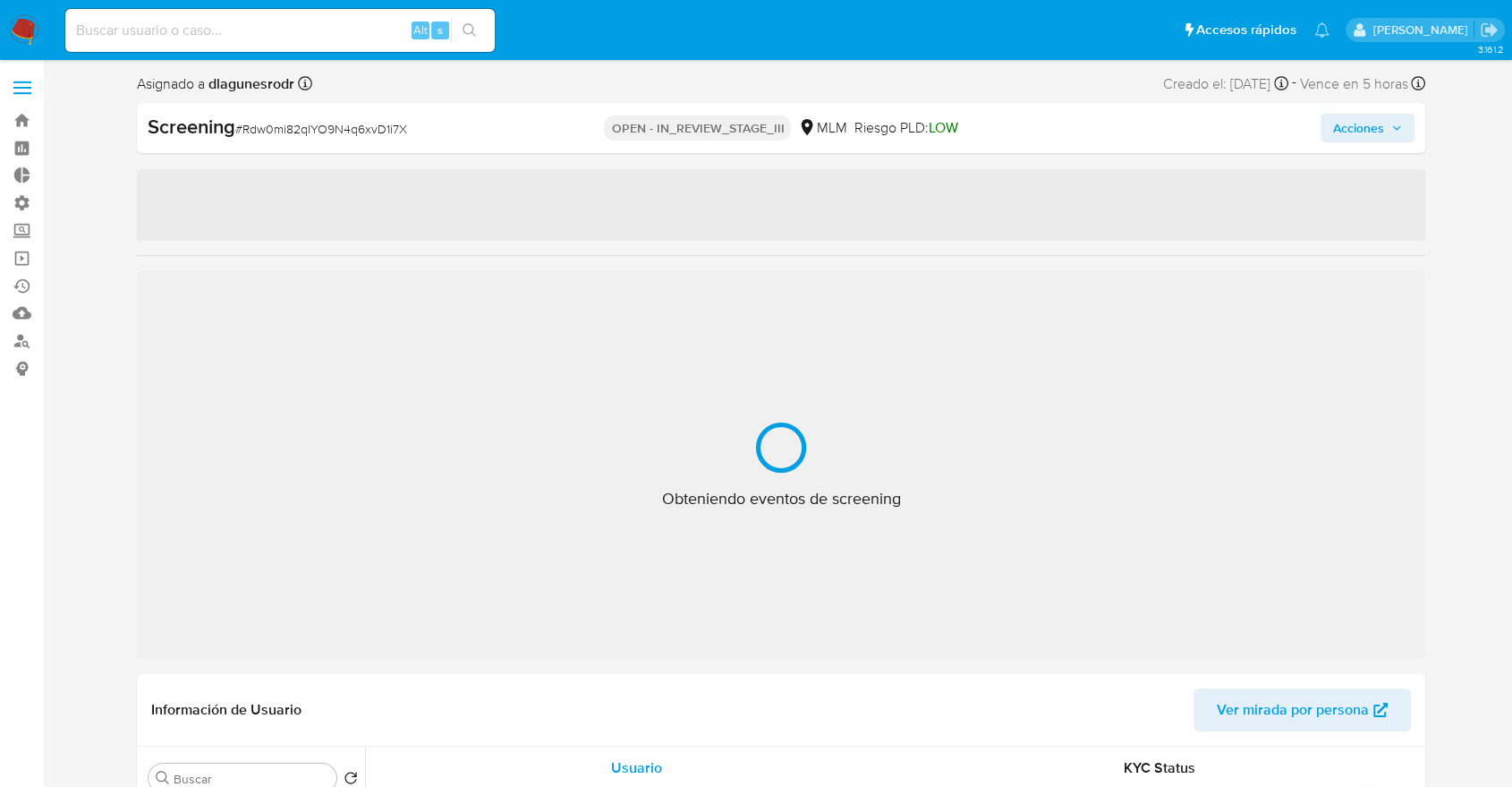
select select "10"
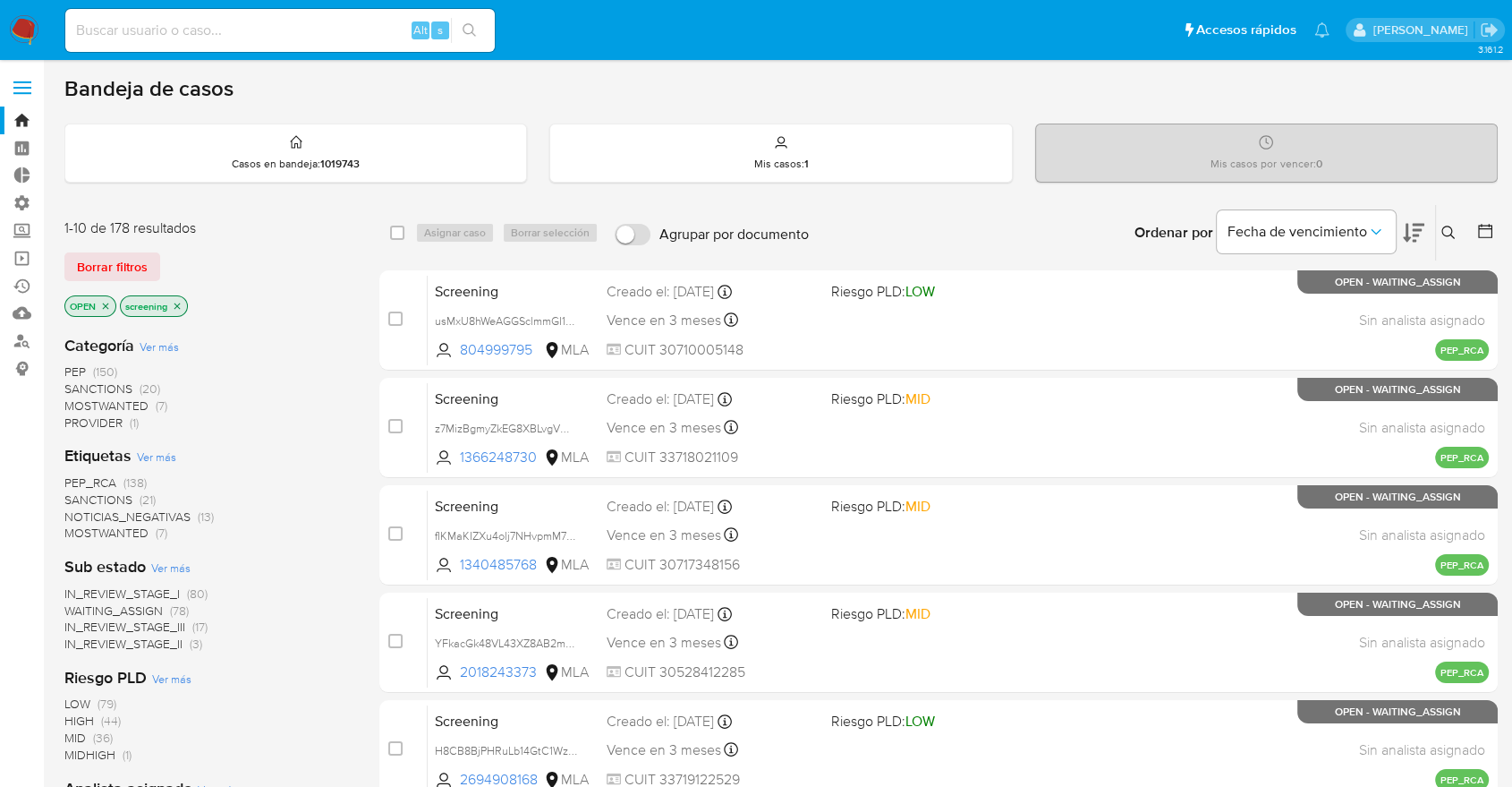
click at [79, 494] on span "SANCTIONS" at bounding box center [99, 499] width 68 height 18
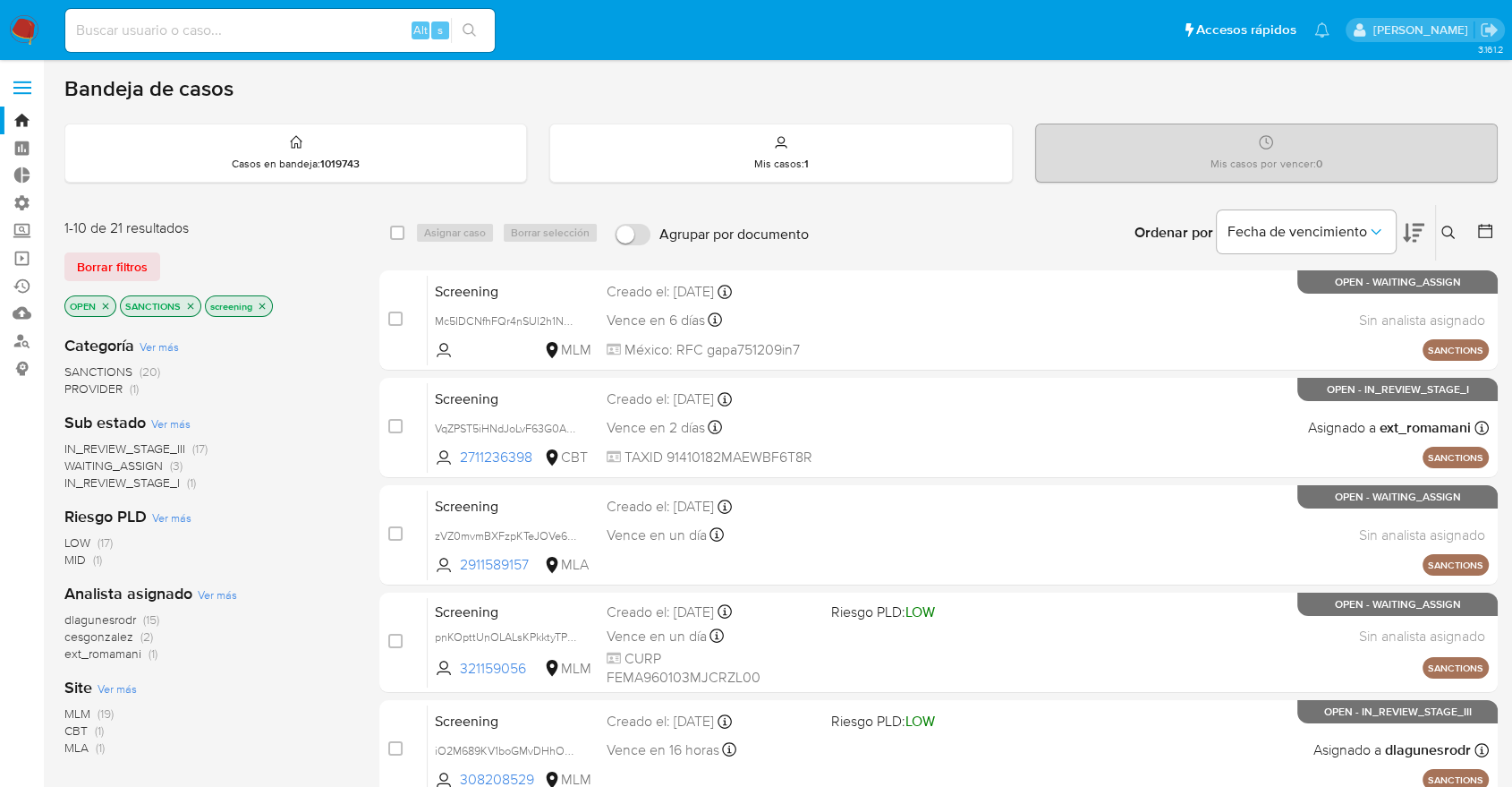
click at [1415, 224] on icon at bounding box center [1413, 233] width 21 height 18
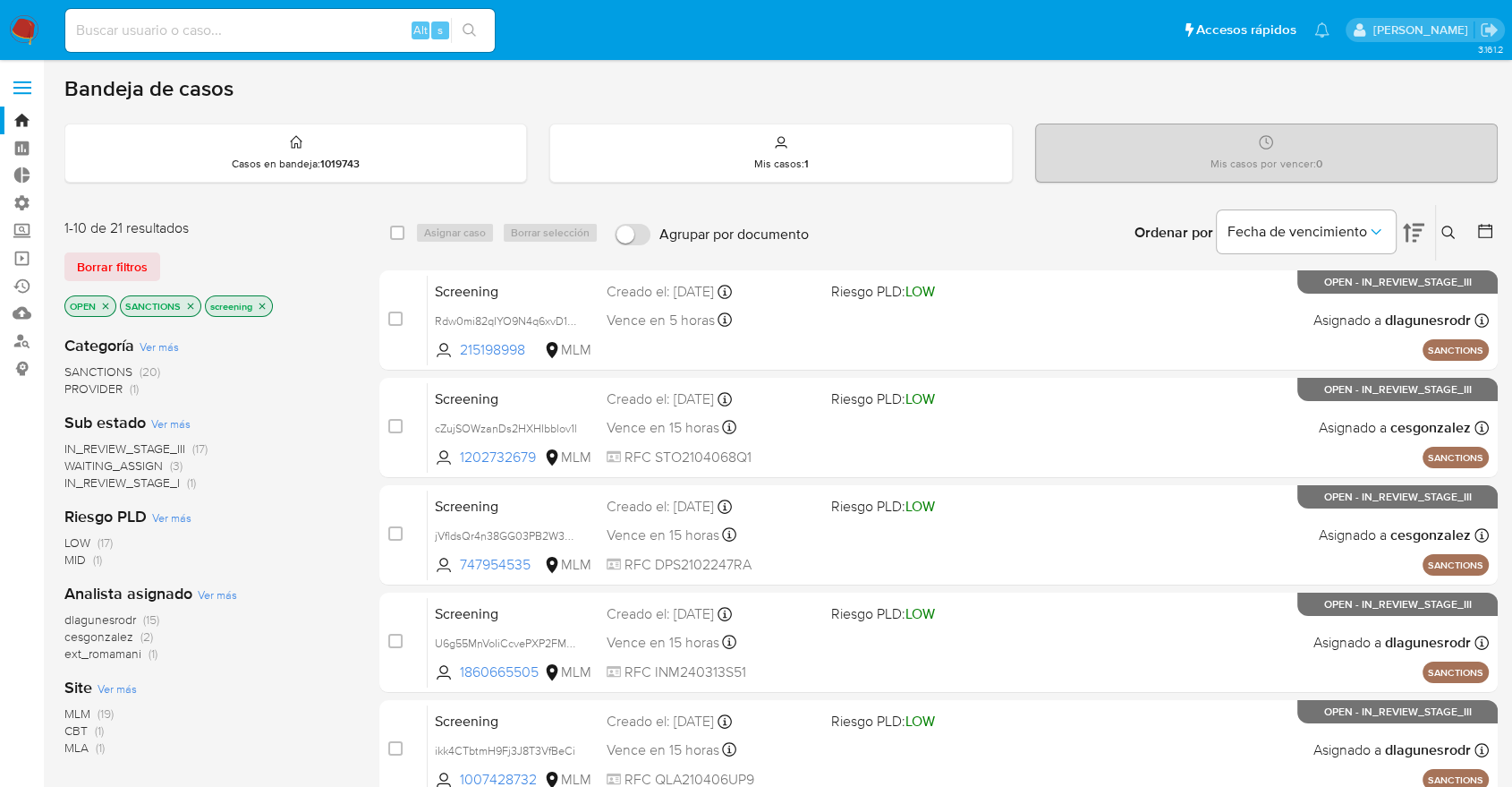
click at [189, 309] on p "SANCTIONS" at bounding box center [161, 306] width 79 height 19
click at [189, 306] on icon "close-filter" at bounding box center [191, 307] width 11 height 11
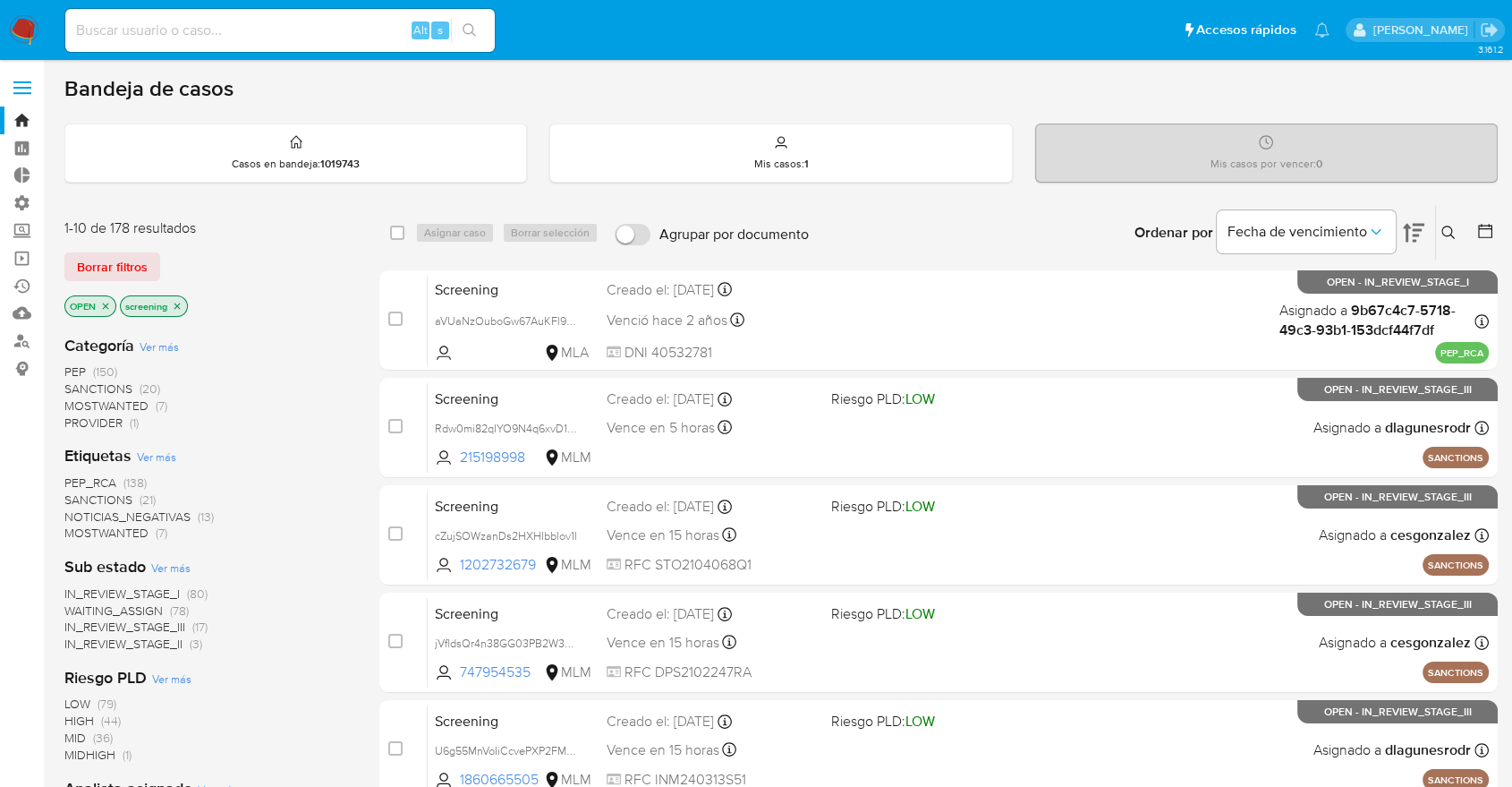
click at [169, 258] on div "Borrar filtros" at bounding box center [208, 266] width 286 height 29
click at [168, 261] on div "Borrar filtros" at bounding box center [208, 266] width 286 height 29
click at [166, 255] on div "Borrar filtros" at bounding box center [208, 266] width 286 height 29
click at [75, 198] on div "Bandeja de casos Casos en bandeja : 1019743 Mis casos : 1 Mis casos por vencer …" at bounding box center [781, 738] width 1433 height 1326
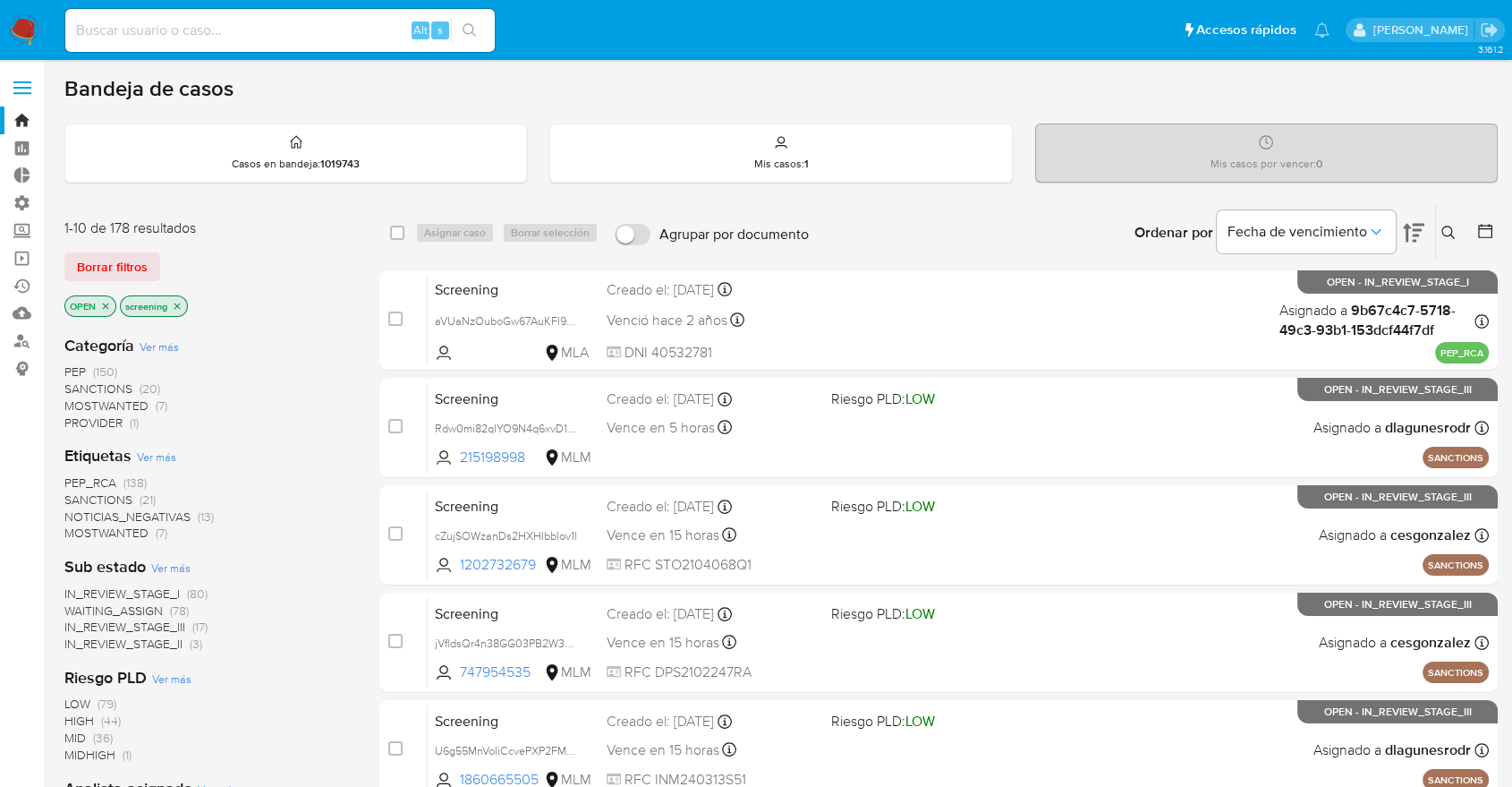
click at [1049, 96] on div "Bandeja de casos" at bounding box center [781, 88] width 1433 height 27
click at [1060, 77] on div "Bandeja de casos" at bounding box center [781, 88] width 1433 height 27
click at [1070, 99] on div "Bandeja de casos" at bounding box center [781, 88] width 1433 height 27
click at [31, 566] on aside "Bandeja Tablero Tablero Externo Administración Reglas Roles Usuarios Equipos Co…" at bounding box center [21, 738] width 43 height 1477
click at [79, 500] on span "SANCTIONS" at bounding box center [99, 499] width 68 height 18
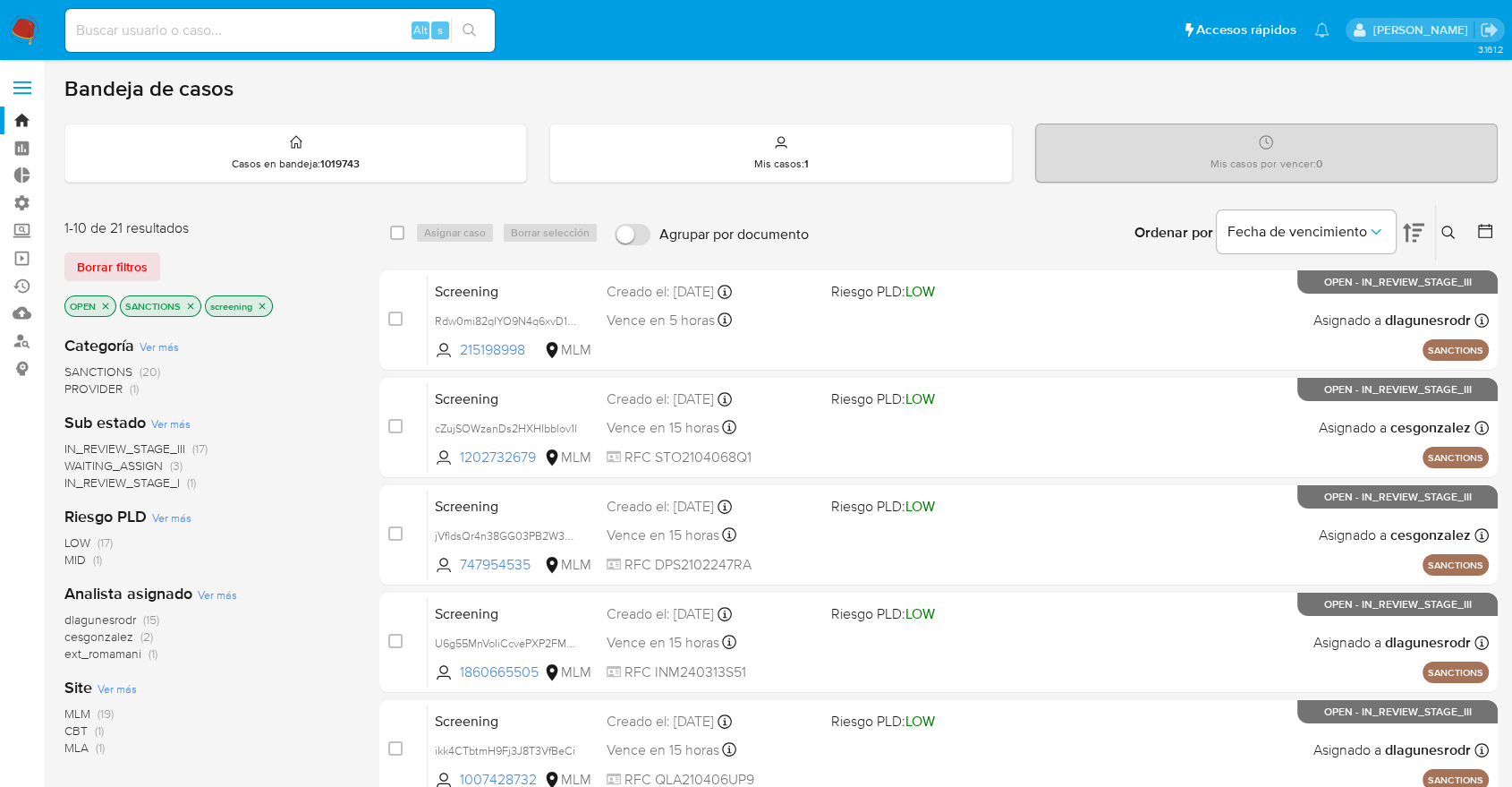
click at [72, 648] on span "ext_romamani" at bounding box center [103, 653] width 77 height 18
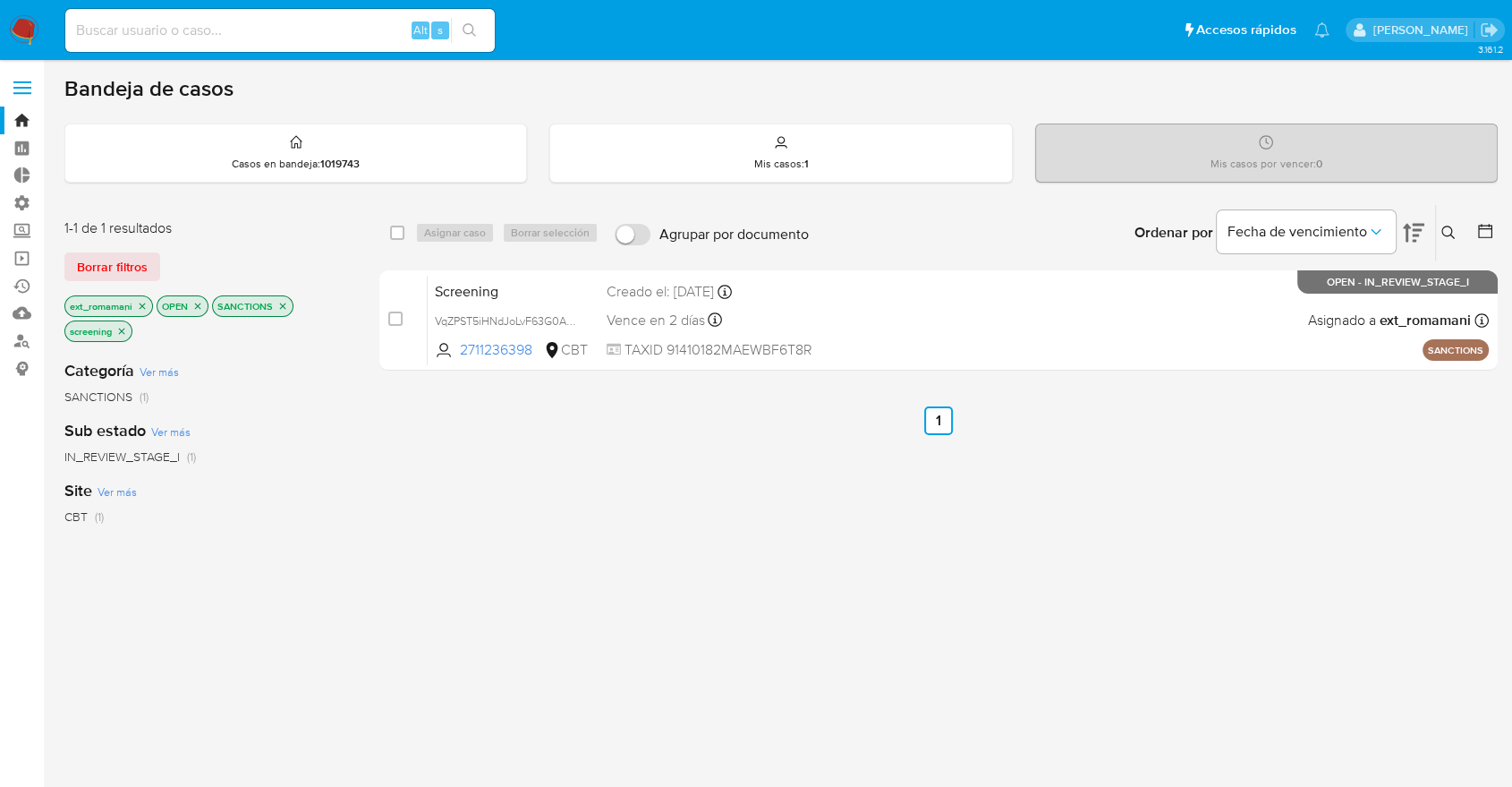
click at [143, 306] on icon "close-filter" at bounding box center [142, 305] width 6 height 6
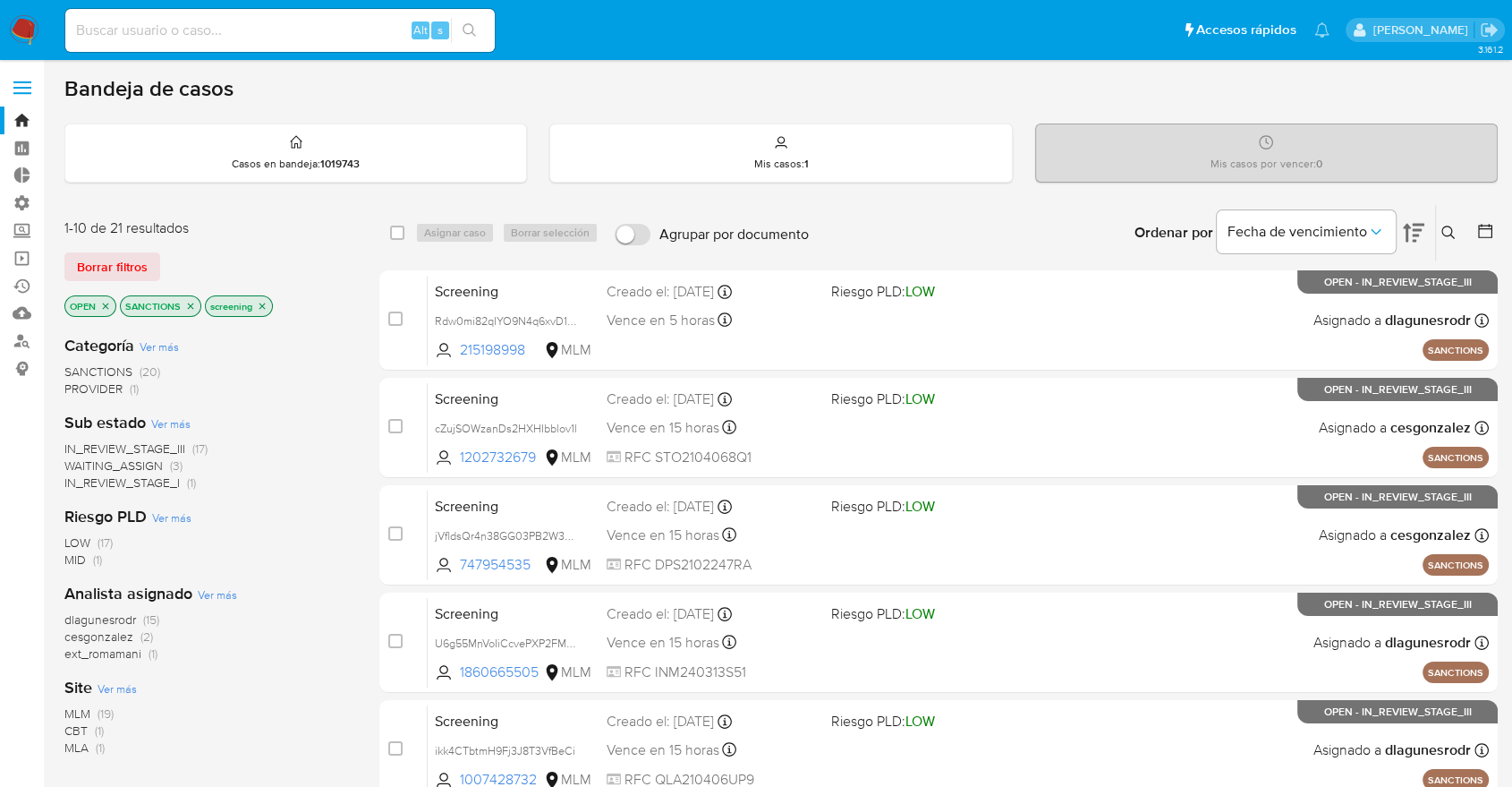
click at [187, 301] on icon "close-filter" at bounding box center [191, 307] width 11 height 11
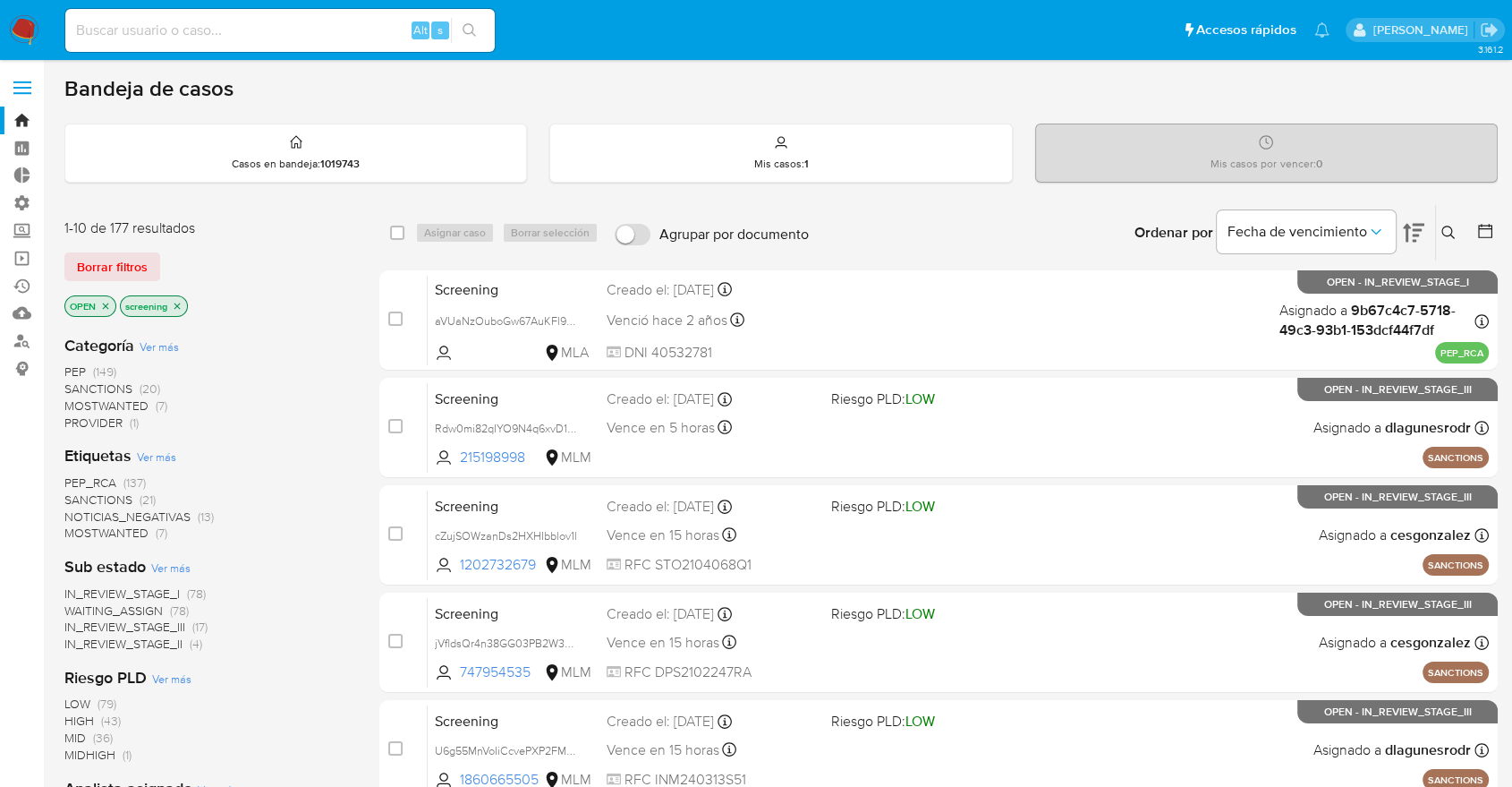
click at [67, 476] on span "PEP_RCA" at bounding box center [91, 481] width 52 height 18
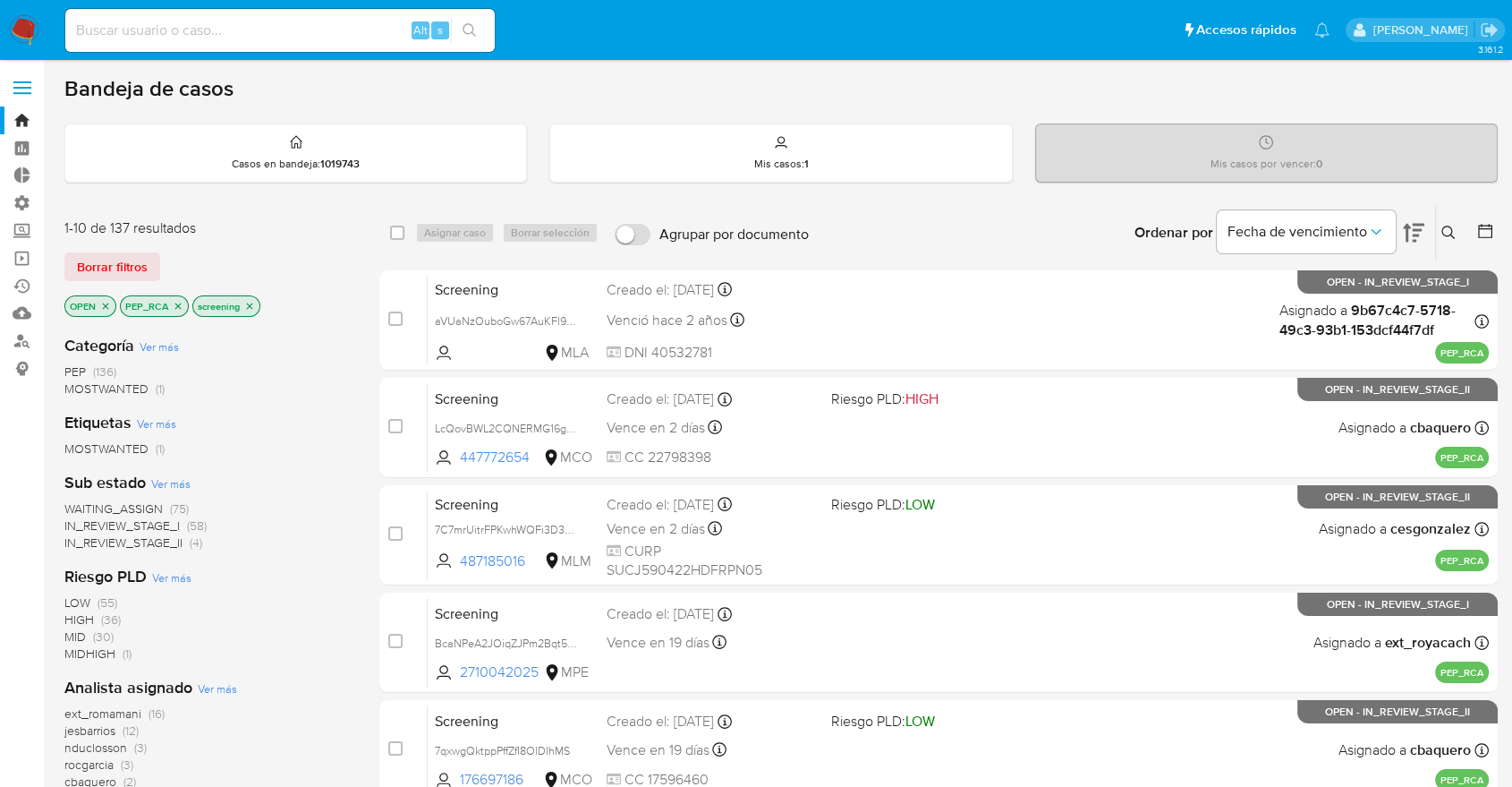
click at [79, 502] on span "WAITING_ASSIGN" at bounding box center [114, 508] width 99 height 18
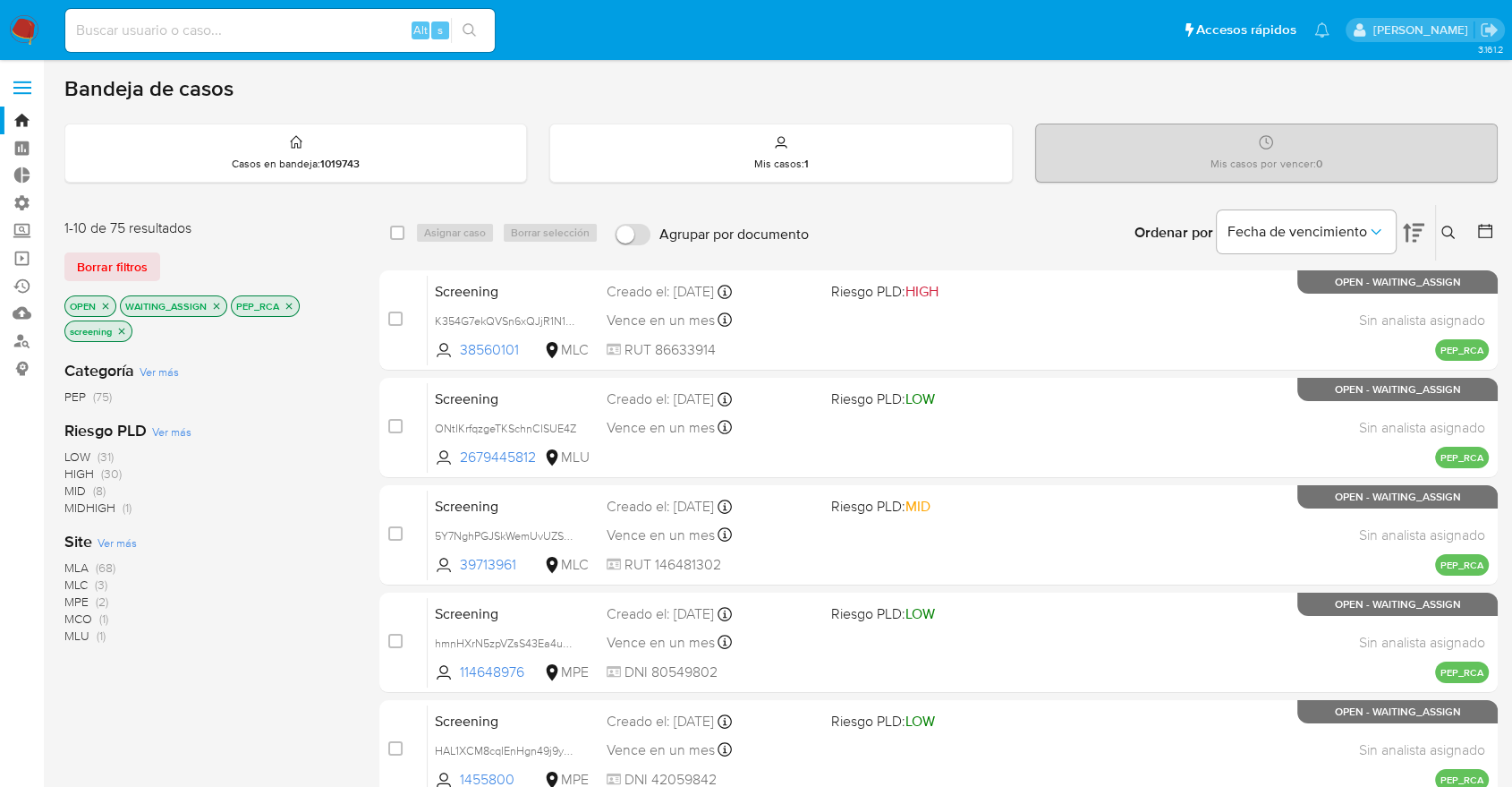
click at [217, 303] on icon "close-filter" at bounding box center [217, 307] width 11 height 11
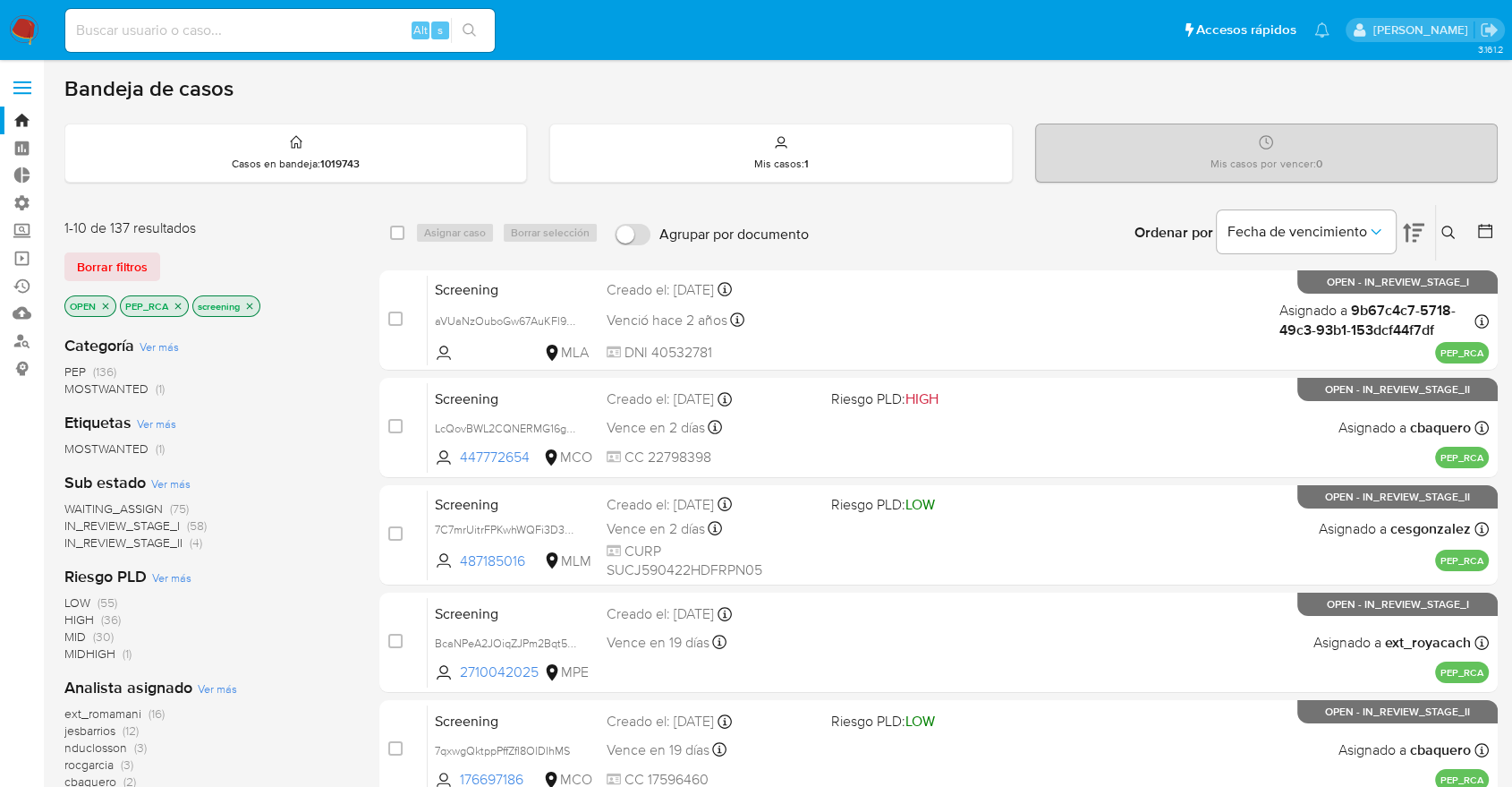
click at [179, 306] on icon "close-filter" at bounding box center [178, 305] width 6 height 6
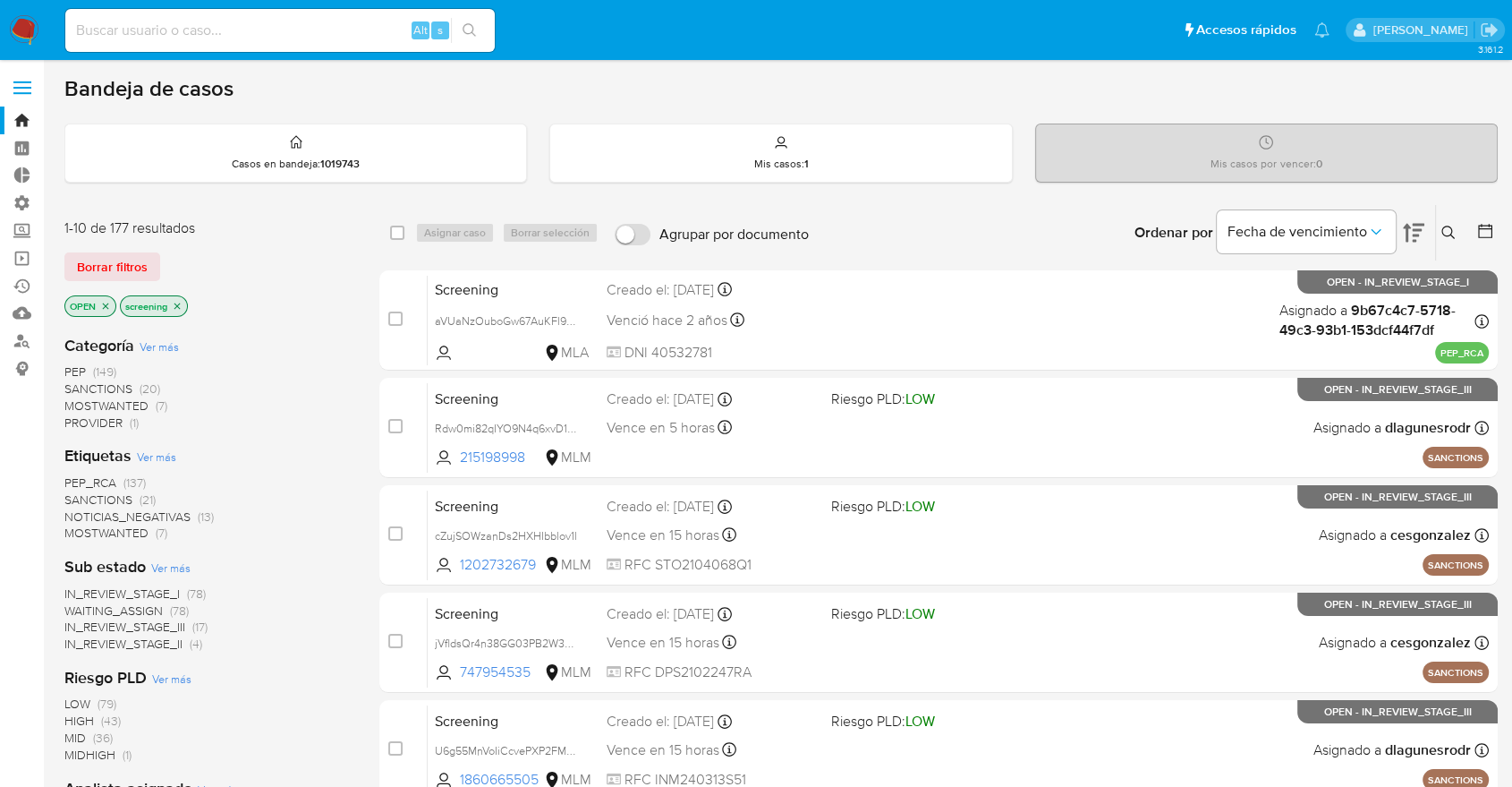
click at [79, 525] on span "MOSTWANTED" at bounding box center [106, 532] width 84 height 18
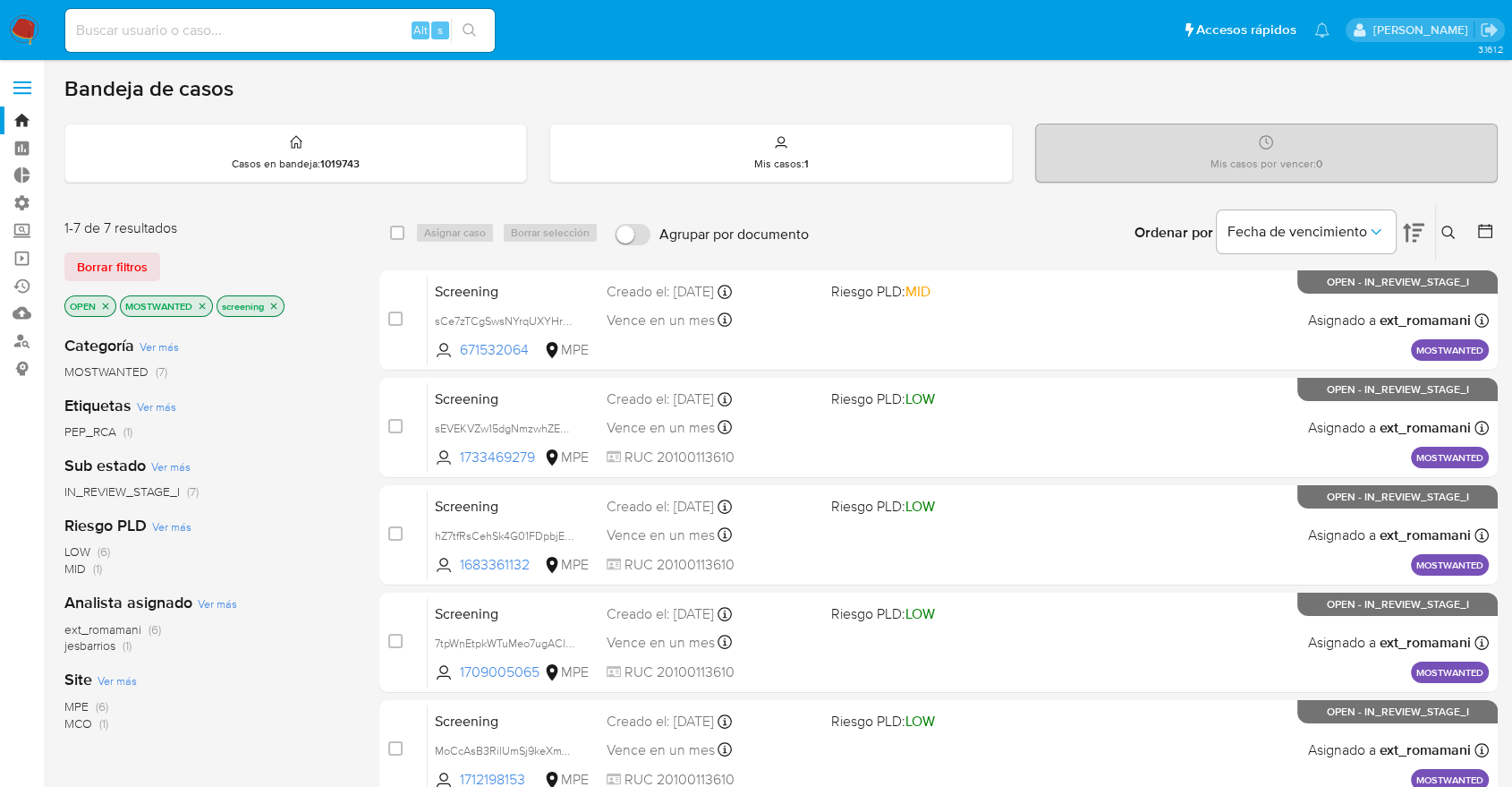
click at [200, 305] on icon "close-filter" at bounding box center [202, 307] width 11 height 11
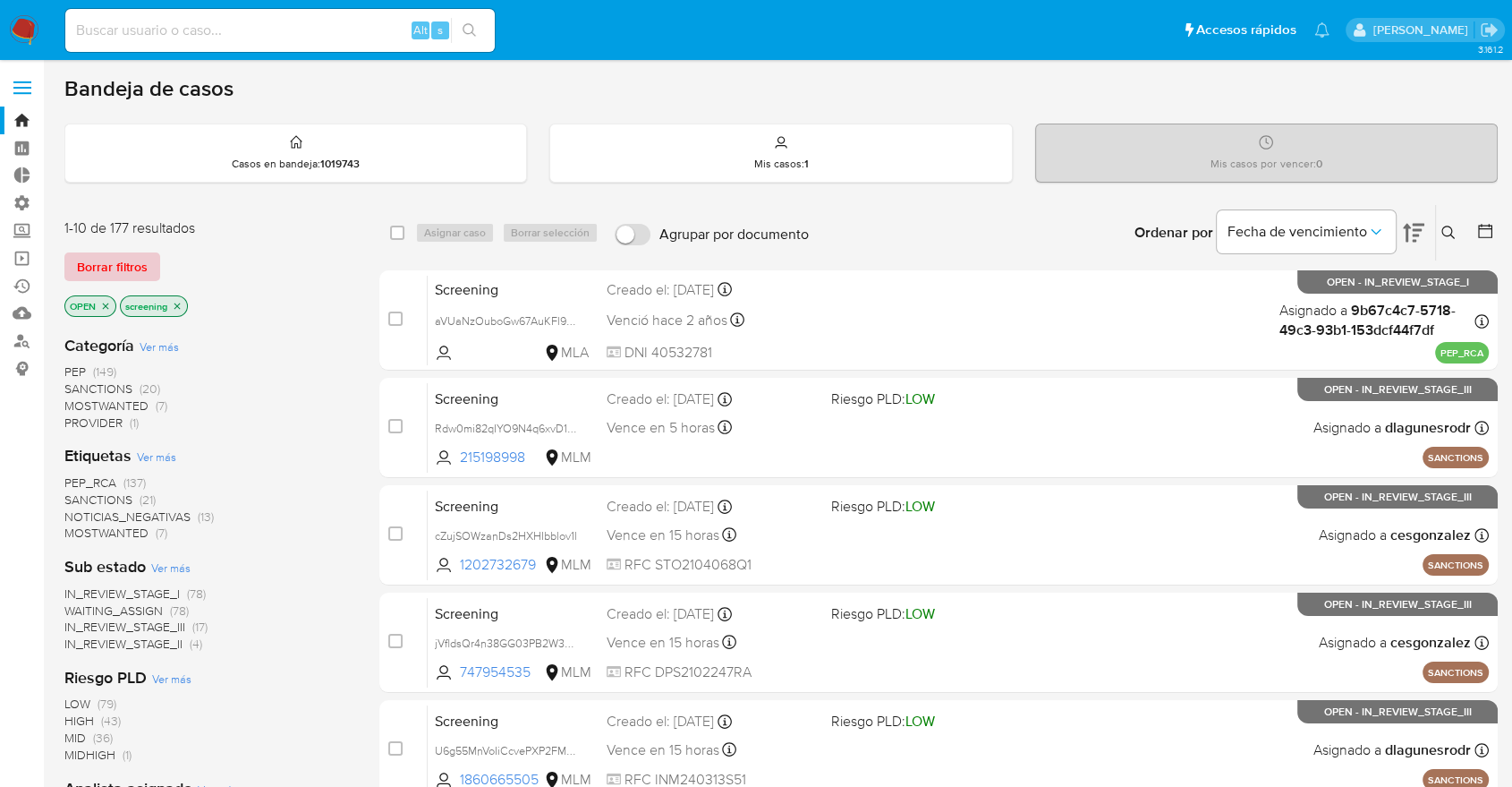
click at [143, 259] on span "Borrar filtros" at bounding box center [112, 266] width 71 height 25
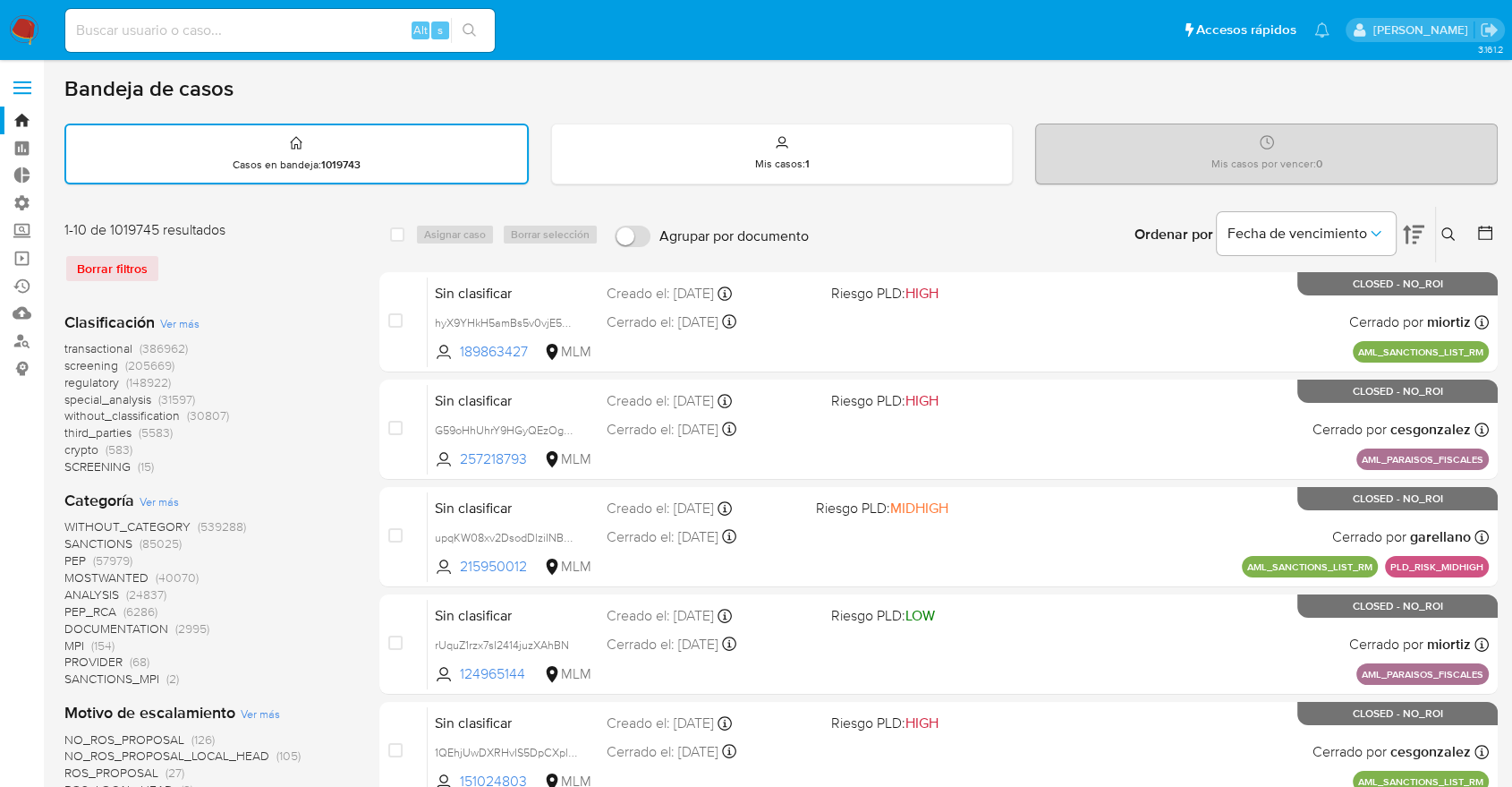
click at [70, 379] on span "regulatory" at bounding box center [91, 381] width 54 height 18
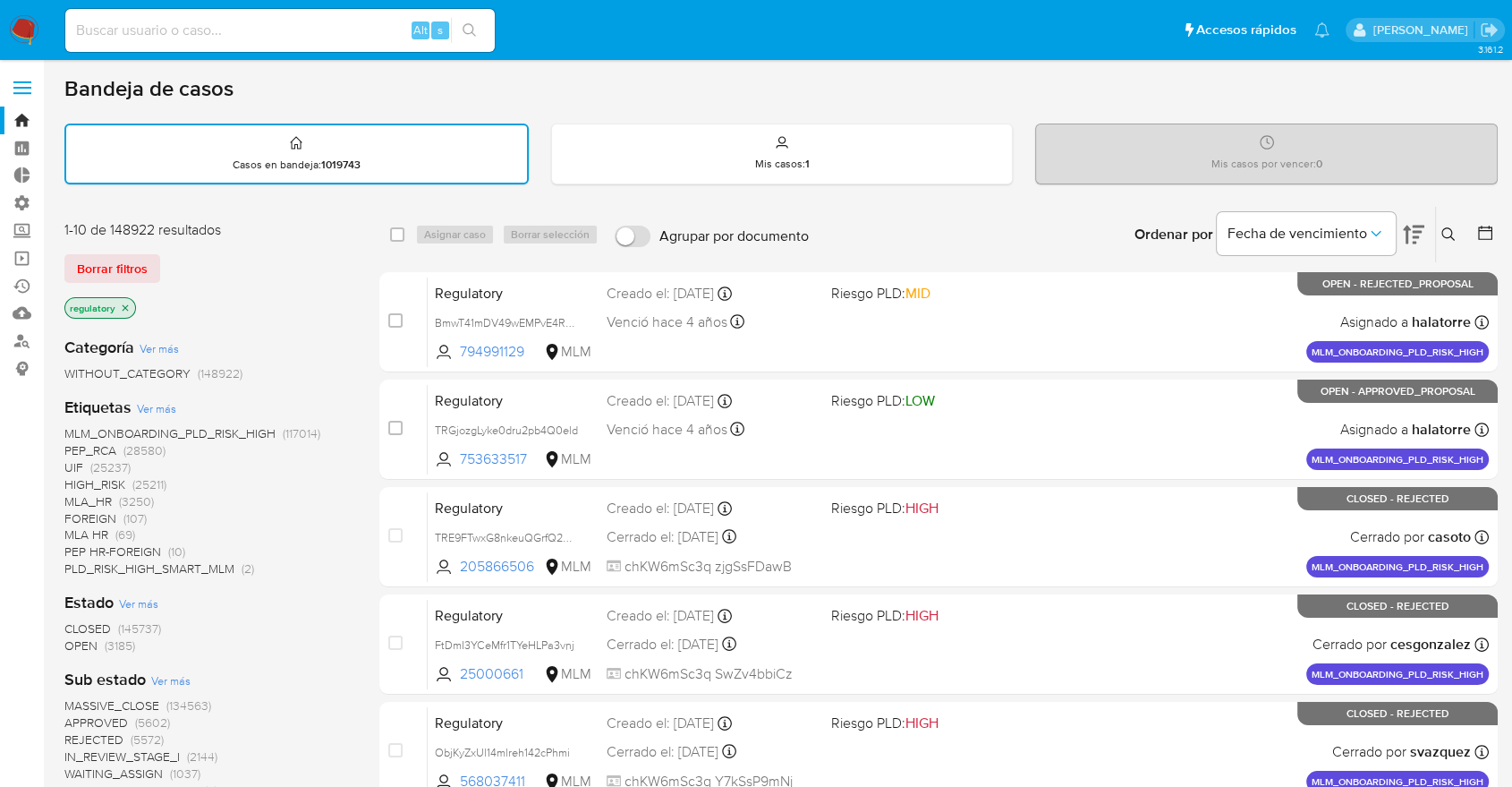
click at [76, 639] on span "OPEN" at bounding box center [81, 645] width 33 height 18
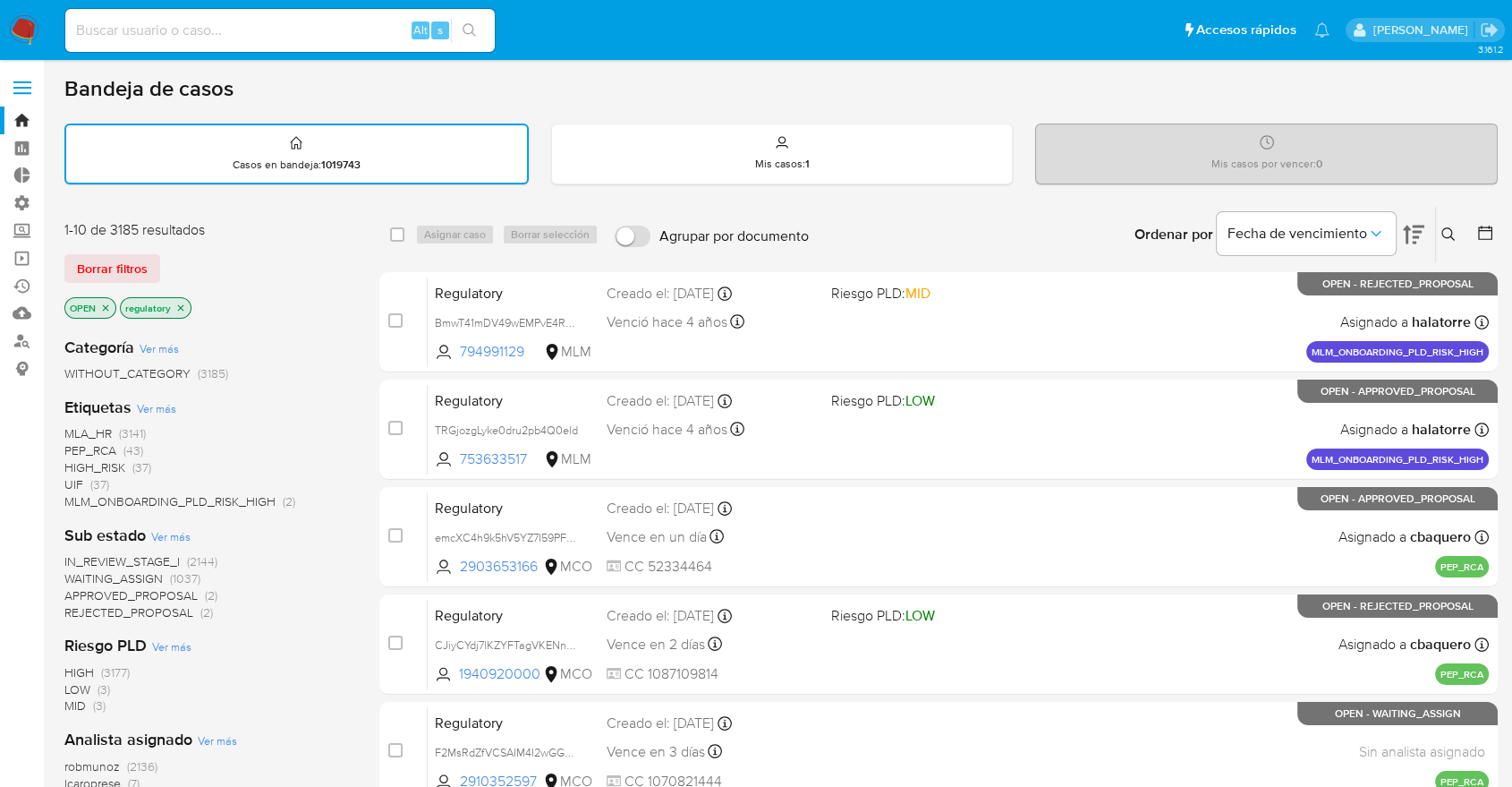
scroll to position [687, 0]
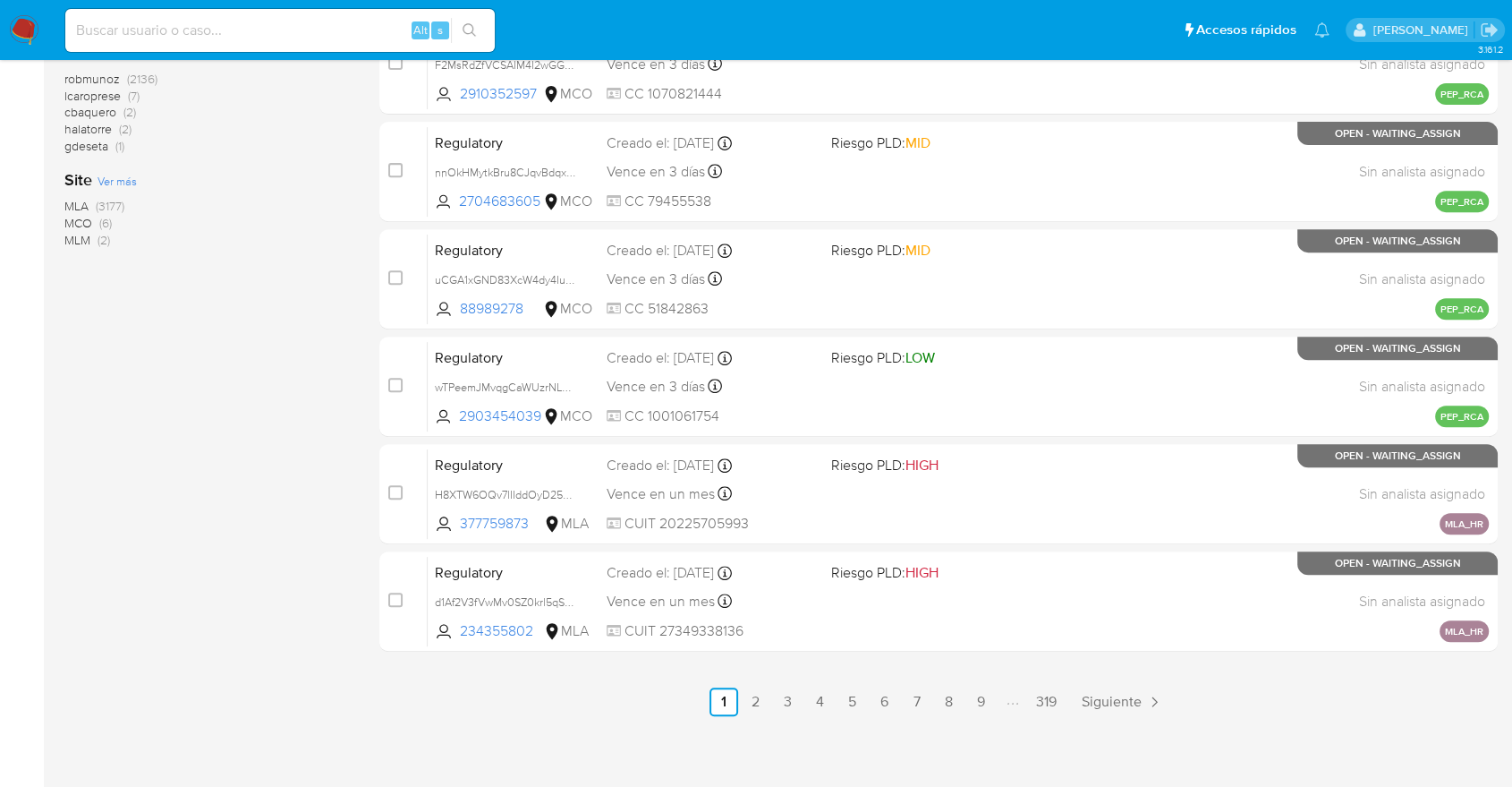
click at [73, 216] on span "MCO" at bounding box center [79, 223] width 28 height 18
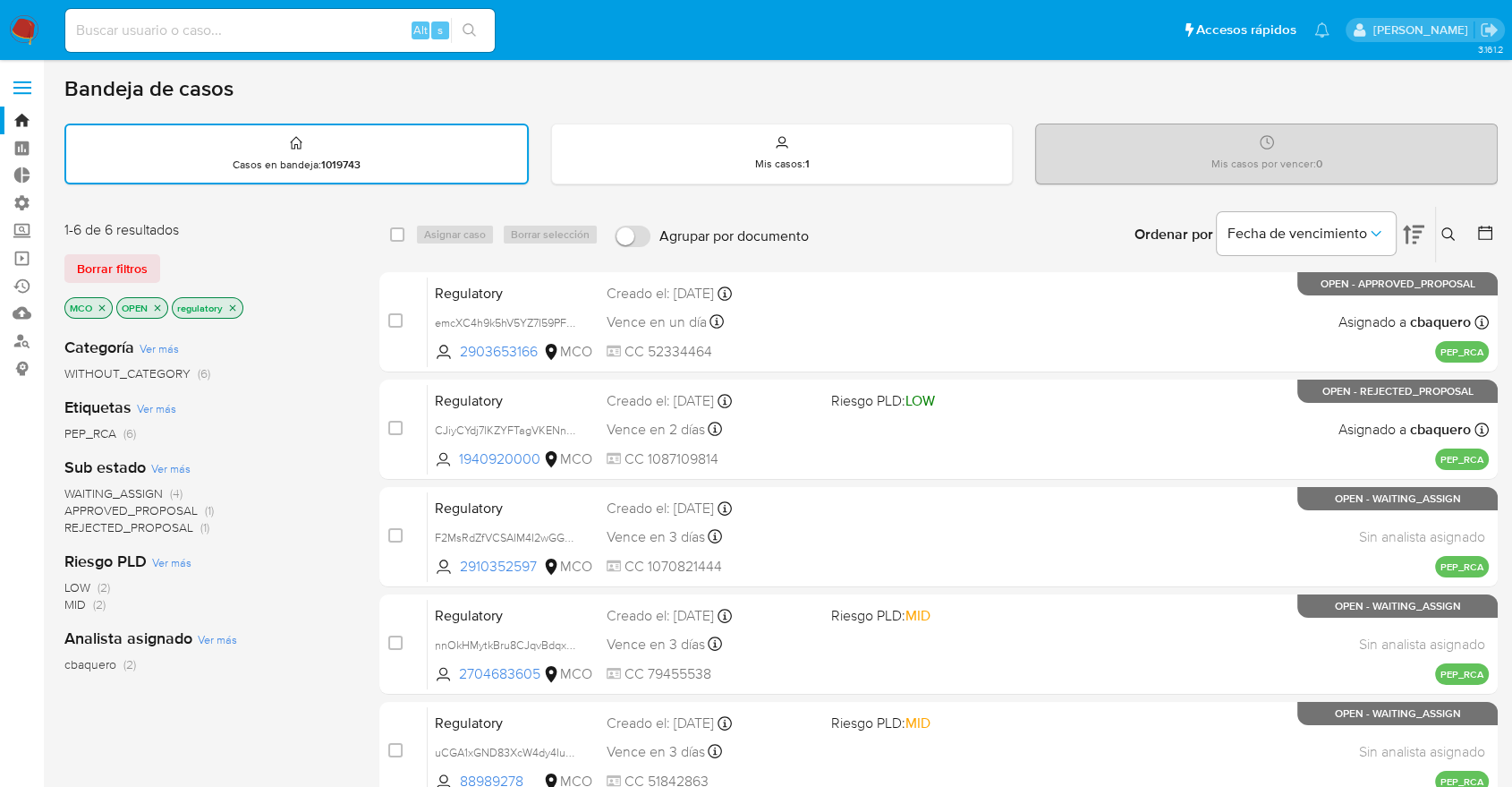
click at [83, 490] on span "WAITING_ASSIGN" at bounding box center [114, 492] width 99 height 18
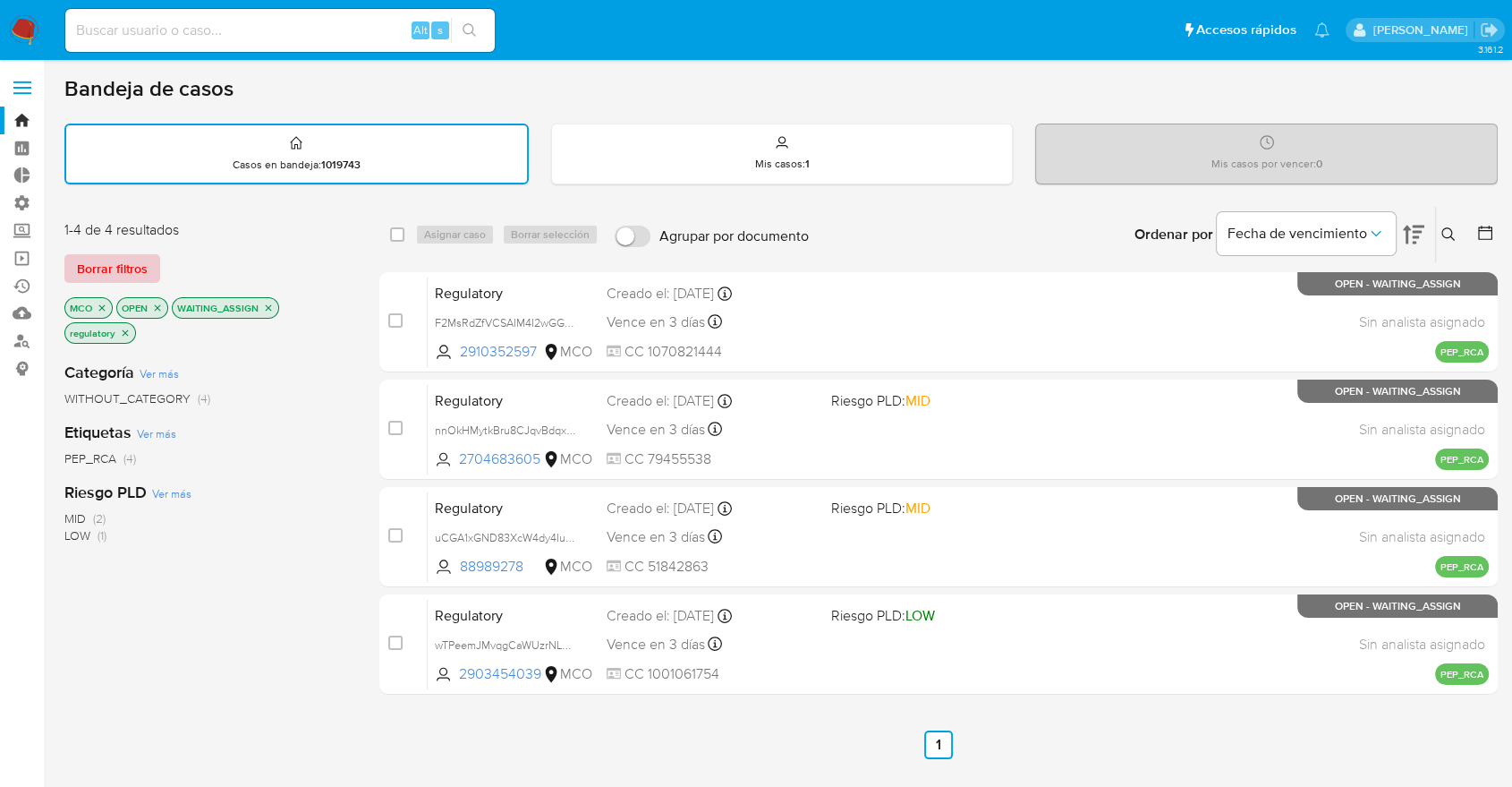
click at [151, 267] on button "Borrar filtros" at bounding box center [113, 268] width 96 height 29
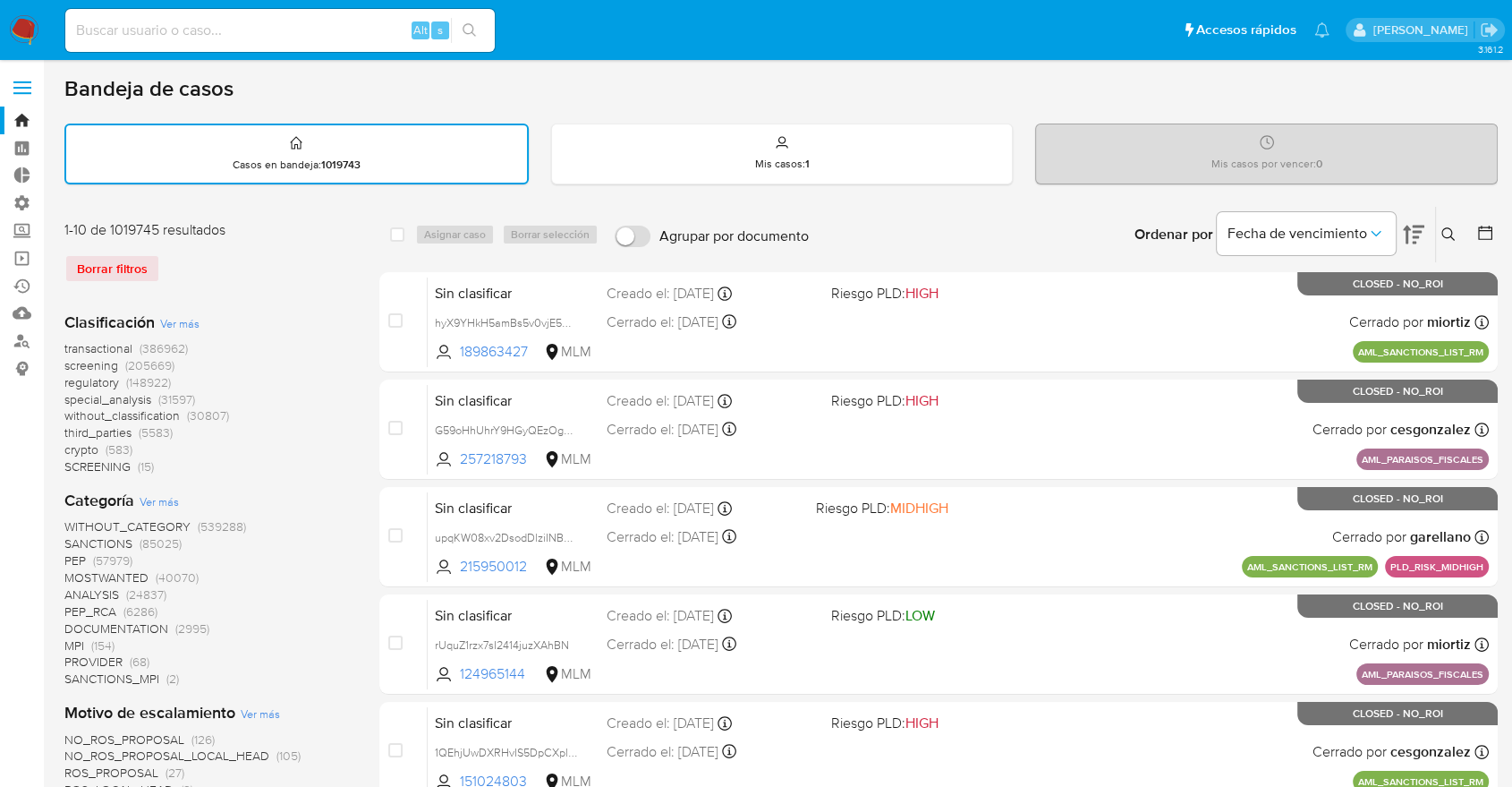
click at [71, 361] on span "screening" at bounding box center [91, 365] width 54 height 18
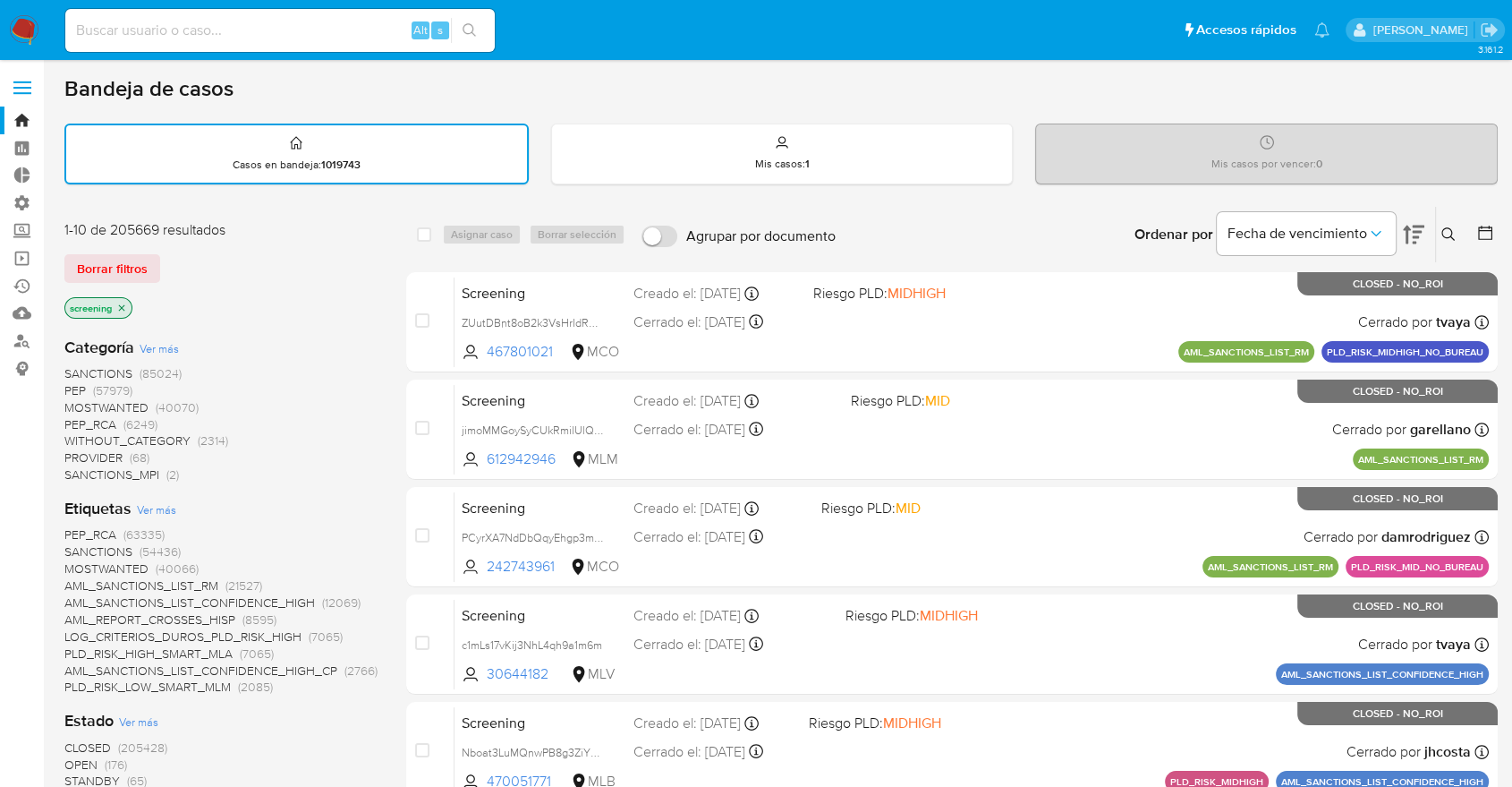
click at [76, 757] on span "OPEN" at bounding box center [81, 764] width 33 height 18
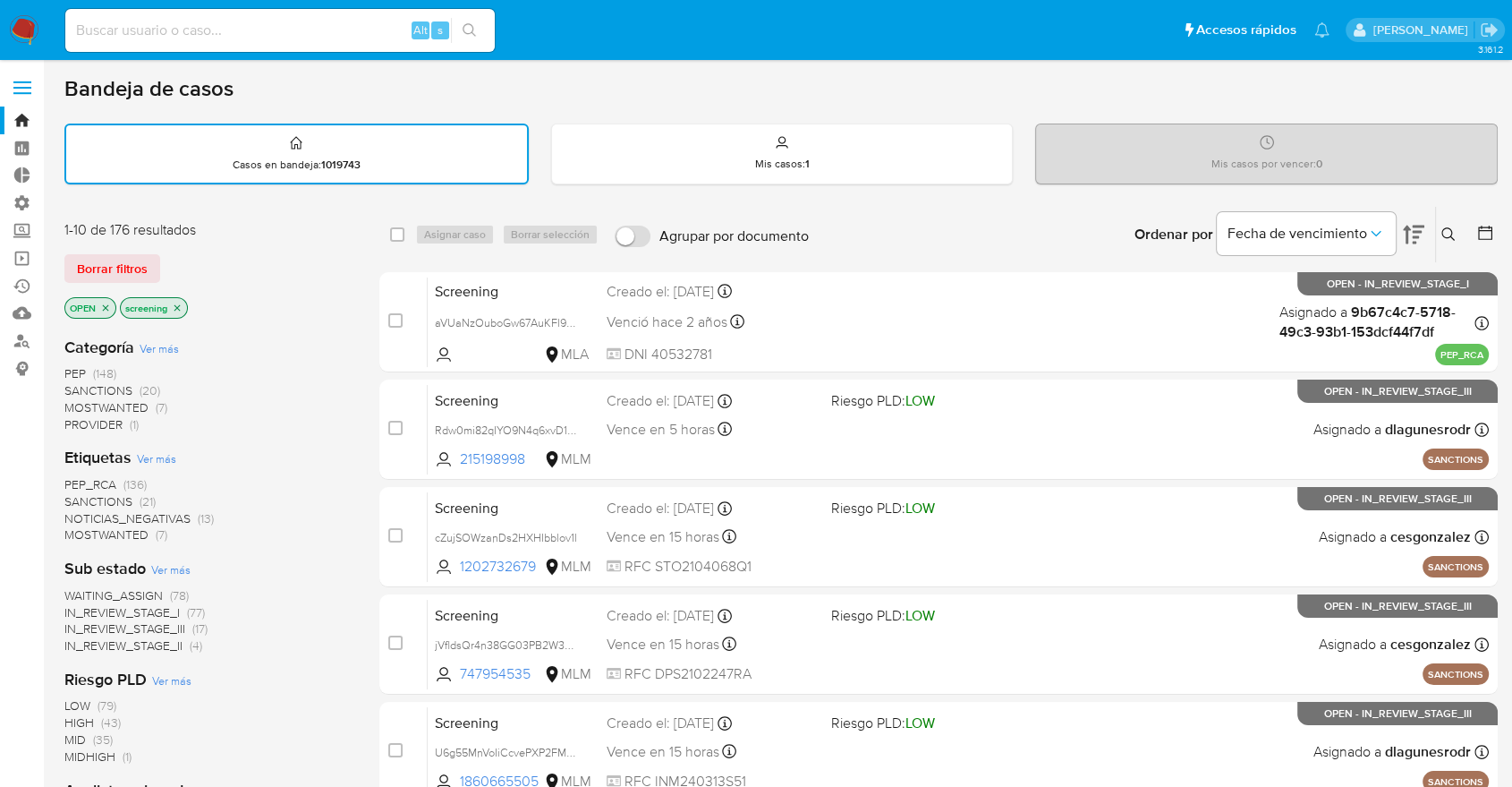
click at [79, 498] on span "SANCTIONS" at bounding box center [99, 501] width 68 height 18
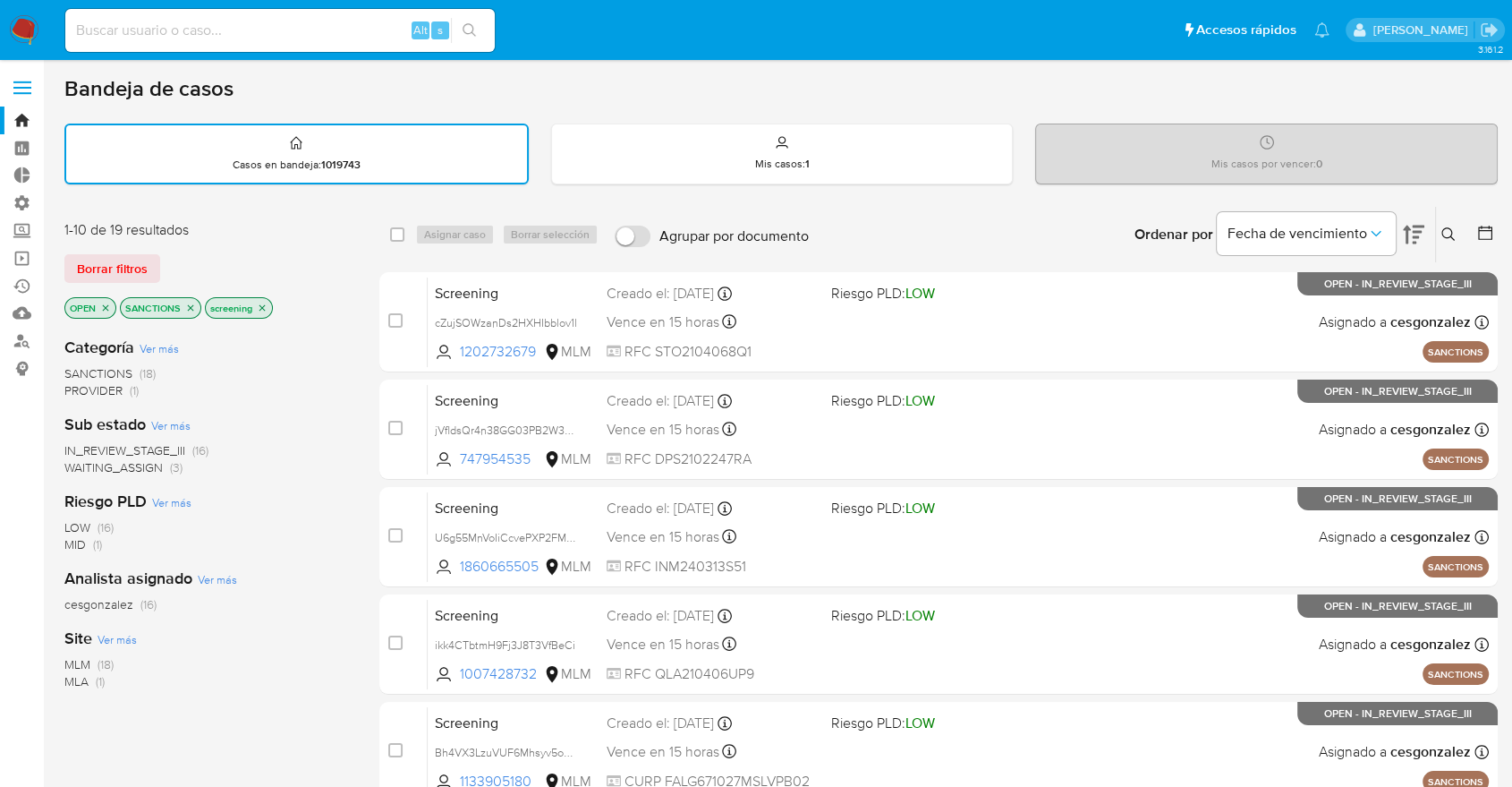
click at [164, 260] on div "Borrar filtros" at bounding box center [208, 268] width 286 height 29
click at [173, 255] on div "Borrar filtros" at bounding box center [208, 268] width 286 height 29
click at [191, 303] on icon "close-filter" at bounding box center [191, 308] width 11 height 11
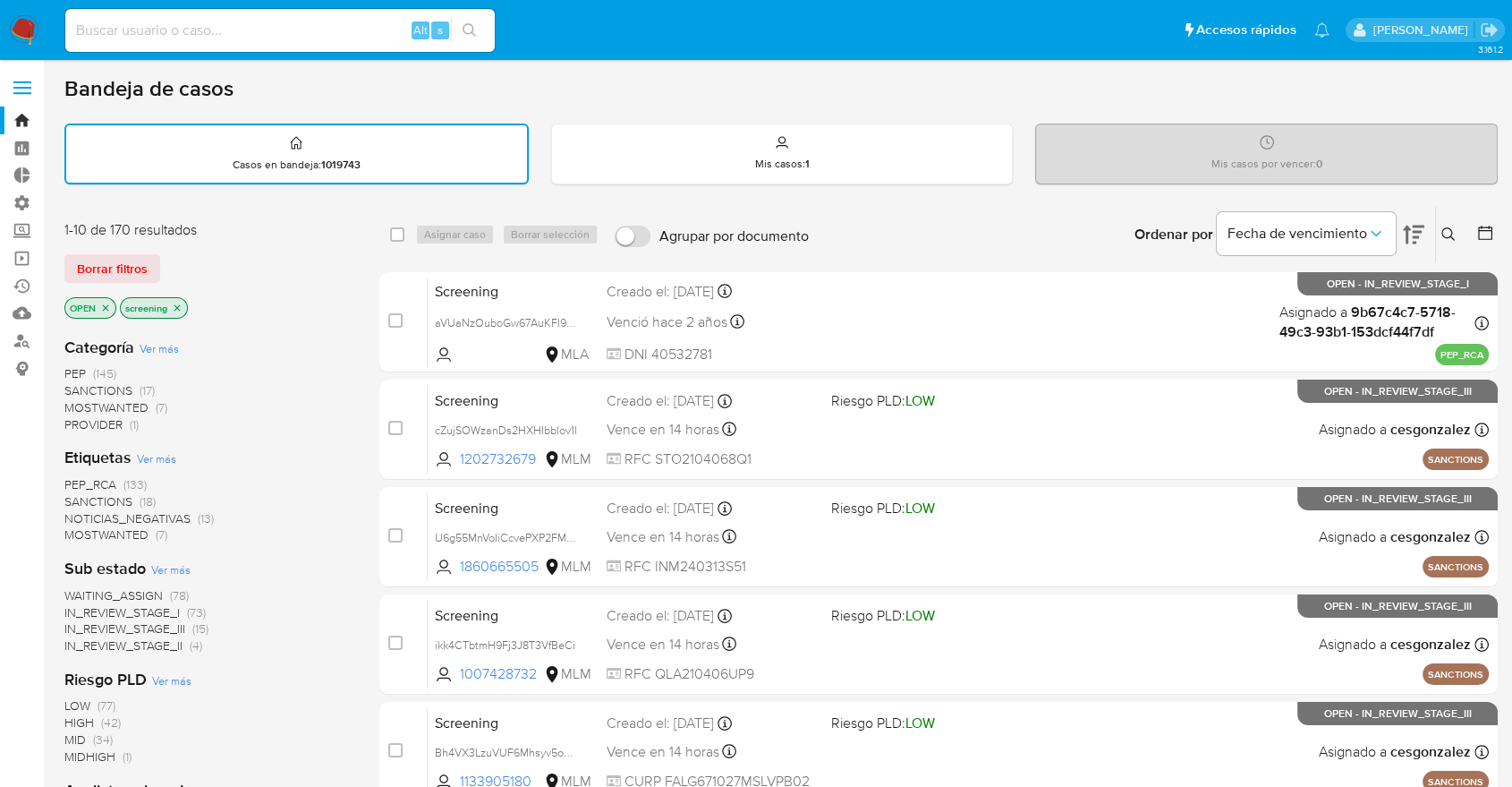
click at [71, 478] on span "PEP_RCA" at bounding box center [91, 483] width 52 height 18
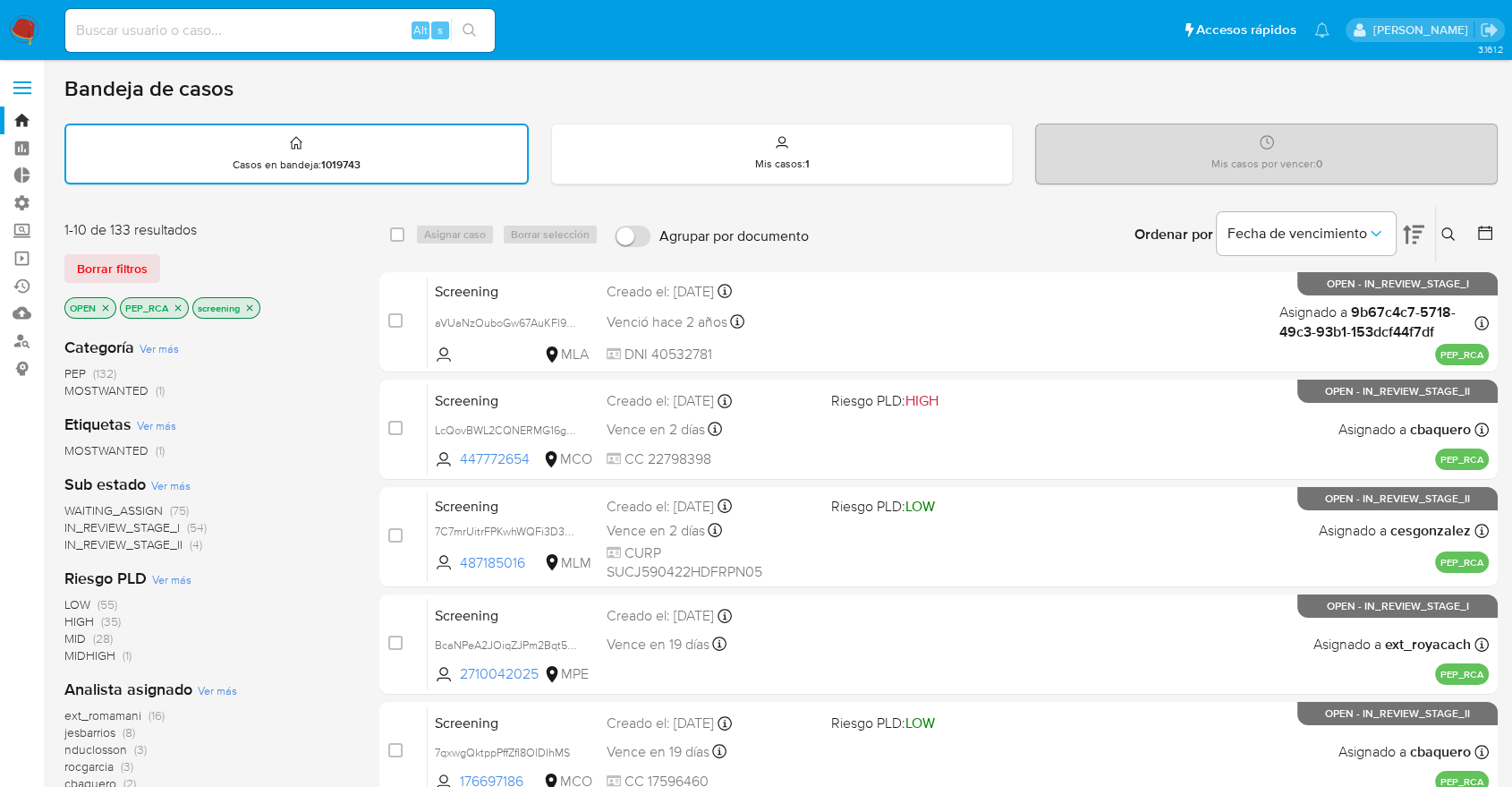
click at [179, 309] on icon "close-filter" at bounding box center [178, 308] width 11 height 11
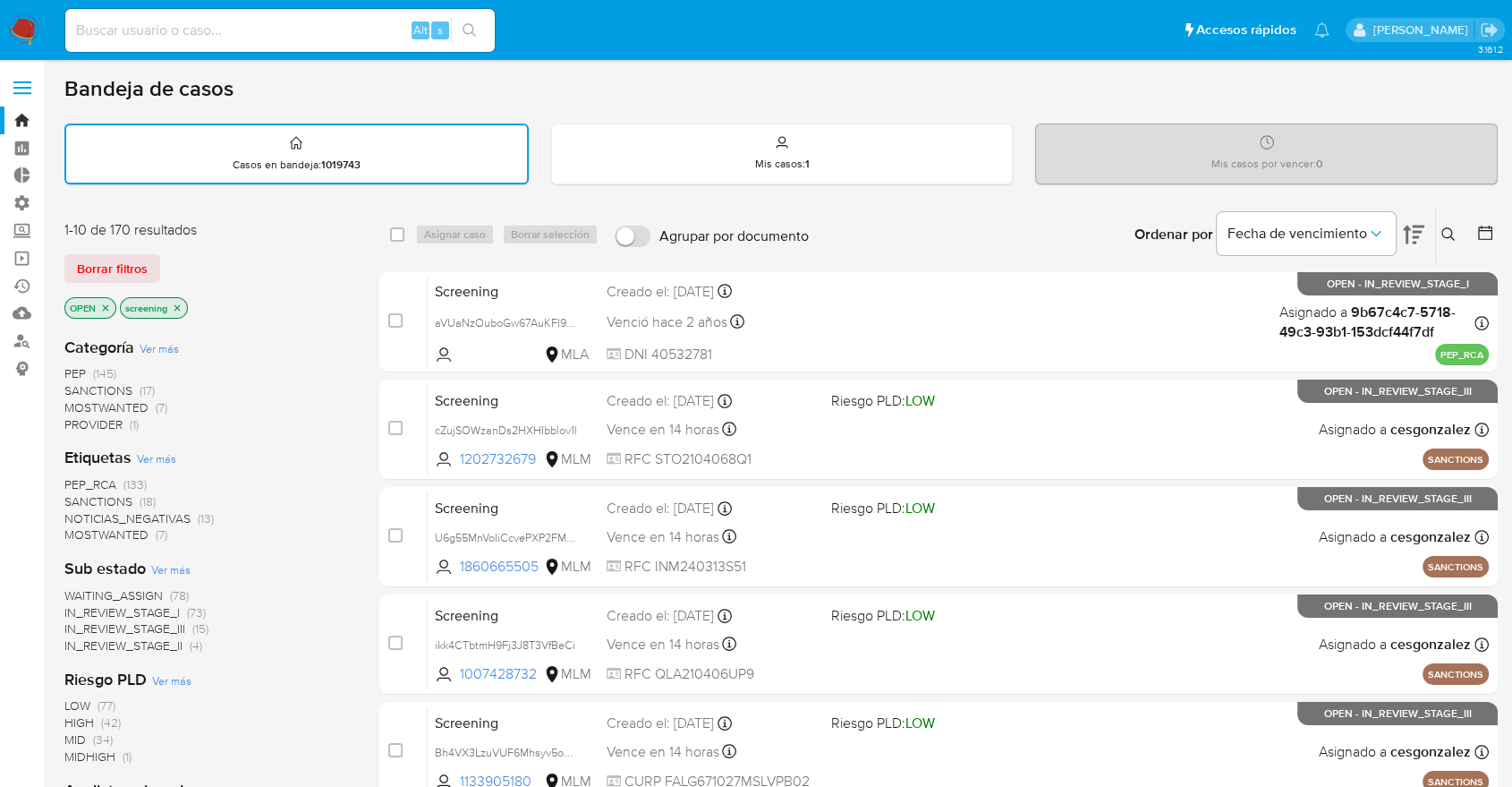
click at [80, 528] on span "MOSTWANTED" at bounding box center [106, 534] width 84 height 18
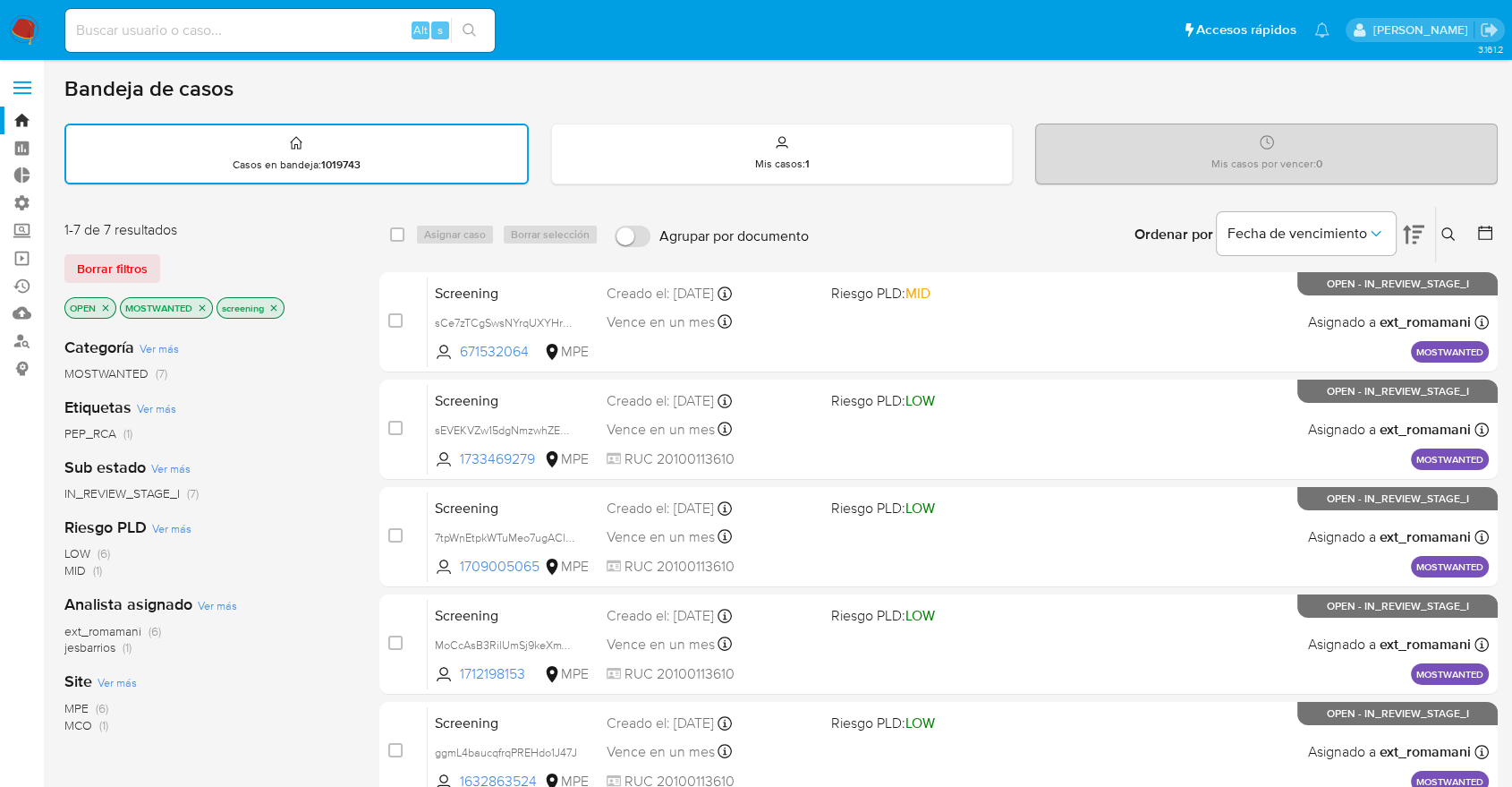
click at [206, 307] on icon "close-filter" at bounding box center [202, 308] width 11 height 11
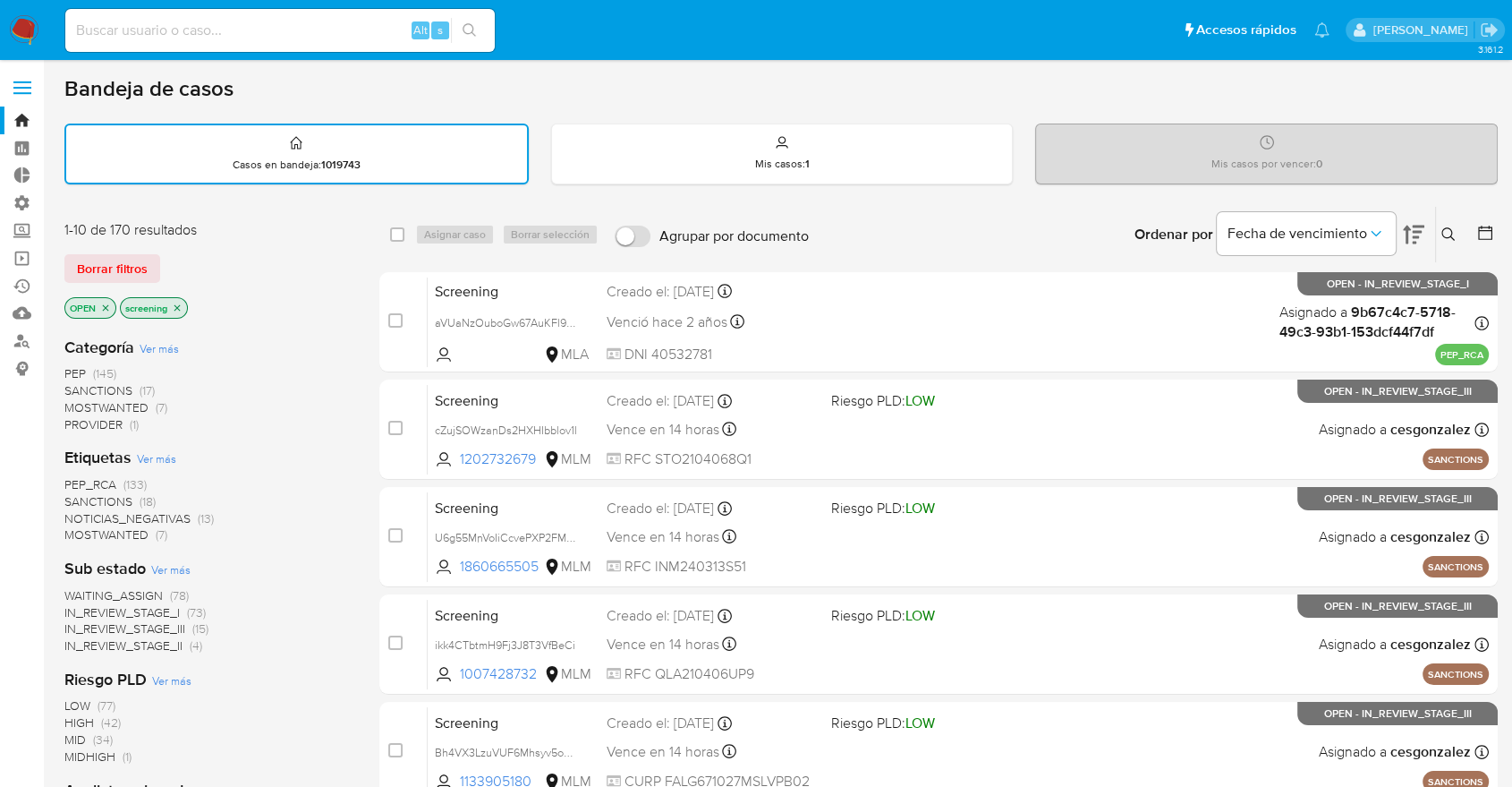
click at [1046, 81] on div "Bandeja de casos" at bounding box center [781, 88] width 1433 height 27
click at [1039, 105] on div "Bandeja de casos Casos en bandeja : 1019743 Mis casos : 1 Mis casos por vencer …" at bounding box center [781, 739] width 1433 height 1328
click at [1070, 77] on div "Bandeja de casos" at bounding box center [781, 88] width 1433 height 27
click at [79, 499] on span "SANCTIONS" at bounding box center [99, 501] width 68 height 18
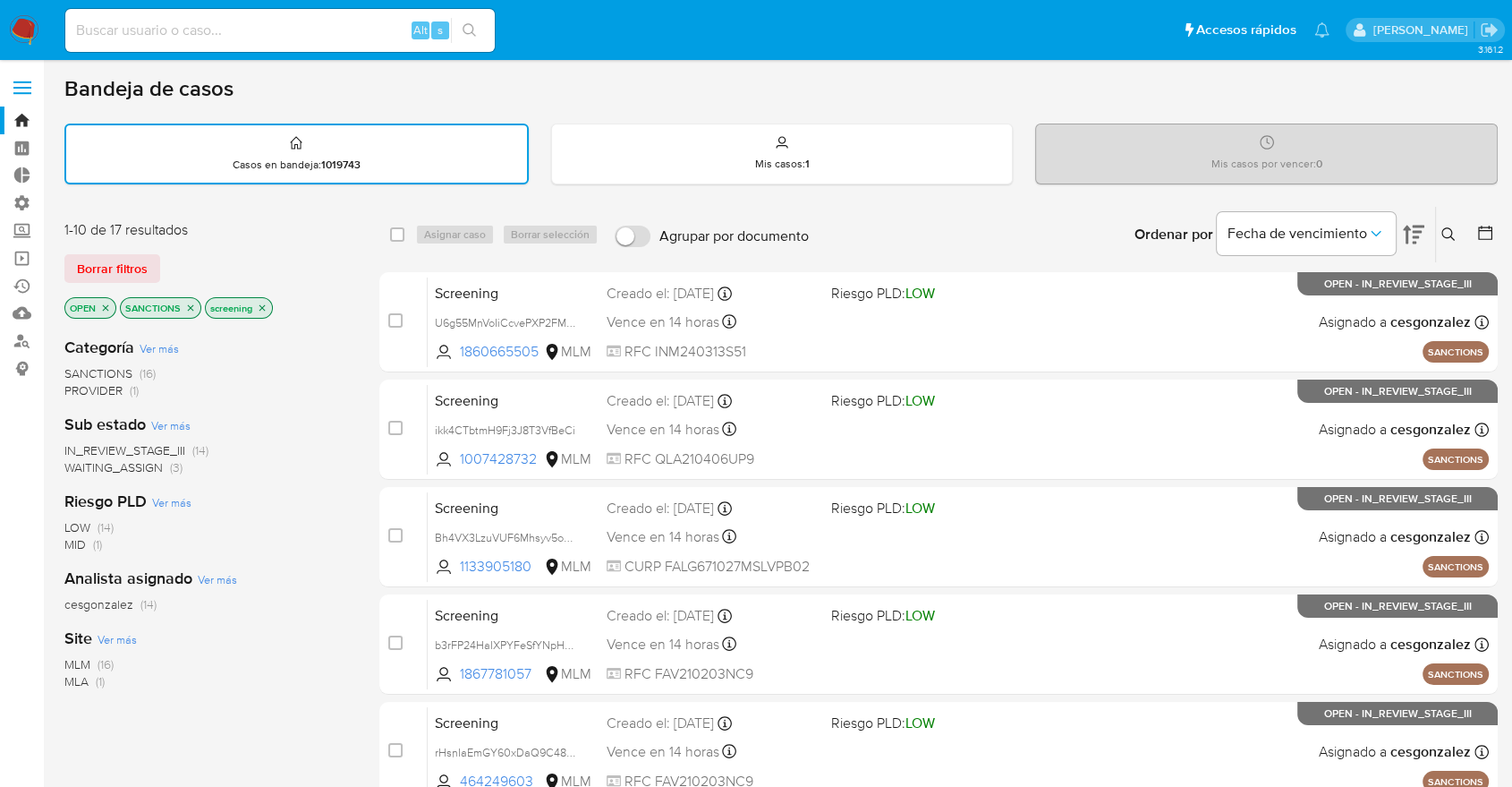
click at [193, 306] on icon "close-filter" at bounding box center [191, 308] width 11 height 11
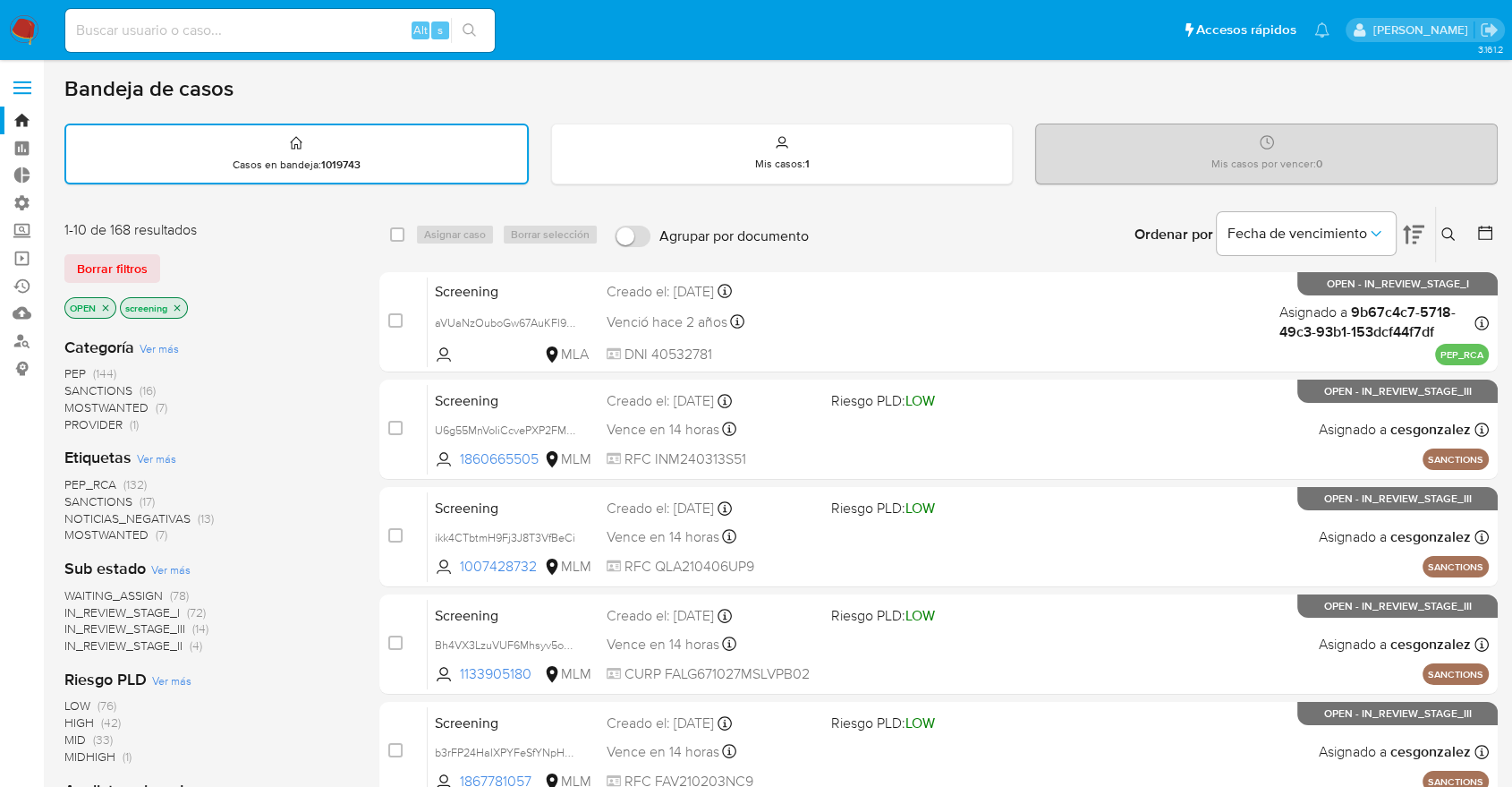
click at [167, 259] on div "Borrar filtros" at bounding box center [208, 268] width 286 height 29
click at [189, 272] on div "Borrar filtros" at bounding box center [208, 268] width 286 height 29
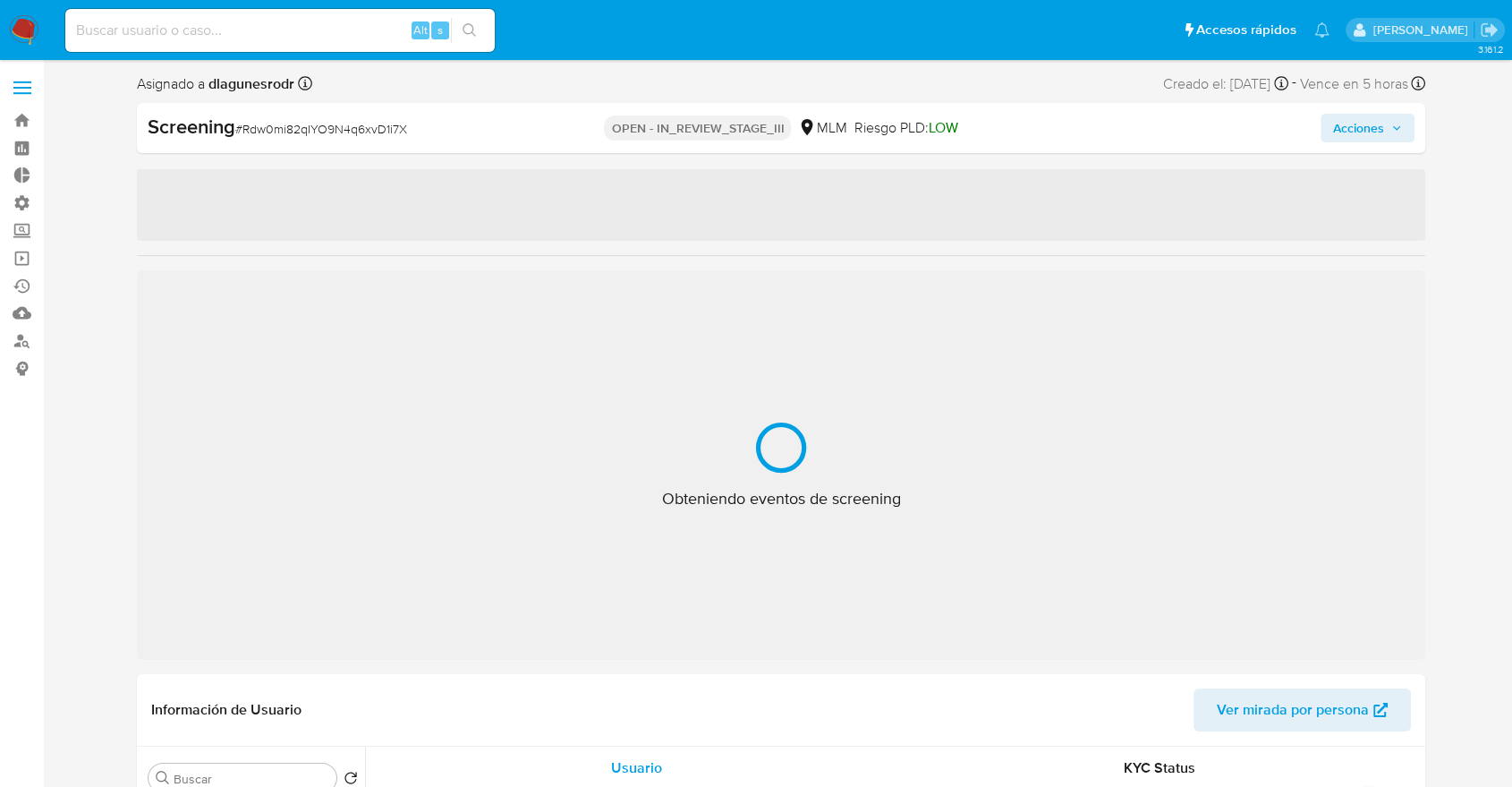
select select "10"
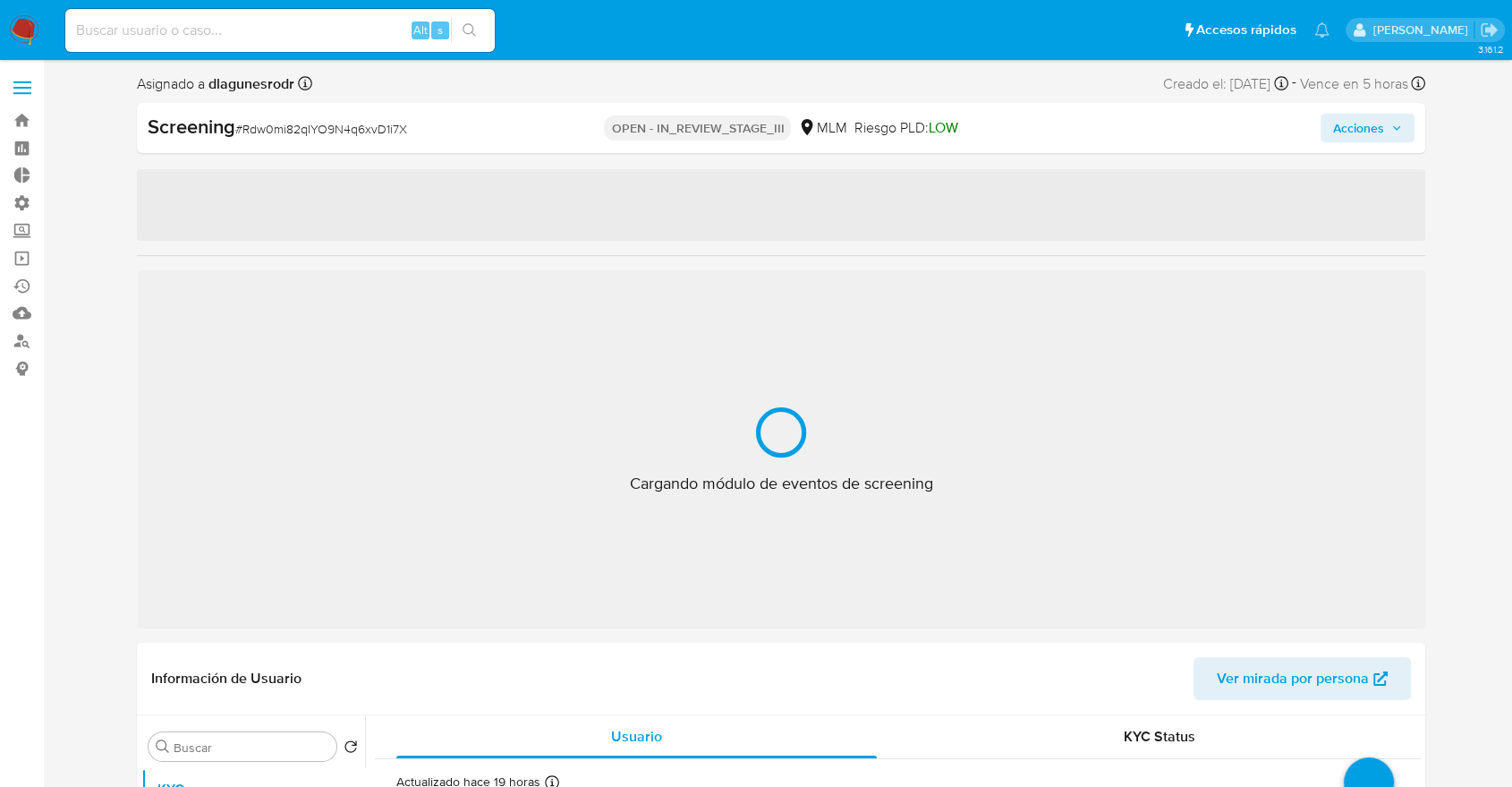
select select "10"
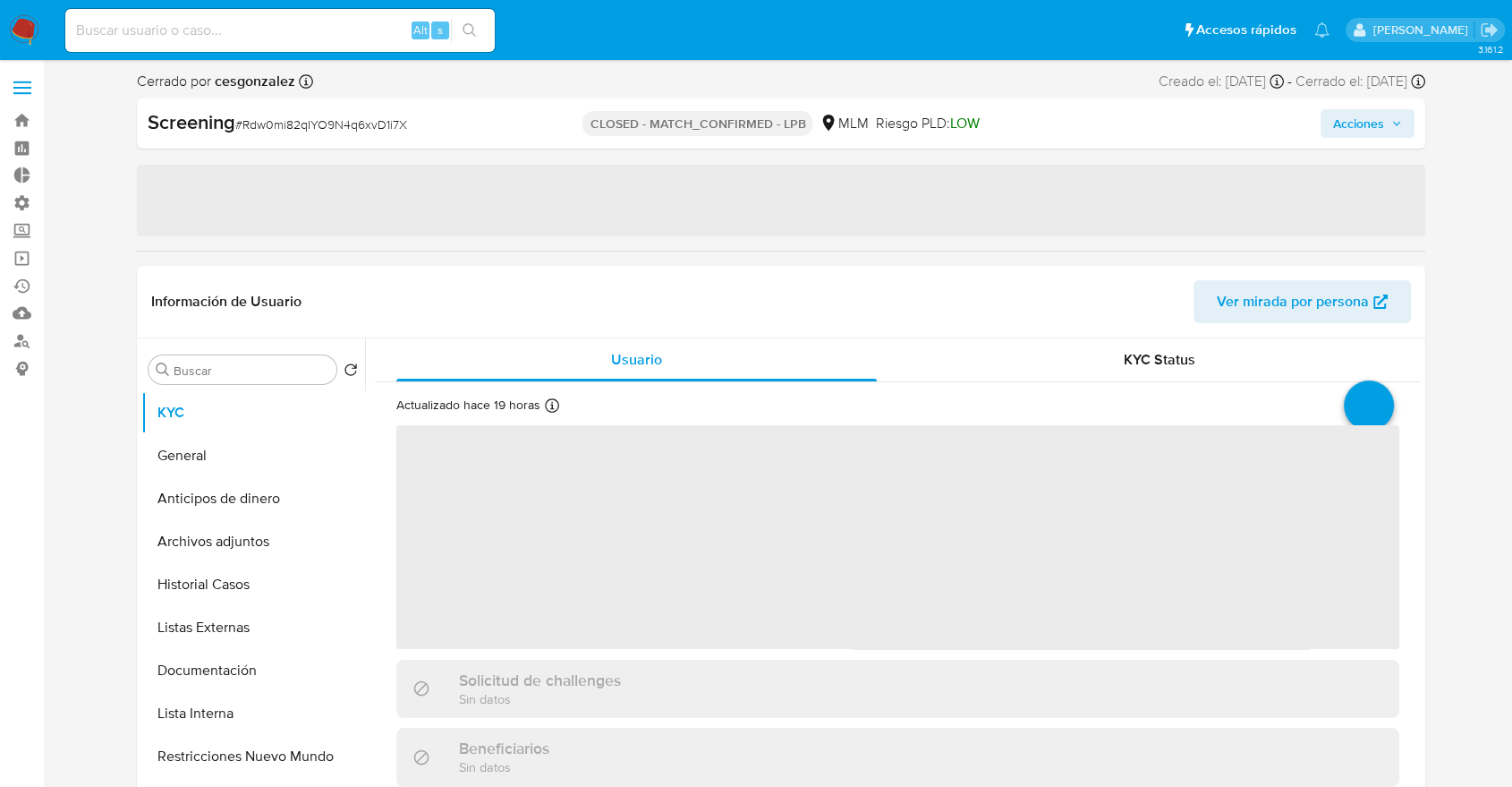
select select "10"
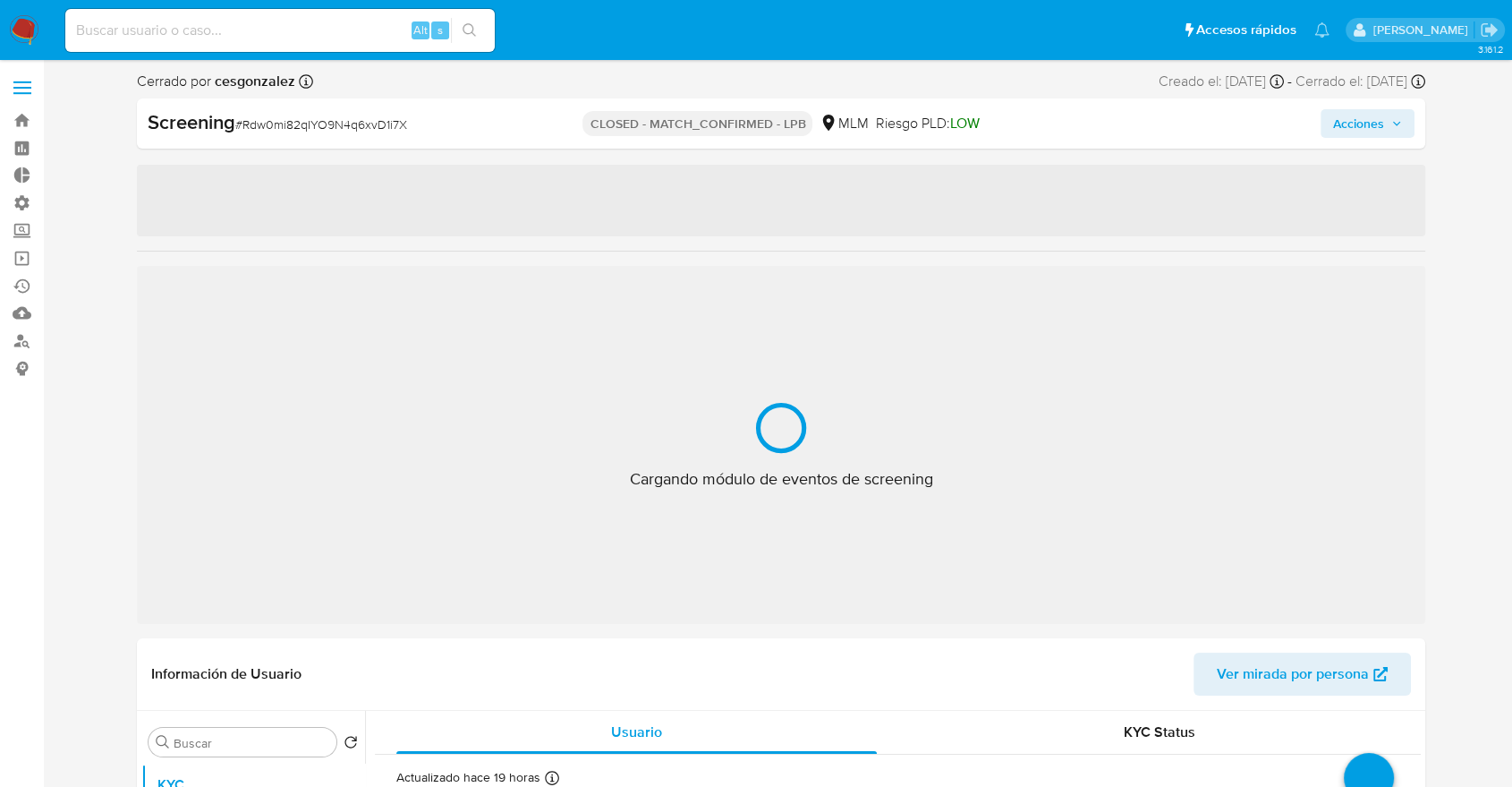
select select "10"
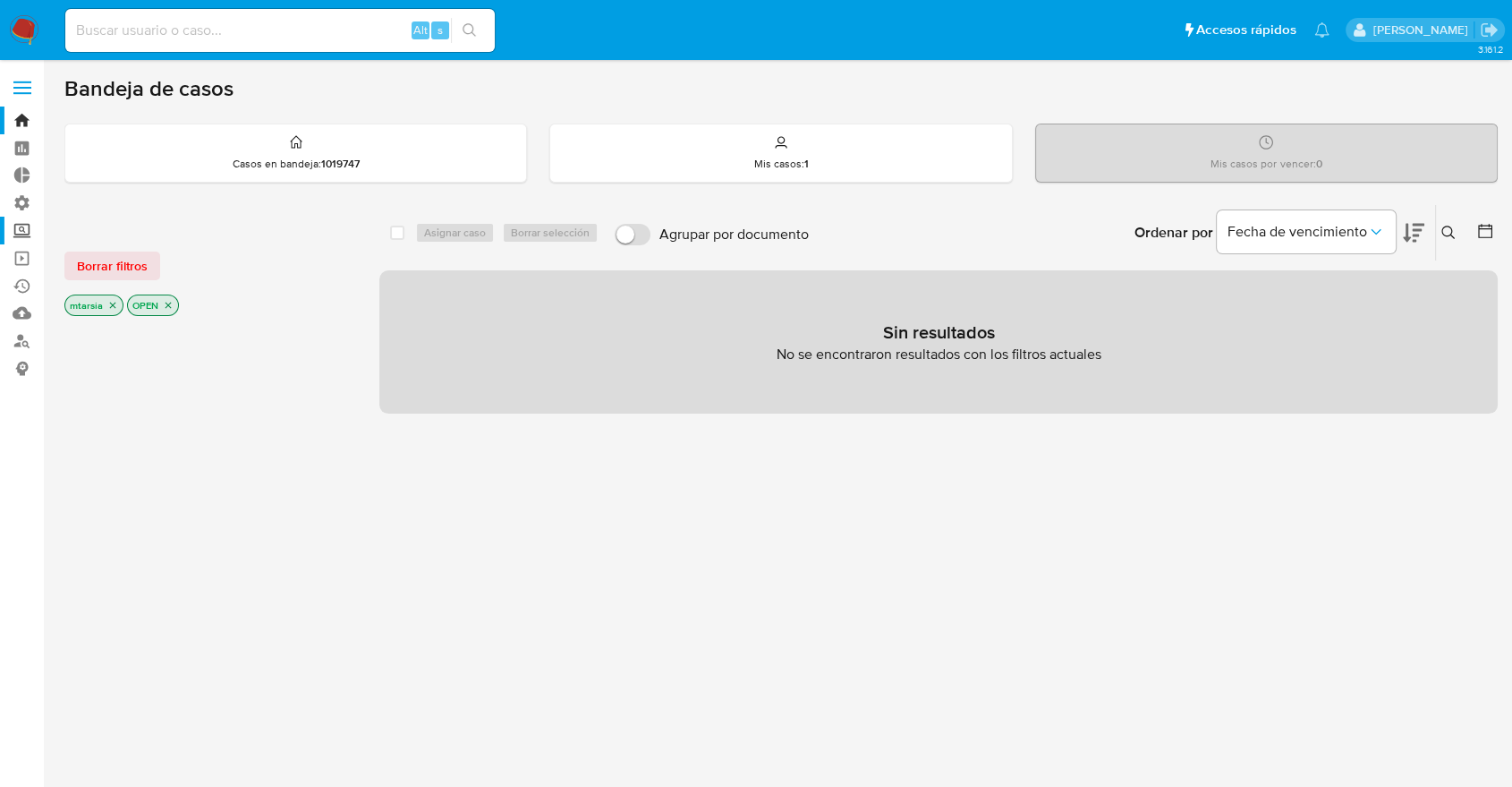
drag, startPoint x: 0, startPoint y: 0, endPoint x: 29, endPoint y: 230, distance: 231.8
click at [29, 230] on label "Screening" at bounding box center [106, 230] width 213 height 28
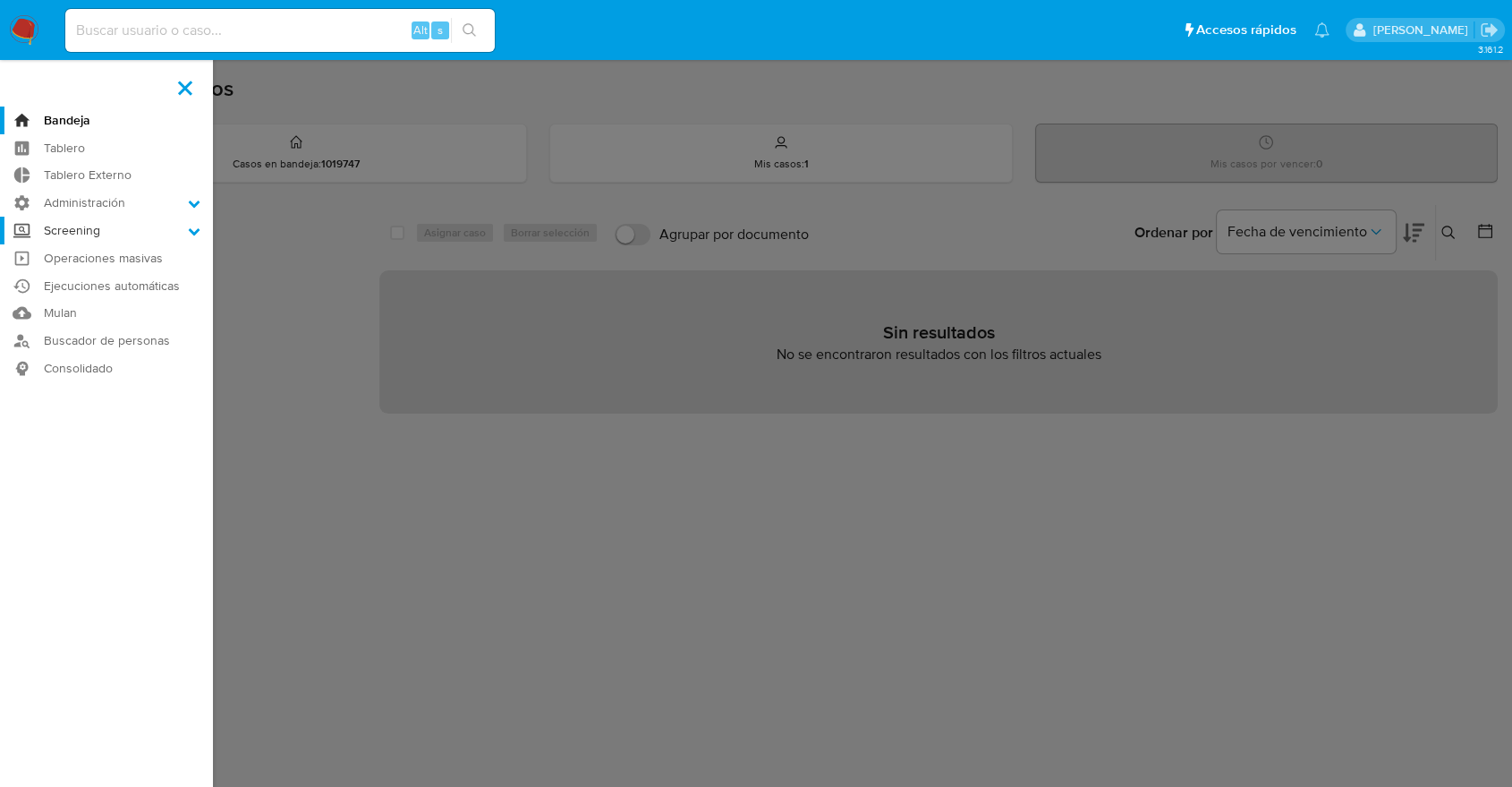
click at [0, 0] on input "Screening" at bounding box center [0, 0] width 0 height 0
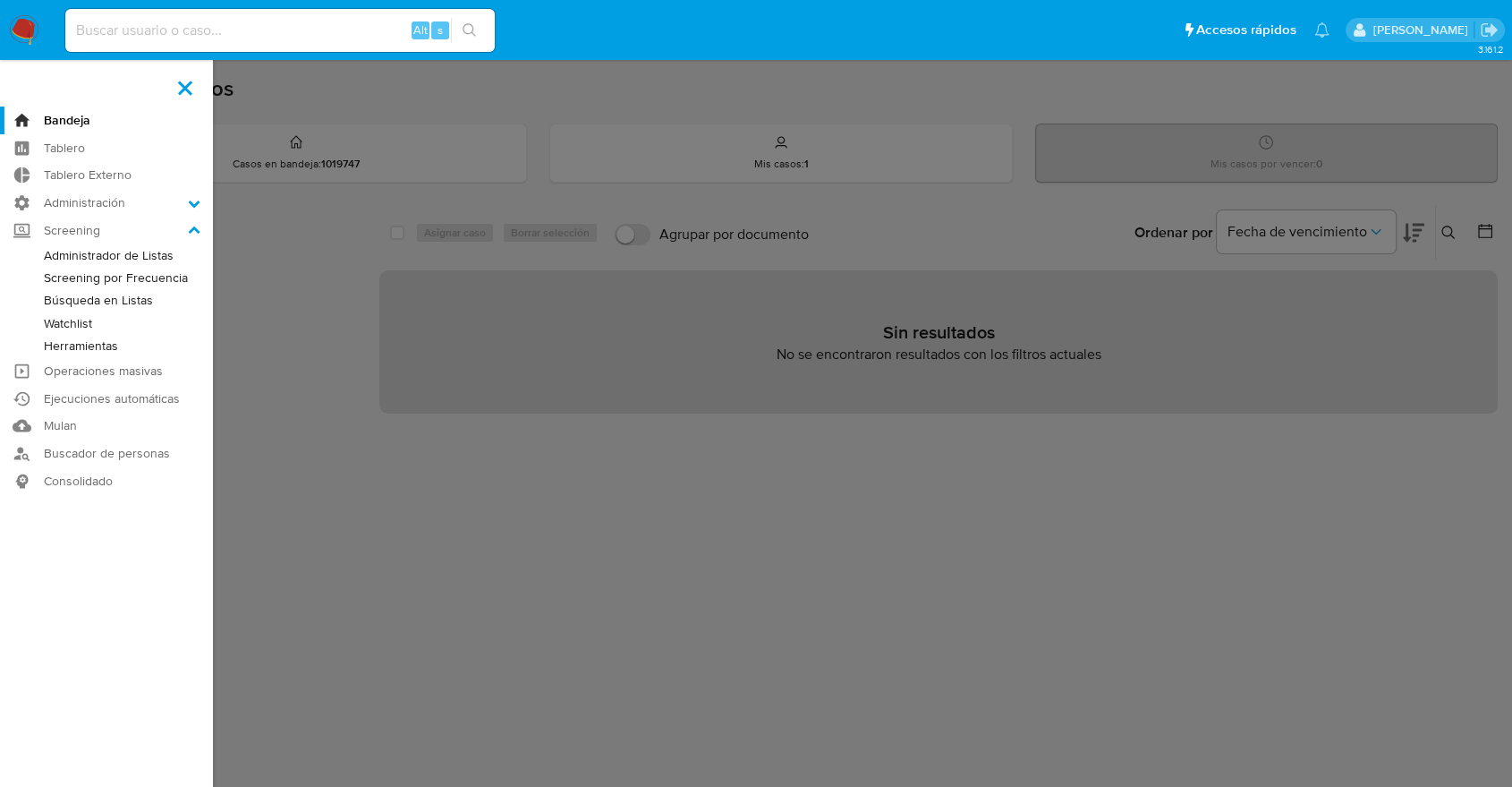
click at [42, 250] on link "Administrador de Listas" at bounding box center [106, 255] width 213 height 22
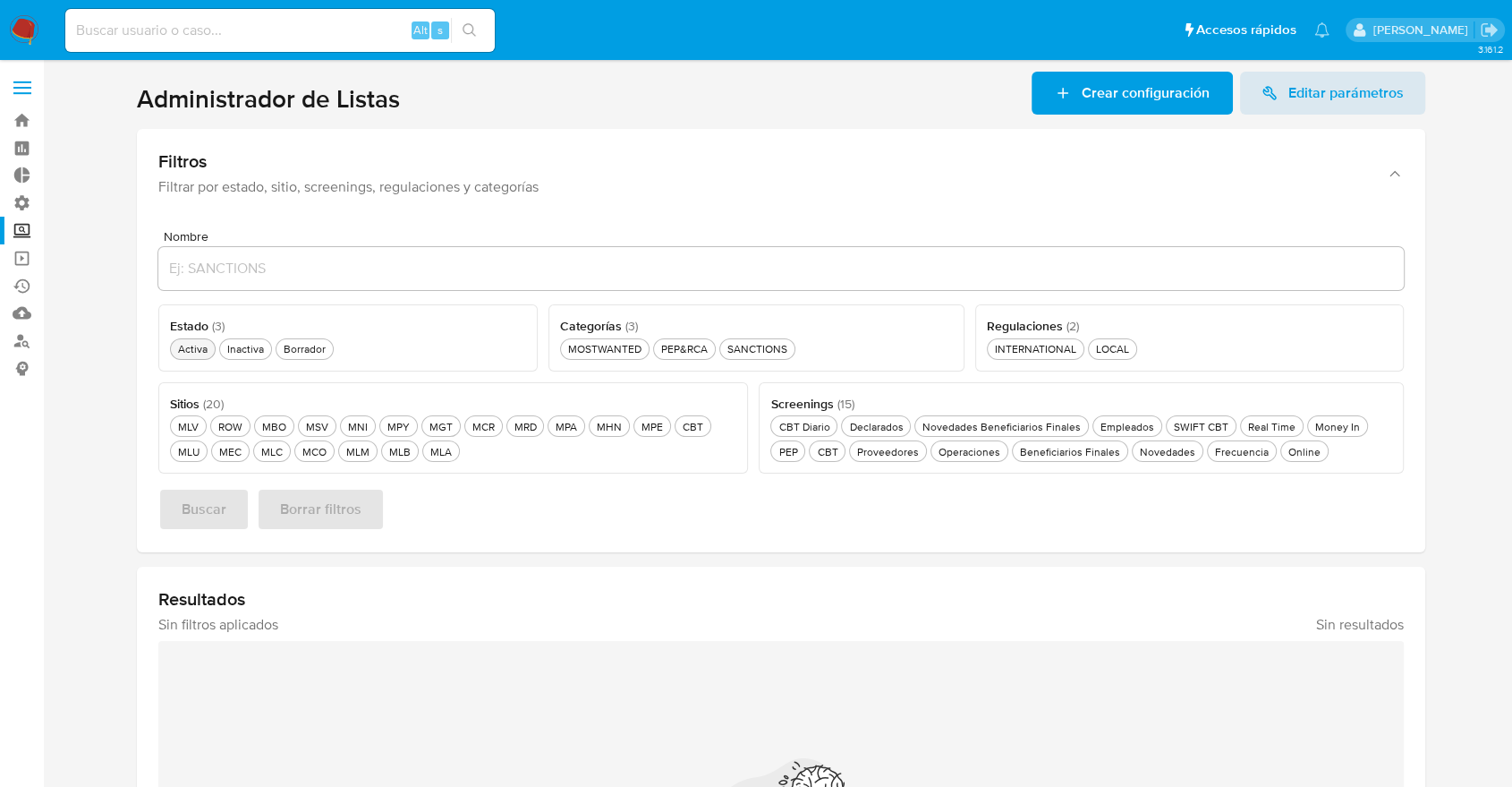
click at [200, 349] on div "Activa Activa" at bounding box center [193, 348] width 37 height 15
click at [393, 455] on div "MLB MLB" at bounding box center [400, 452] width 29 height 15
click at [212, 352] on icon "button" at bounding box center [217, 349] width 11 height 11
click at [305, 352] on div "Borrador Borrador" at bounding box center [304, 348] width 49 height 15
click at [574, 355] on div "MOSTWANTED MOSTWANTED" at bounding box center [611, 348] width 80 height 15
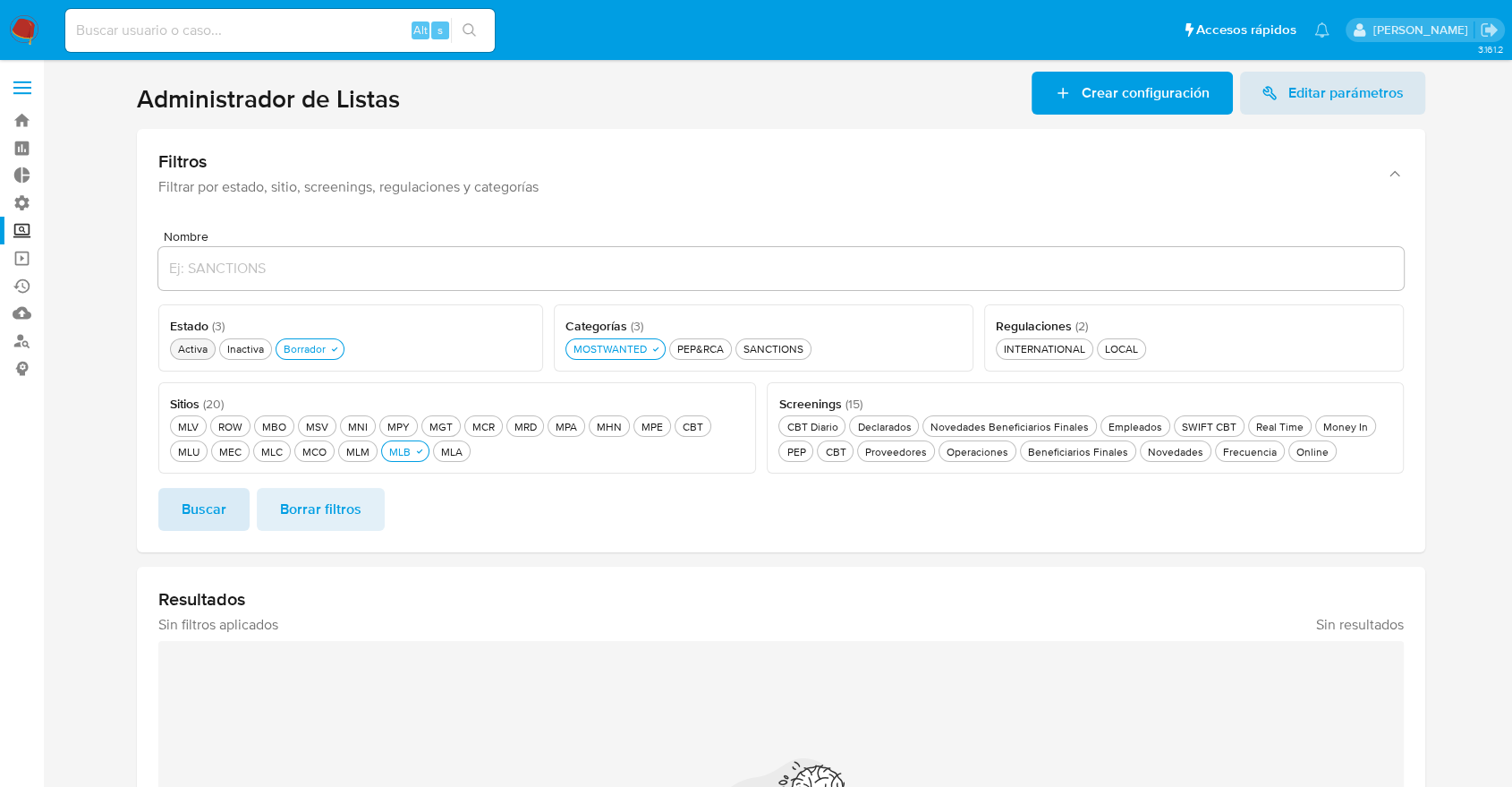
click at [189, 491] on span "Buscar" at bounding box center [204, 509] width 44 height 40
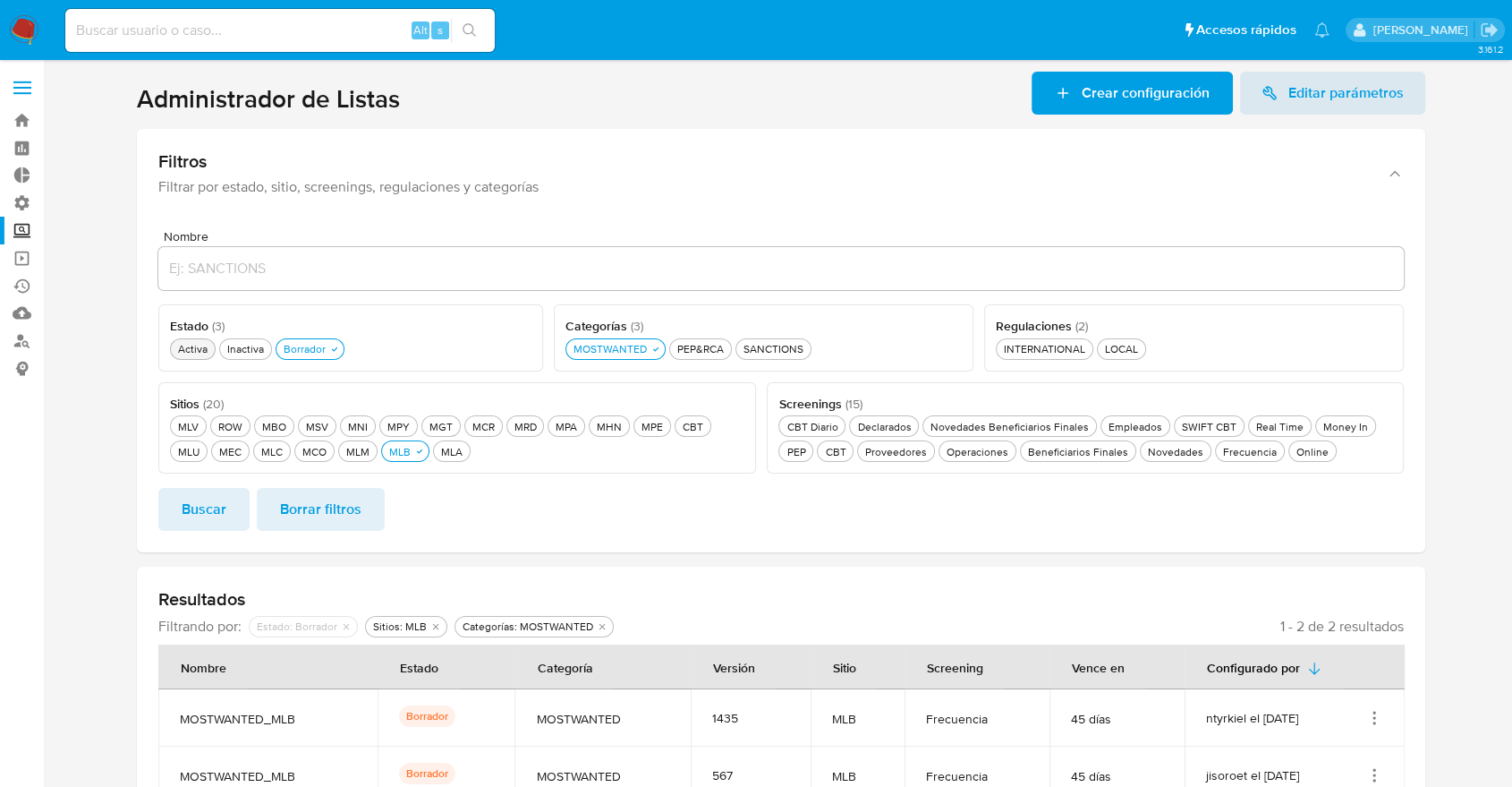
click at [1376, 713] on icon "Acciones" at bounding box center [1373, 717] width 18 height 18
click at [1333, 631] on button "Activar" at bounding box center [1302, 627] width 161 height 47
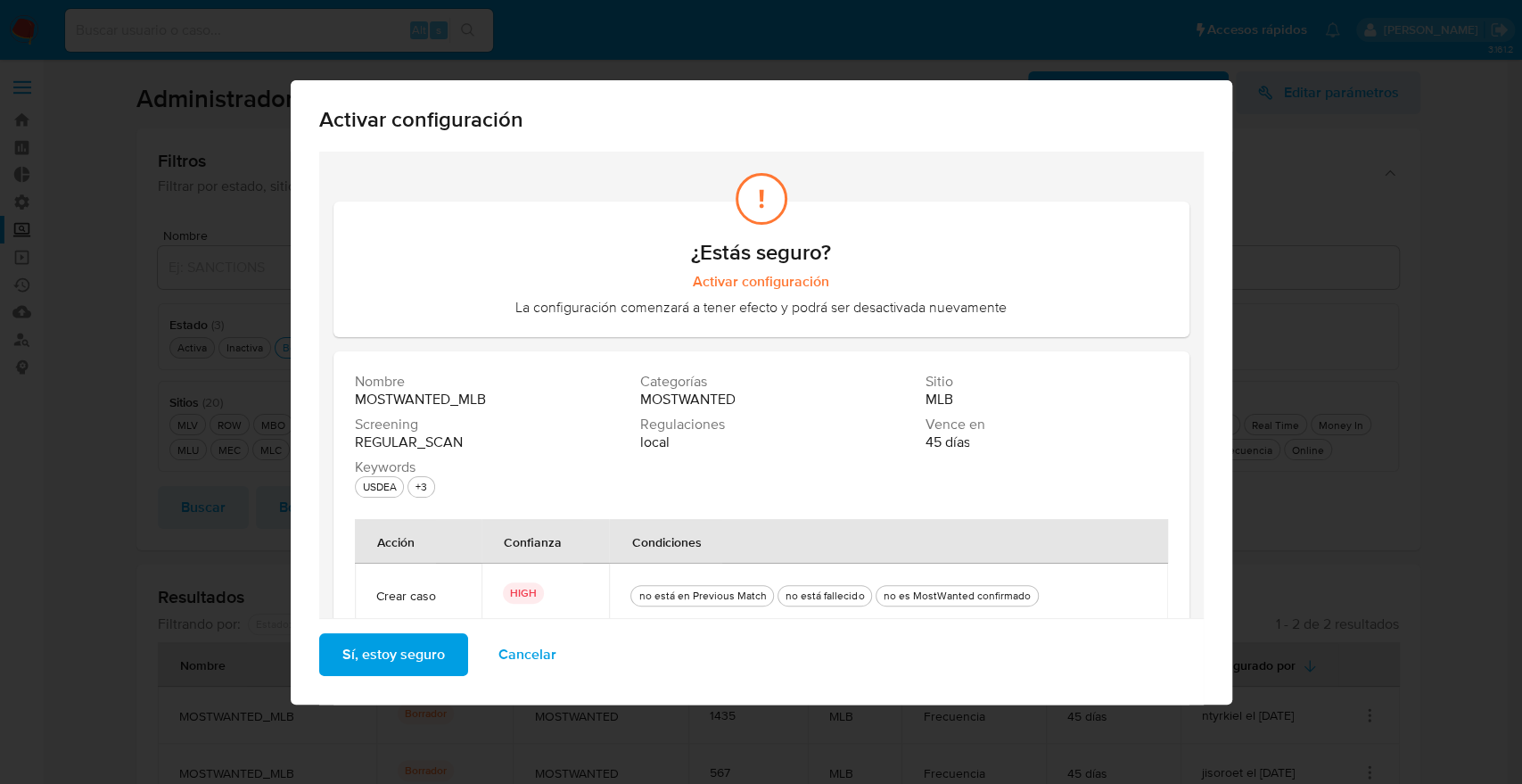
scroll to position [105, 0]
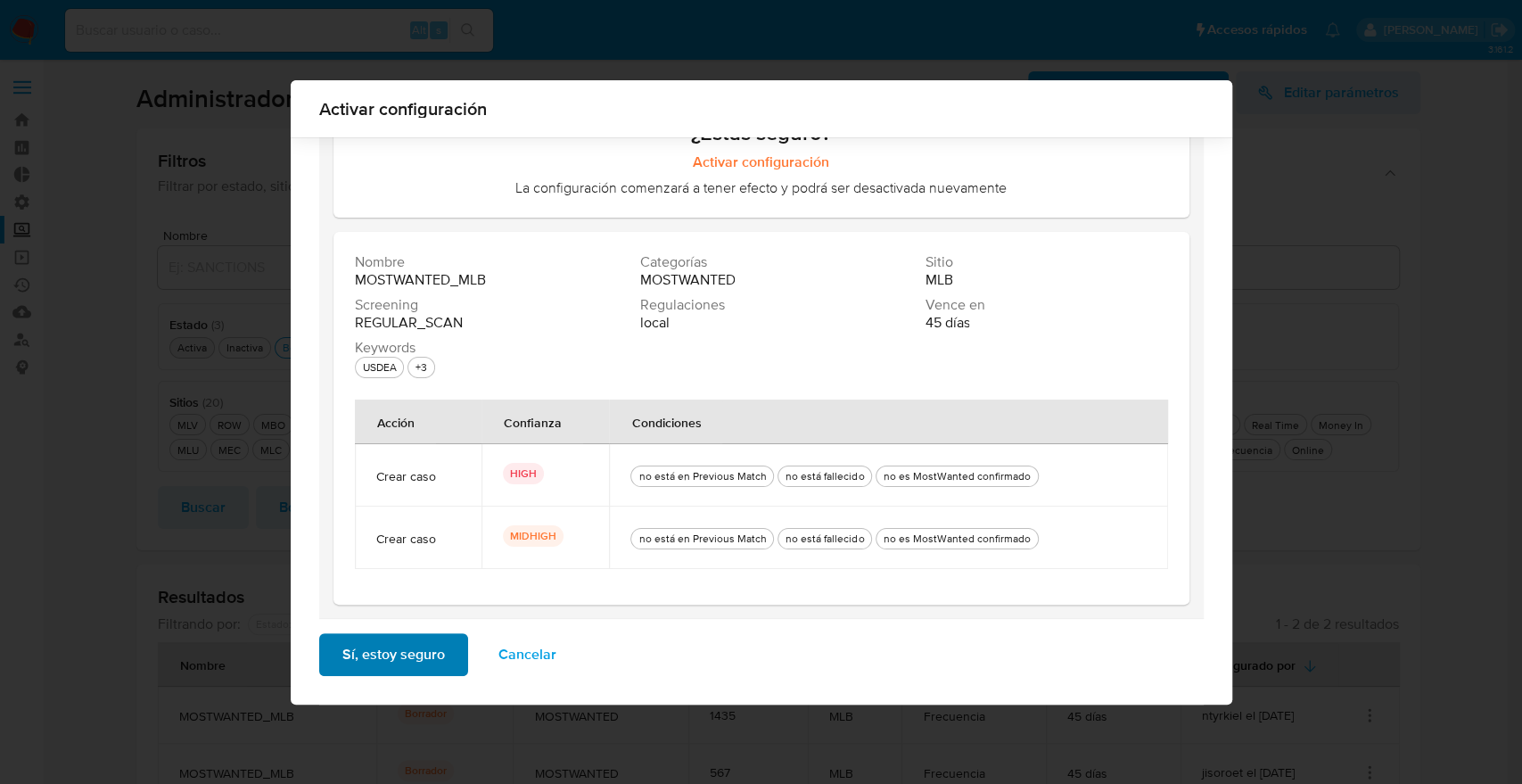
click at [439, 644] on button "Sí, estoy seguro" at bounding box center [394, 654] width 149 height 43
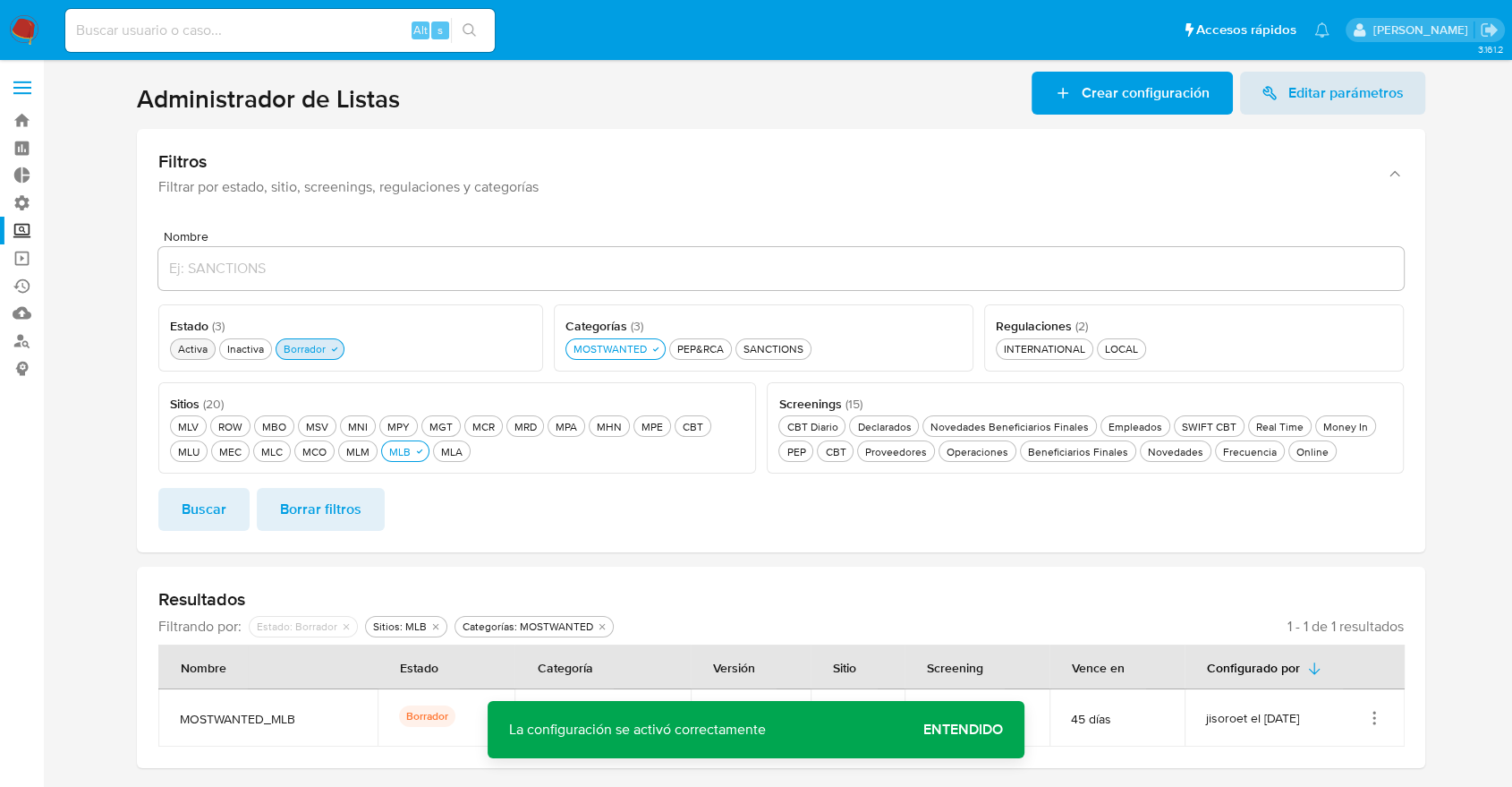
click at [334, 346] on icon "button" at bounding box center [335, 349] width 11 height 11
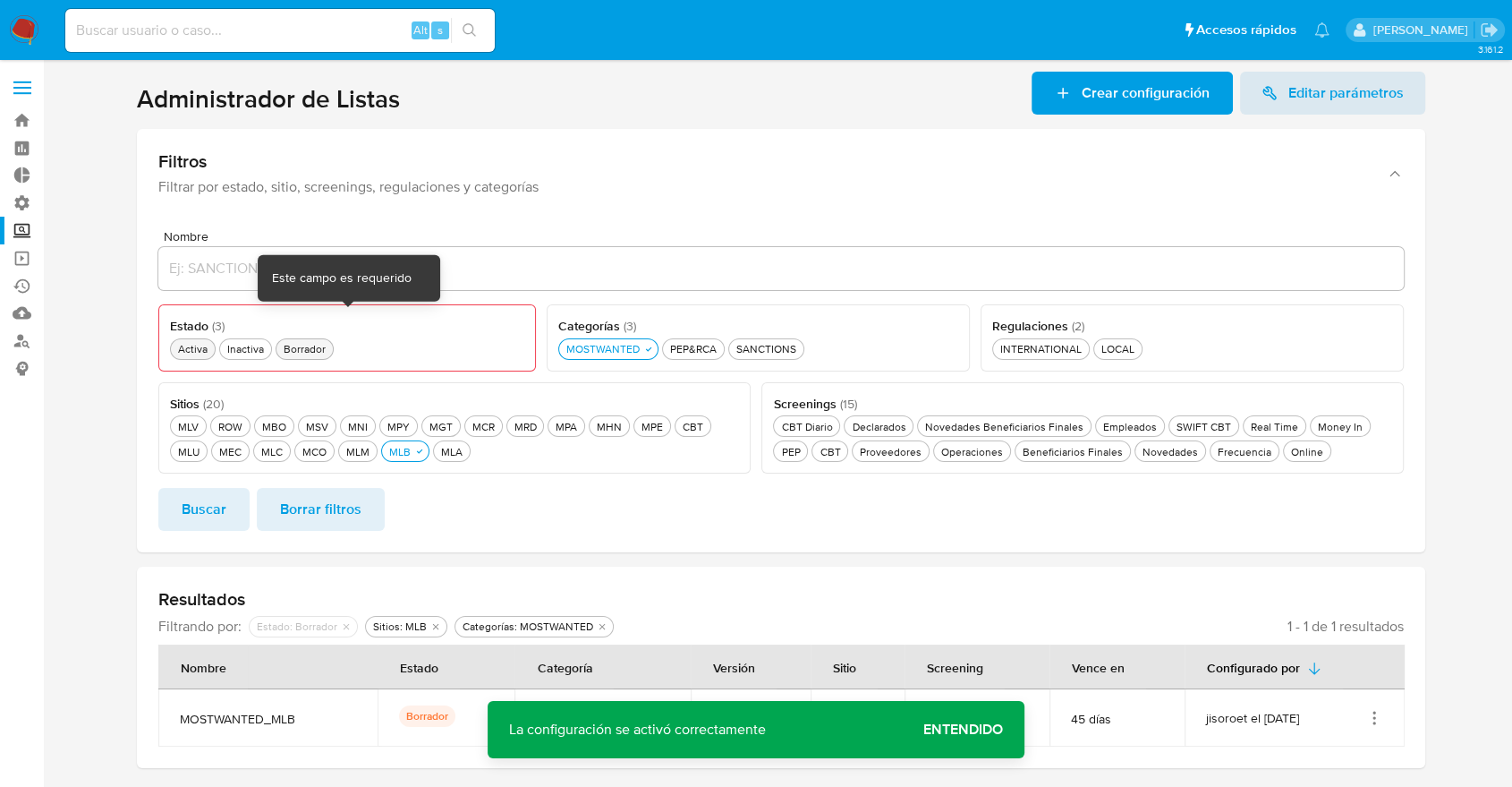
click at [201, 341] on div "Activa Activa" at bounding box center [193, 348] width 37 height 15
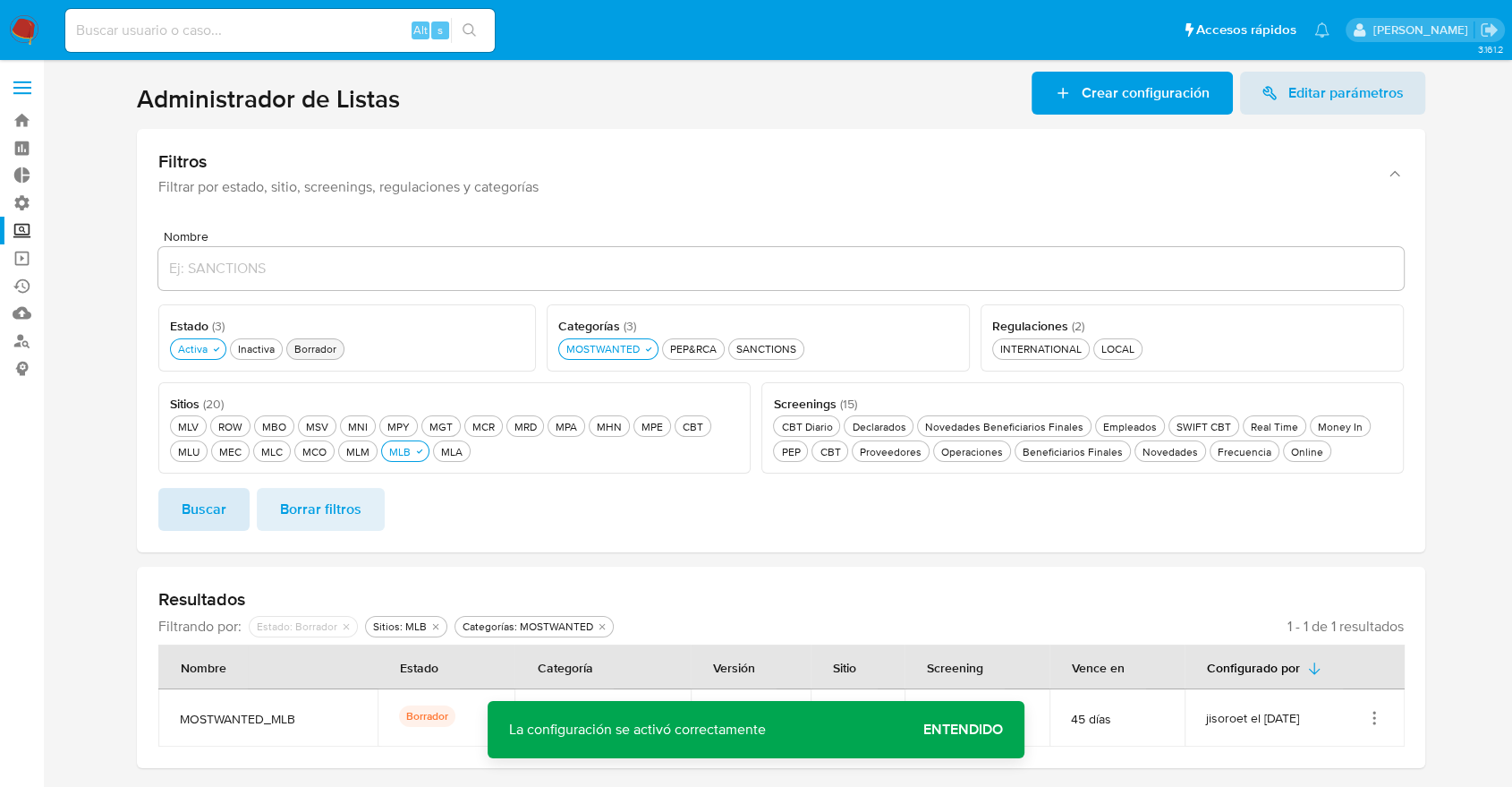
click at [236, 505] on button "Buscar" at bounding box center [203, 509] width 91 height 43
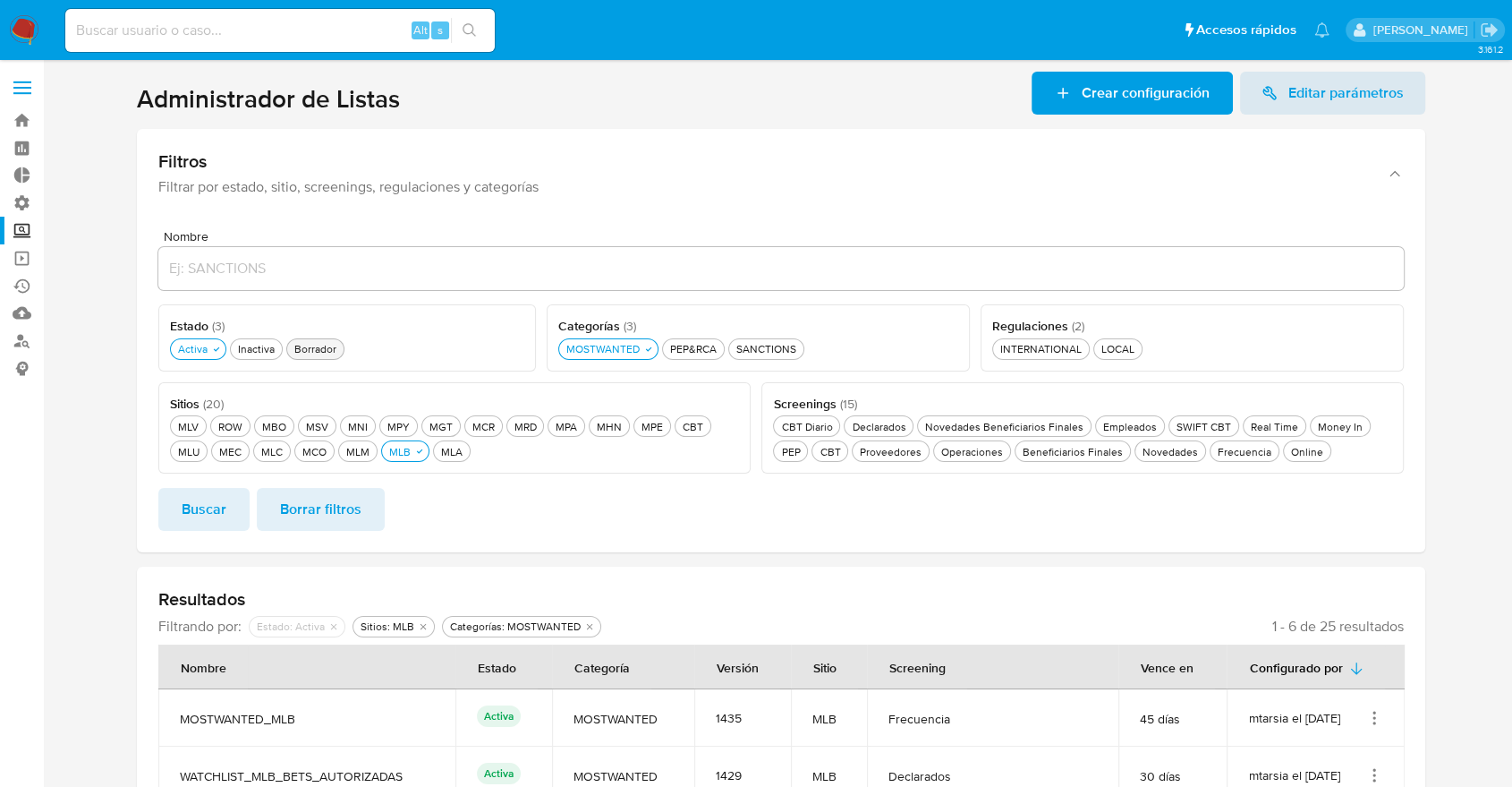
click at [1079, 102] on span "Crear configuración" at bounding box center [1132, 92] width 155 height 40
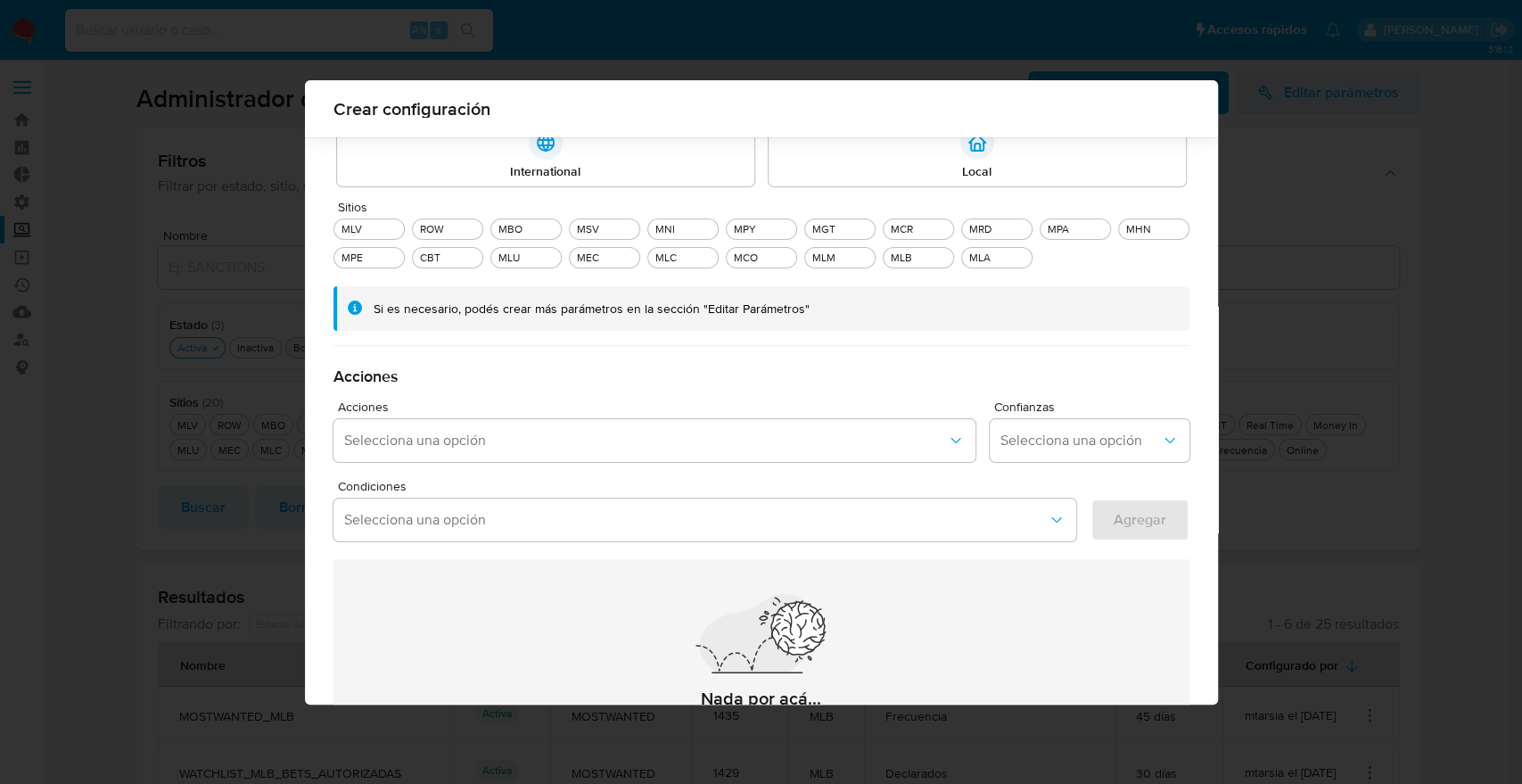
scroll to position [241, 0]
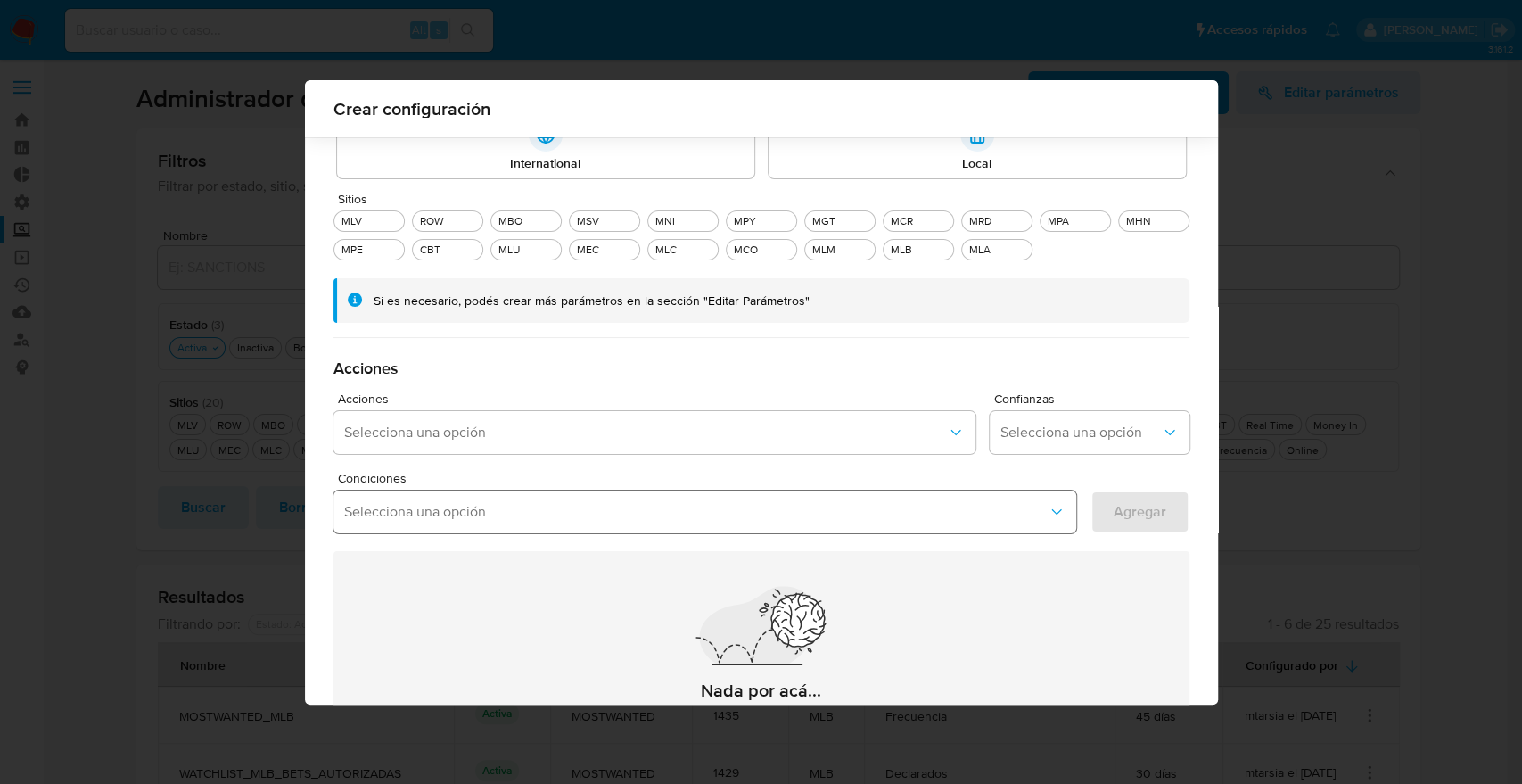
click at [786, 511] on span "Selecciona una opción" at bounding box center [696, 511] width 703 height 17
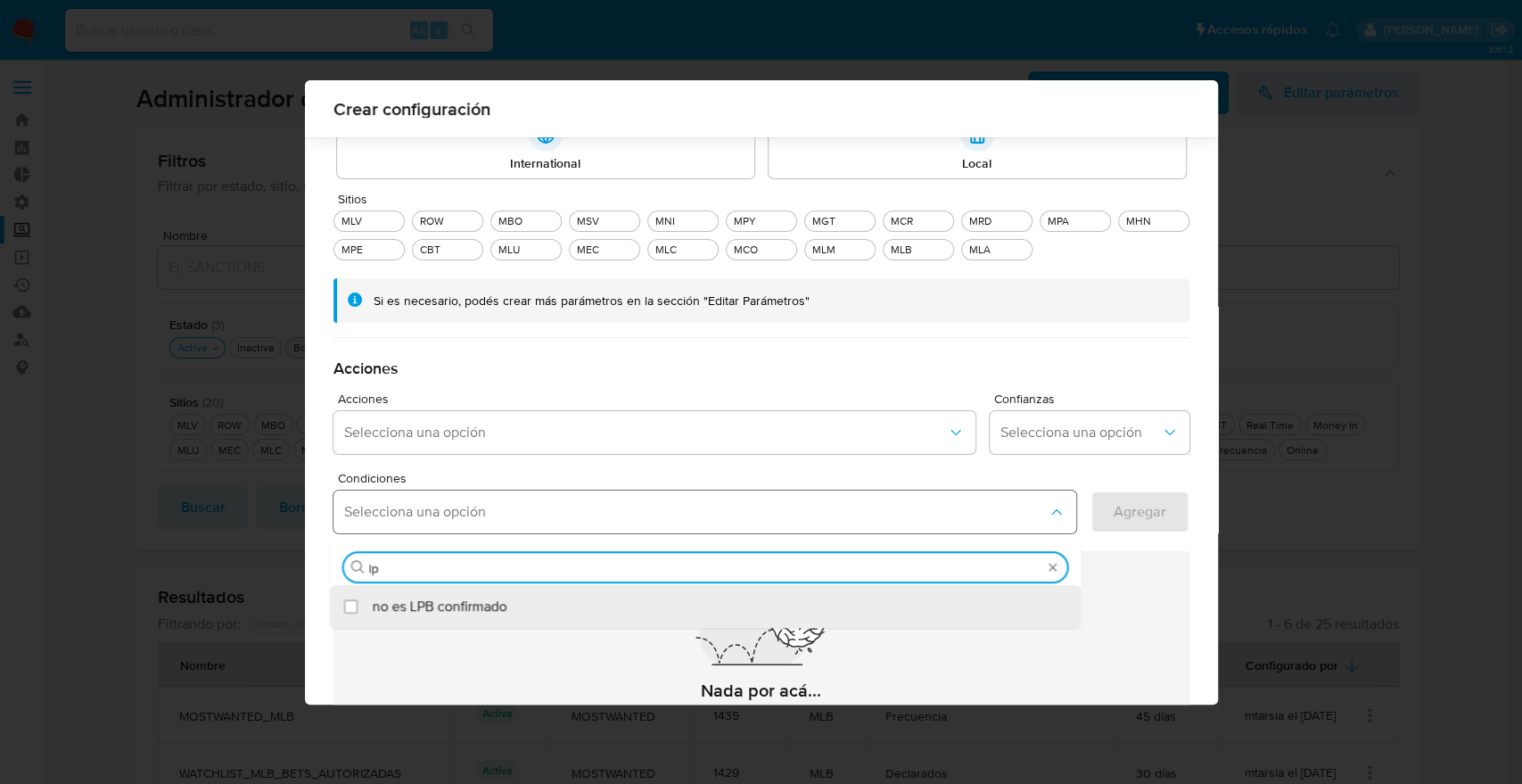
type input "l"
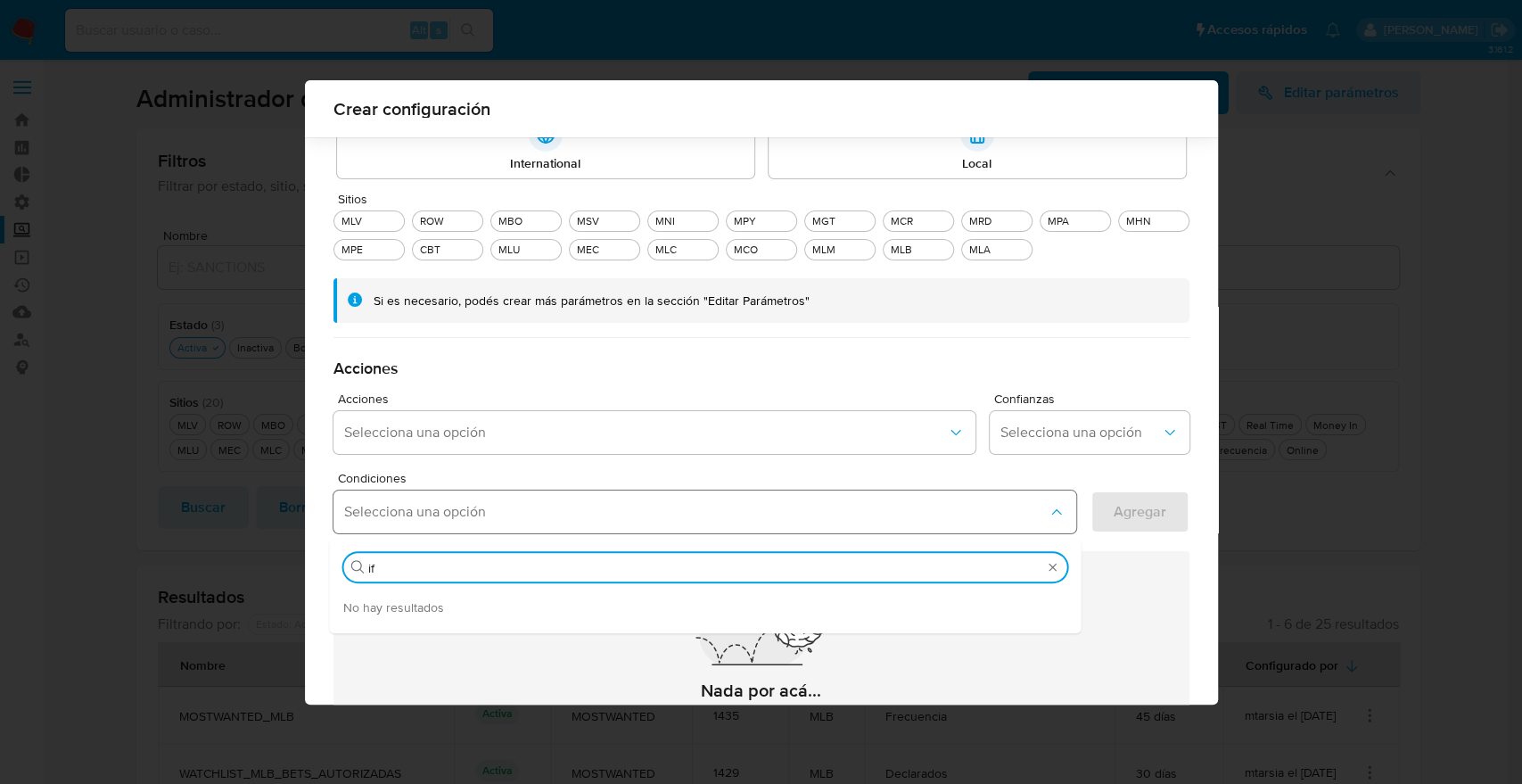
type input "i"
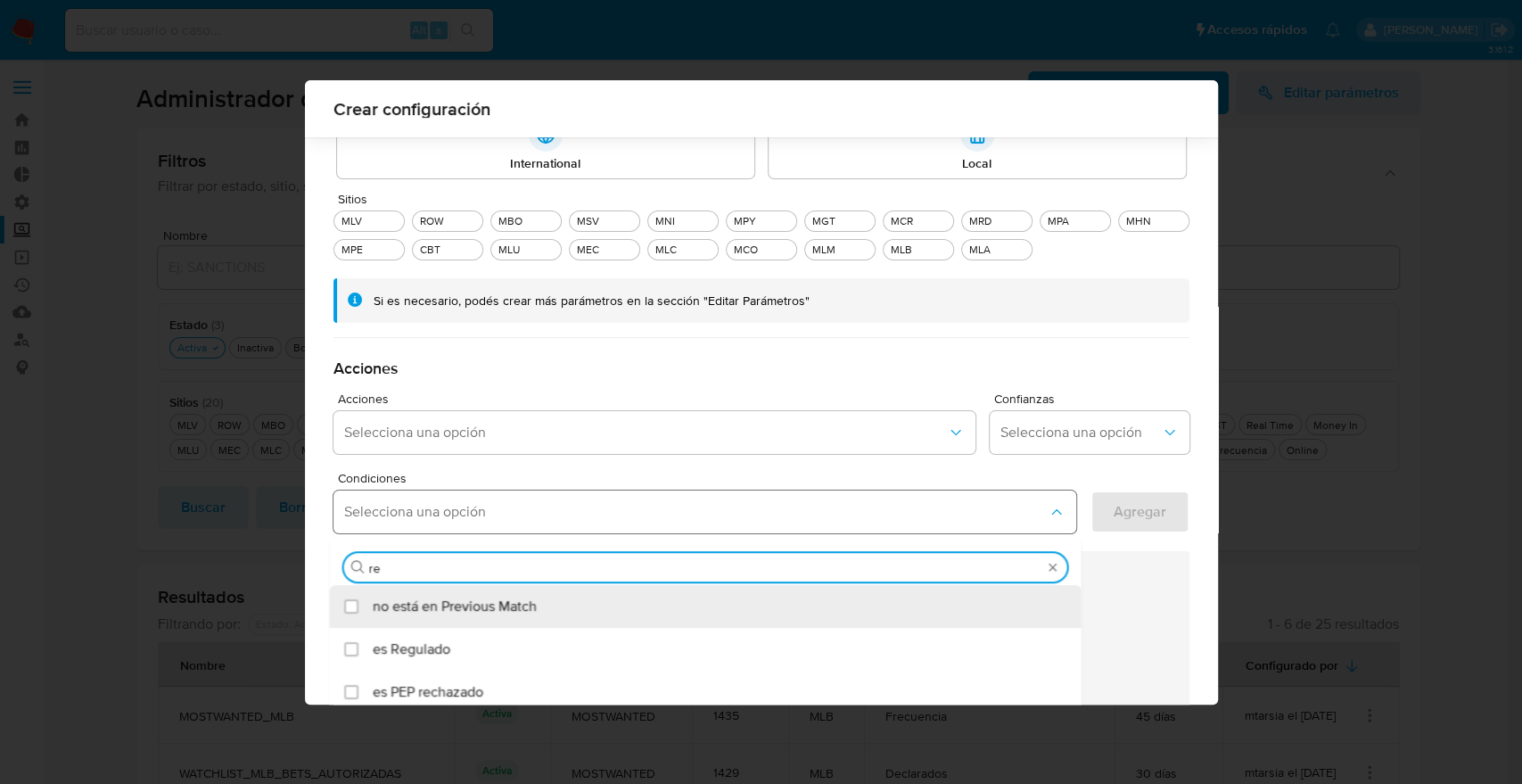
type input "r"
type input "i"
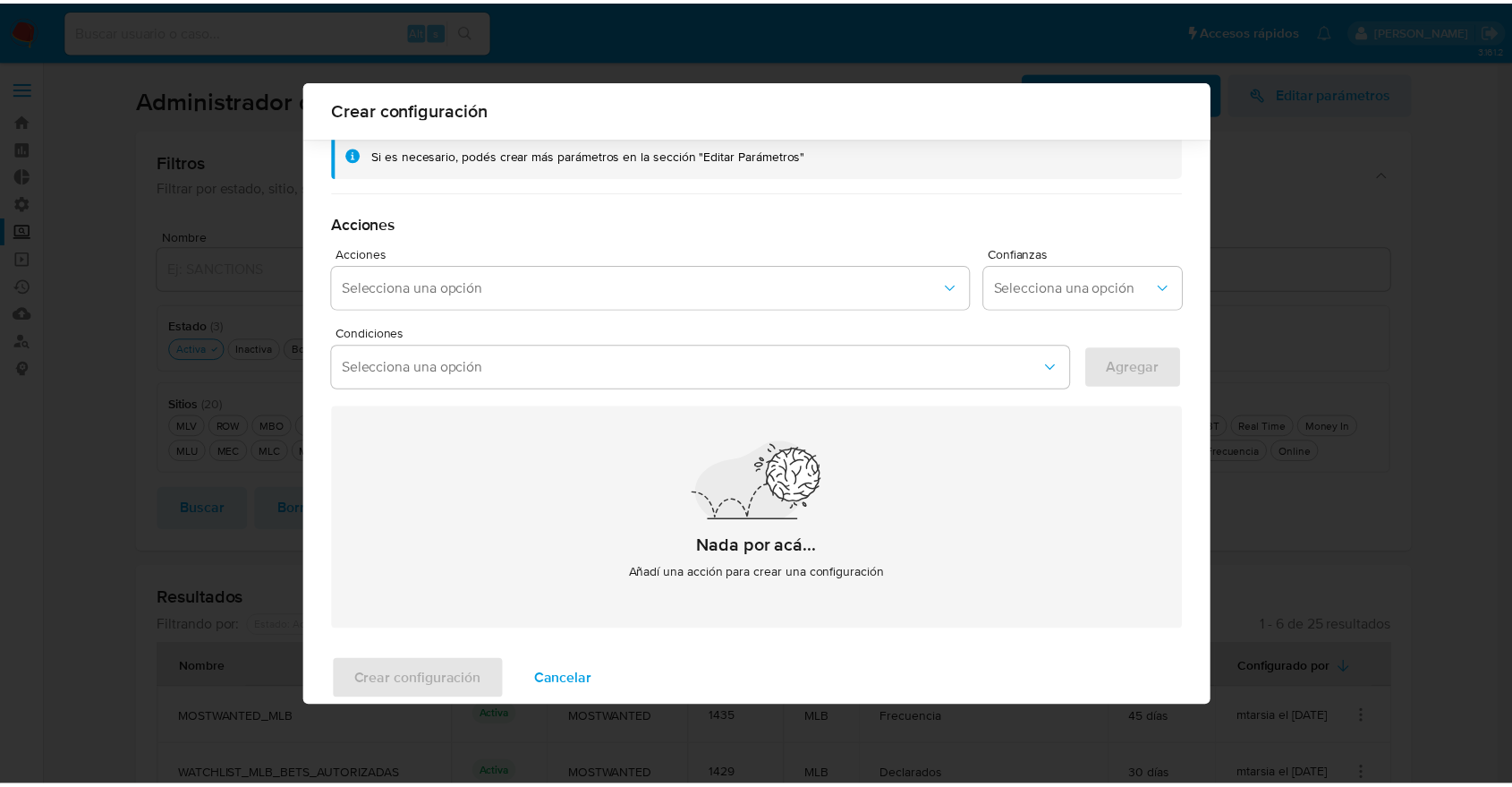
scroll to position [412, 0]
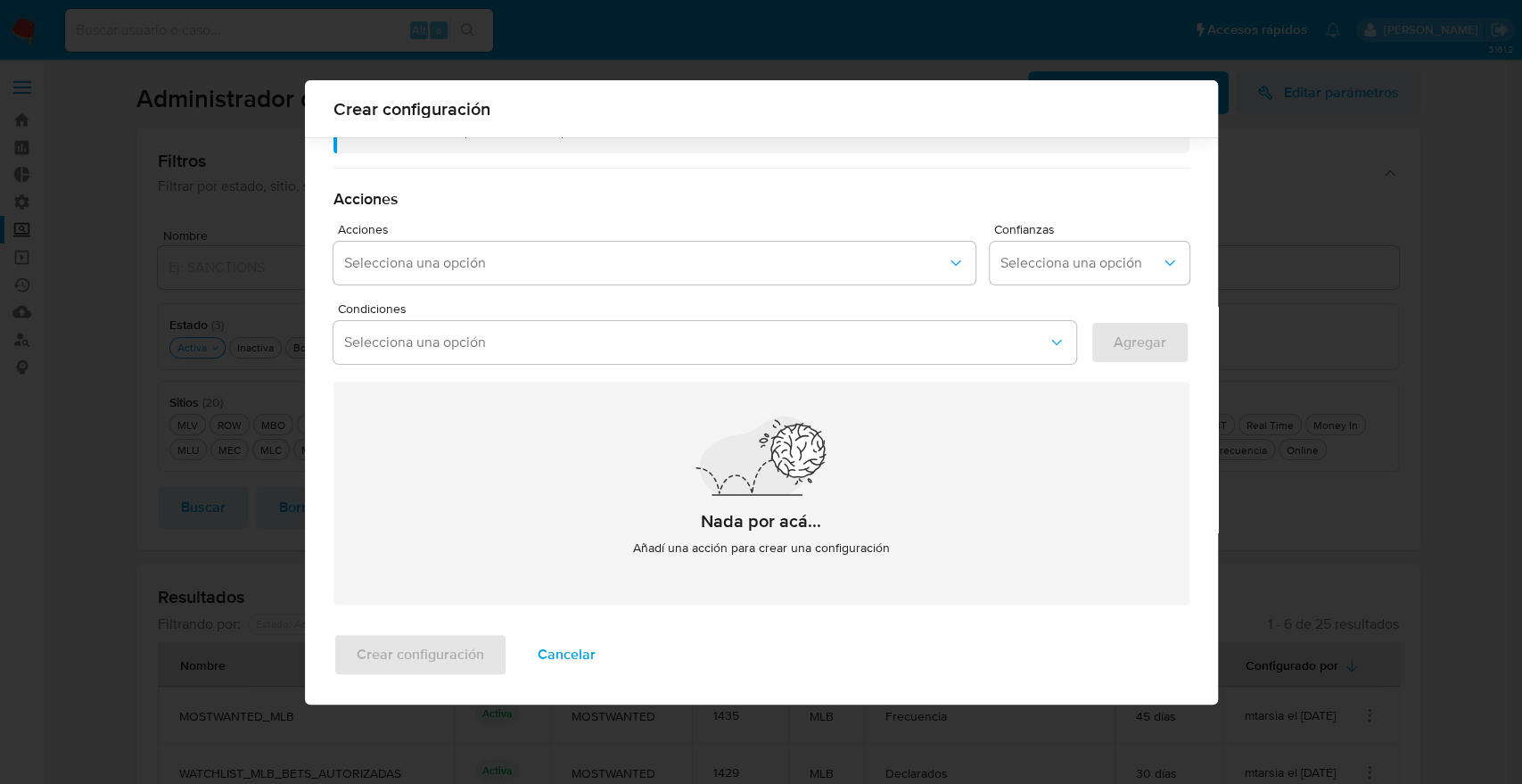
click at [537, 649] on span "Cancelar" at bounding box center [566, 654] width 58 height 40
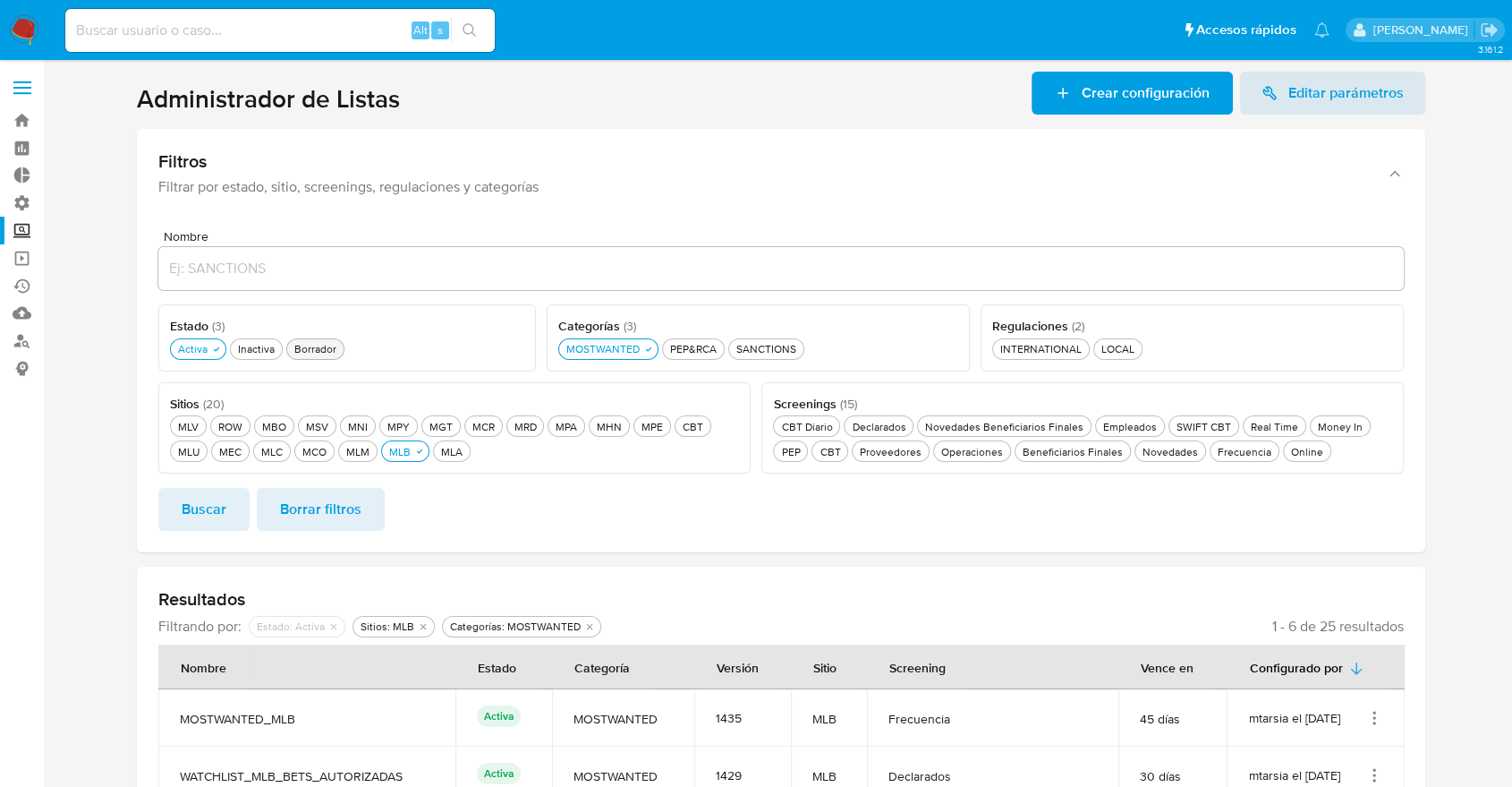
click at [1031, 27] on ul "Pausado Ver notificaciones Alt s Accesos rápidos Presiona las siguientes teclas…" at bounding box center [697, 30] width 1282 height 44
click at [1051, 35] on ul "Pausado Ver notificaciones Alt s Accesos rápidos Presiona las siguientes teclas…" at bounding box center [697, 30] width 1282 height 44
click at [297, 347] on div "Borrador Borrador" at bounding box center [315, 348] width 49 height 15
click at [198, 356] on div "Activa Activa" at bounding box center [193, 348] width 37 height 15
click at [572, 349] on div "MOSTWANTED MOSTWANTED" at bounding box center [610, 348] width 80 height 15
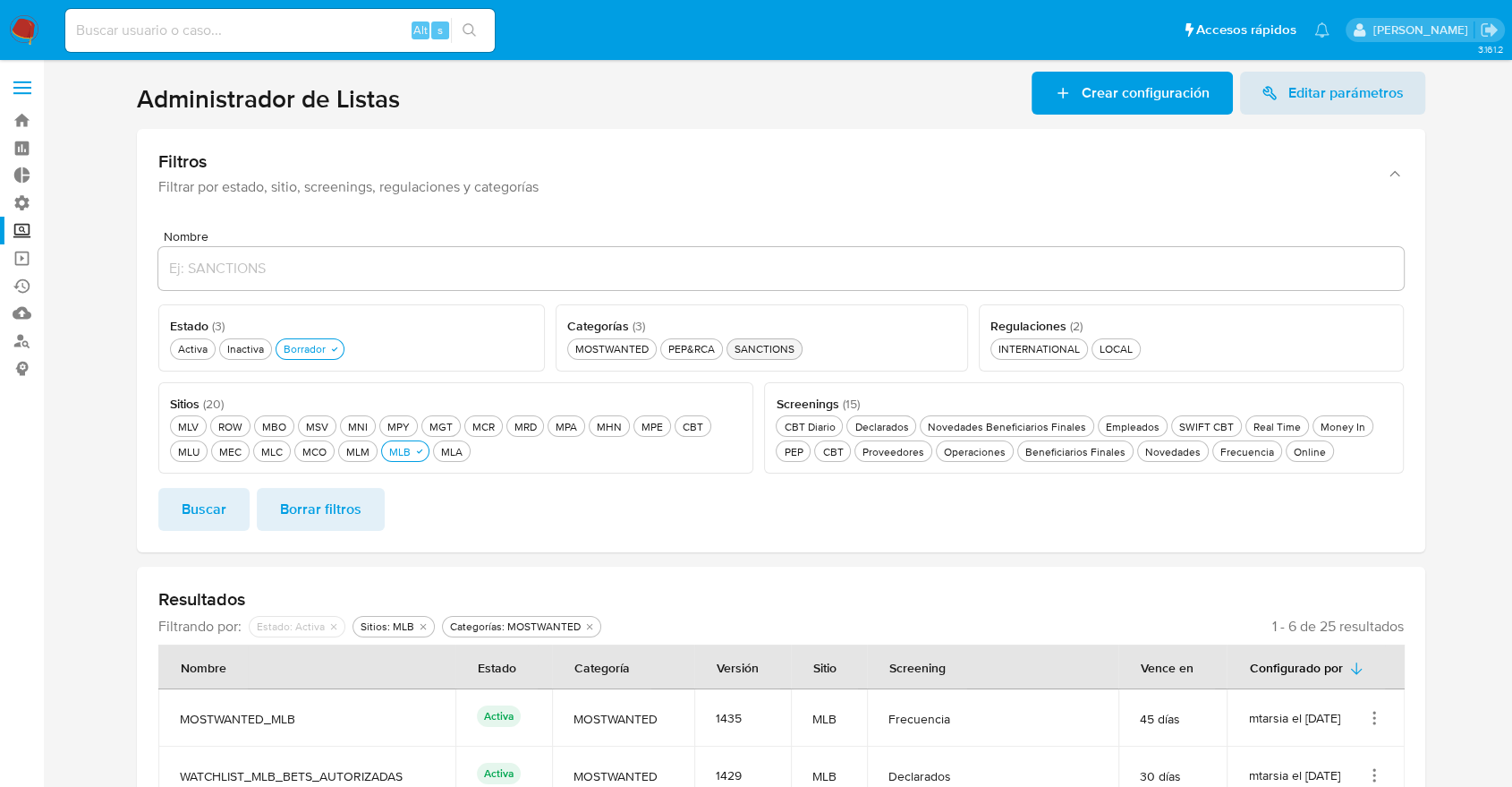
click at [739, 349] on div "SANCTIONS SANCTIONS" at bounding box center [765, 348] width 67 height 15
click at [412, 456] on button "MLB MLB" at bounding box center [405, 451] width 48 height 21
click at [348, 449] on div "MLM MLM" at bounding box center [357, 452] width 30 height 15
click at [238, 509] on button "Buscar" at bounding box center [203, 509] width 91 height 43
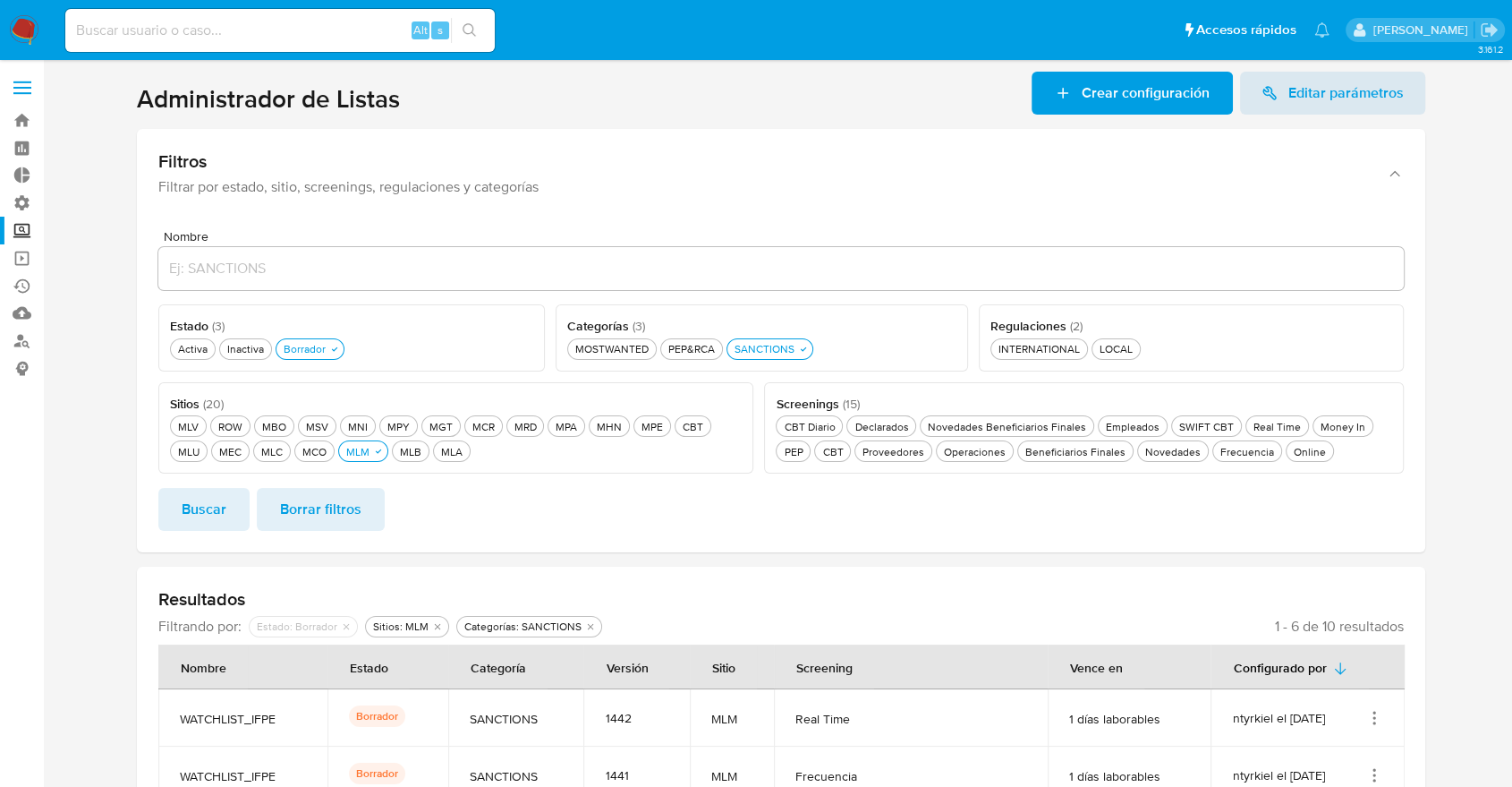
drag, startPoint x: 179, startPoint y: 710, endPoint x: 292, endPoint y: 708, distance: 113.0
click at [292, 708] on td "WATCHLIST_IFPE" at bounding box center [242, 718] width 169 height 57
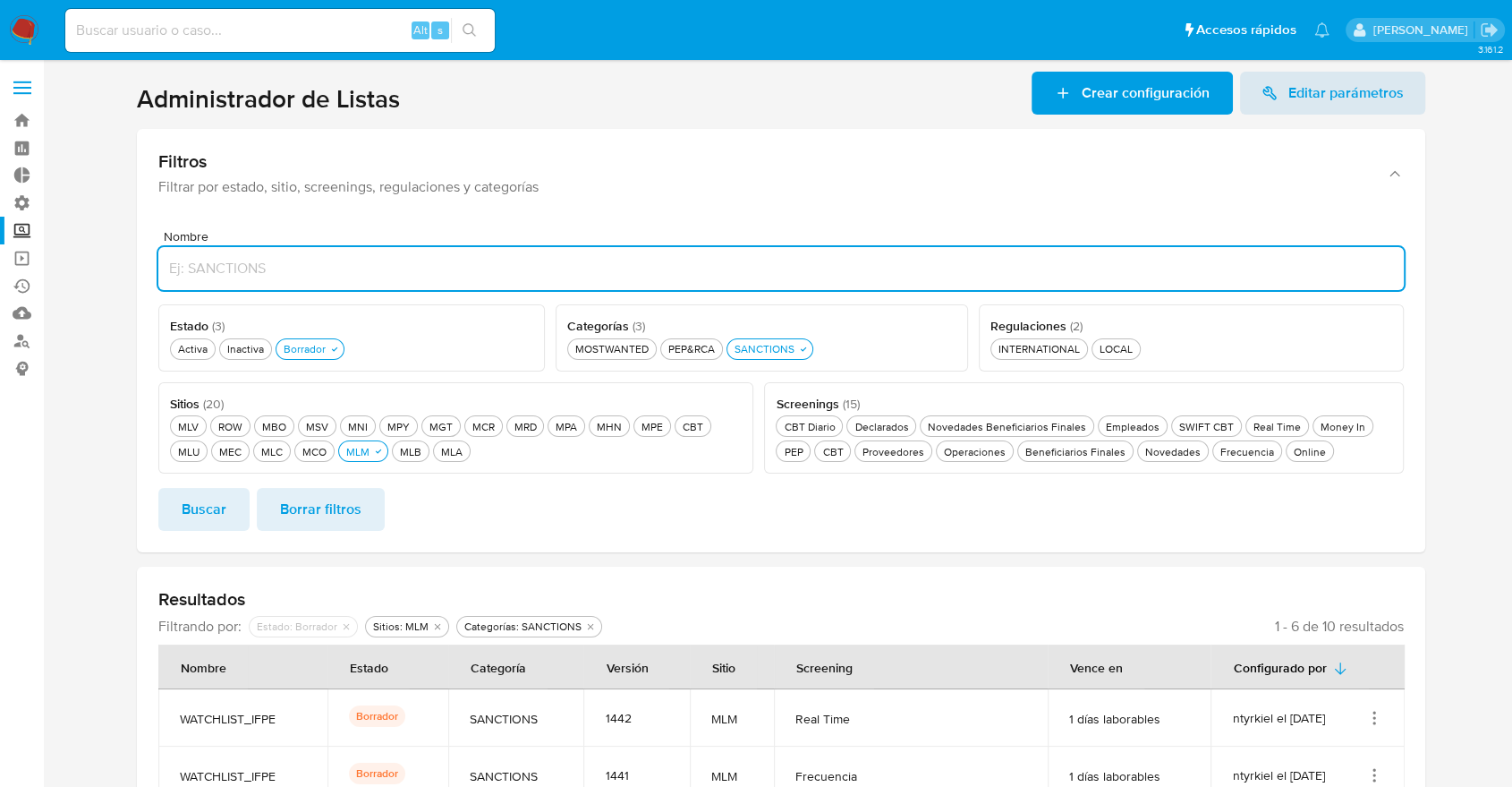
paste input "WATCHLIST_IFPE"
click at [382, 270] on input "Nombre" at bounding box center [780, 268] width 1246 height 23
type input "WATCHLIST_IFPE"
click at [158, 488] on button "Buscar" at bounding box center [203, 509] width 91 height 43
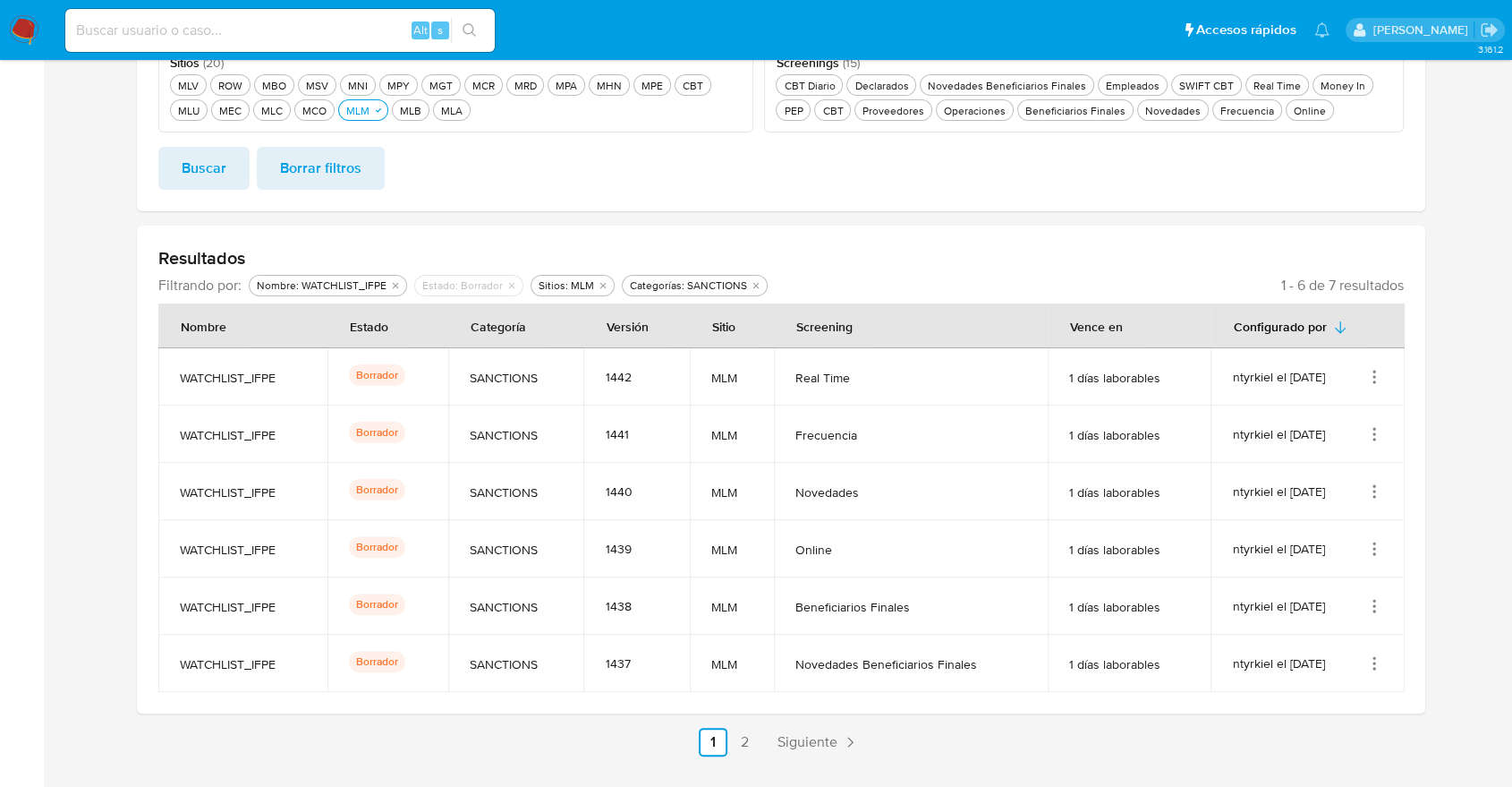
scroll to position [346, 0]
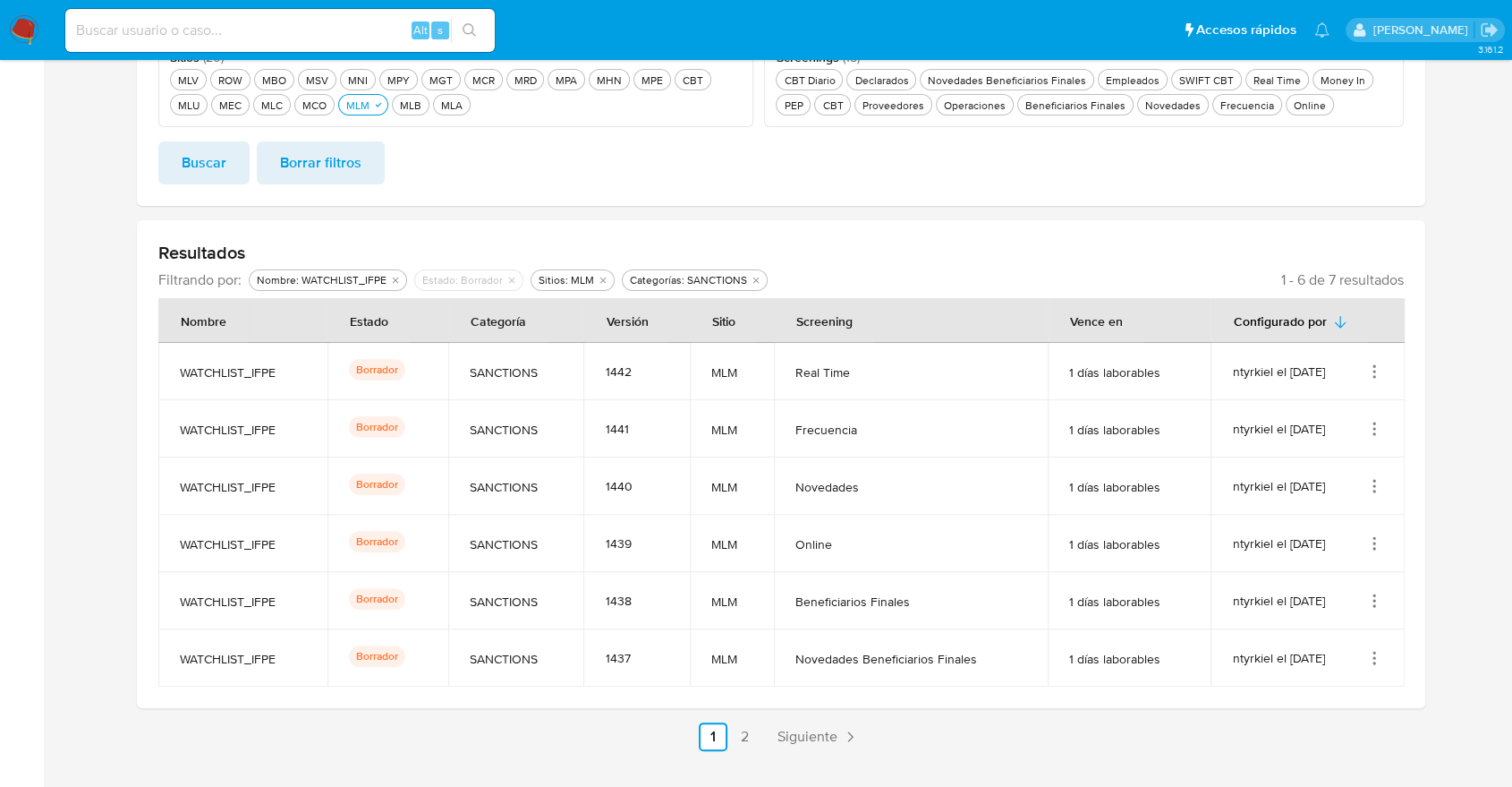
click at [797, 733] on span "Siguiente" at bounding box center [807, 737] width 60 height 15
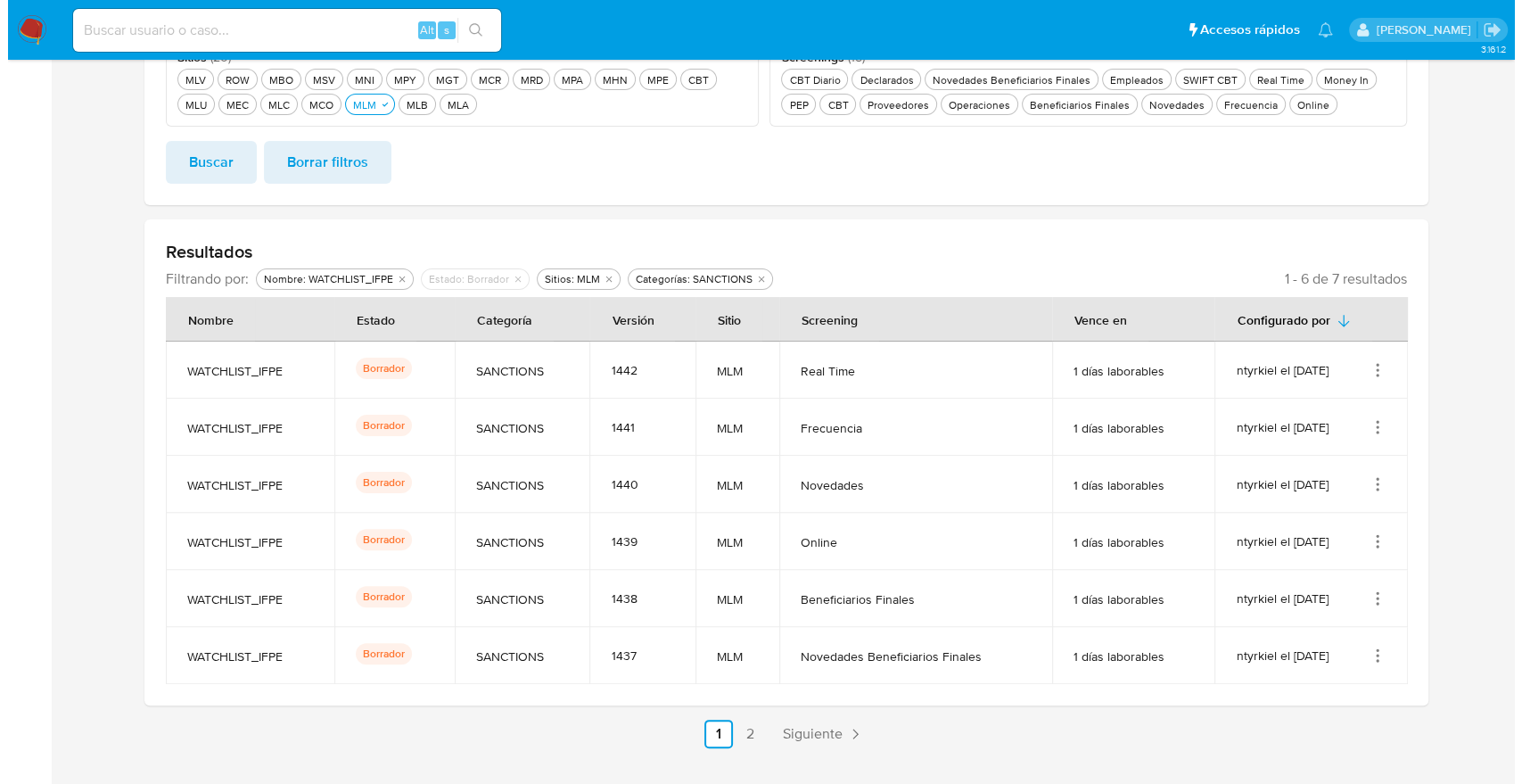
scroll to position [100, 0]
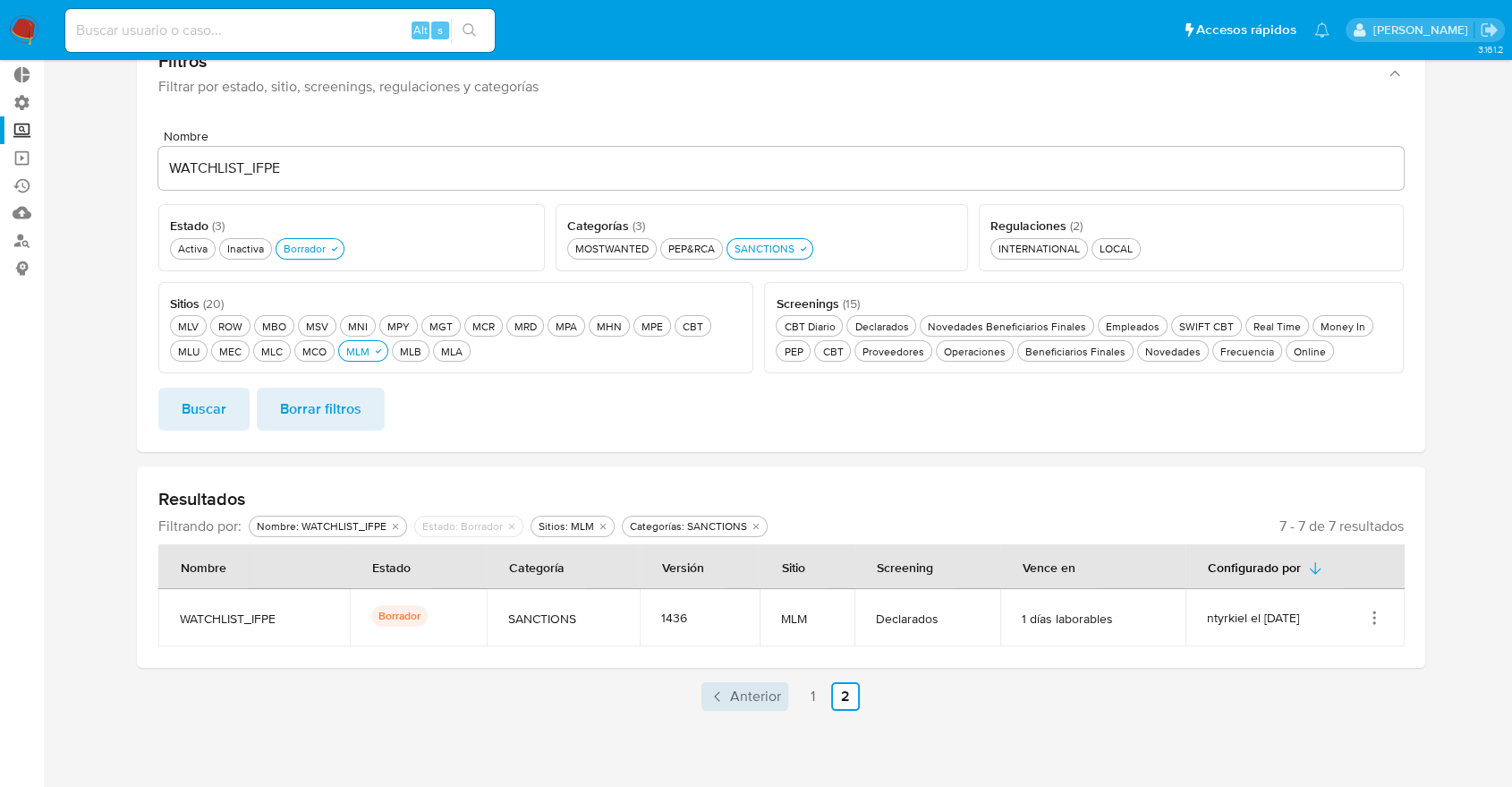
click at [731, 706] on link "Anterior" at bounding box center [745, 696] width 87 height 29
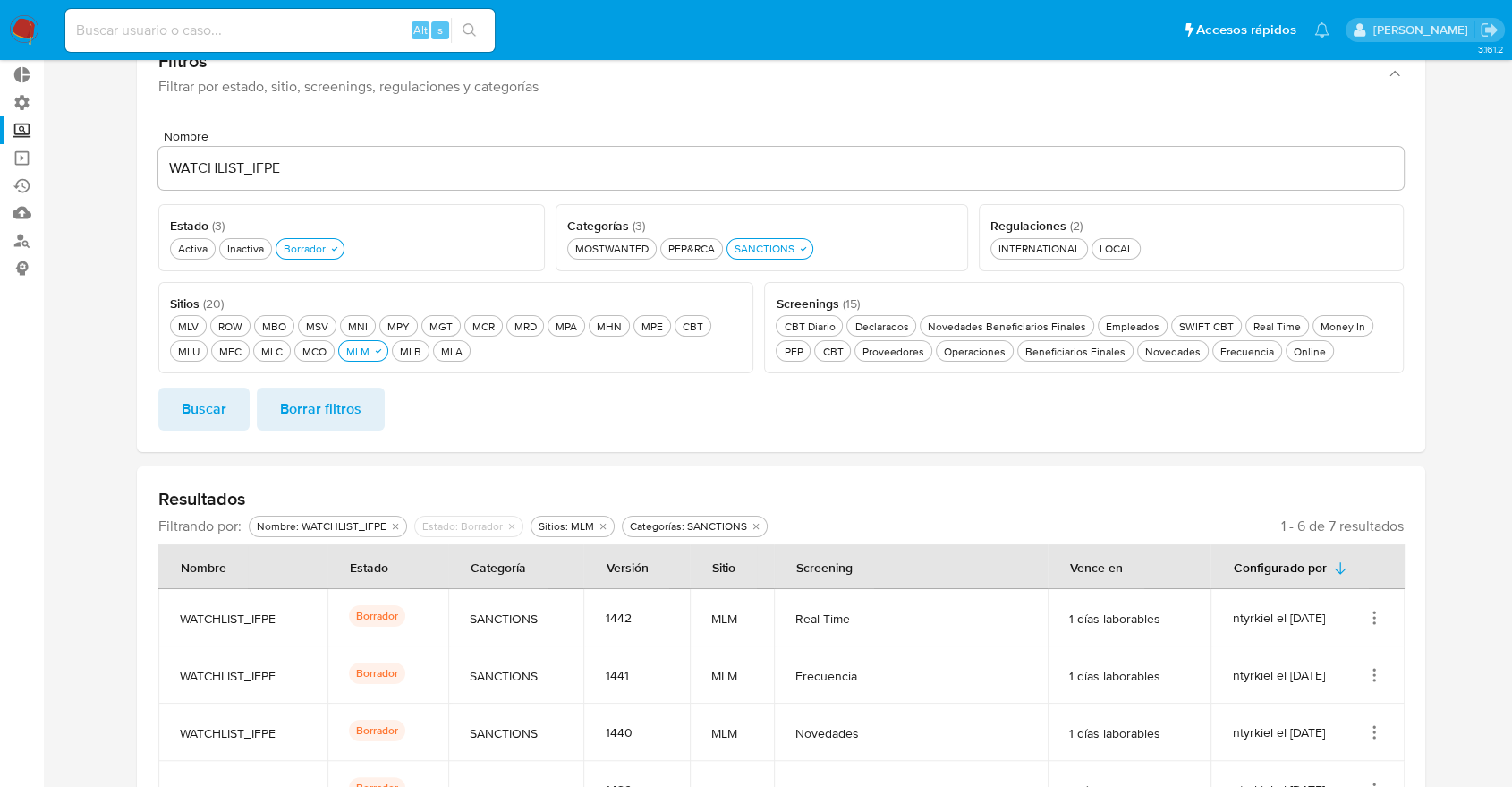
click at [1381, 615] on icon "Acciones" at bounding box center [1373, 617] width 18 height 18
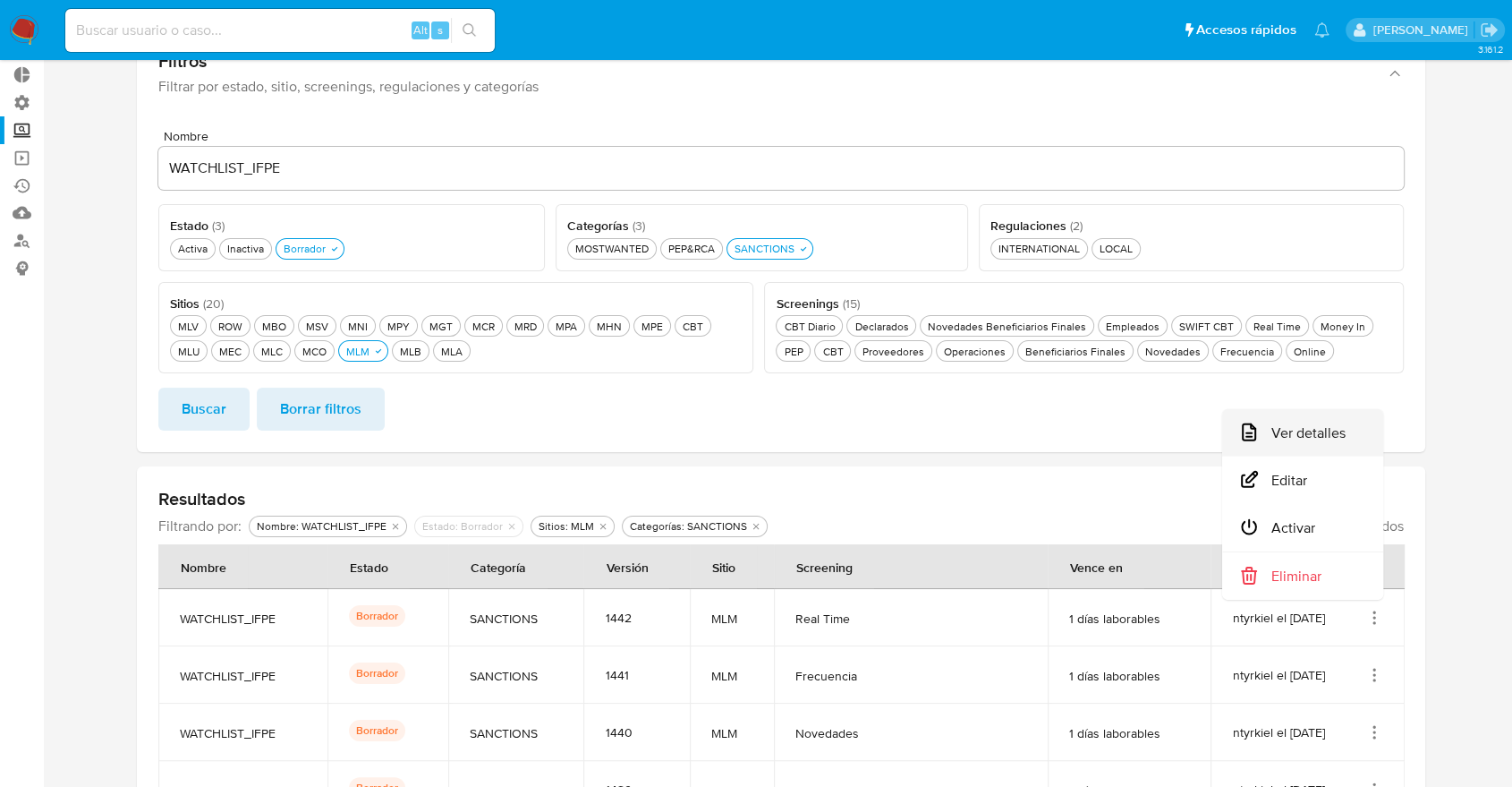
click at [1356, 452] on button "Ver detalles" at bounding box center [1302, 432] width 161 height 47
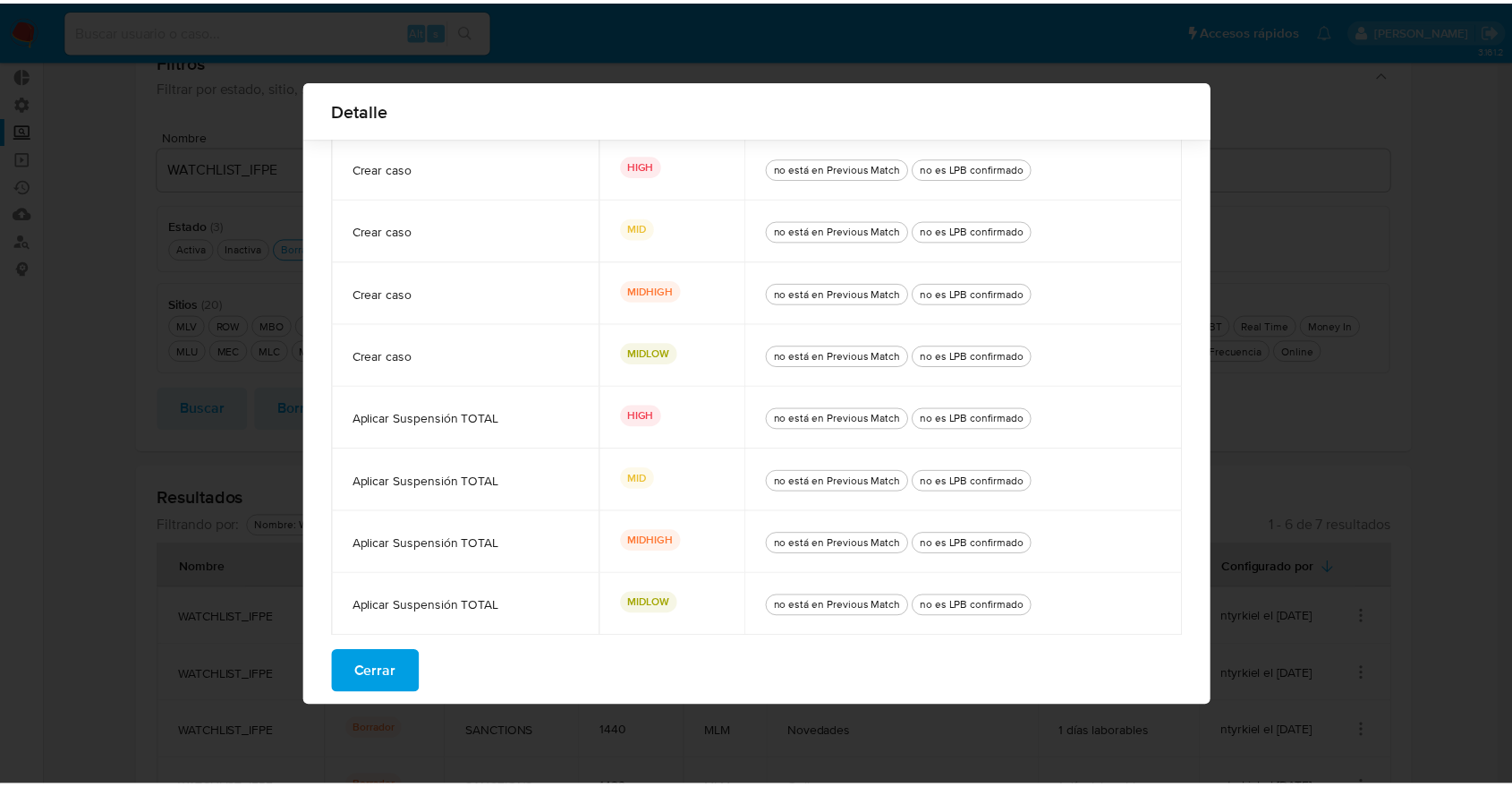
scroll to position [194, 0]
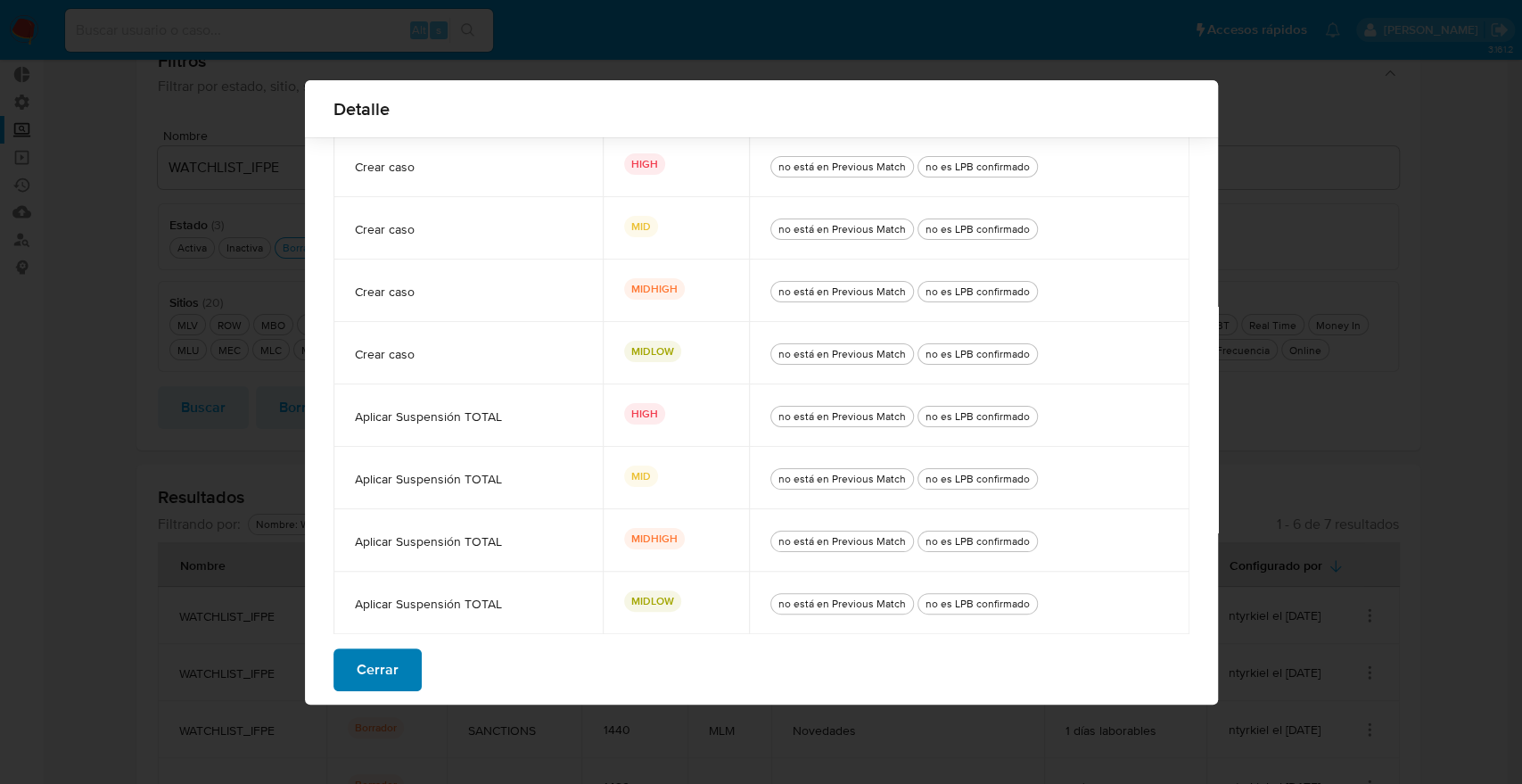
click at [376, 670] on span "Cerrar" at bounding box center [378, 669] width 42 height 40
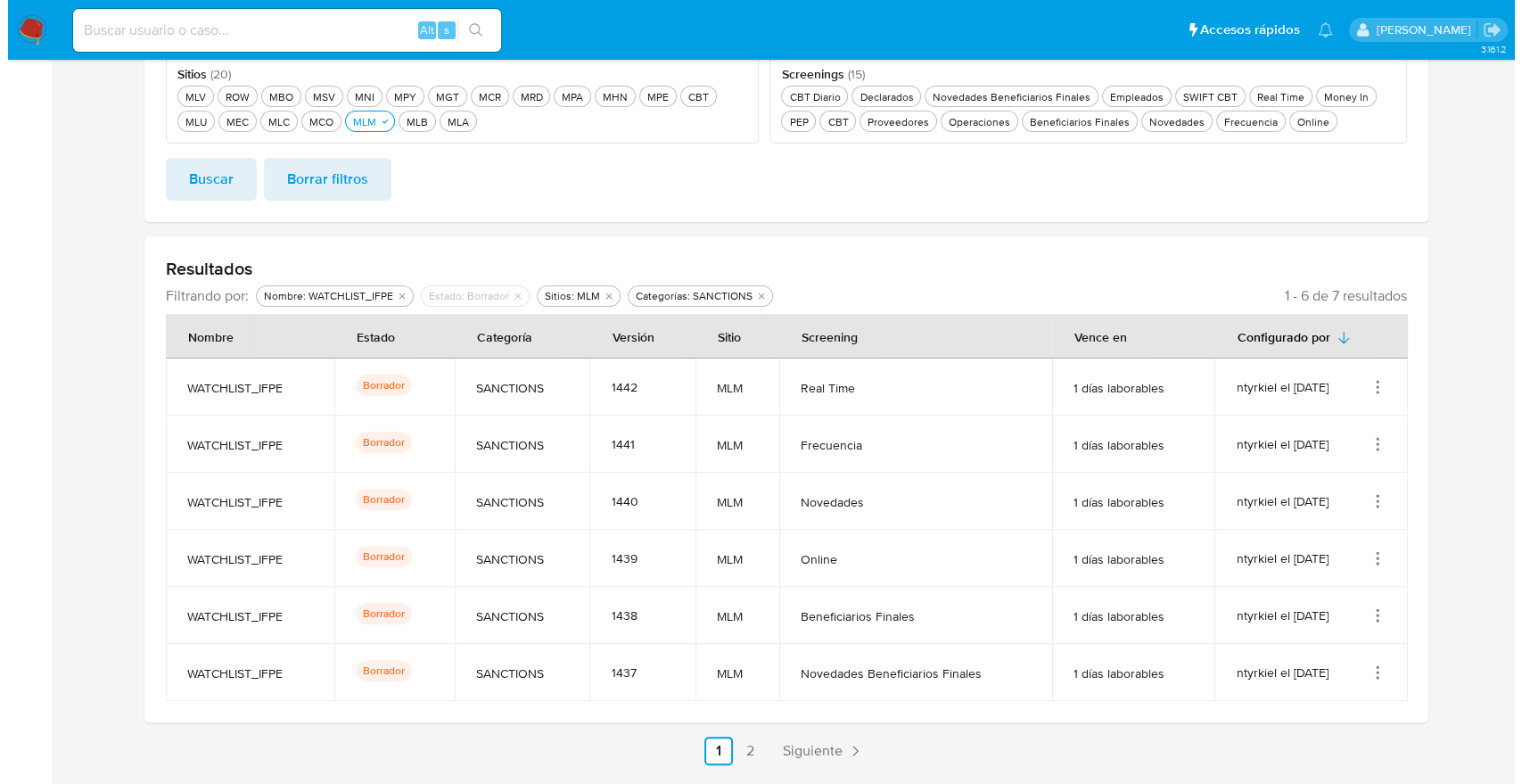
scroll to position [386, 0]
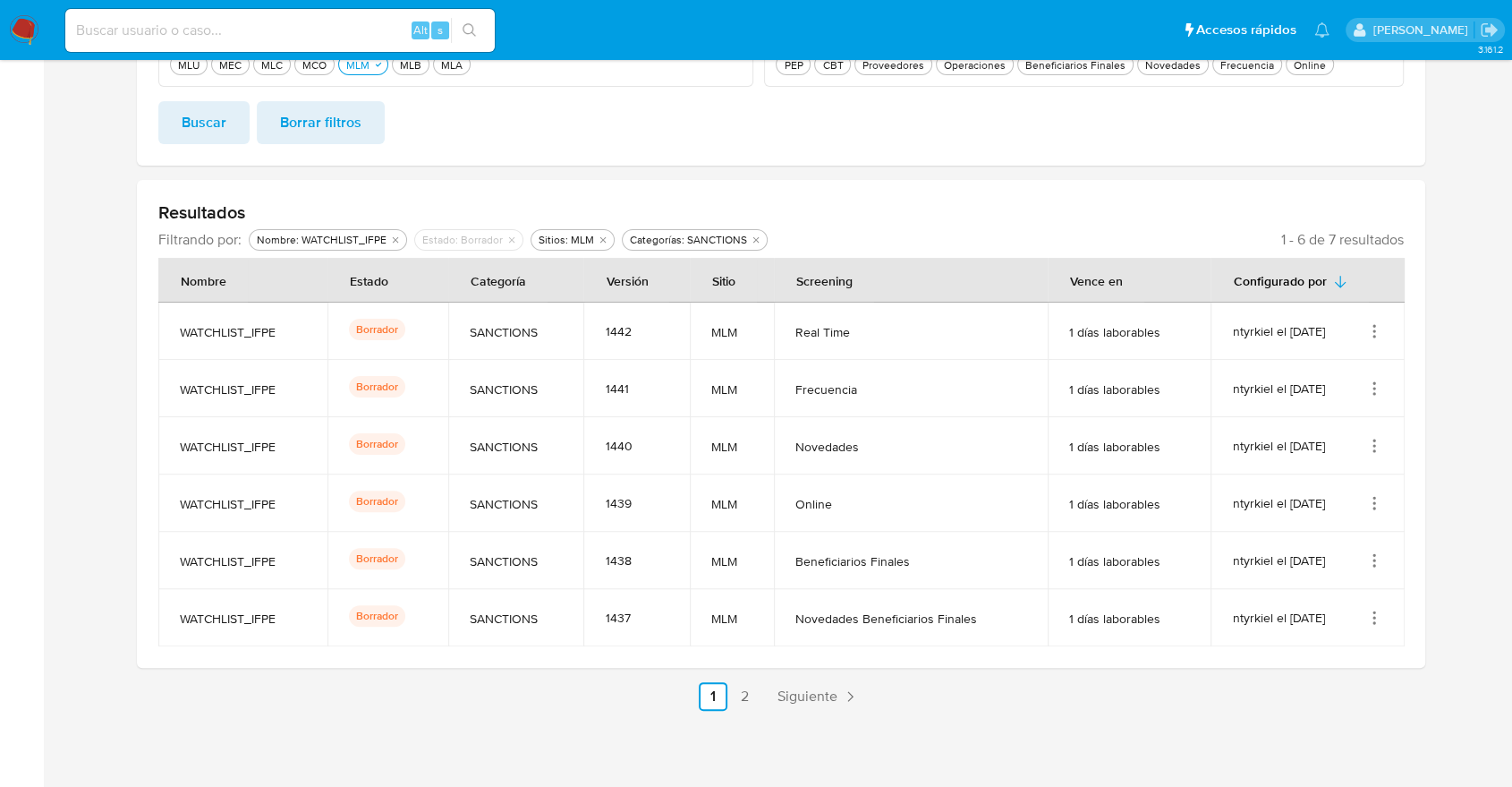
click at [1374, 383] on icon "Acciones" at bounding box center [1375, 384] width 2 height 2
click at [1332, 420] on button "Ver detalles" at bounding box center [1302, 430] width 161 height 47
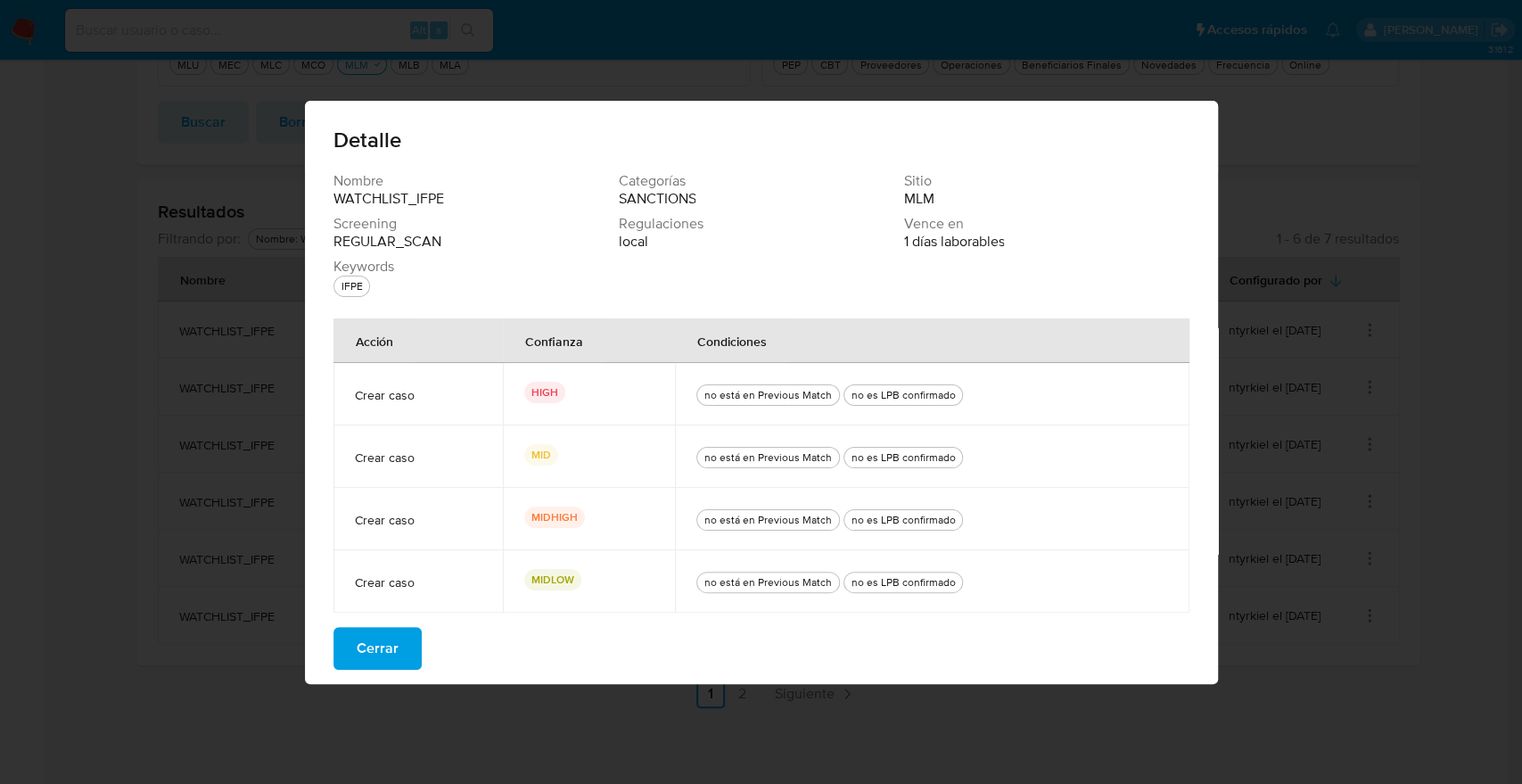
click at [398, 648] on button "Cerrar" at bounding box center [377, 648] width 88 height 43
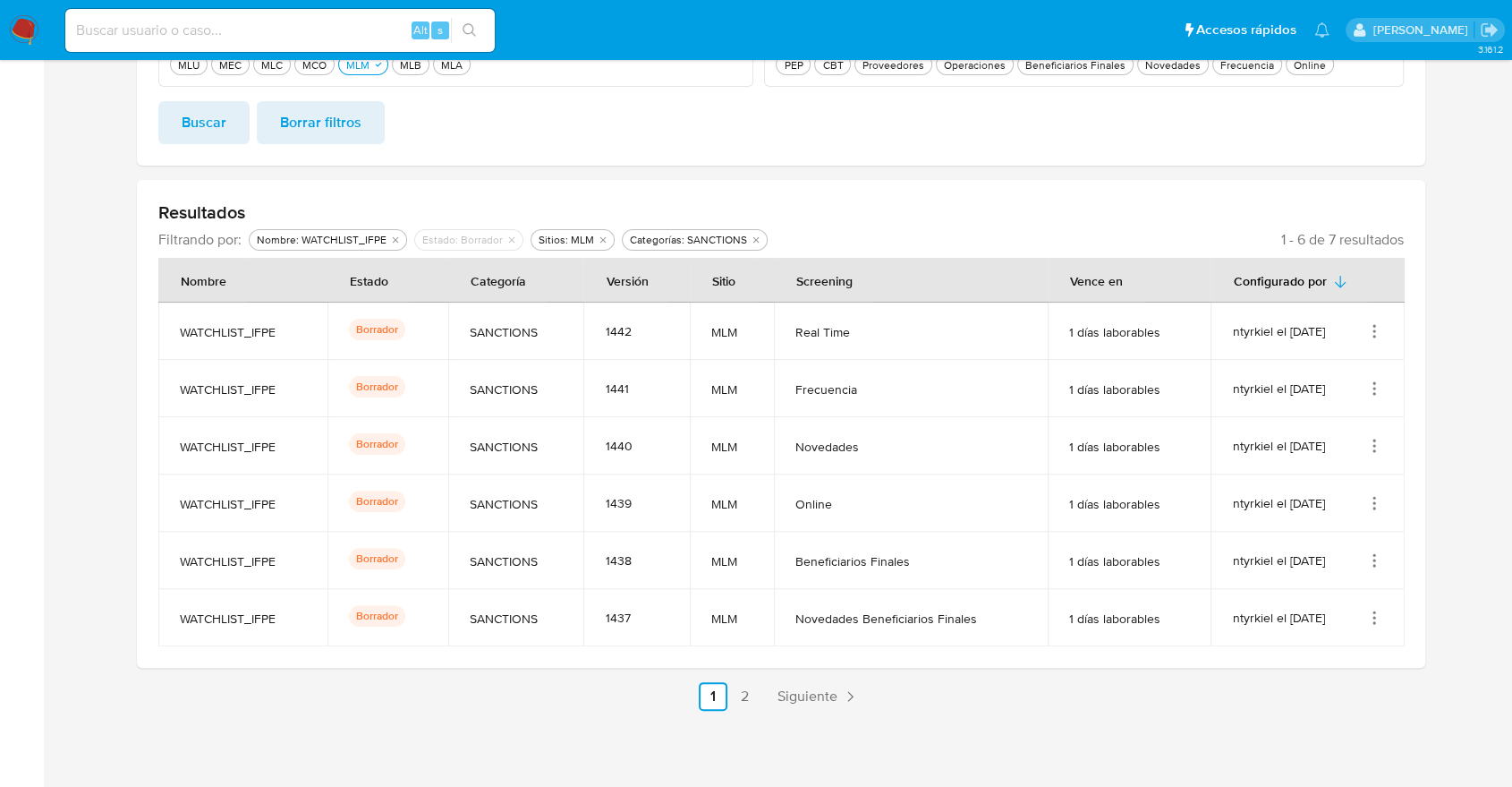
click at [1375, 442] on icon "Acciones" at bounding box center [1373, 445] width 18 height 18
click at [1347, 485] on button "Ver detalles" at bounding box center [1302, 487] width 161 height 47
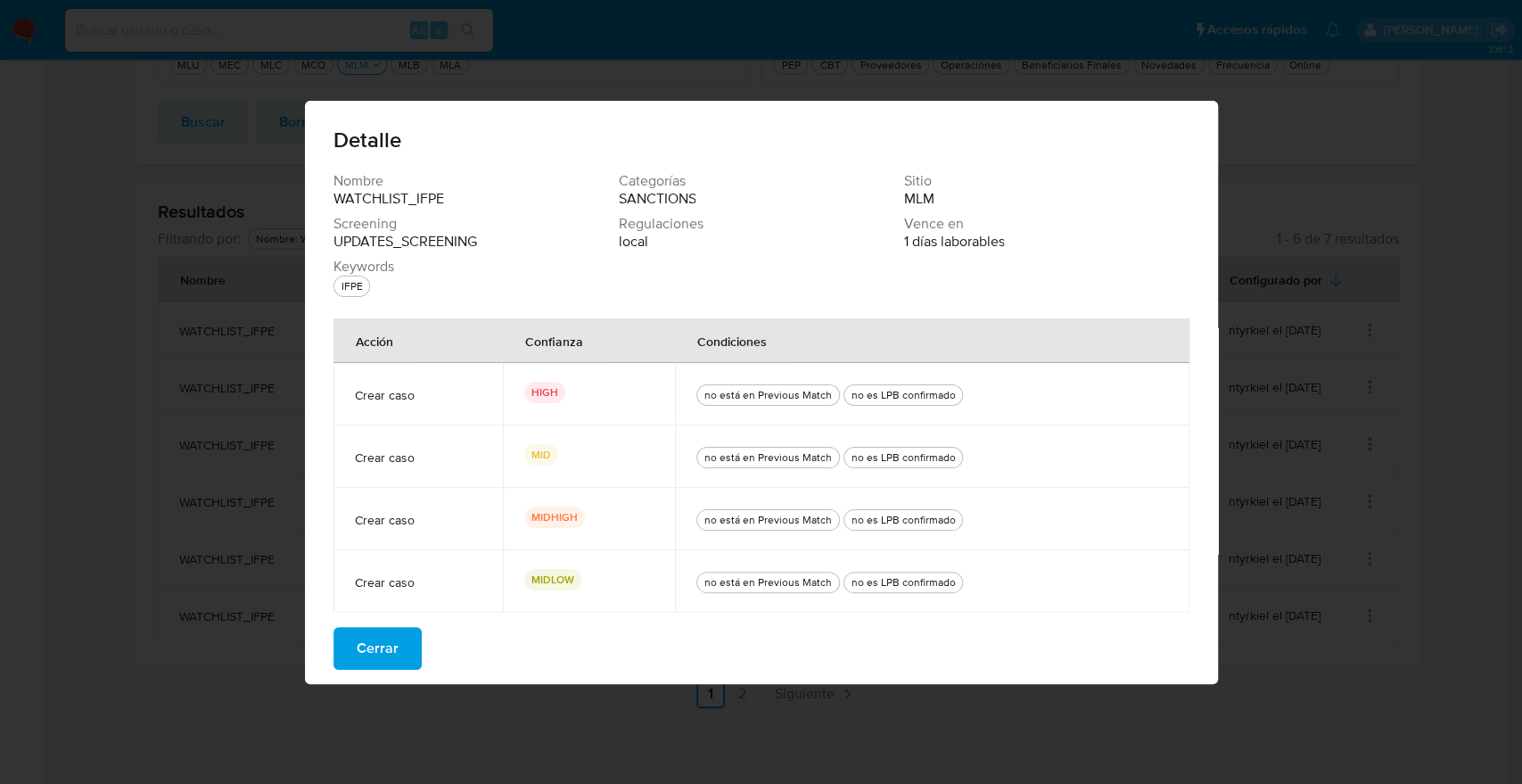
click at [401, 651] on button "Cerrar" at bounding box center [377, 648] width 88 height 43
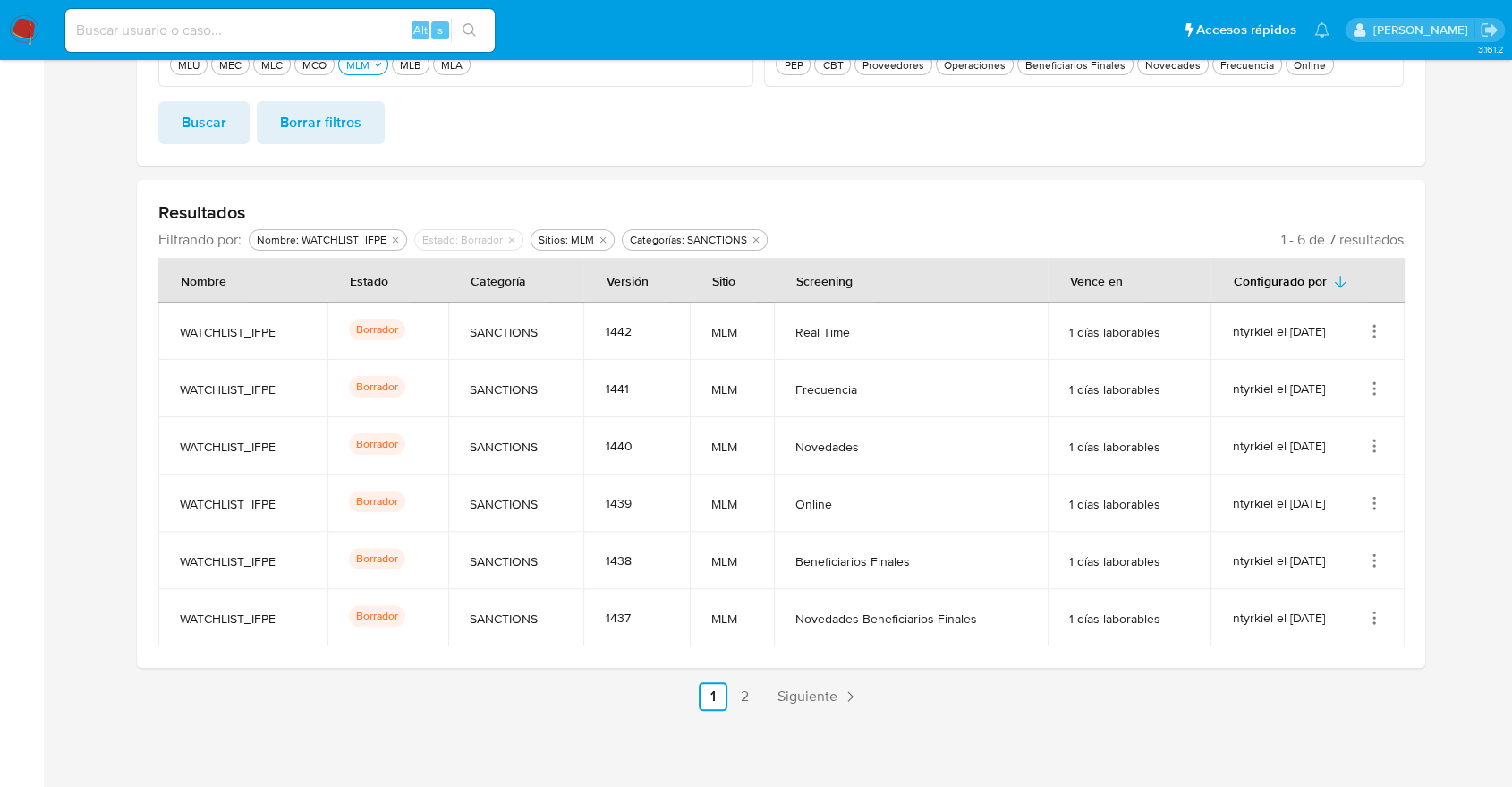
click at [1374, 498] on icon "Acciones" at bounding box center [1375, 499] width 2 height 2
click at [1356, 542] on button "Ver detalles" at bounding box center [1302, 544] width 161 height 47
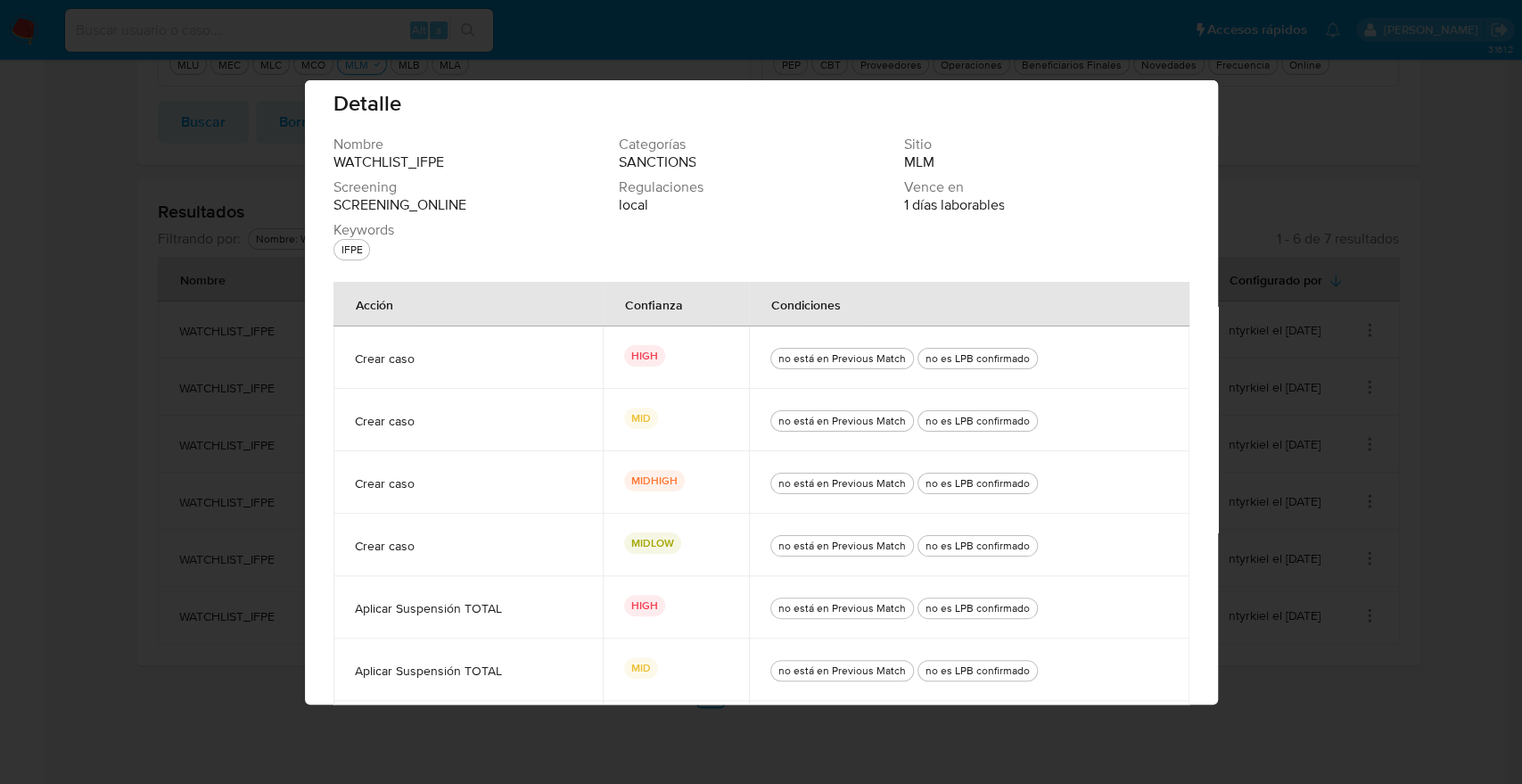
scroll to position [18, 0]
drag, startPoint x: 500, startPoint y: 689, endPoint x: 464, endPoint y: 686, distance: 36.1
click at [464, 686] on td "Aplicar Suspensión TOTAL" at bounding box center [467, 667] width 270 height 63
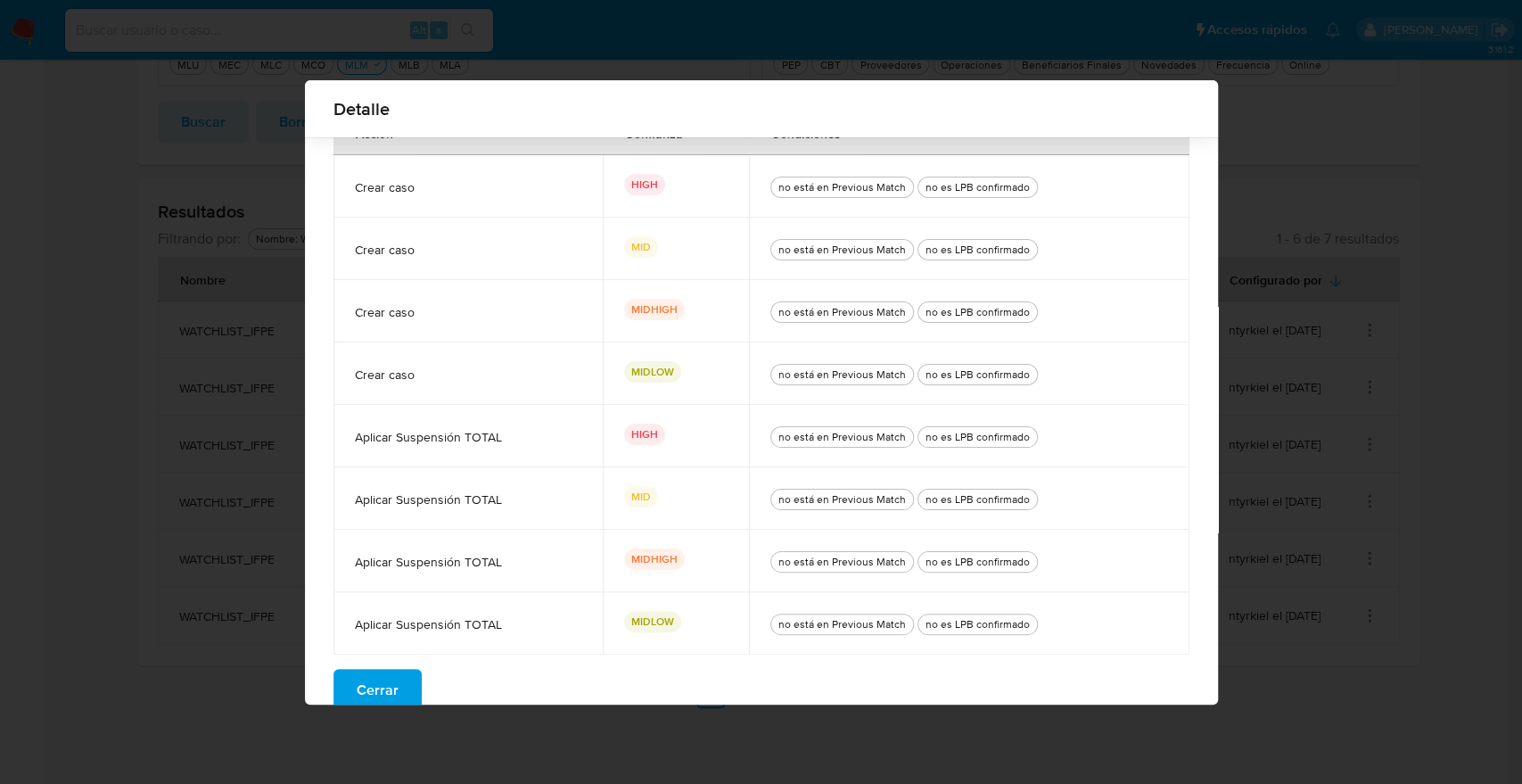
scroll to position [193, 0]
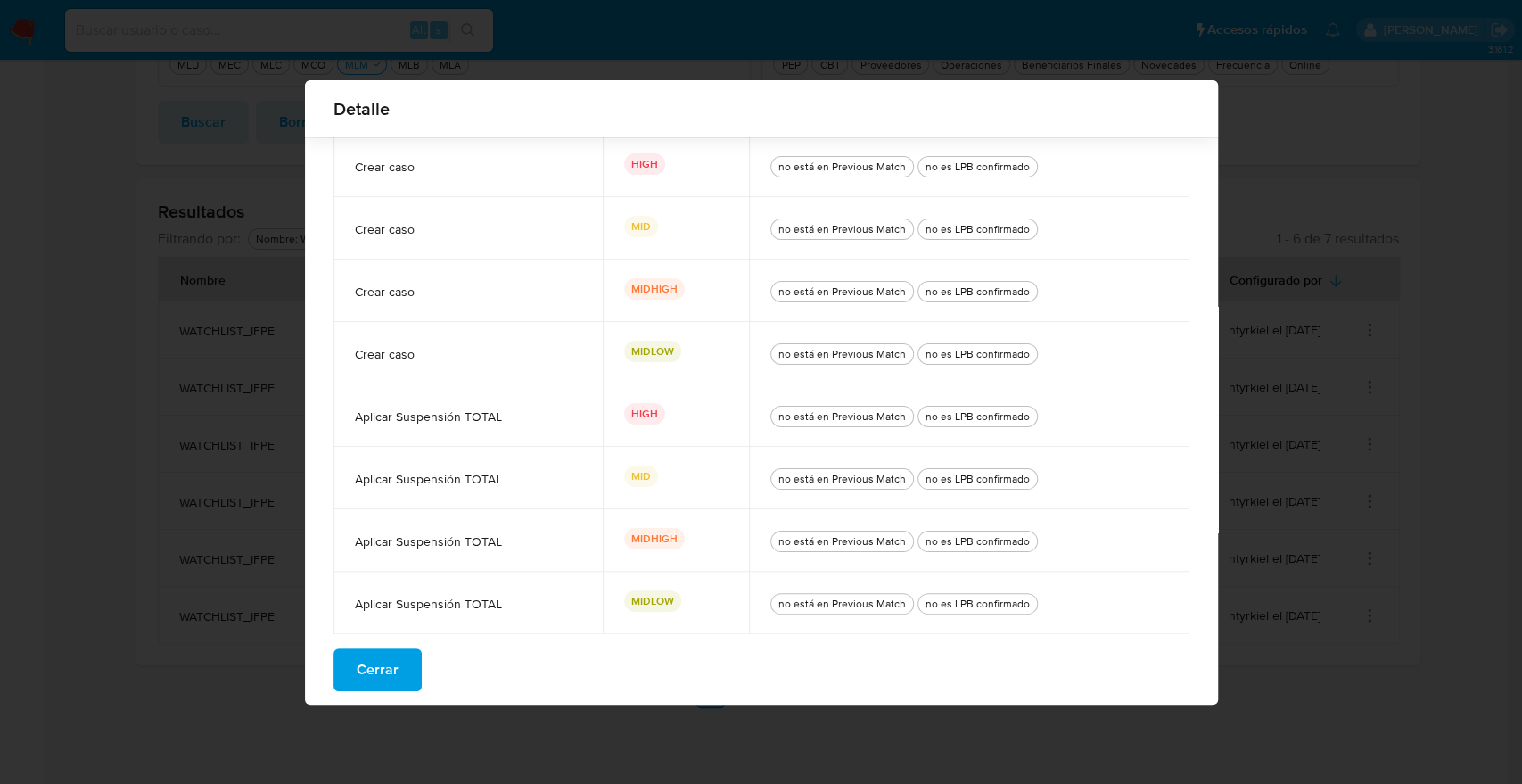
click at [1178, 670] on div "Nombre WATCHLIST_IFPE Categorías SANCTIONS Sitio MLM Screening SCREENING_ONLINE…" at bounding box center [761, 324] width 913 height 761
click at [380, 671] on span "Cerrar" at bounding box center [378, 669] width 42 height 40
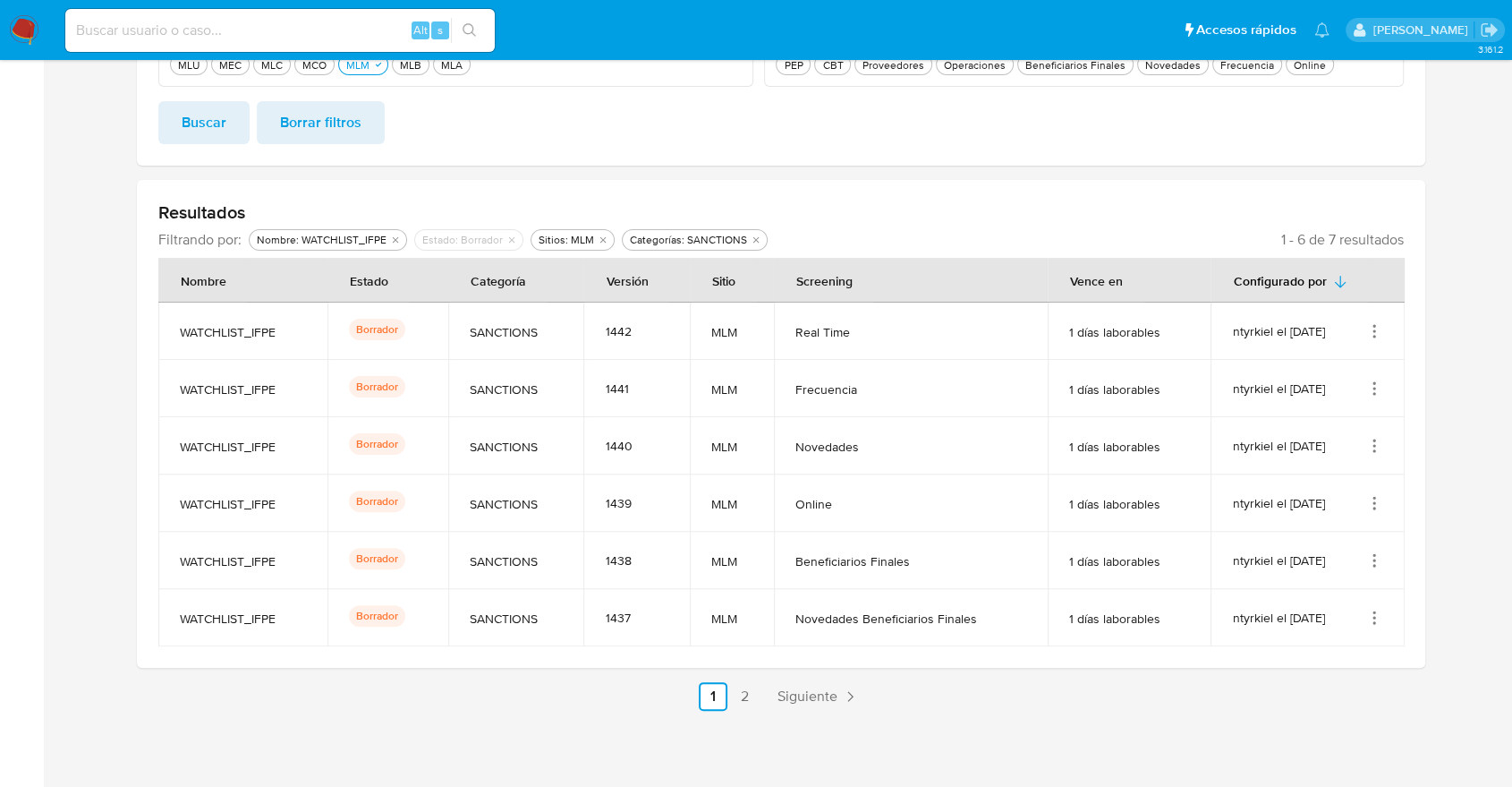
click at [1373, 555] on icon "Acciones" at bounding box center [1373, 560] width 18 height 18
click at [1344, 590] on button "Ver detalles" at bounding box center [1302, 601] width 161 height 47
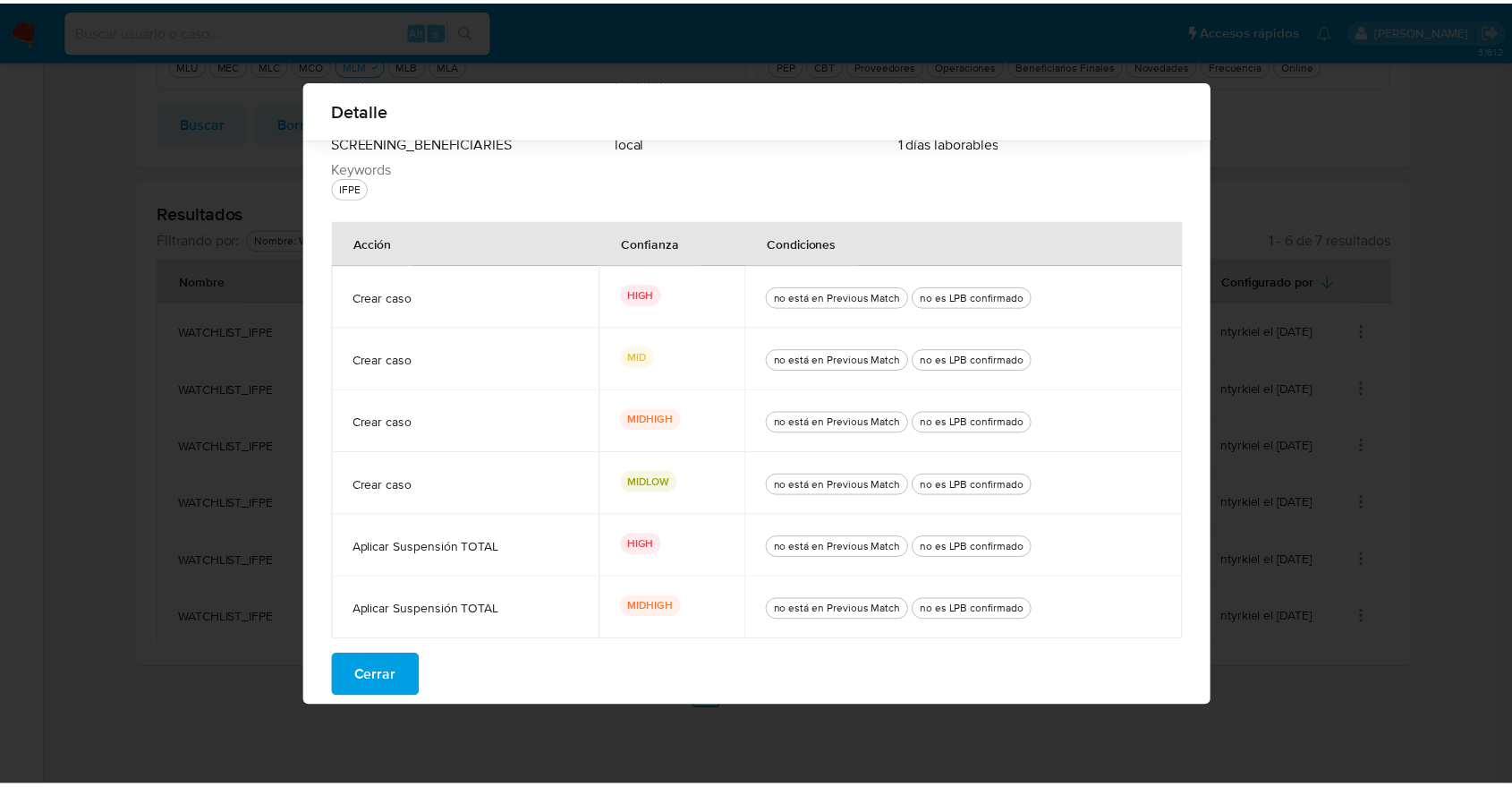
scroll to position [69, 0]
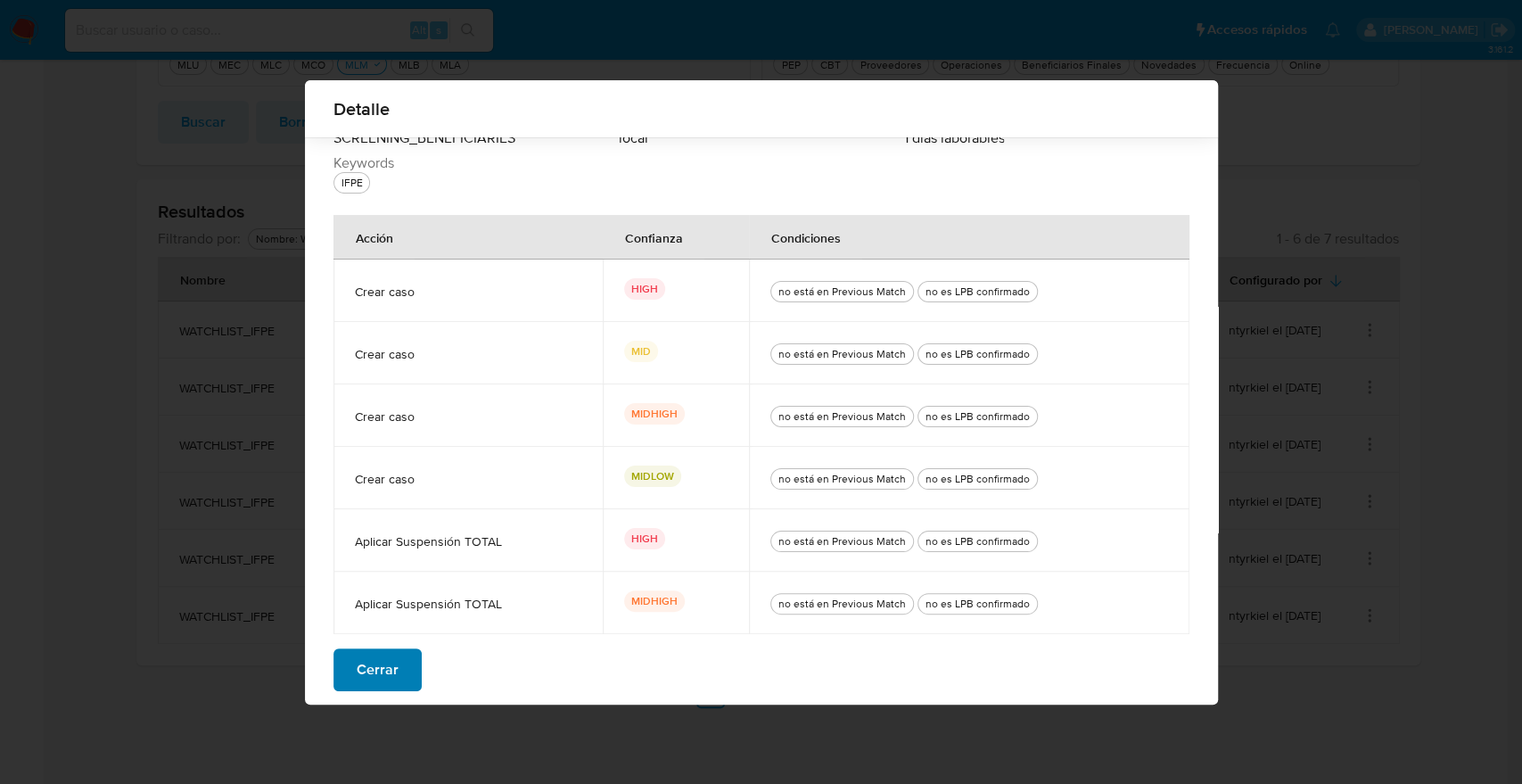
click at [390, 659] on button "Cerrar" at bounding box center [377, 669] width 88 height 43
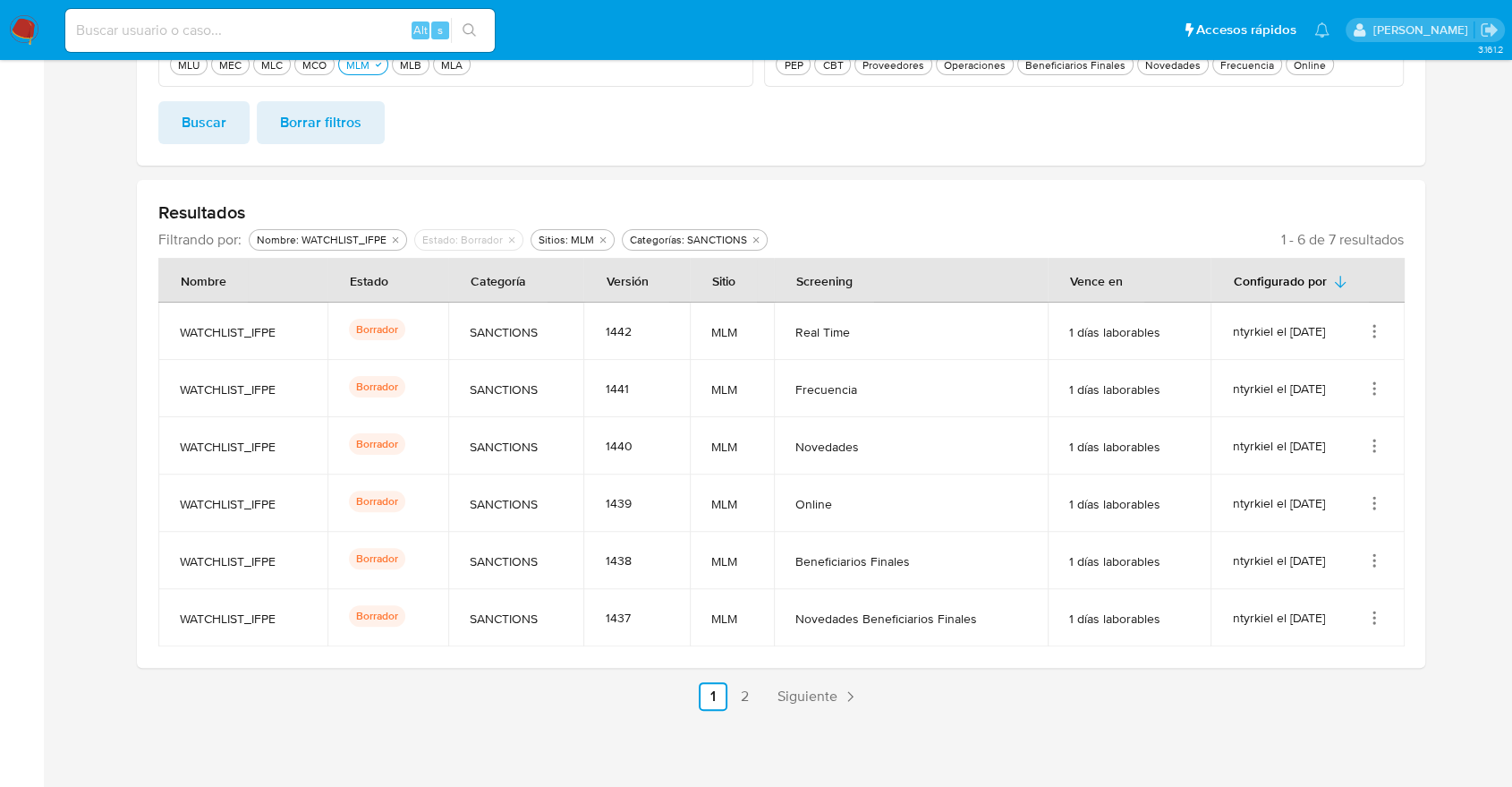
click at [1378, 613] on icon "Acciones" at bounding box center [1373, 617] width 18 height 18
click at [1325, 450] on button "Ver detalles" at bounding box center [1302, 432] width 161 height 47
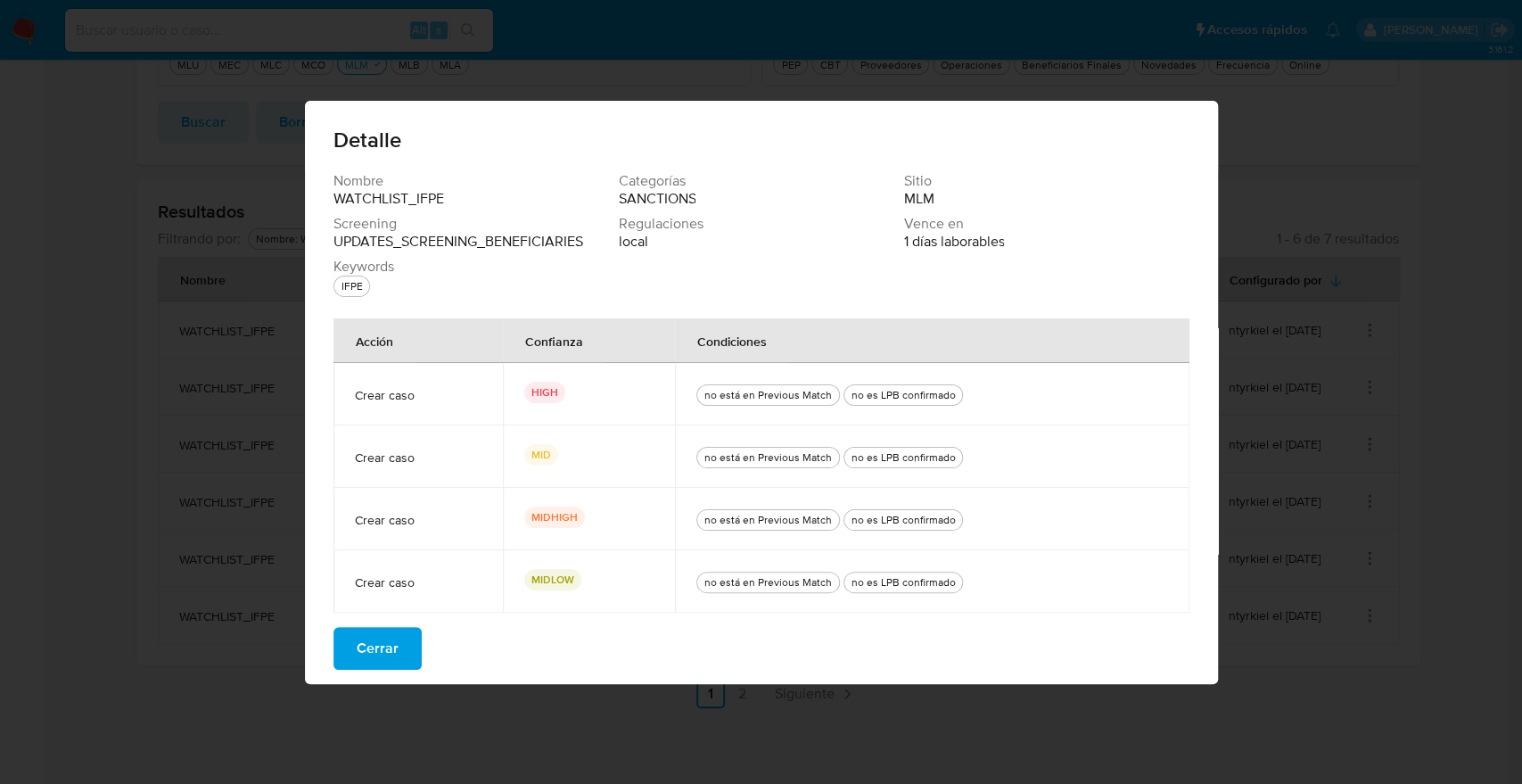
click at [410, 655] on button "Cerrar" at bounding box center [377, 648] width 88 height 43
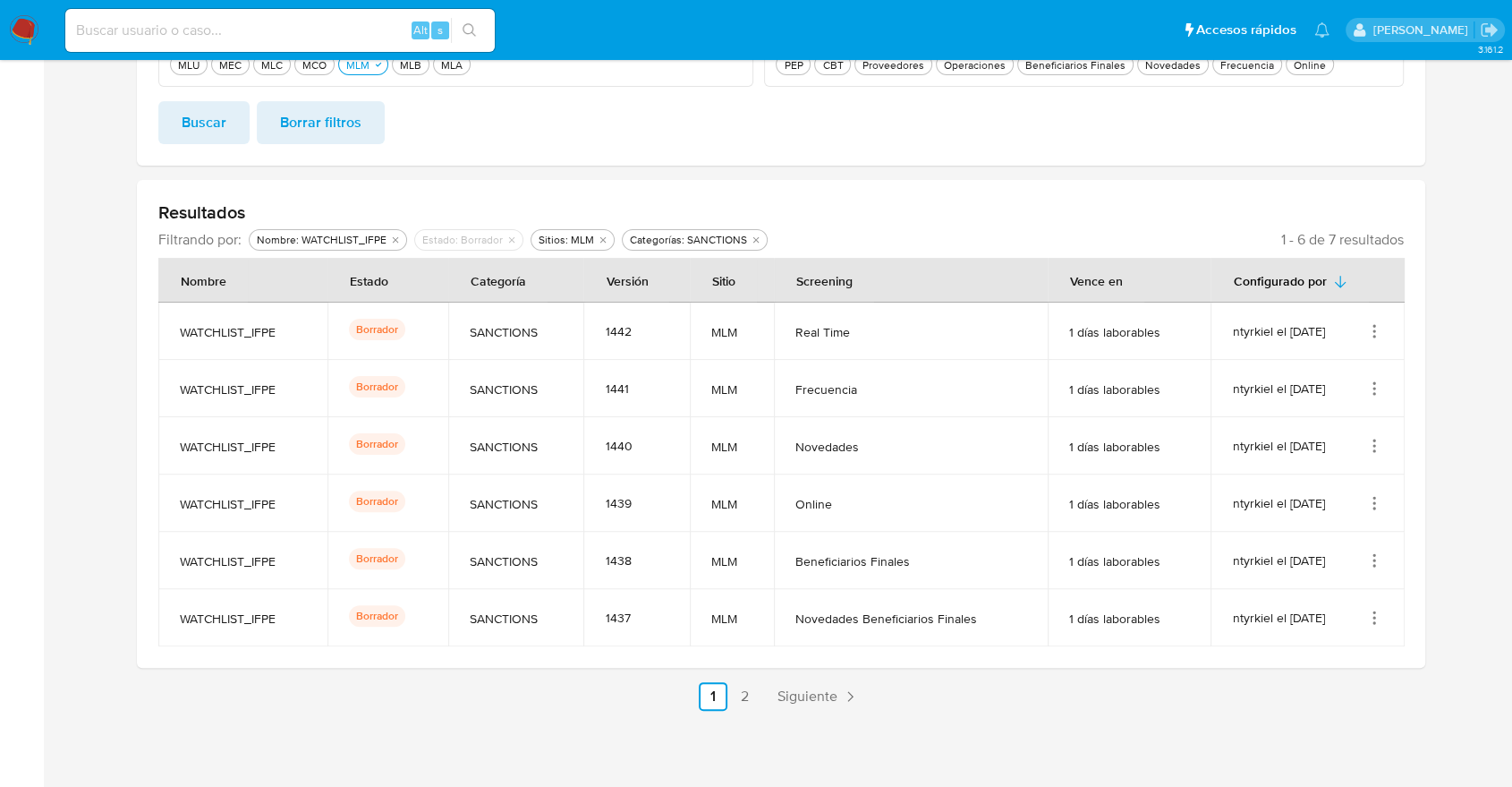
click at [775, 700] on link "Siguiente" at bounding box center [818, 696] width 96 height 29
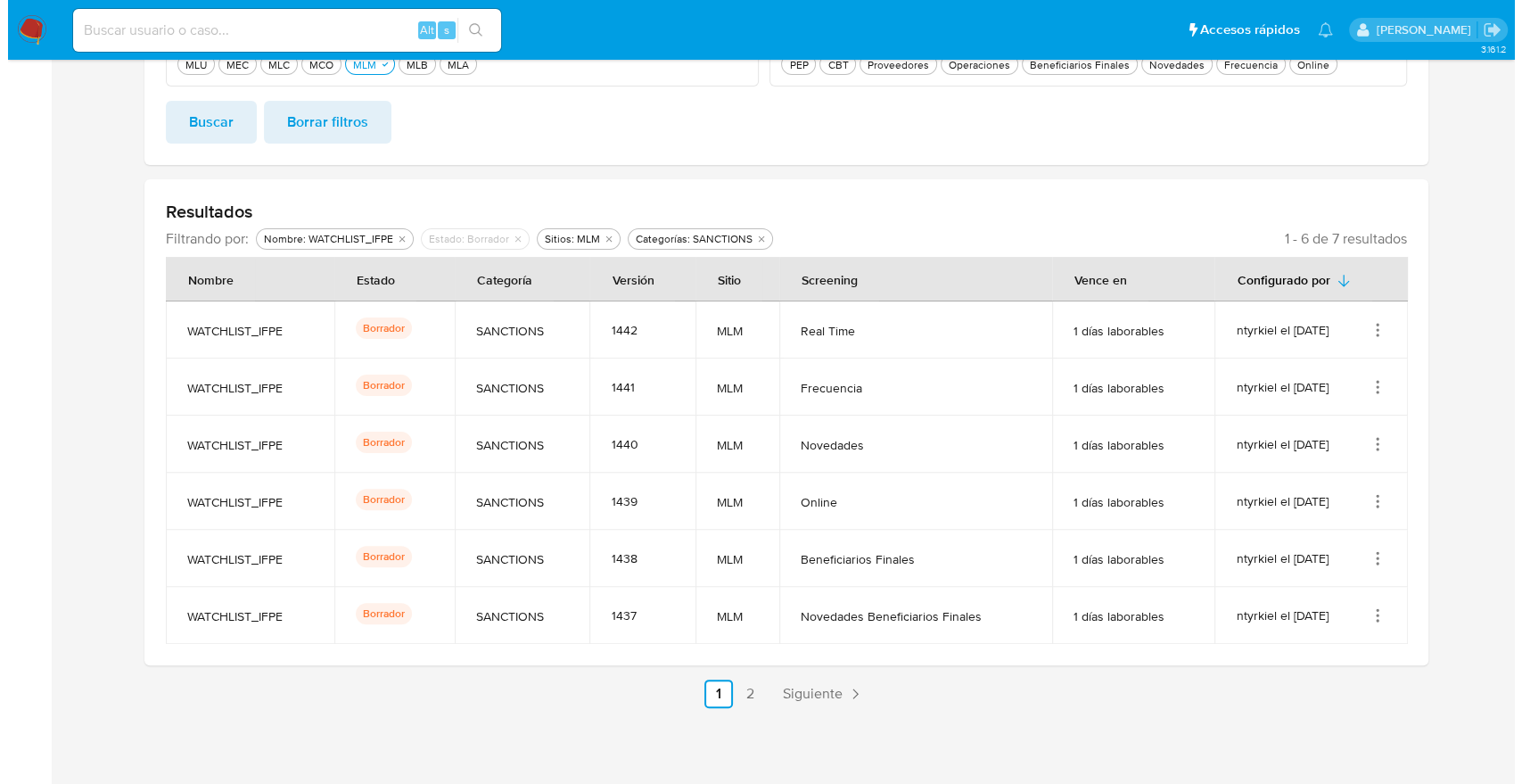
scroll to position [100, 0]
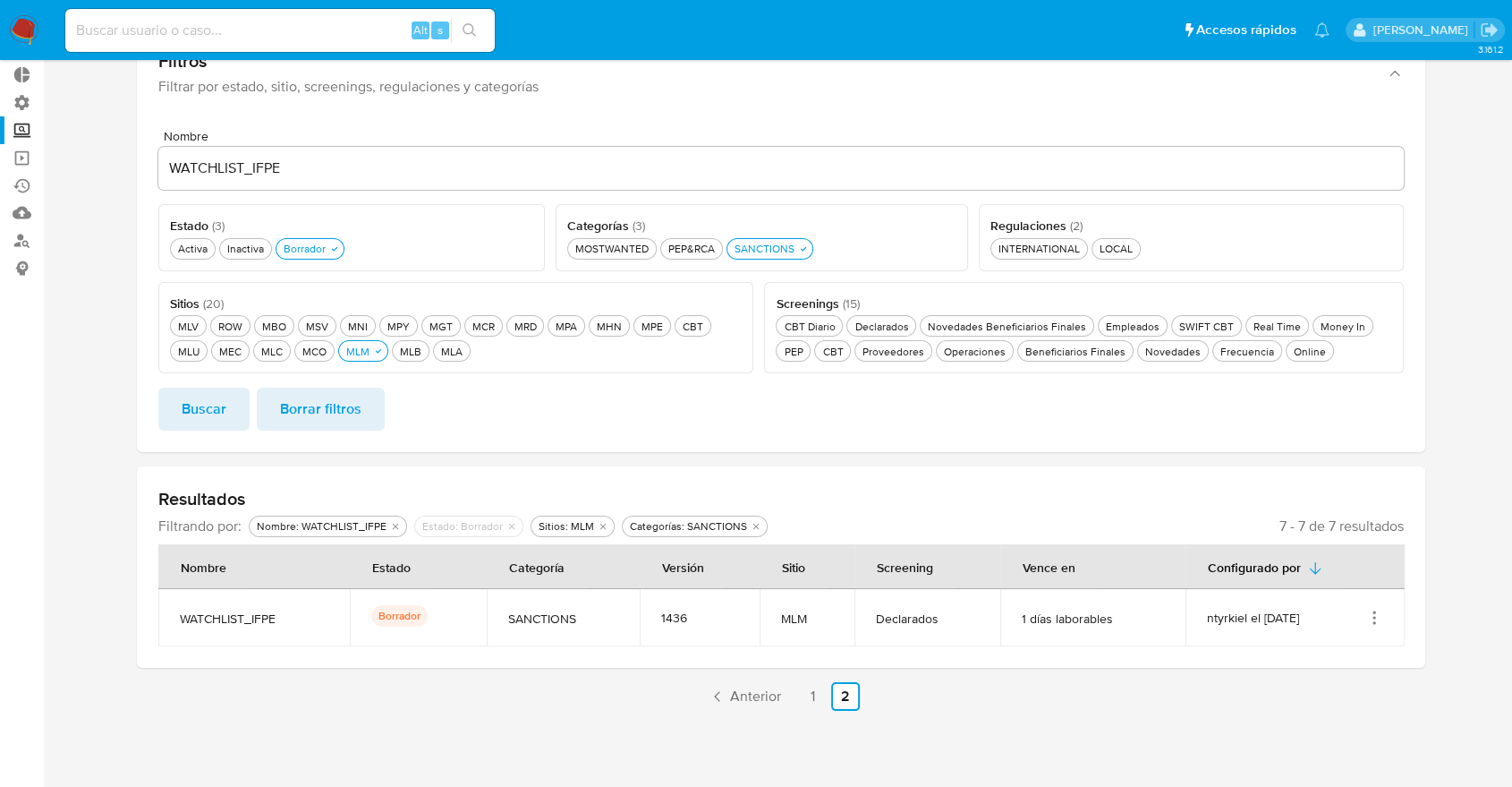
click at [1381, 616] on icon "Acciones" at bounding box center [1373, 617] width 18 height 18
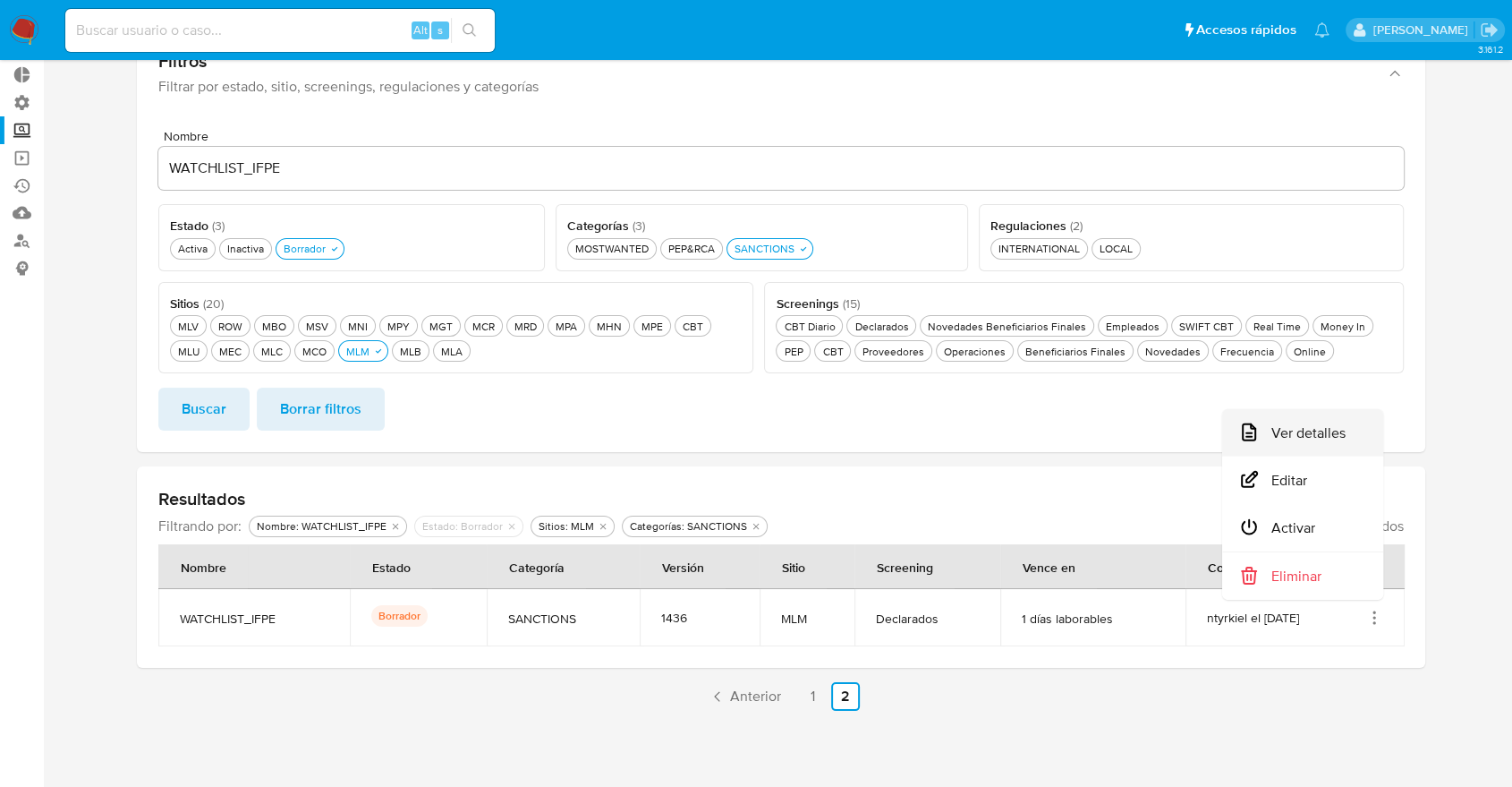
click at [1338, 454] on button "Ver detalles" at bounding box center [1302, 432] width 161 height 47
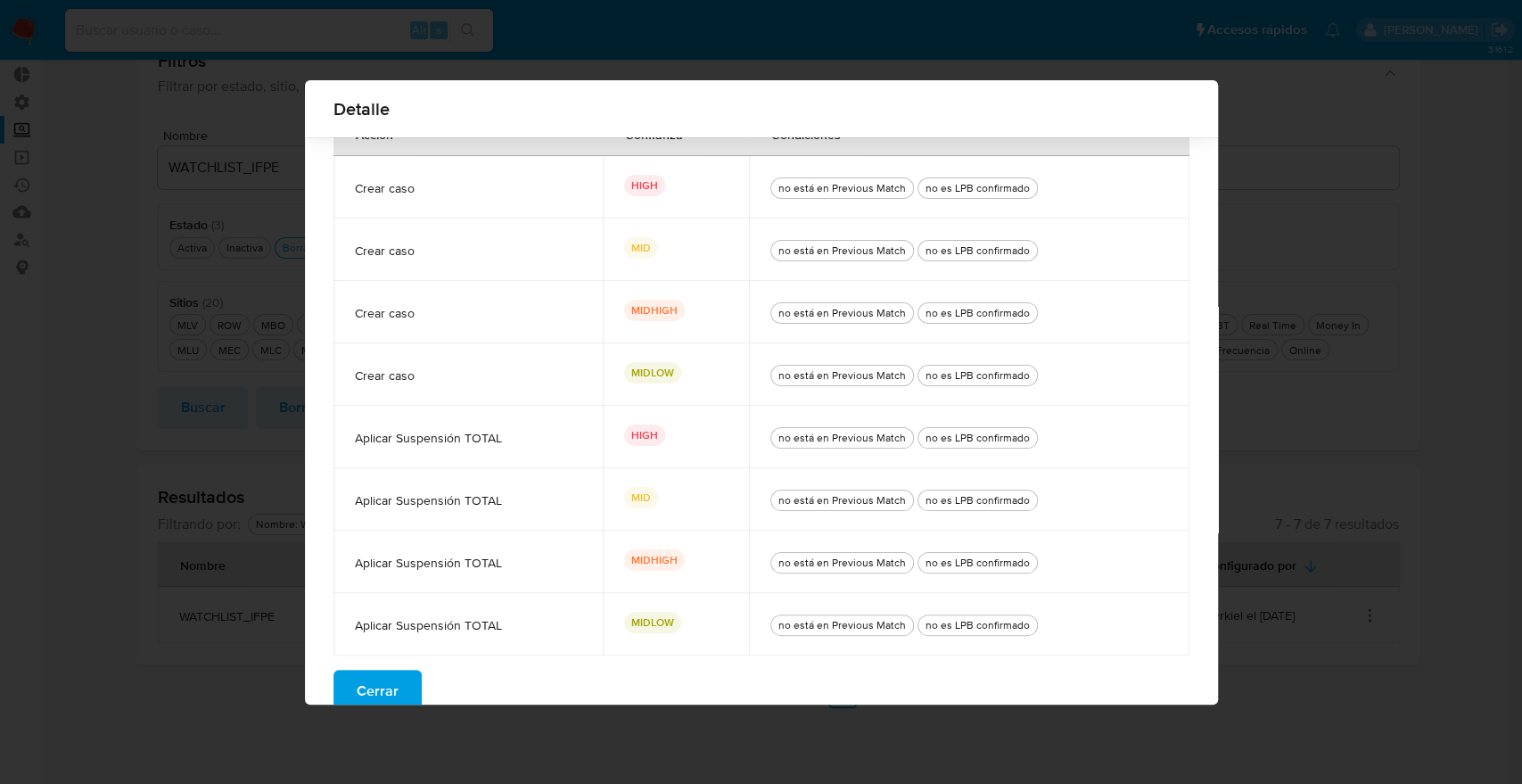
scroll to position [193, 0]
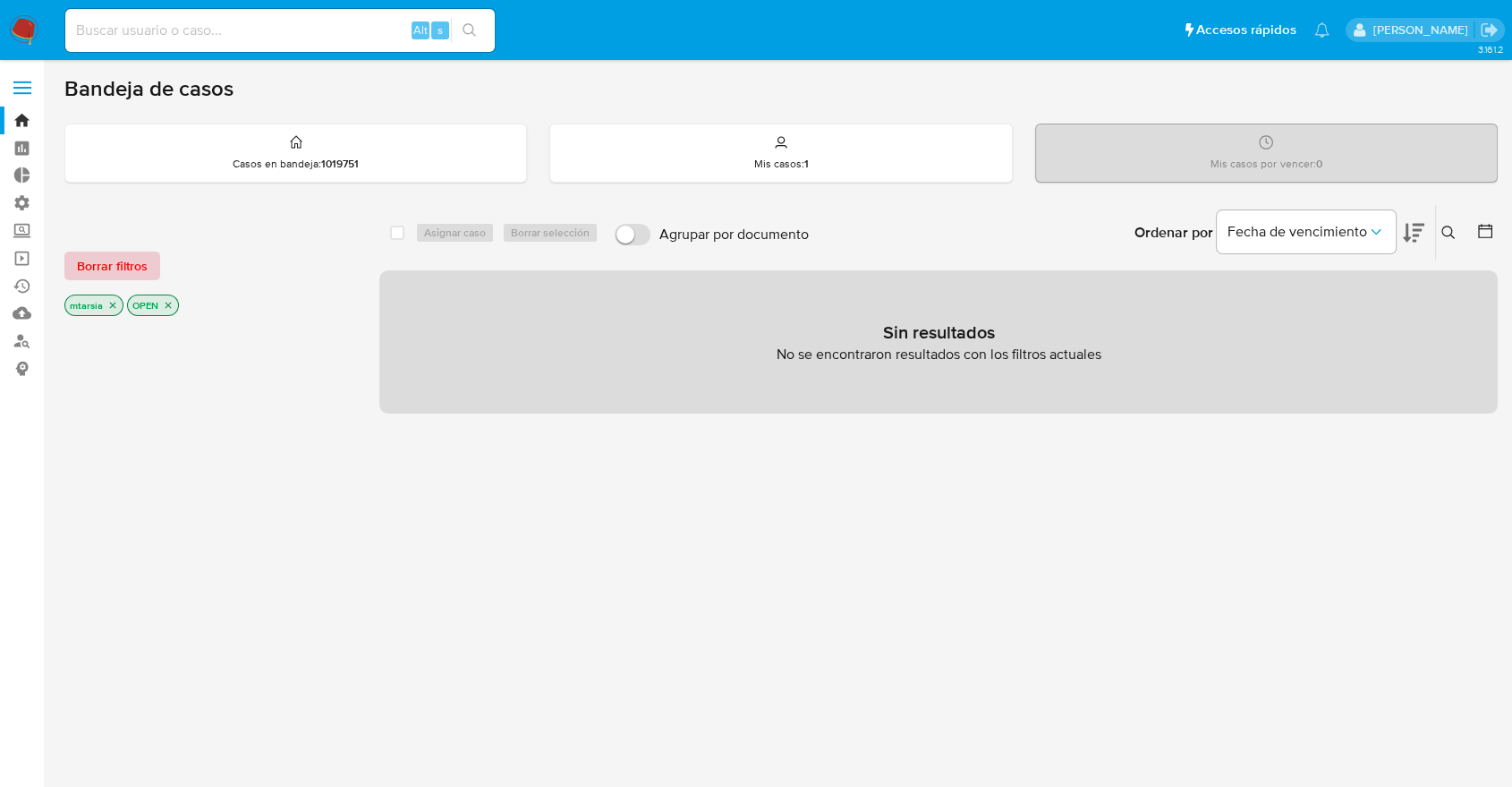
click at [139, 265] on span "Borrar filtros" at bounding box center [112, 265] width 71 height 25
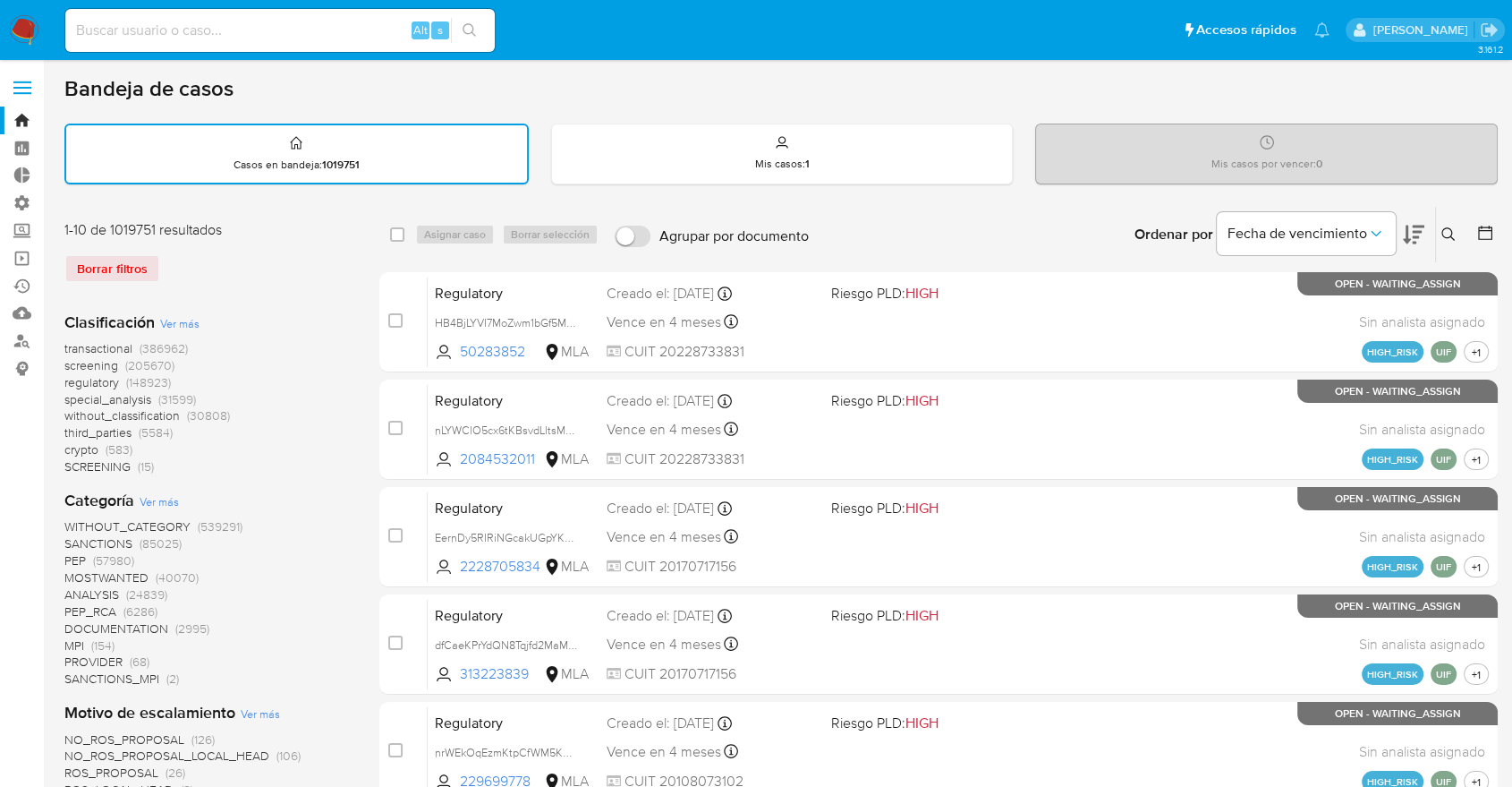
click at [70, 366] on span "screening" at bounding box center [91, 365] width 54 height 18
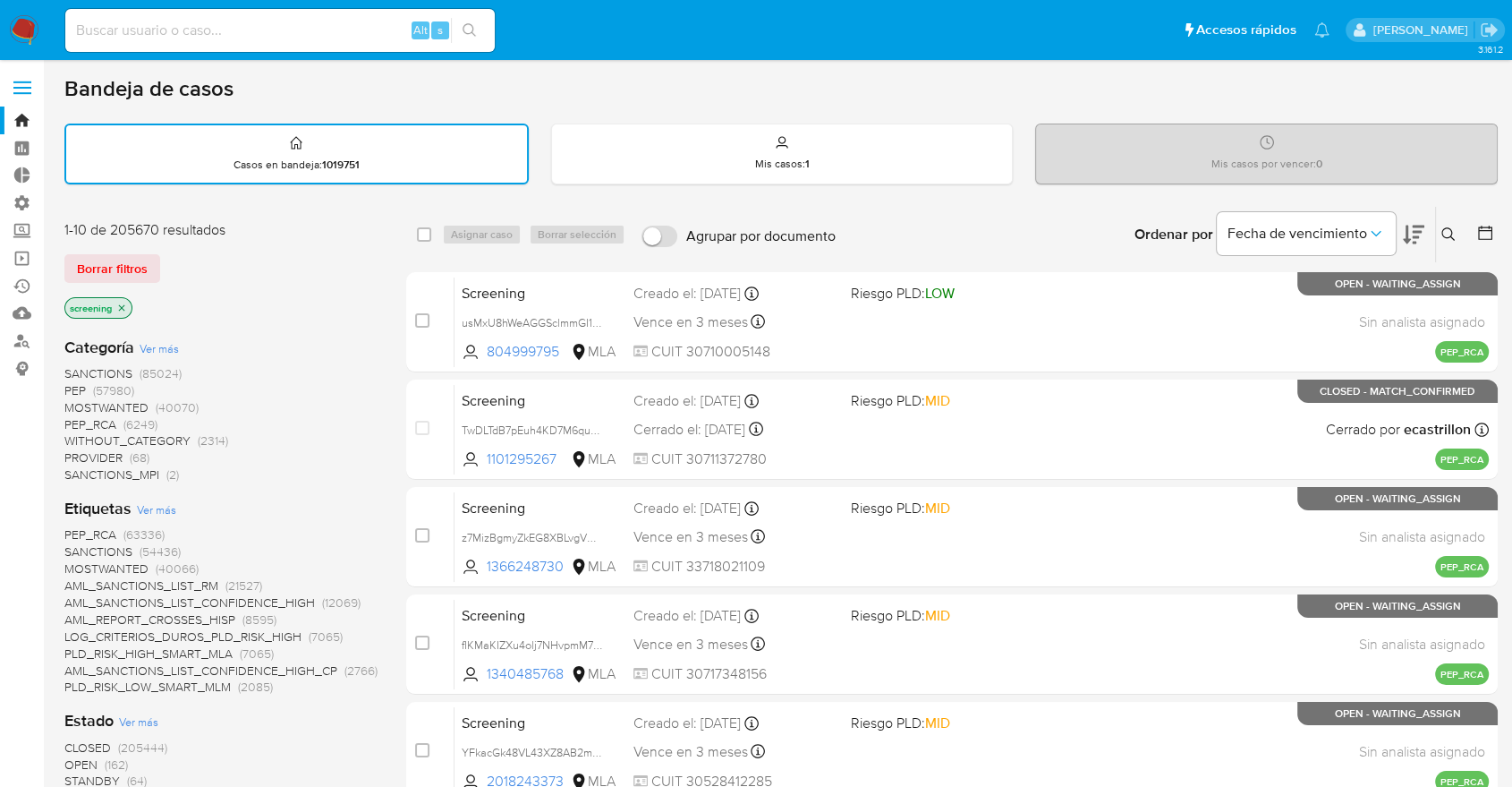
click at [73, 745] on span "CLOSED" at bounding box center [88, 746] width 46 height 18
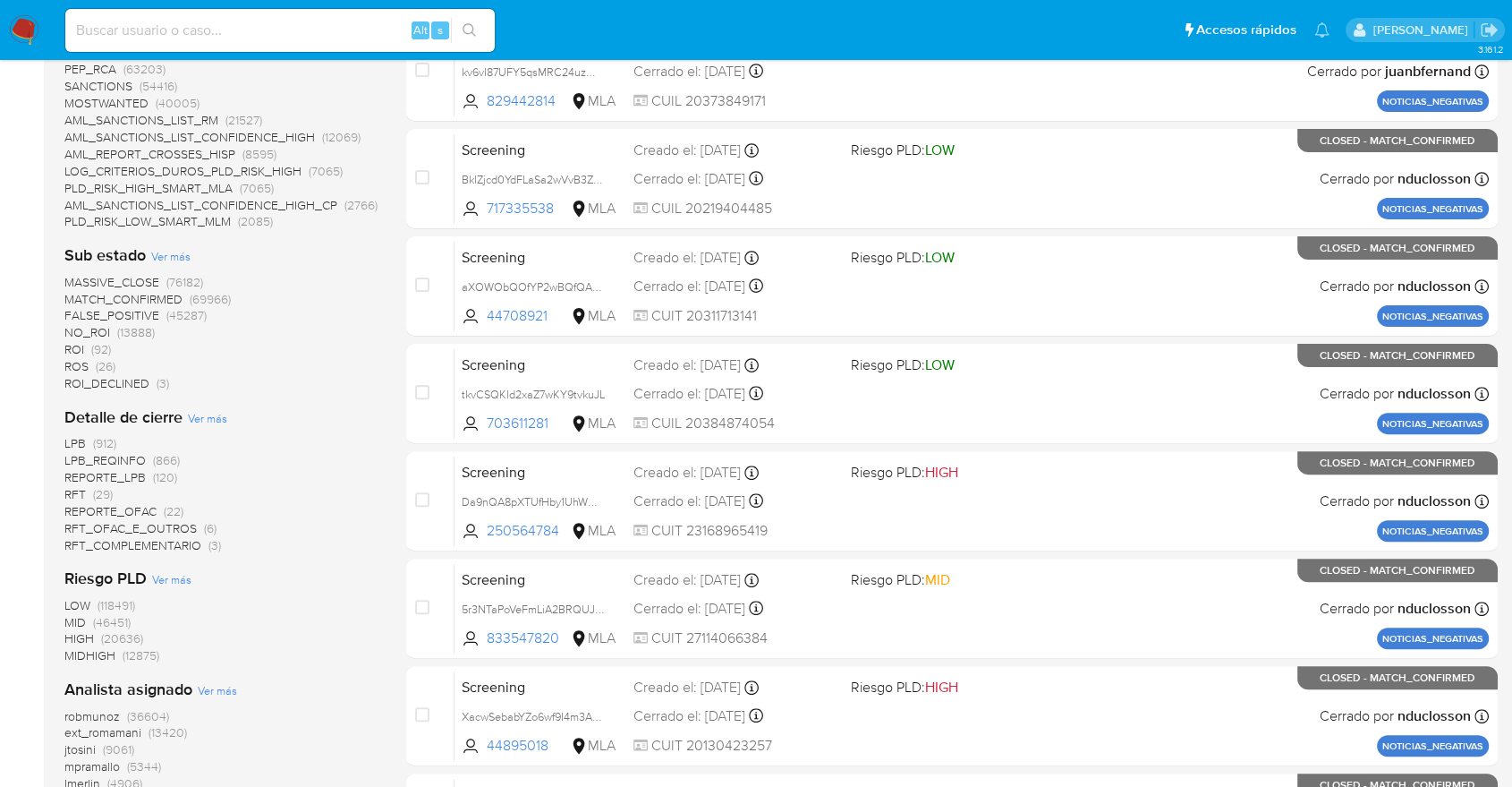
scroll to position [501, 0]
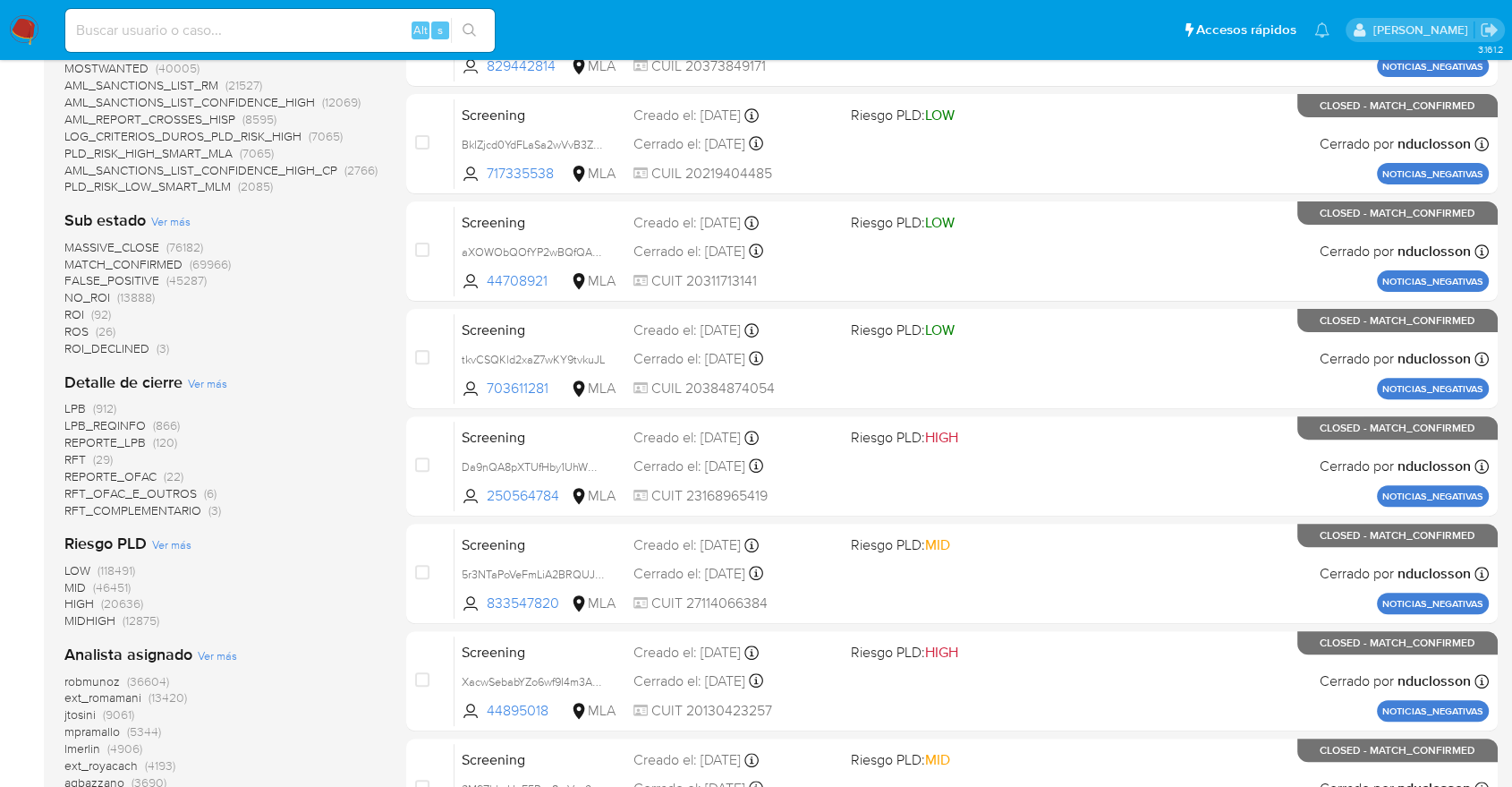
click at [72, 399] on span "LPB" at bounding box center [75, 407] width 21 height 18
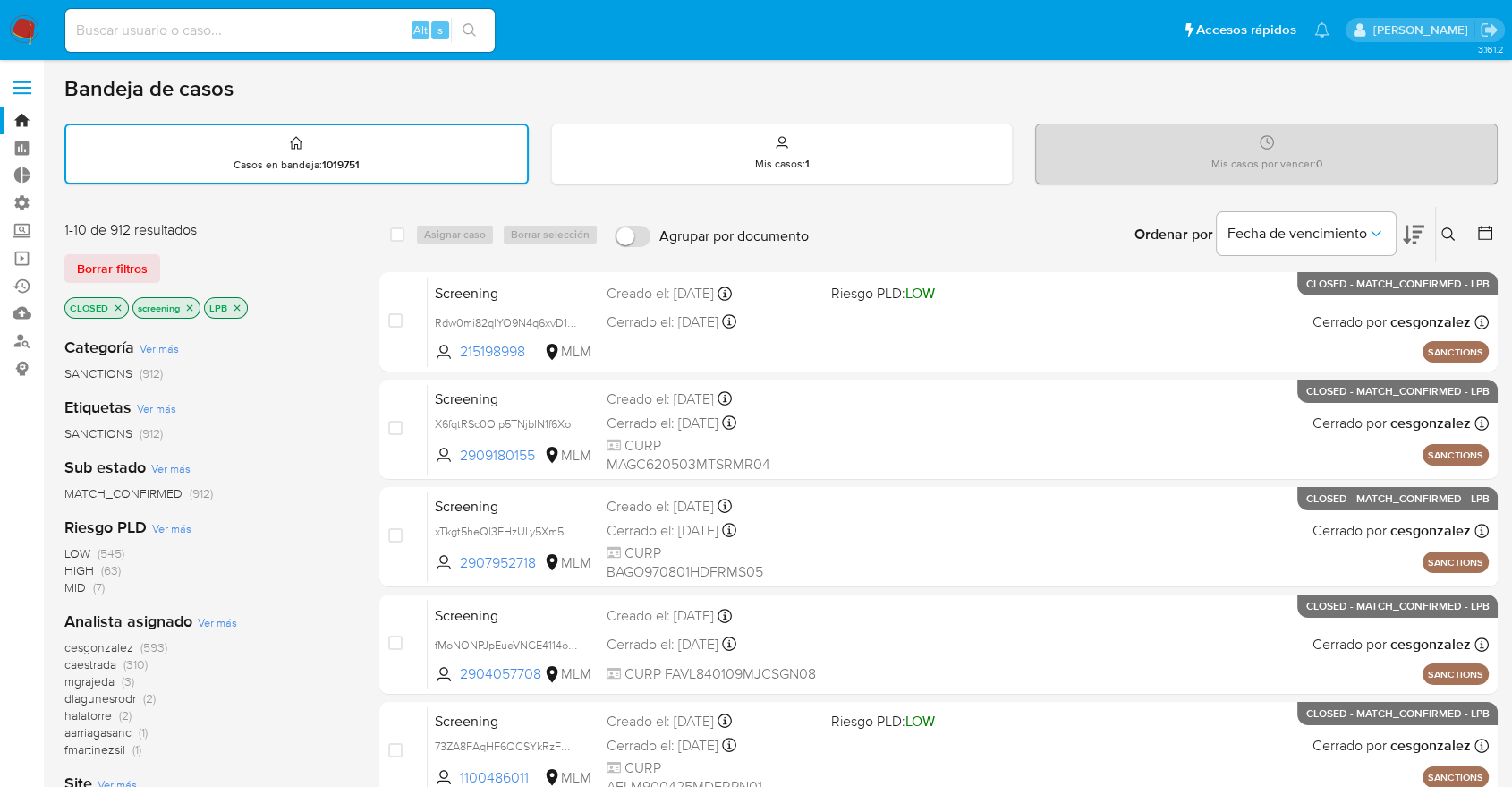
click at [982, 111] on div "Bandeja de casos Casos en bandeja : 1019751 Mis casos : 1 Mis casos por vencer …" at bounding box center [781, 739] width 1433 height 1328
click at [1014, 92] on div "Bandeja de casos" at bounding box center [781, 88] width 1433 height 27
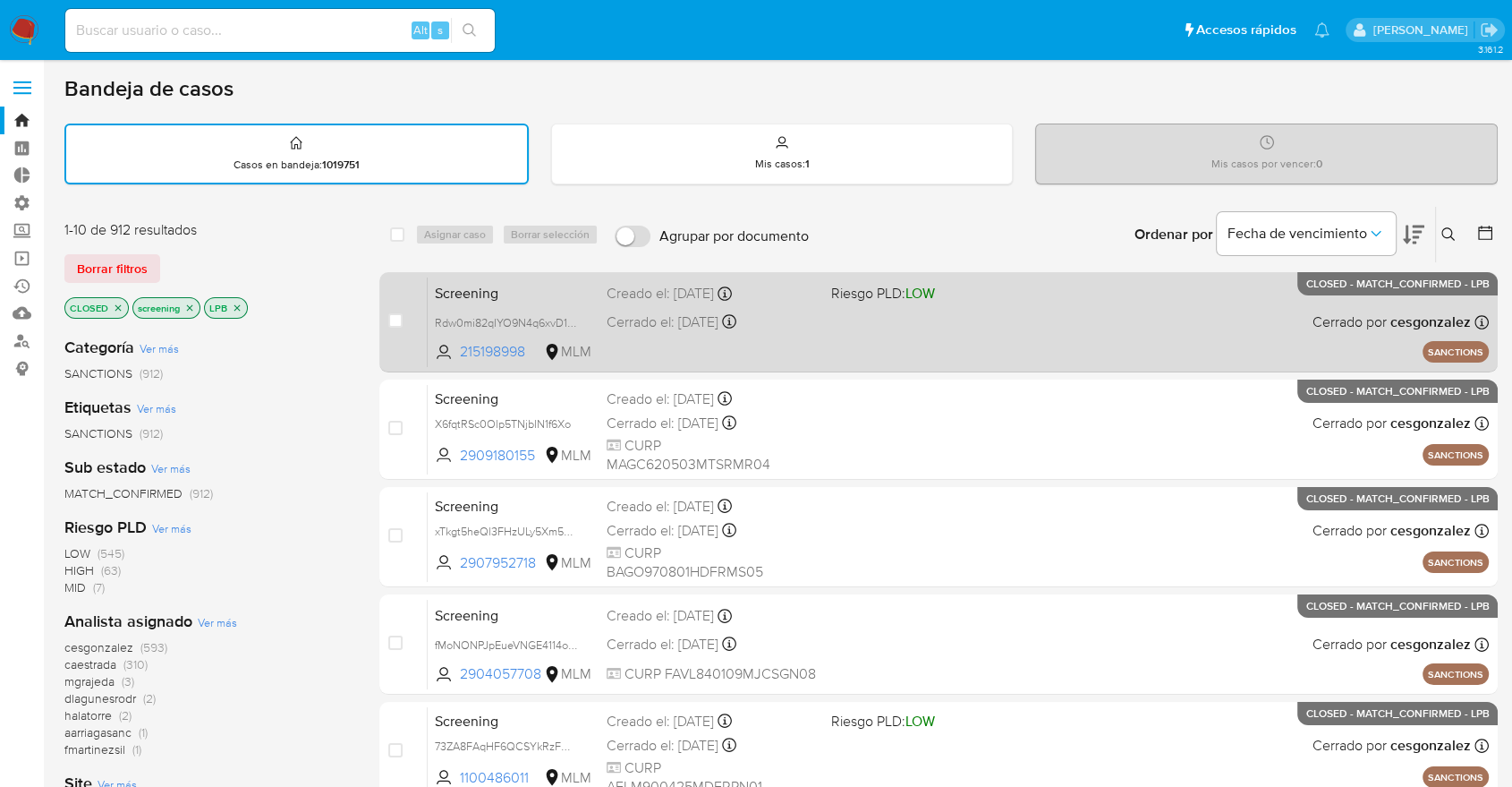
click at [569, 285] on span "Screening" at bounding box center [514, 291] width 158 height 23
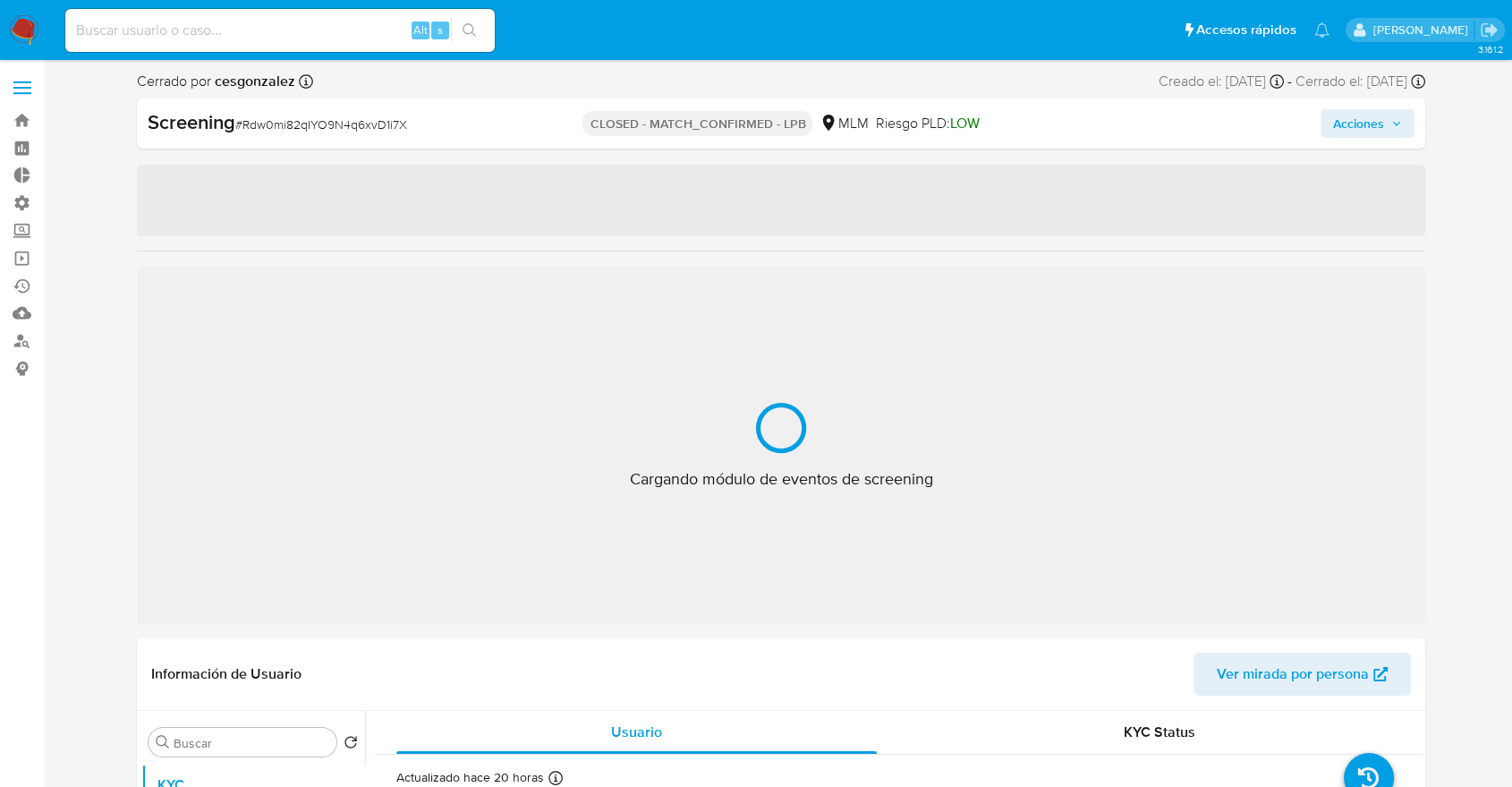
select select "10"
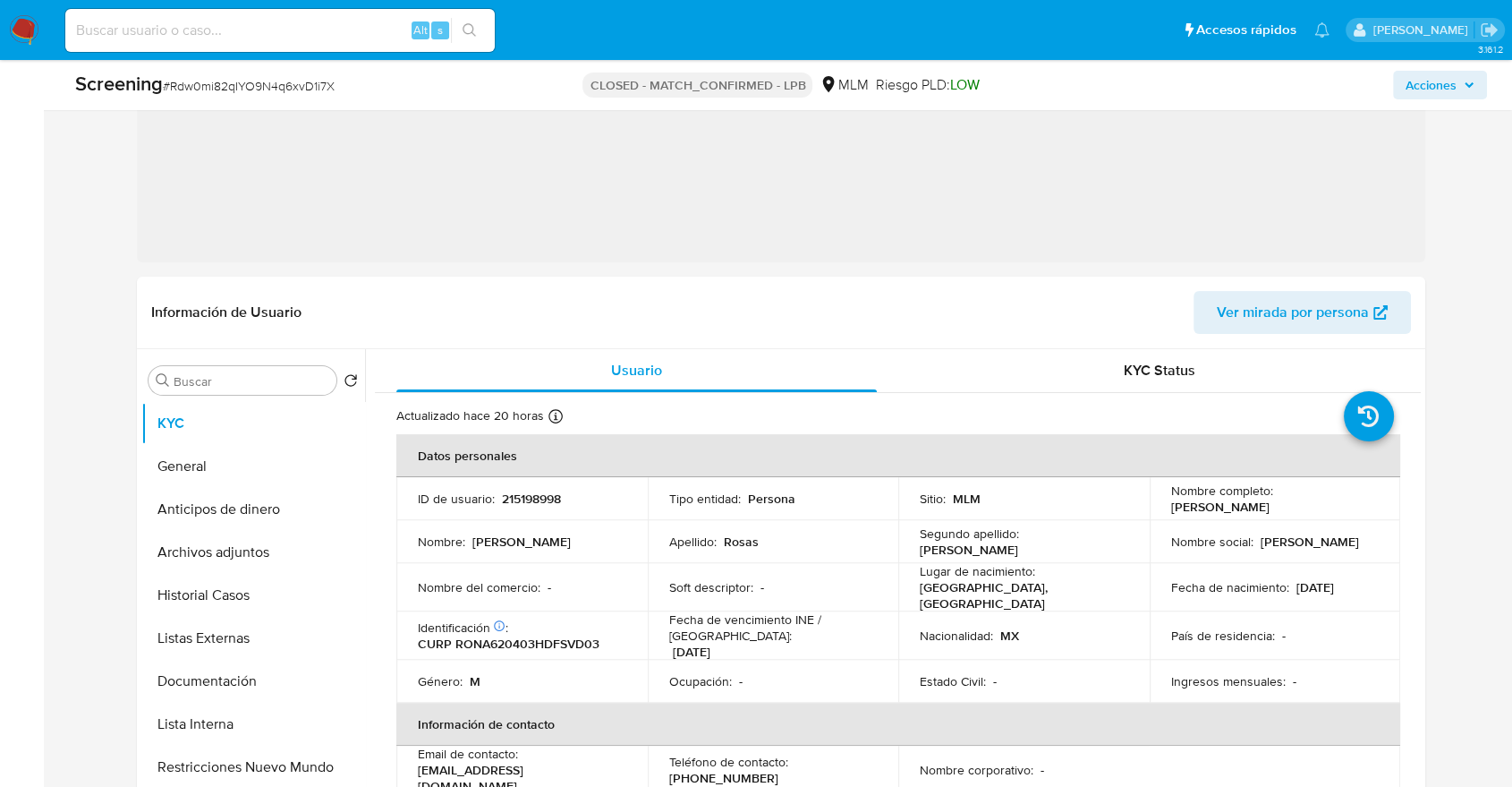
scroll to position [387, 0]
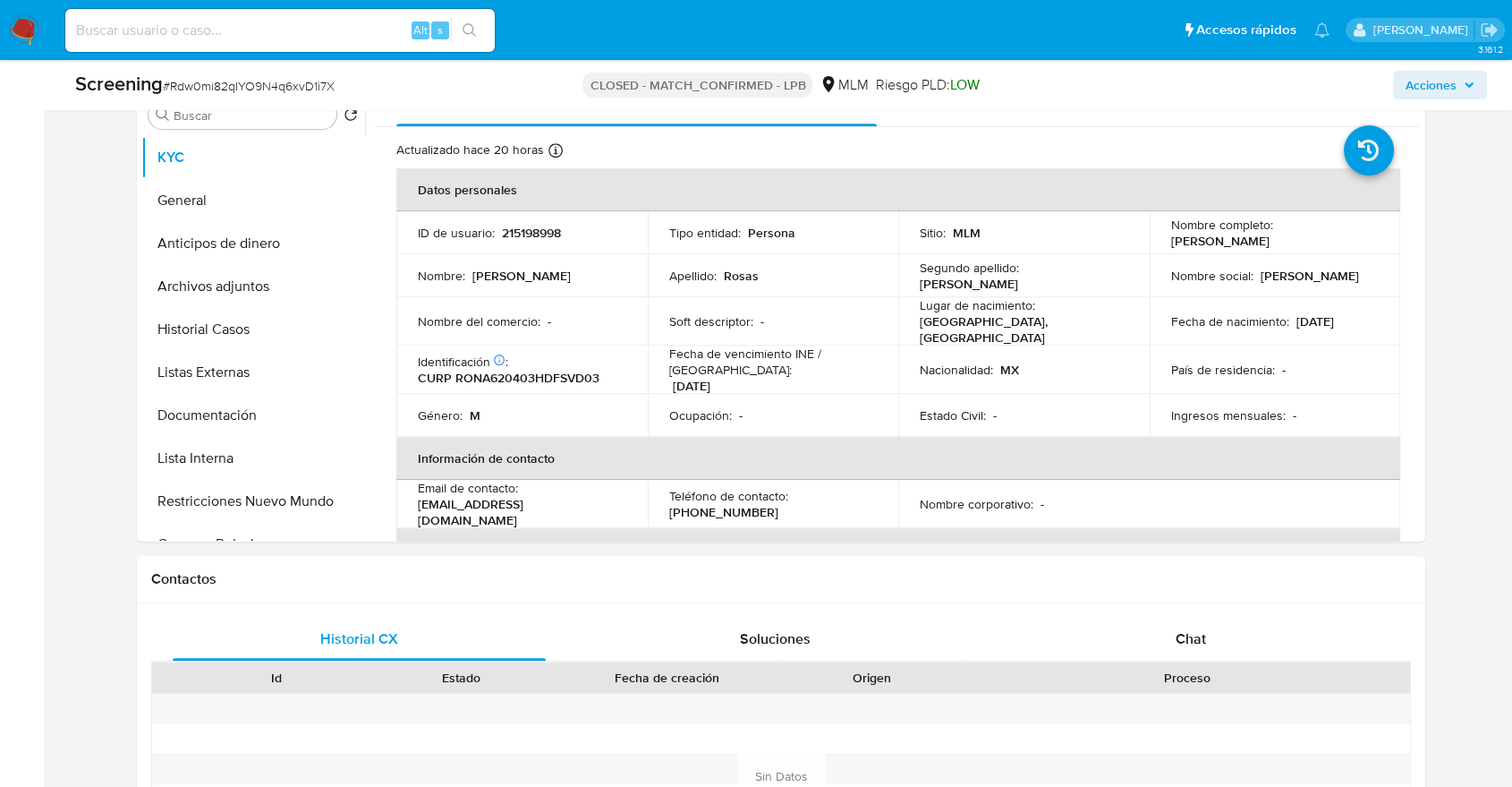
scroll to position [800, 0]
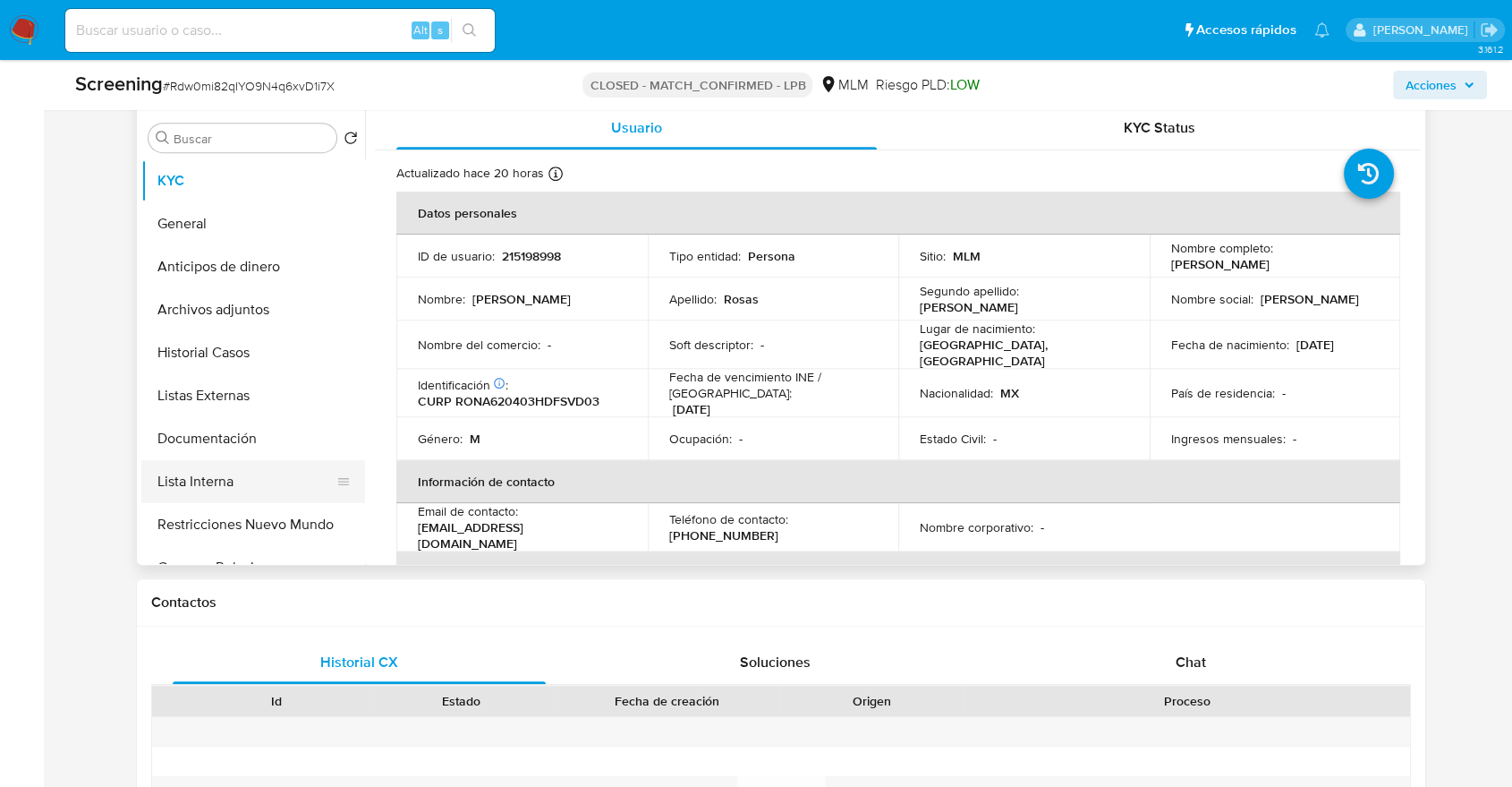
click at [246, 490] on button "Lista Interna" at bounding box center [246, 481] width 210 height 43
